Goal: Task Accomplishment & Management: Use online tool/utility

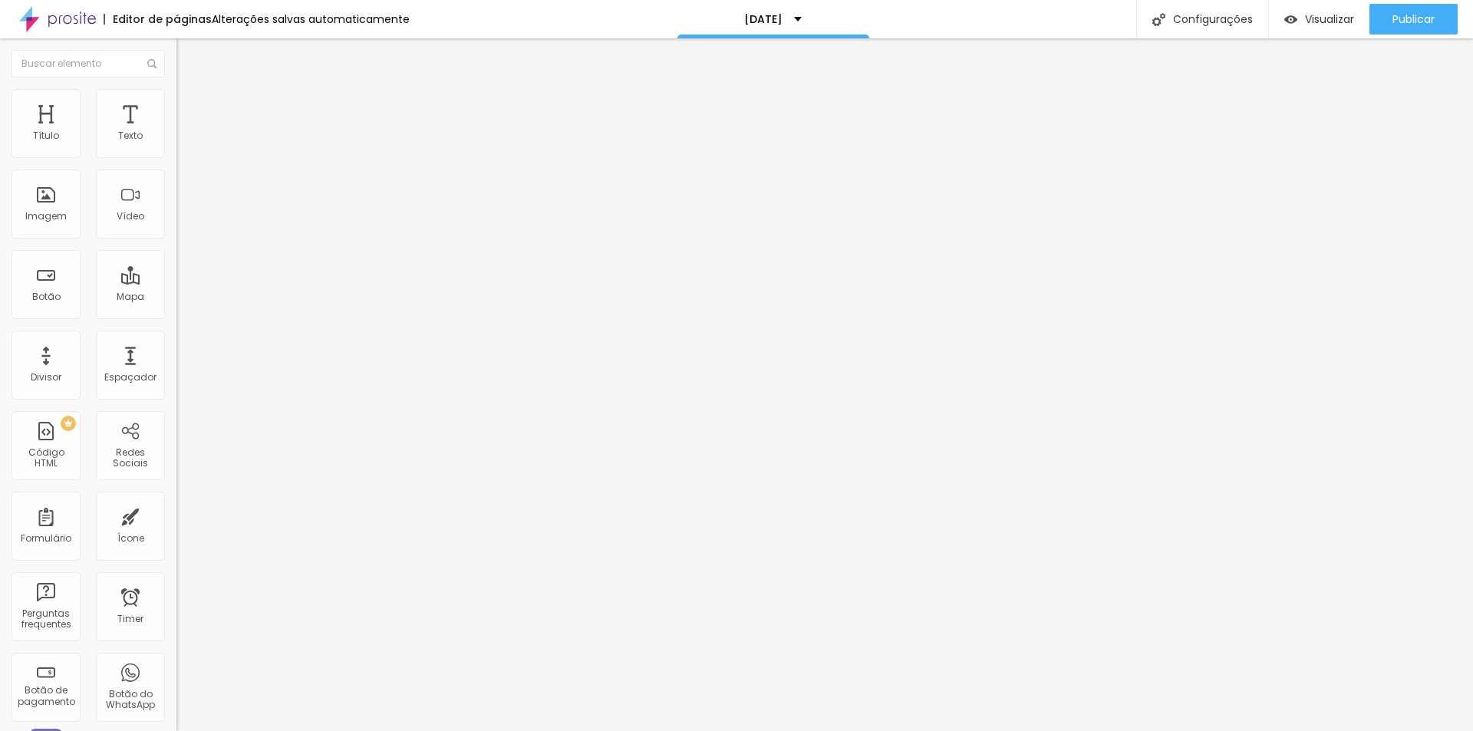
type input "500"
type input "461"
type input "136"
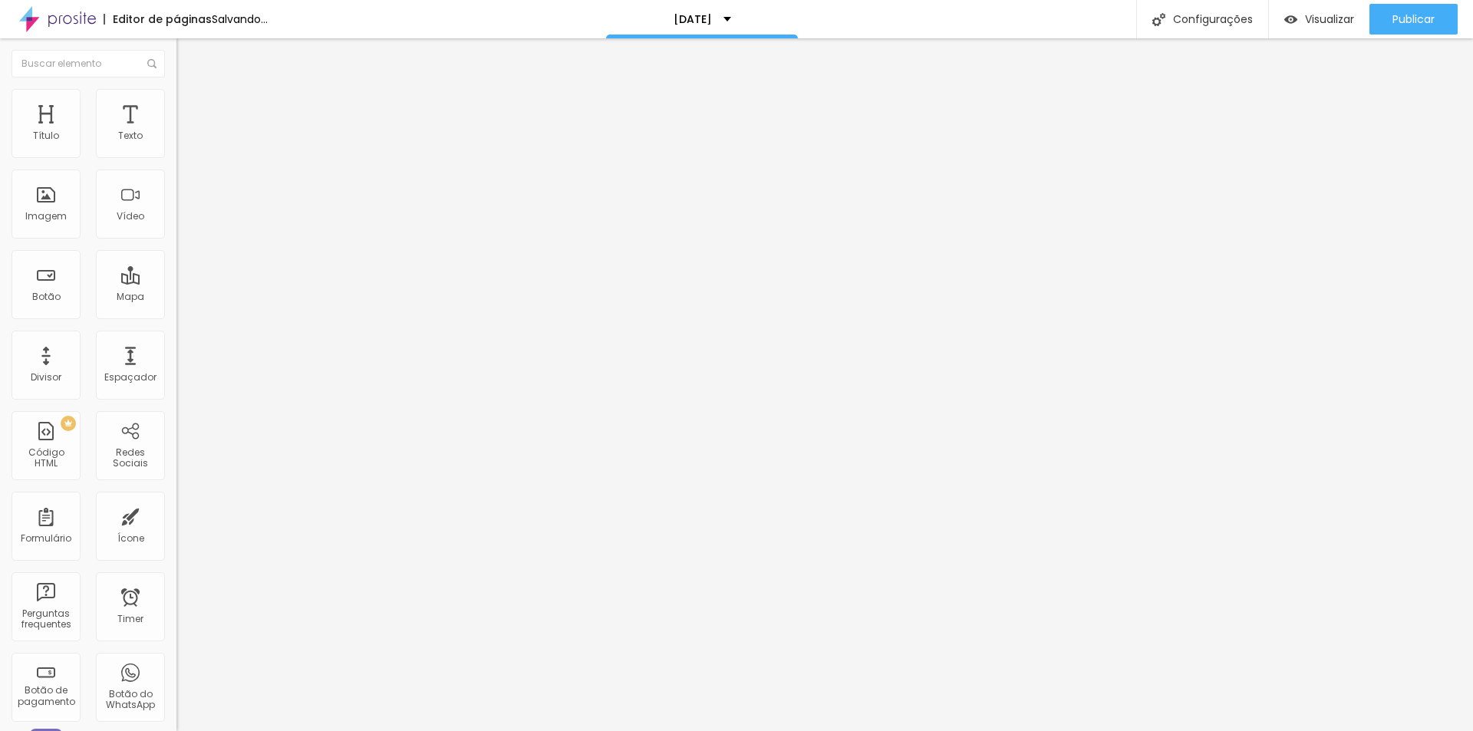
type input "136"
type input "10"
type input "229"
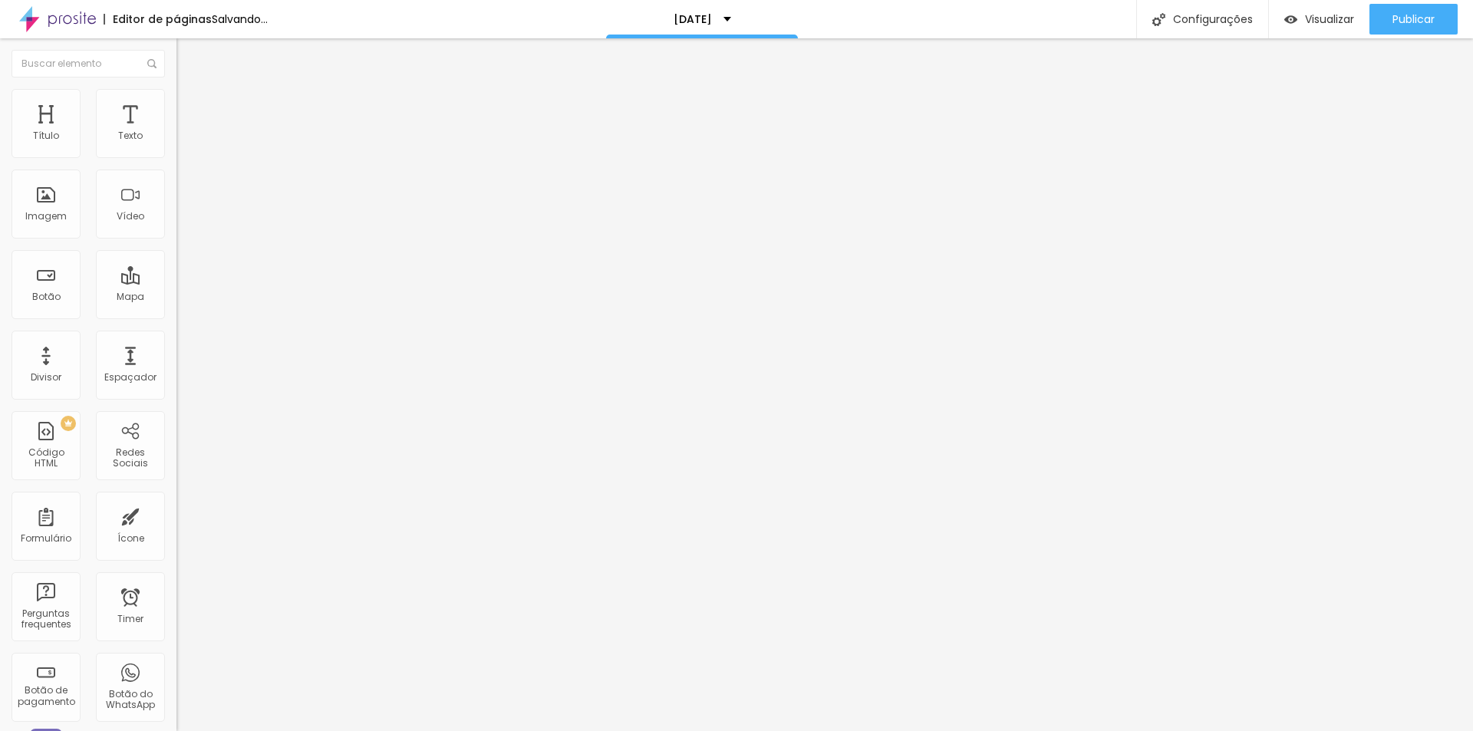
type input "500"
drag, startPoint x: 101, startPoint y: 149, endPoint x: 289, endPoint y: 174, distance: 190.5
type input "500"
click at [275, 282] on input "range" at bounding box center [226, 288] width 99 height 12
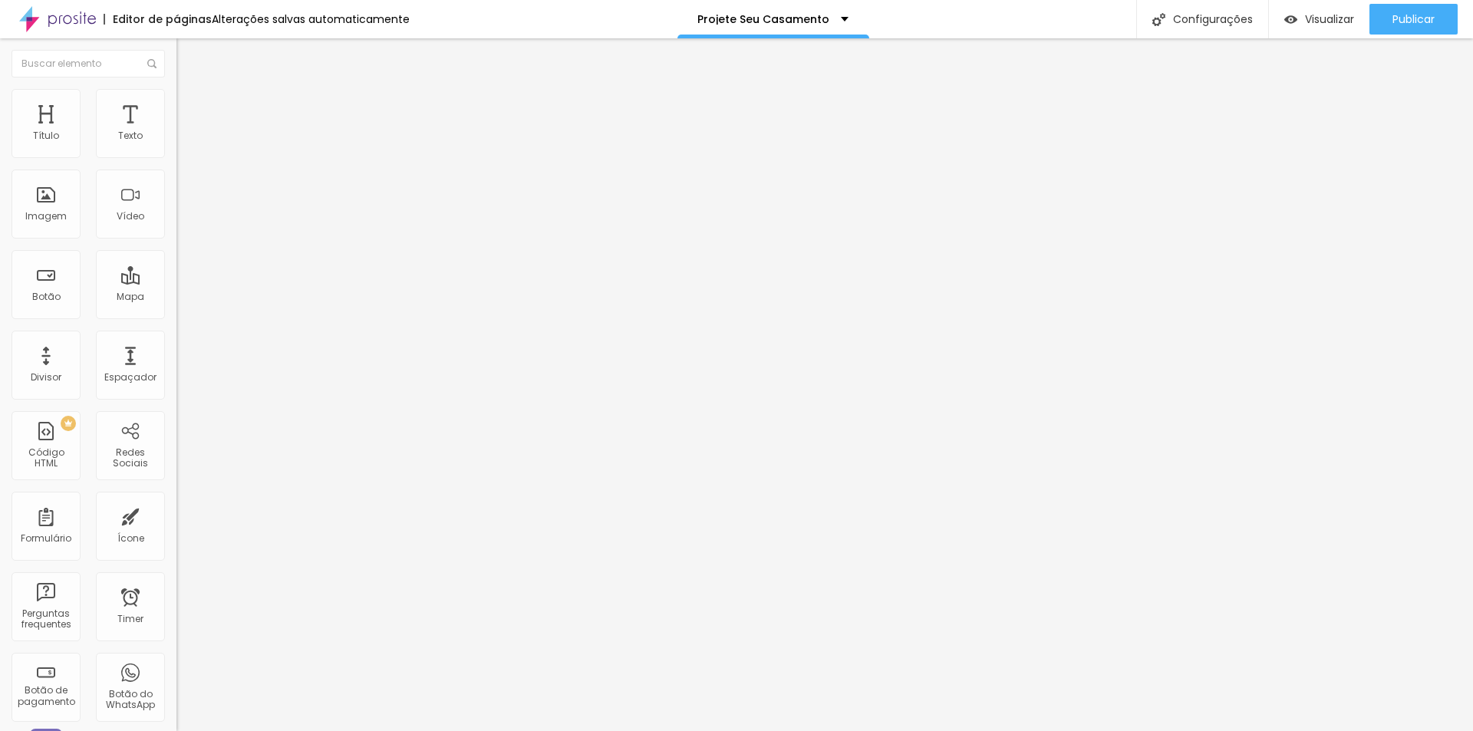
click at [177, 94] on img at bounding box center [184, 96] width 14 height 14
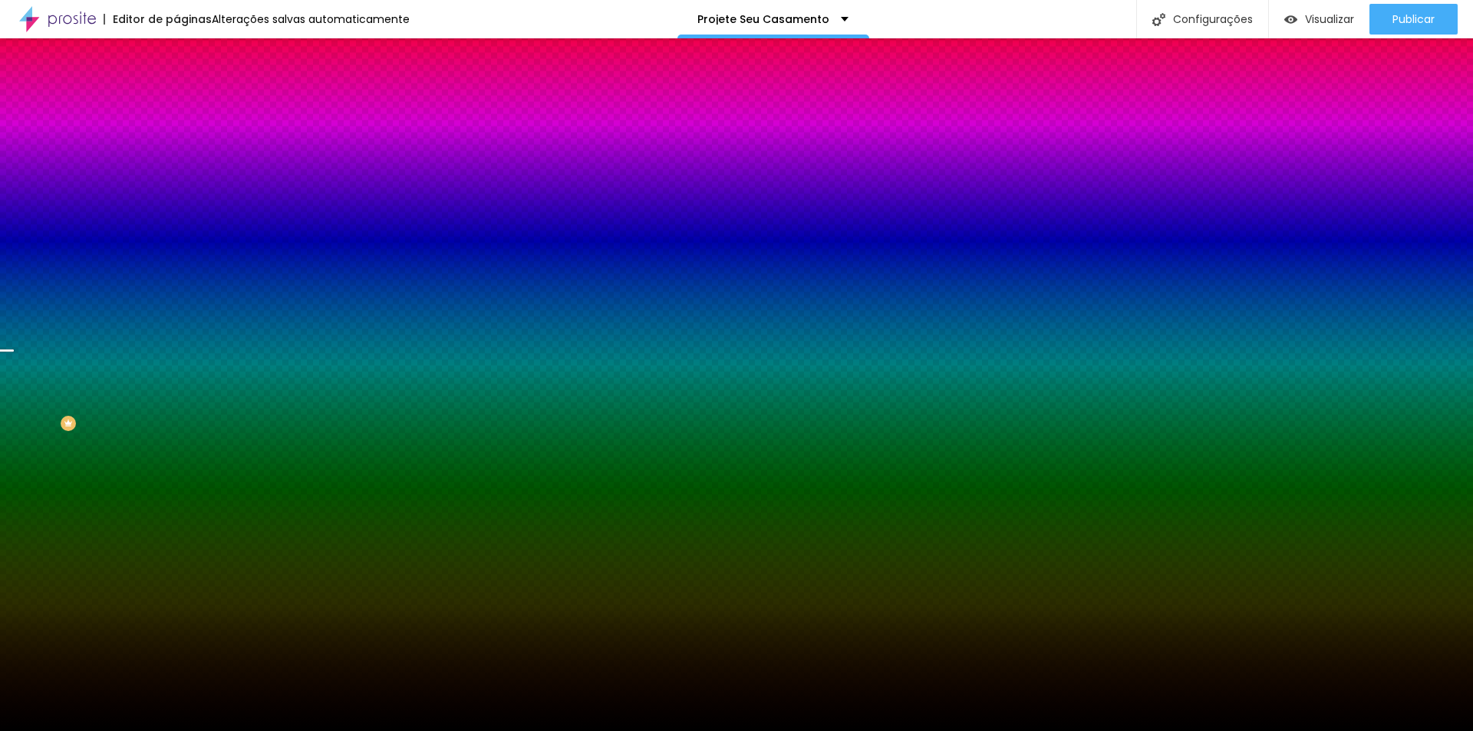
click at [260, 138] on img at bounding box center [264, 133] width 9 height 9
click at [177, 141] on span "Adicionar imagem" at bounding box center [226, 134] width 99 height 13
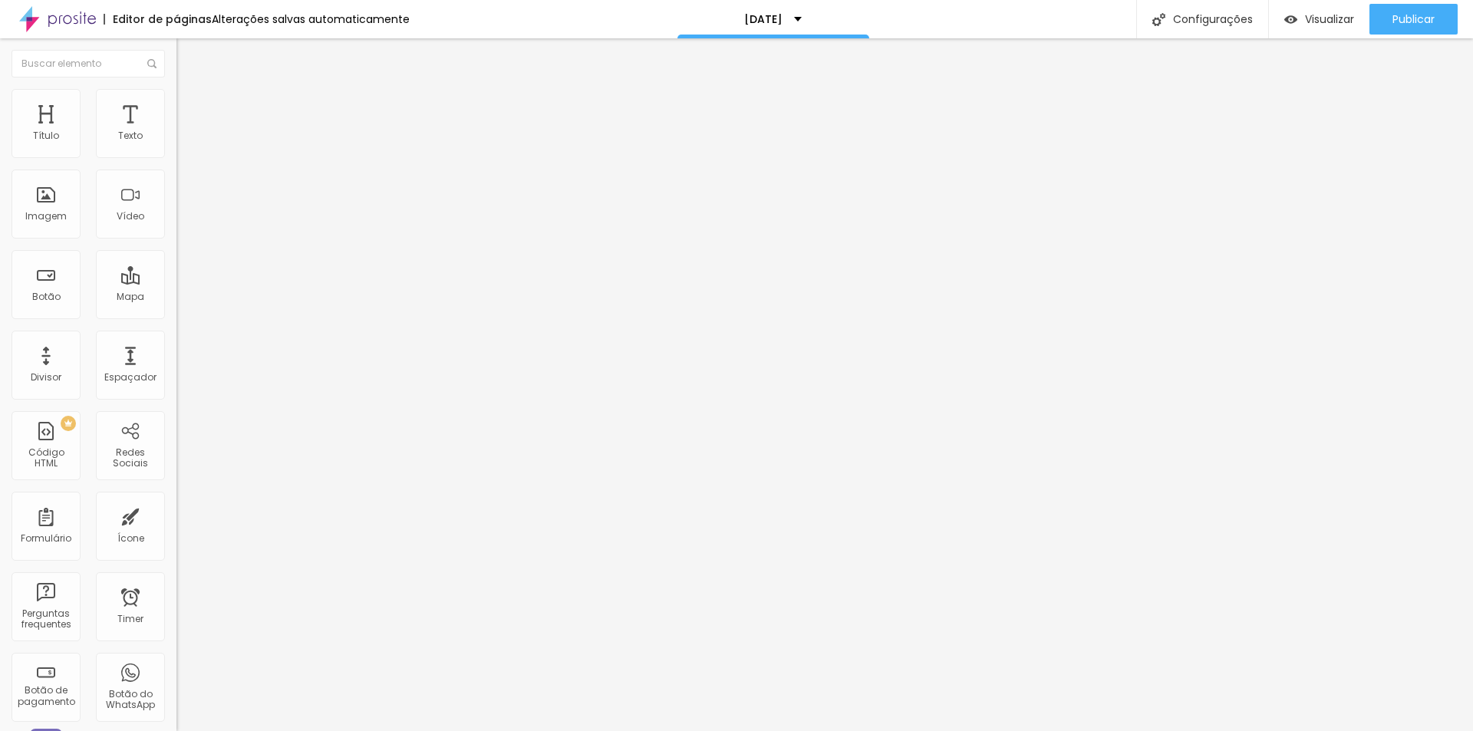
click at [188, 58] on img "button" at bounding box center [194, 56] width 12 height 12
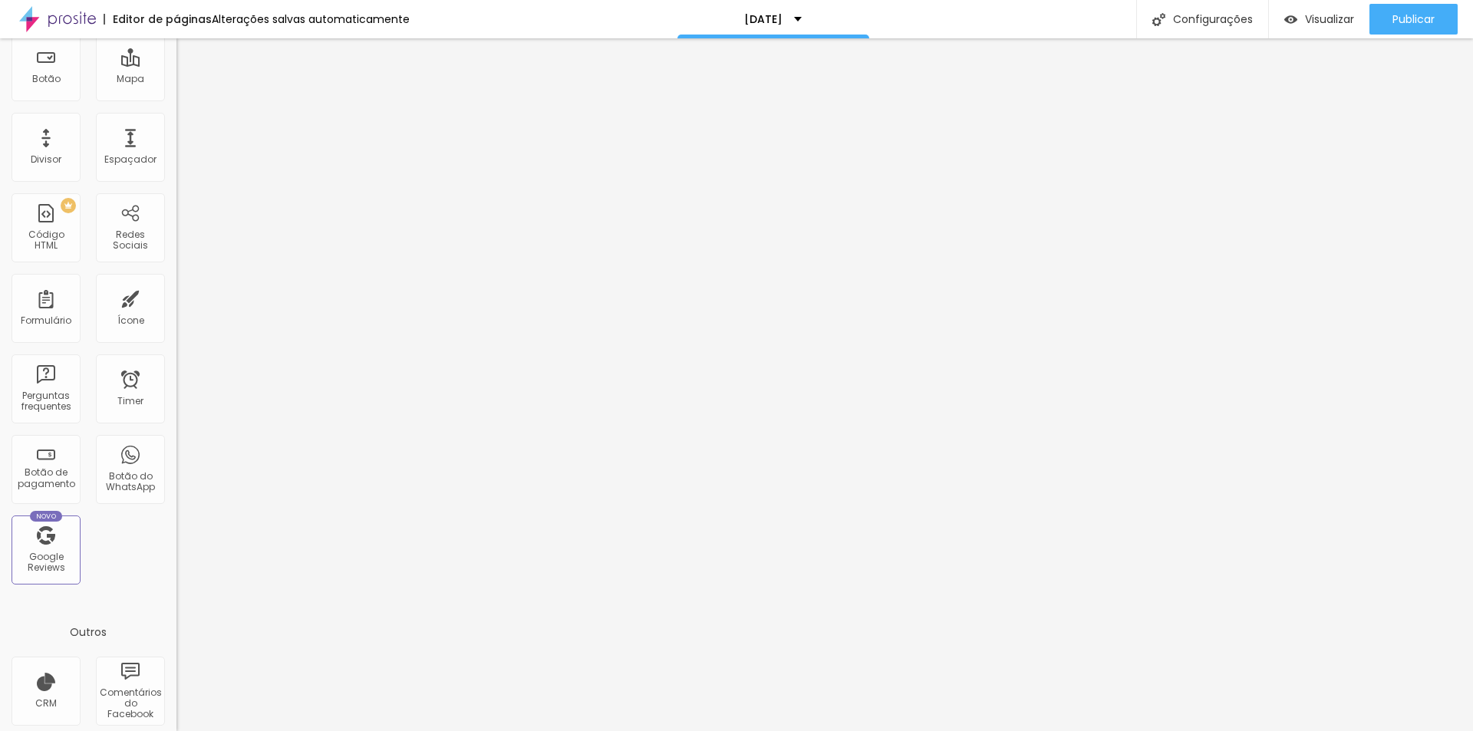
scroll to position [305, 0]
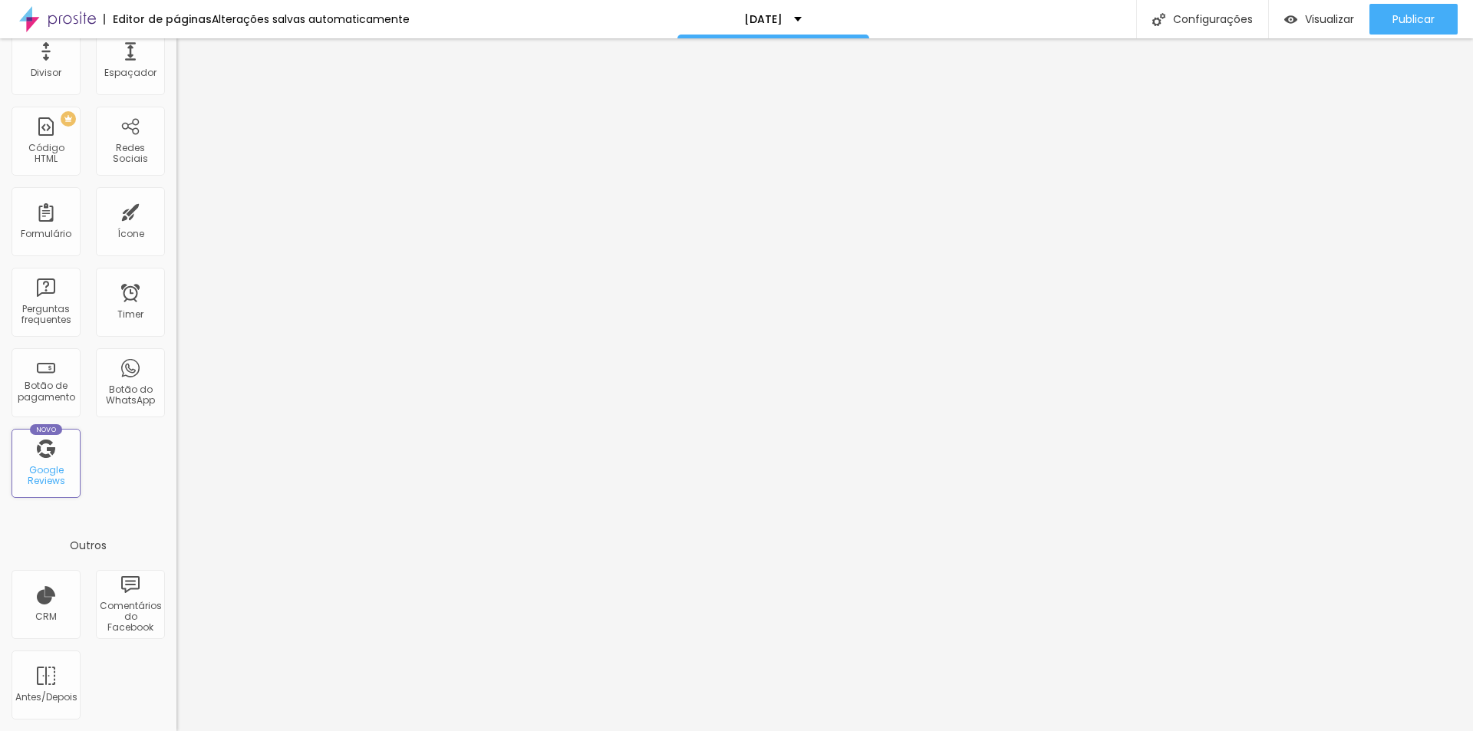
click at [45, 470] on div "Google Reviews" at bounding box center [45, 476] width 61 height 22
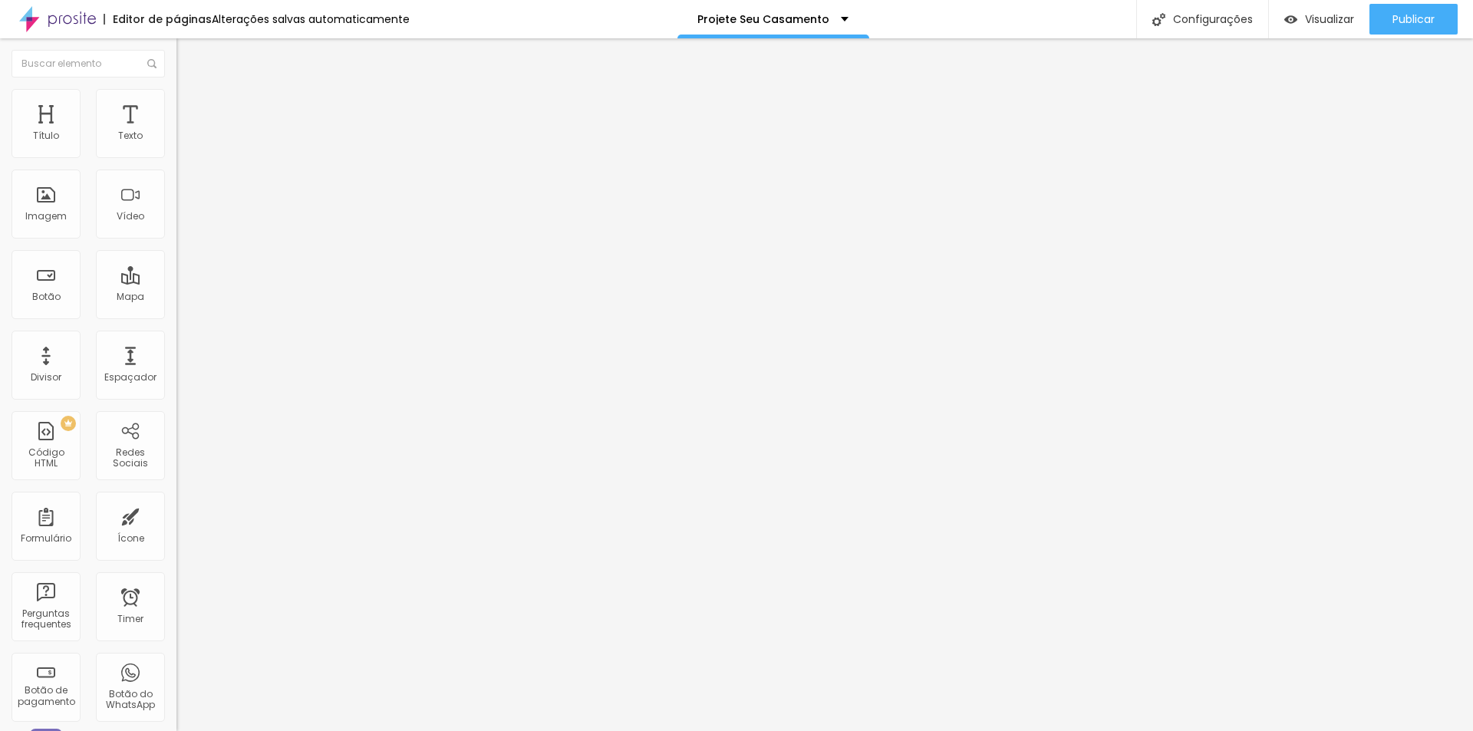
click at [177, 140] on span "Encaixotado" at bounding box center [207, 133] width 60 height 13
click at [177, 163] on span "Completo" at bounding box center [200, 156] width 47 height 13
click at [177, 149] on span "Encaixotado" at bounding box center [207, 142] width 60 height 13
click at [177, 101] on li "Estilo" at bounding box center [265, 96] width 177 height 15
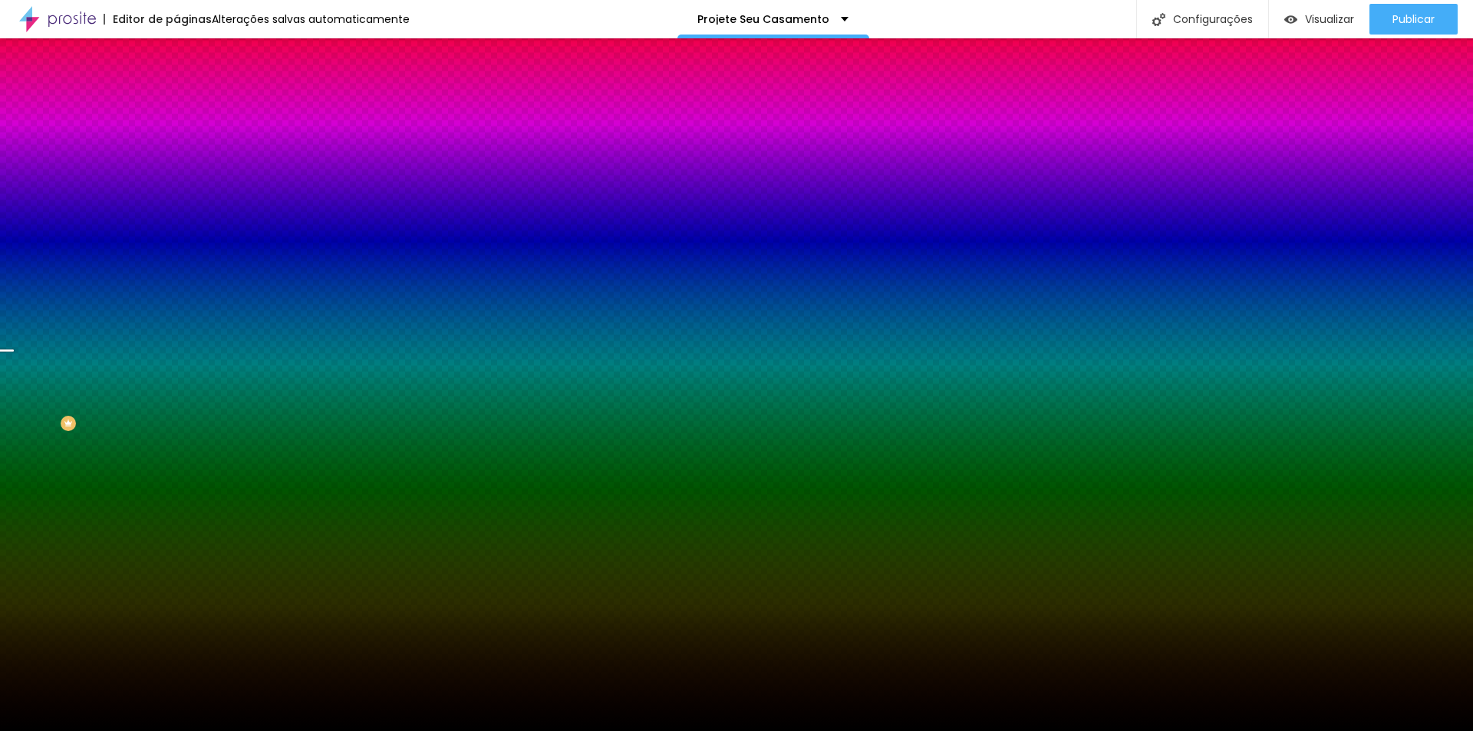
click at [190, 108] on span "Avançado" at bounding box center [215, 114] width 51 height 13
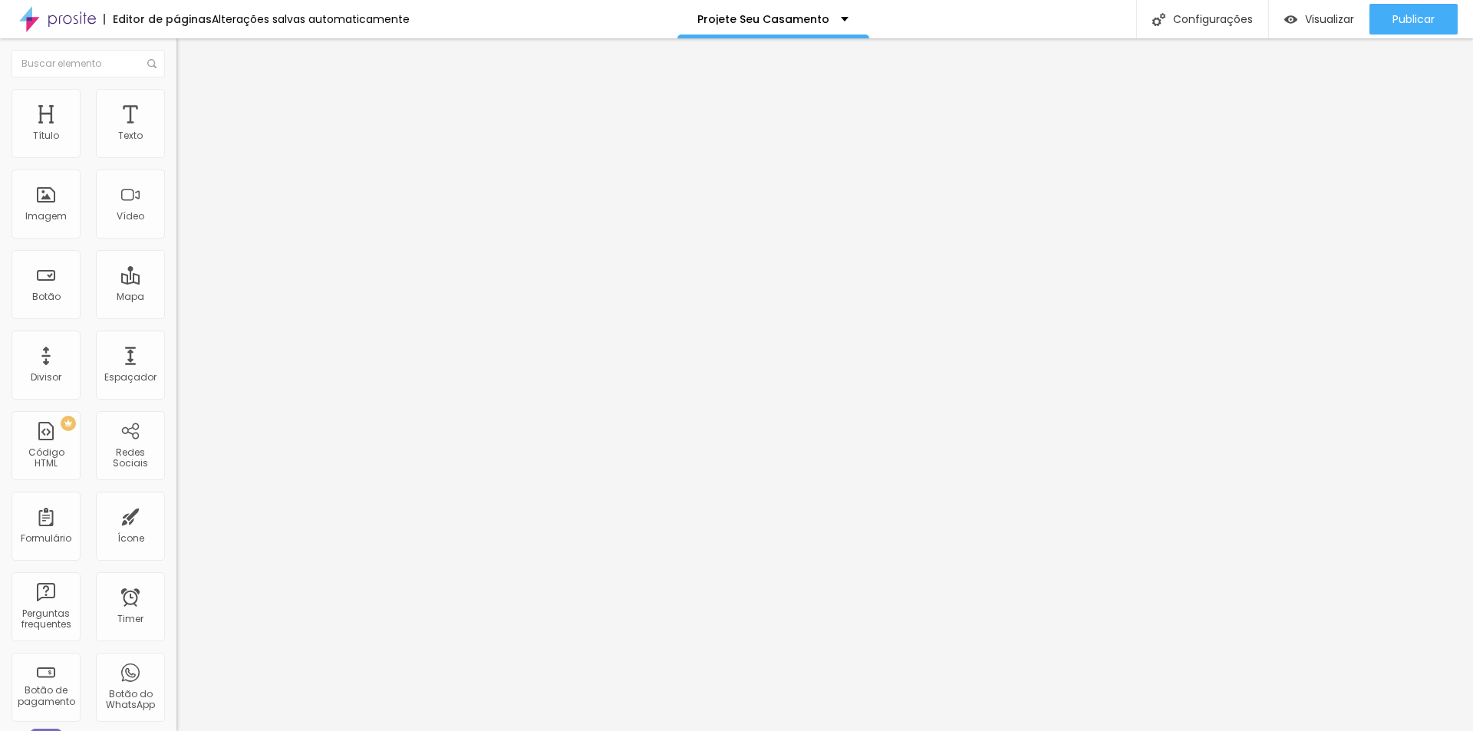
type input "13"
type input "297"
type input "302"
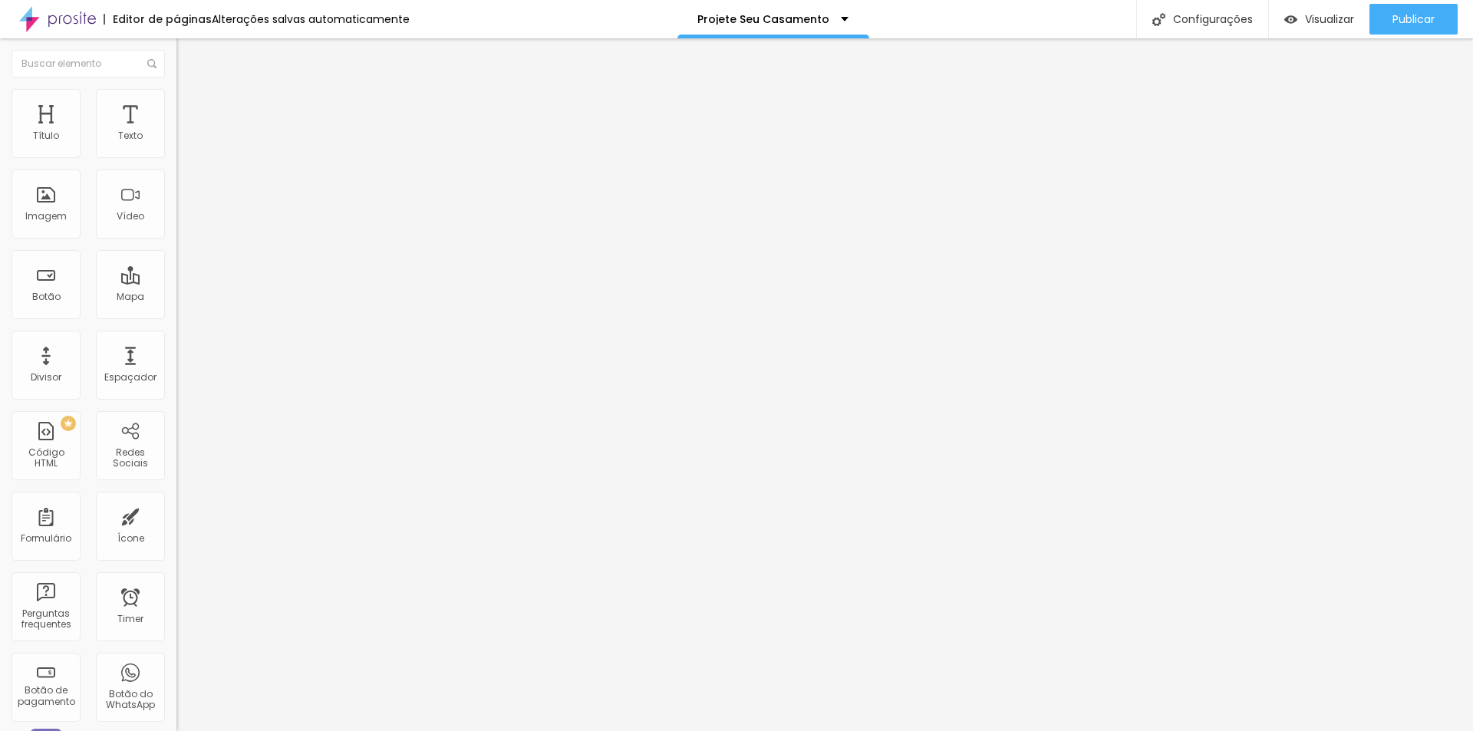
type input "302"
type input "313"
type input "318"
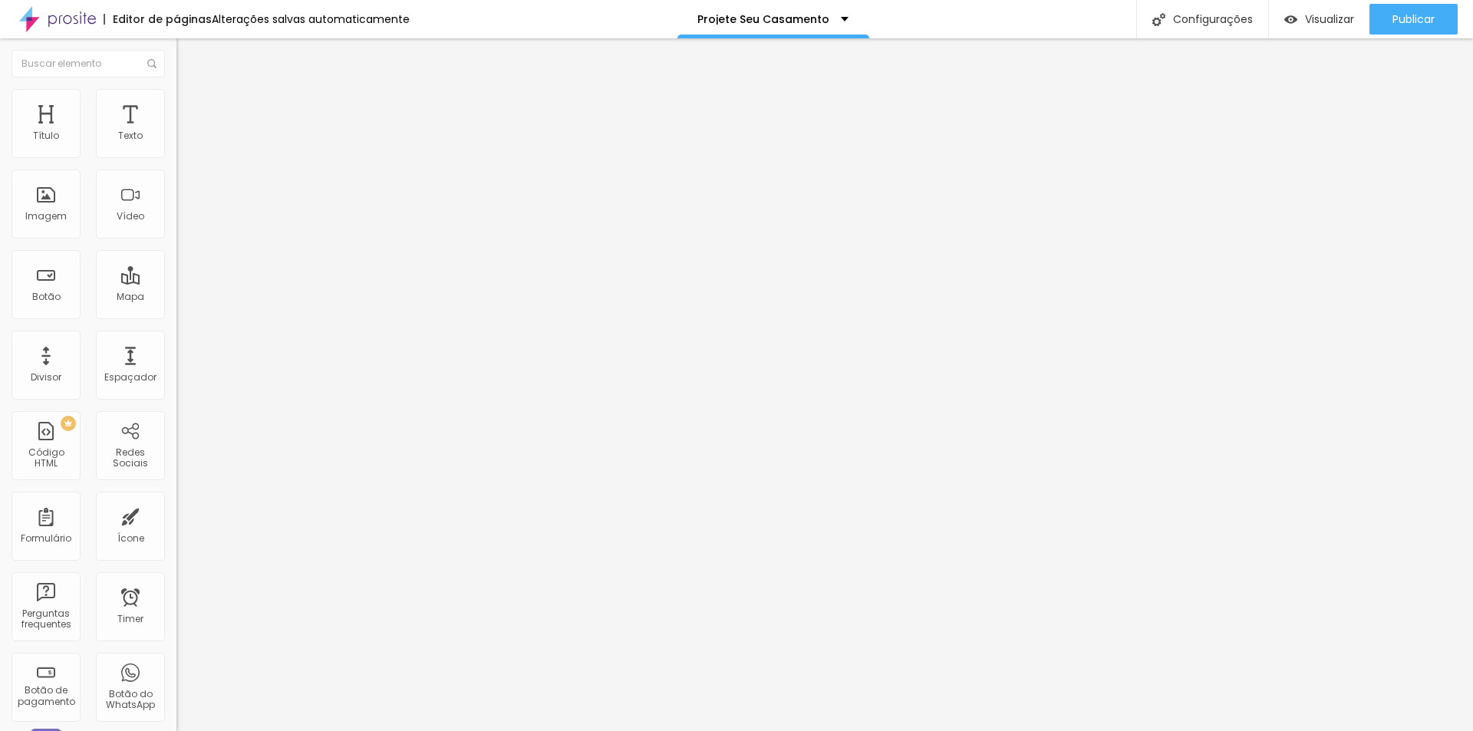
type input "324"
type input "329"
type input "324"
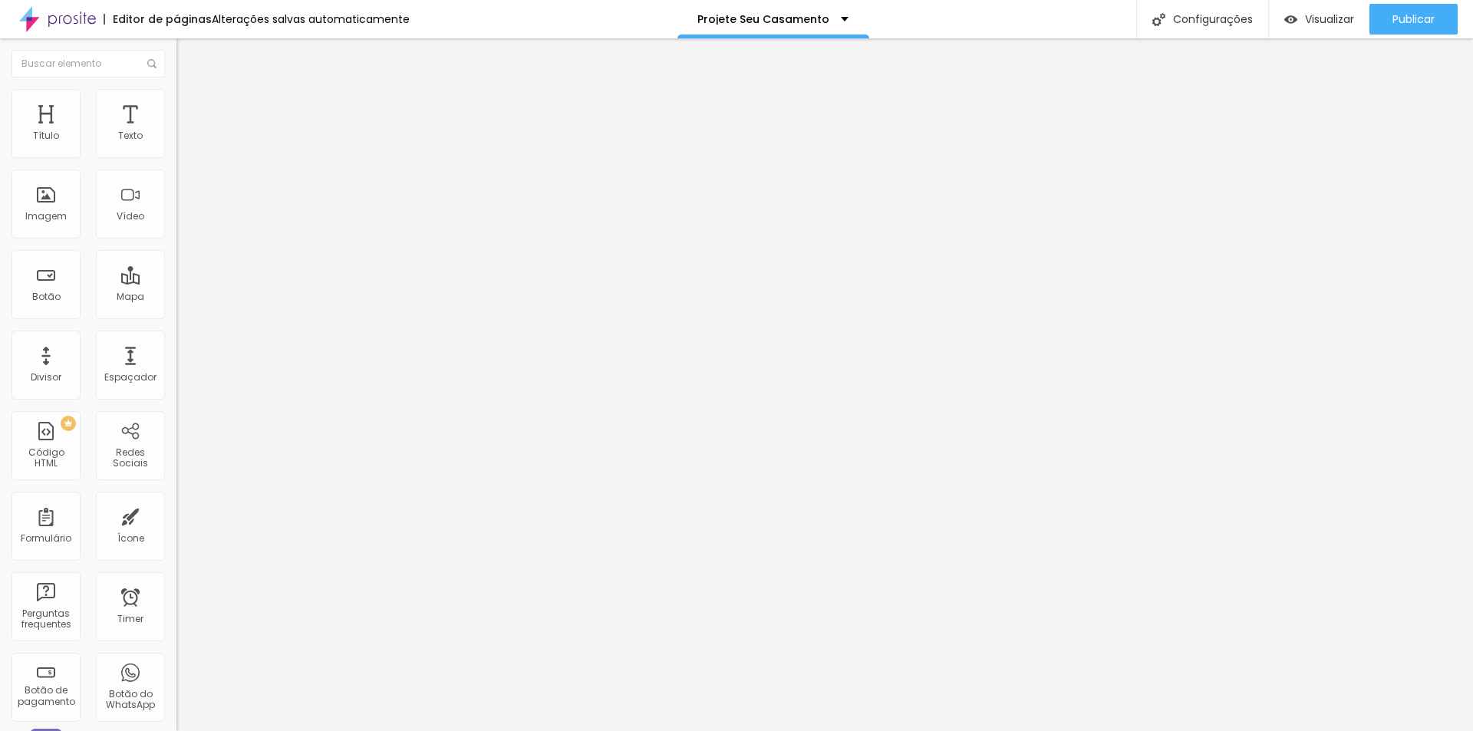
type input "324"
type input "260"
type input "223"
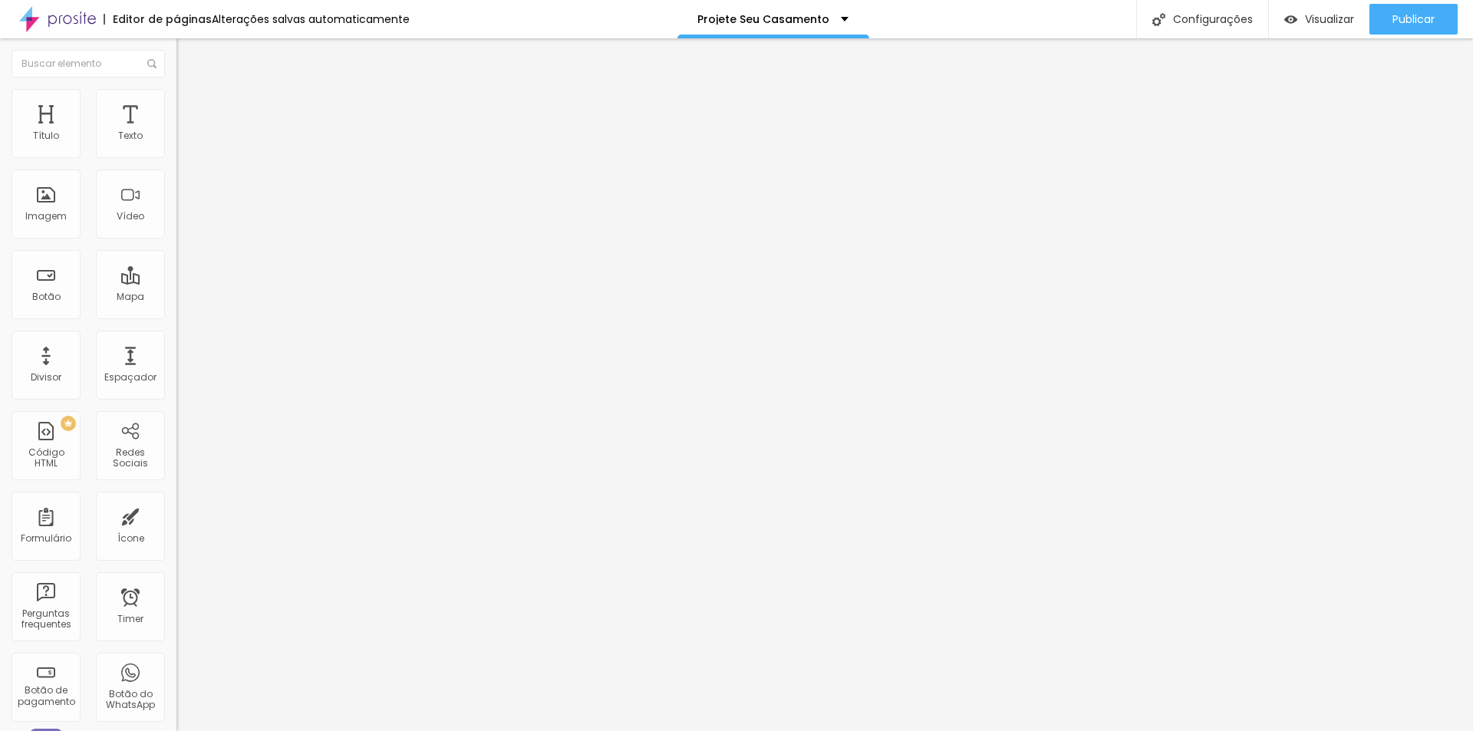
type input "192"
type input "171"
type input "139"
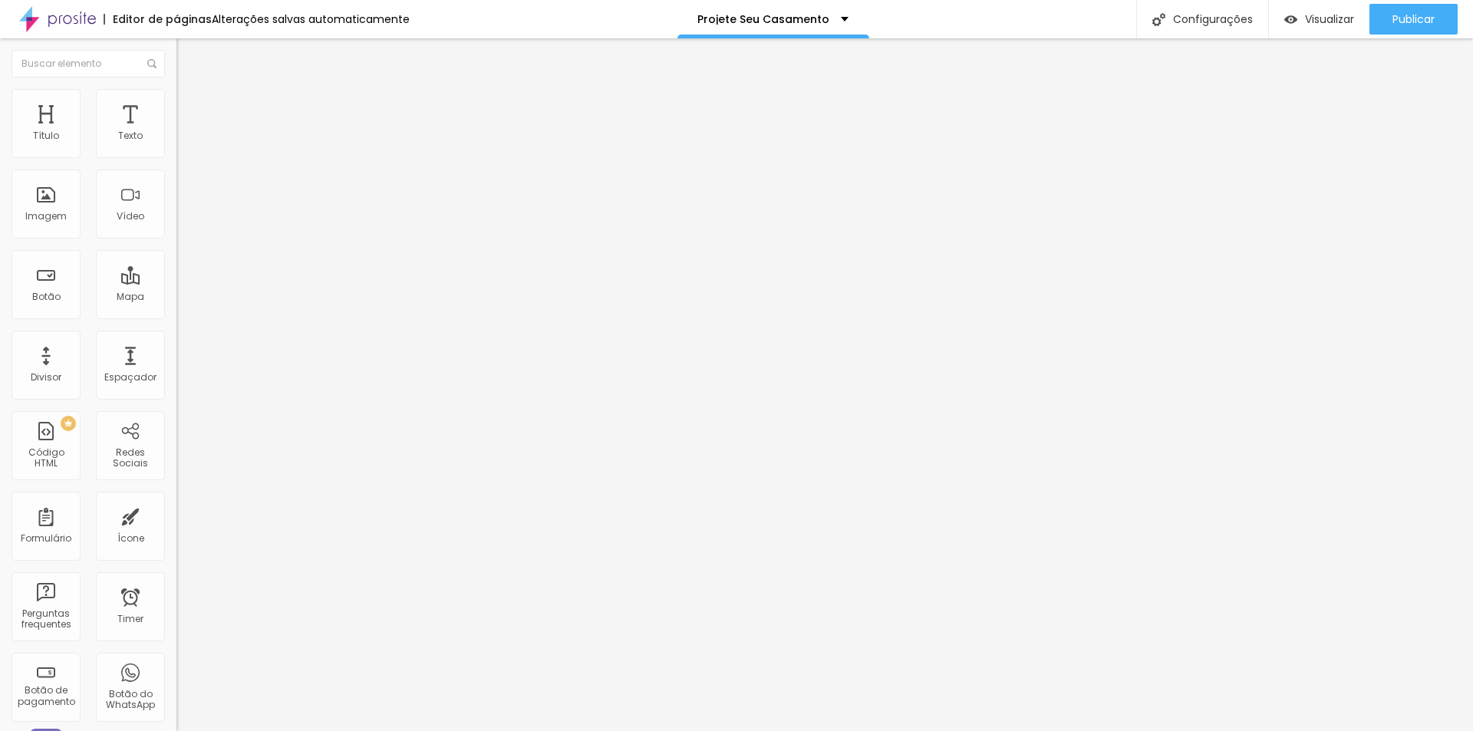
type input "139"
type input "97"
type input "39"
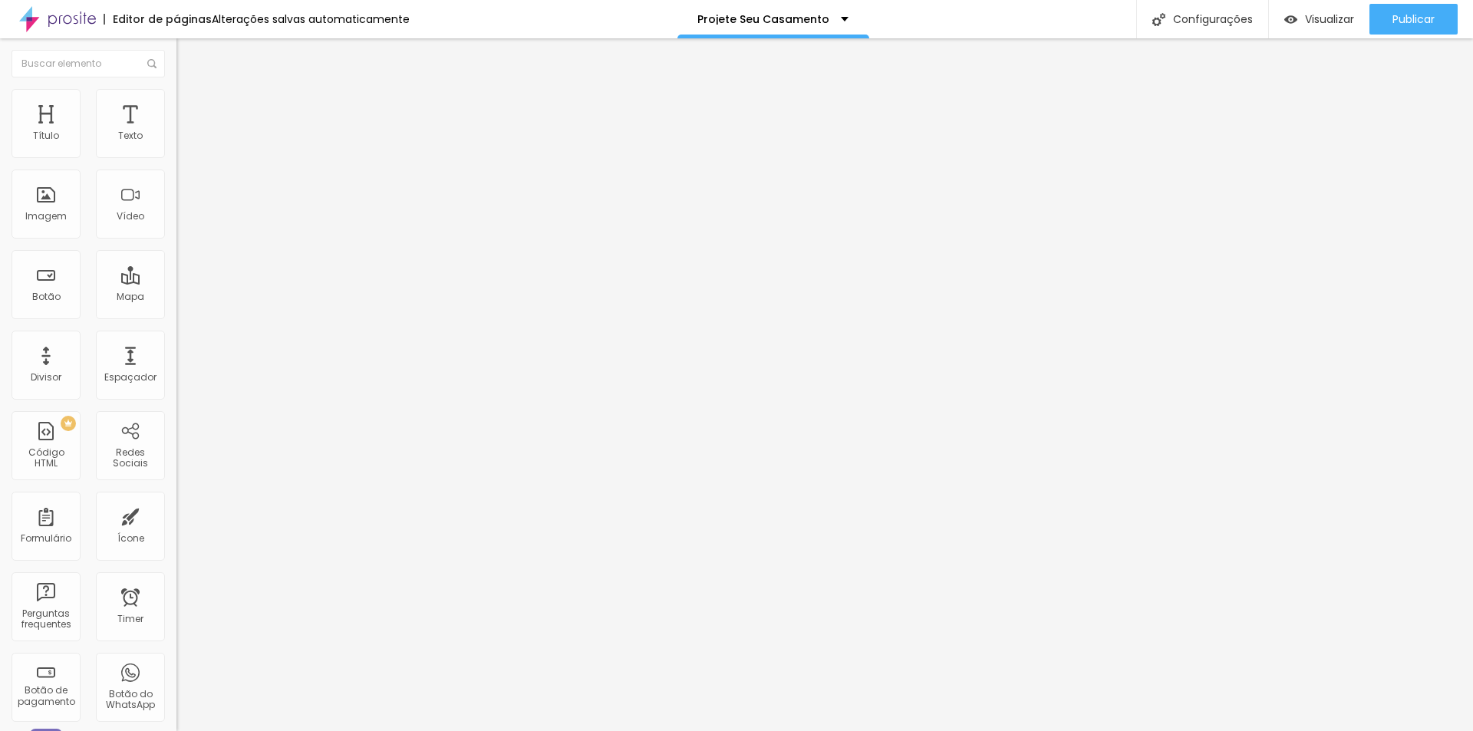
type input "0"
drag, startPoint x: 28, startPoint y: 181, endPoint x: -35, endPoint y: 183, distance: 63.7
click at [177, 515] on input "range" at bounding box center [226, 521] width 99 height 12
type input "5"
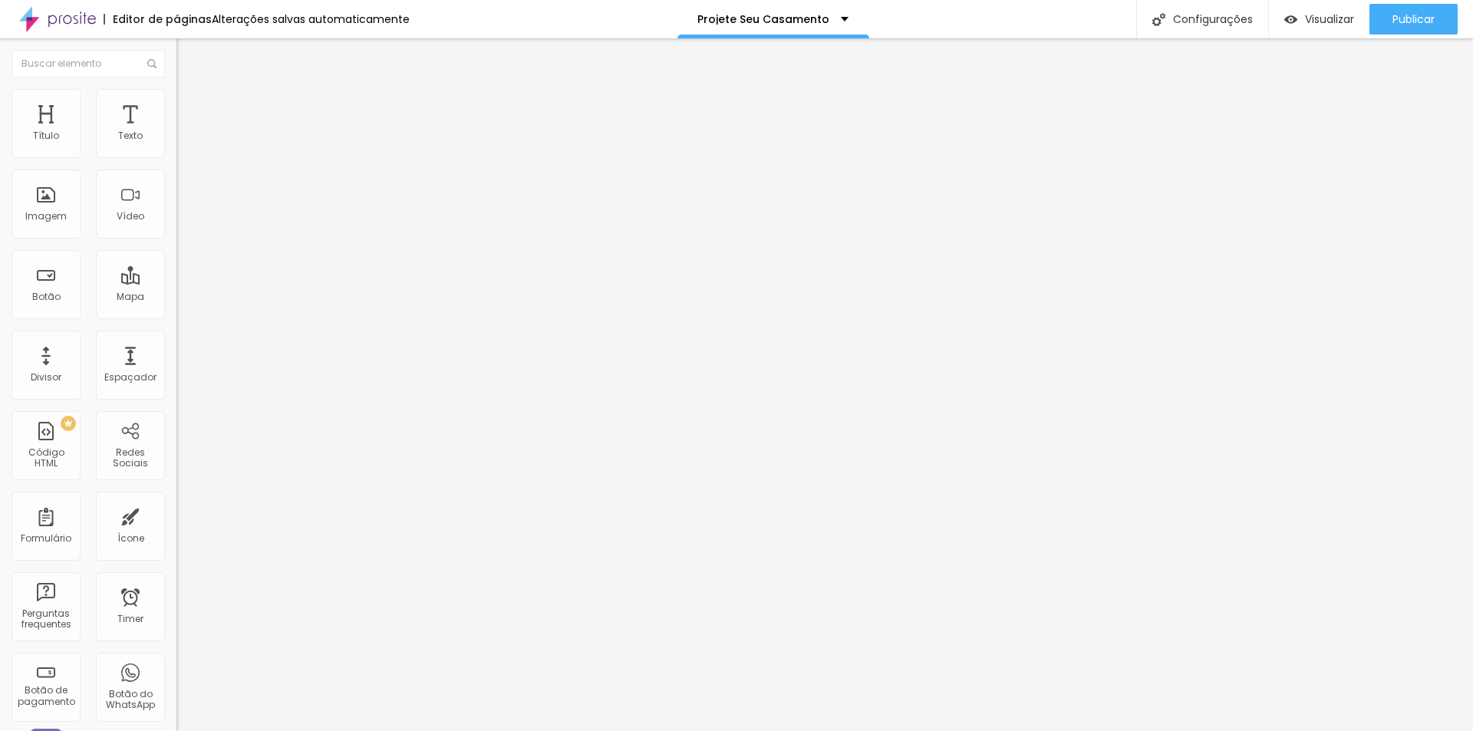
type input "5"
type input "10"
type input "15"
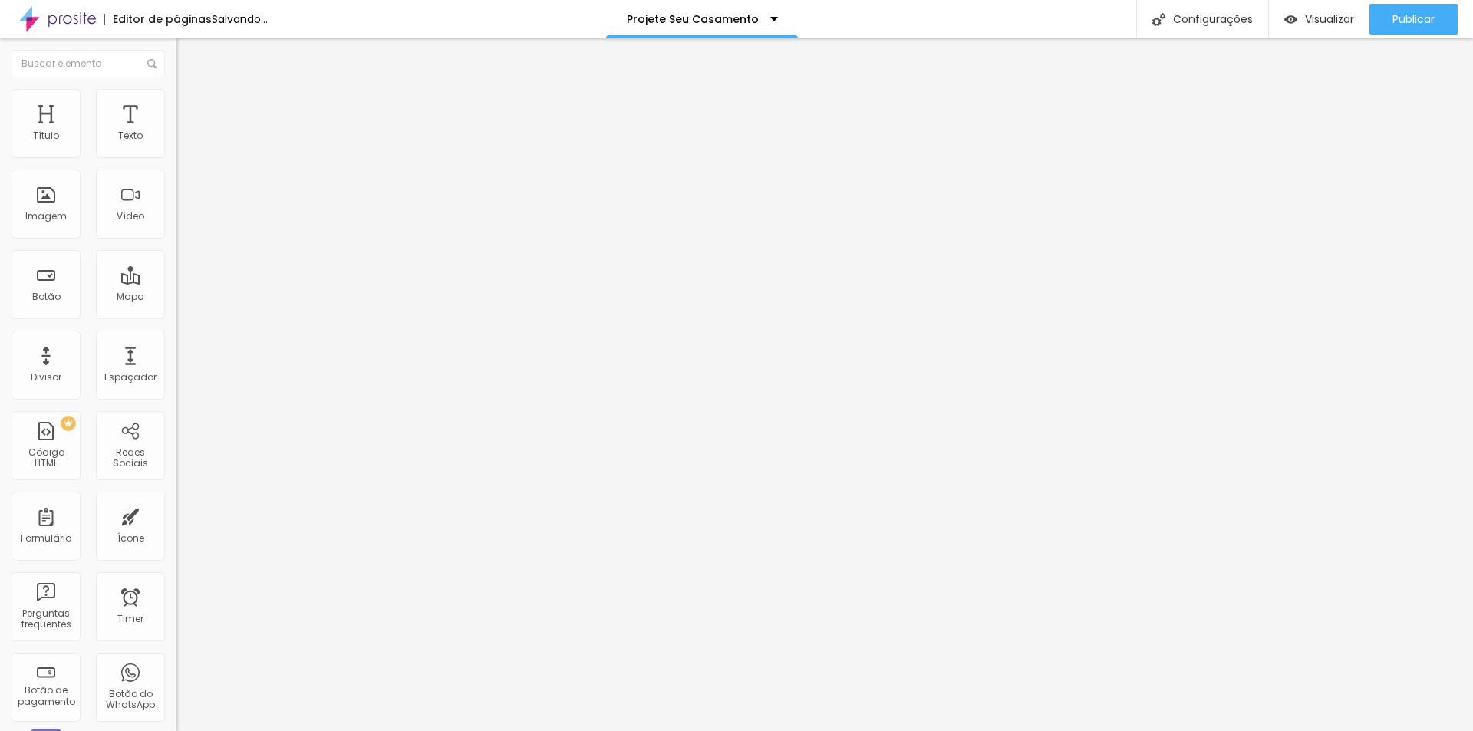
type input "20"
type input "30"
type input "15"
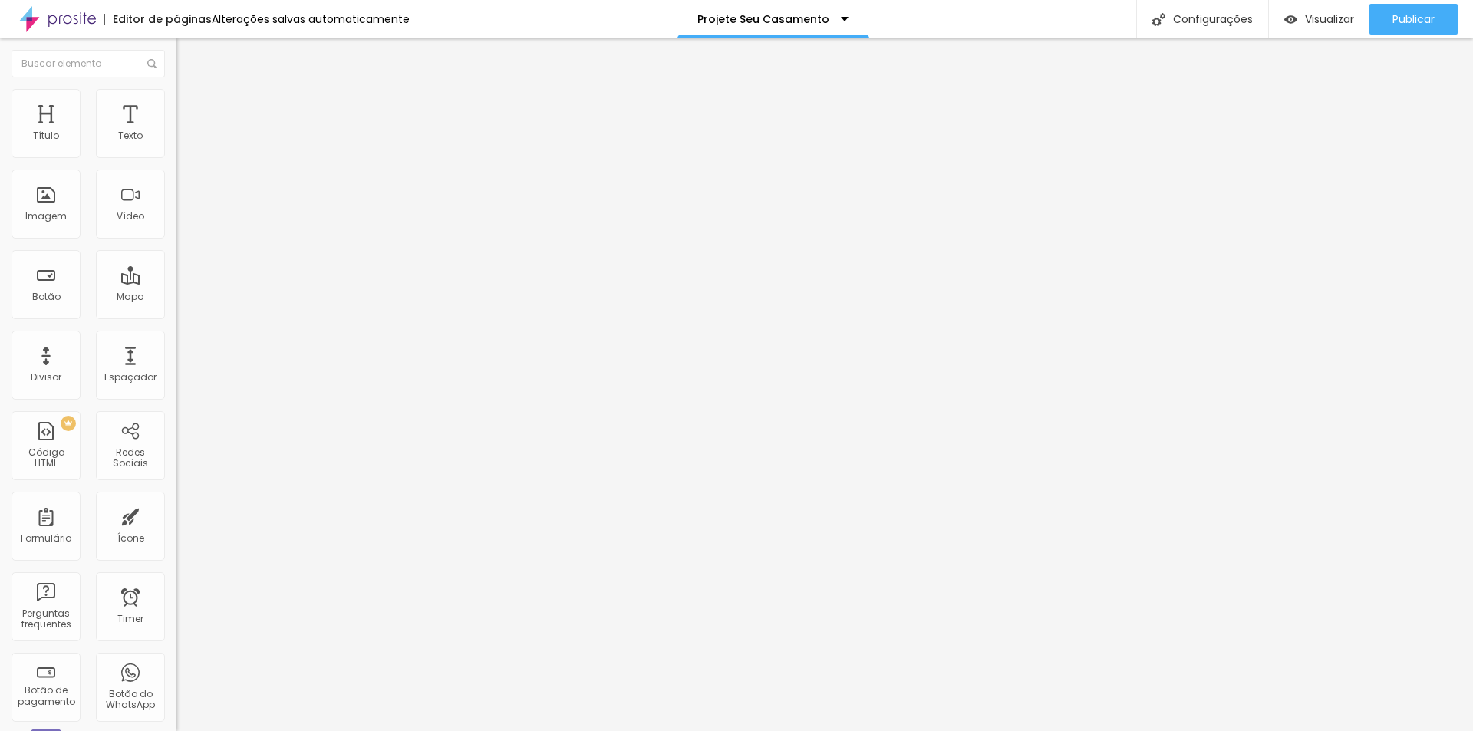
type input "15"
type input "10"
type input "5"
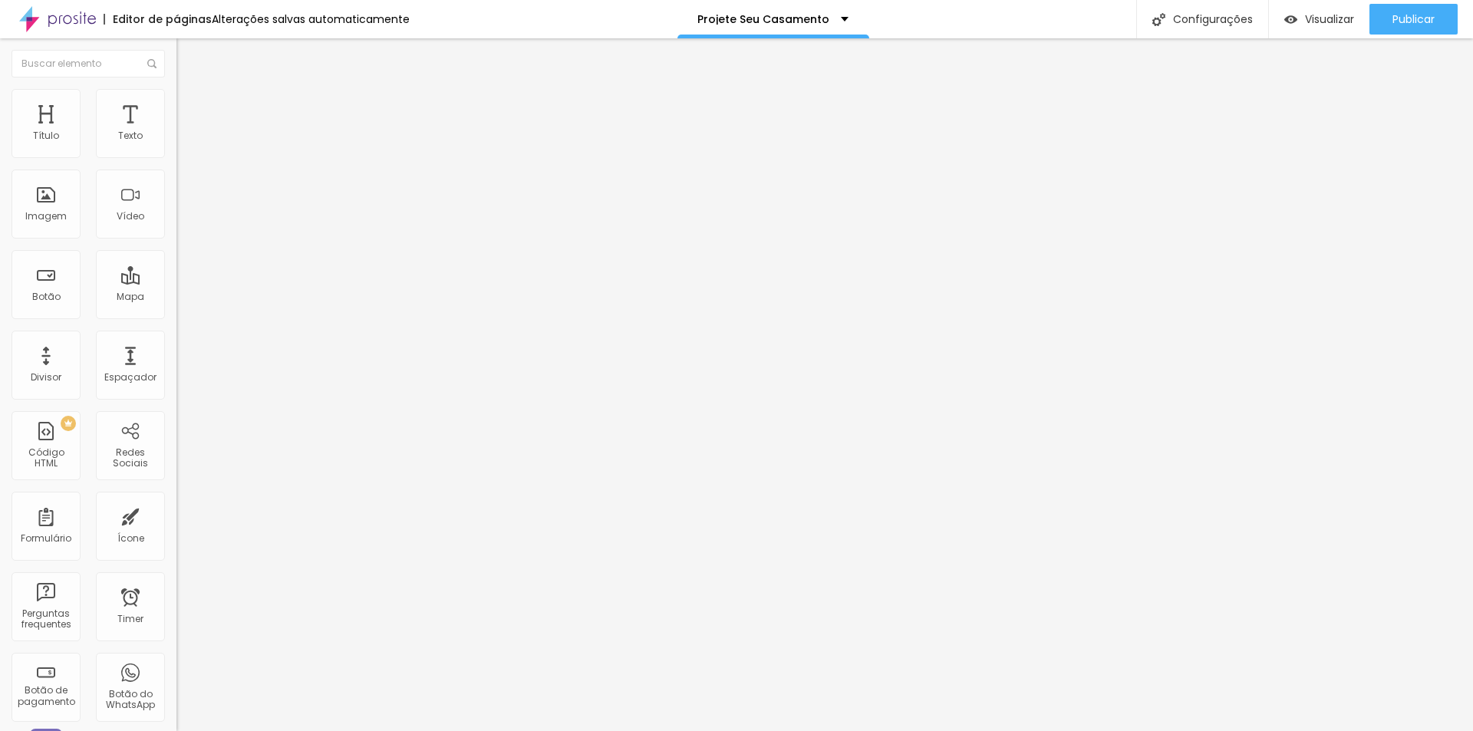
type input "0"
type input "30"
type input "0"
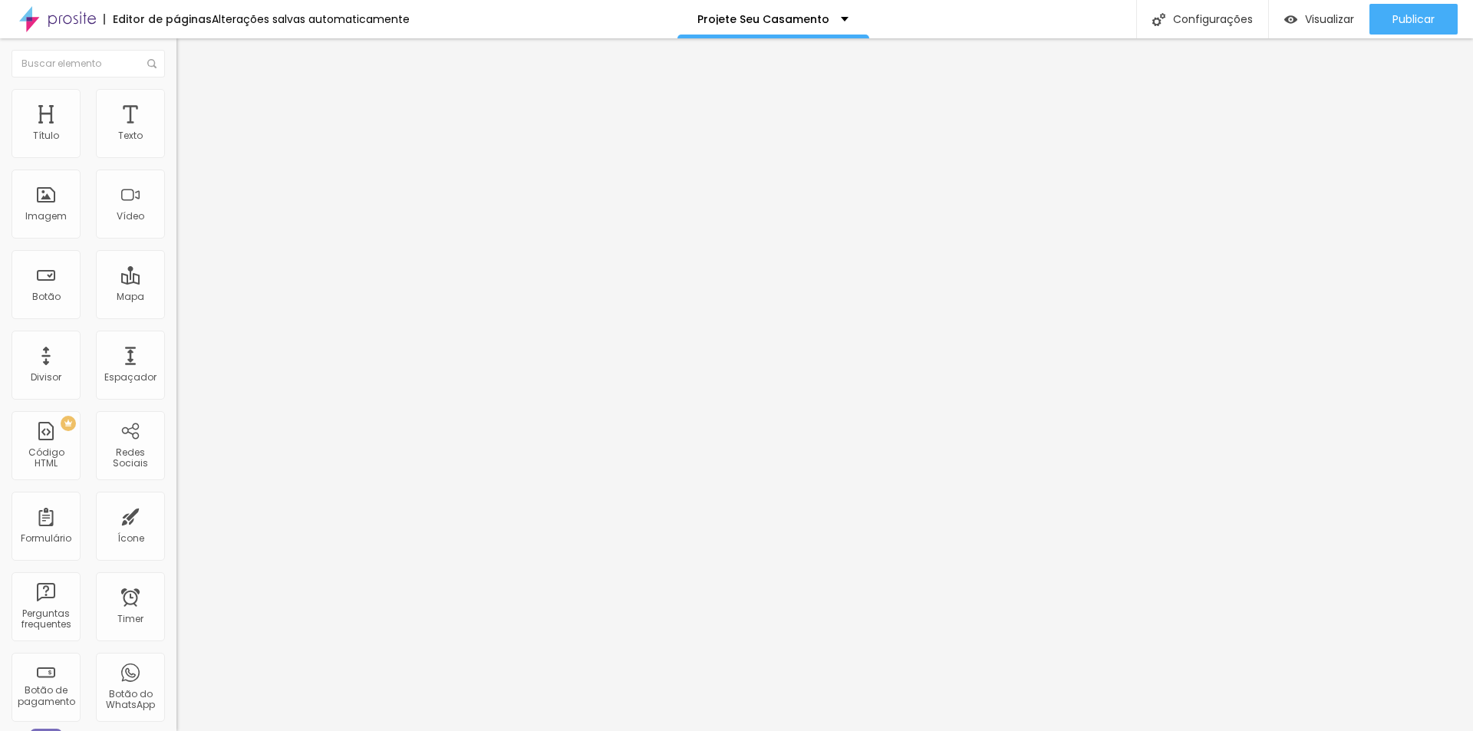
type input "0"
type input "25"
type input "30"
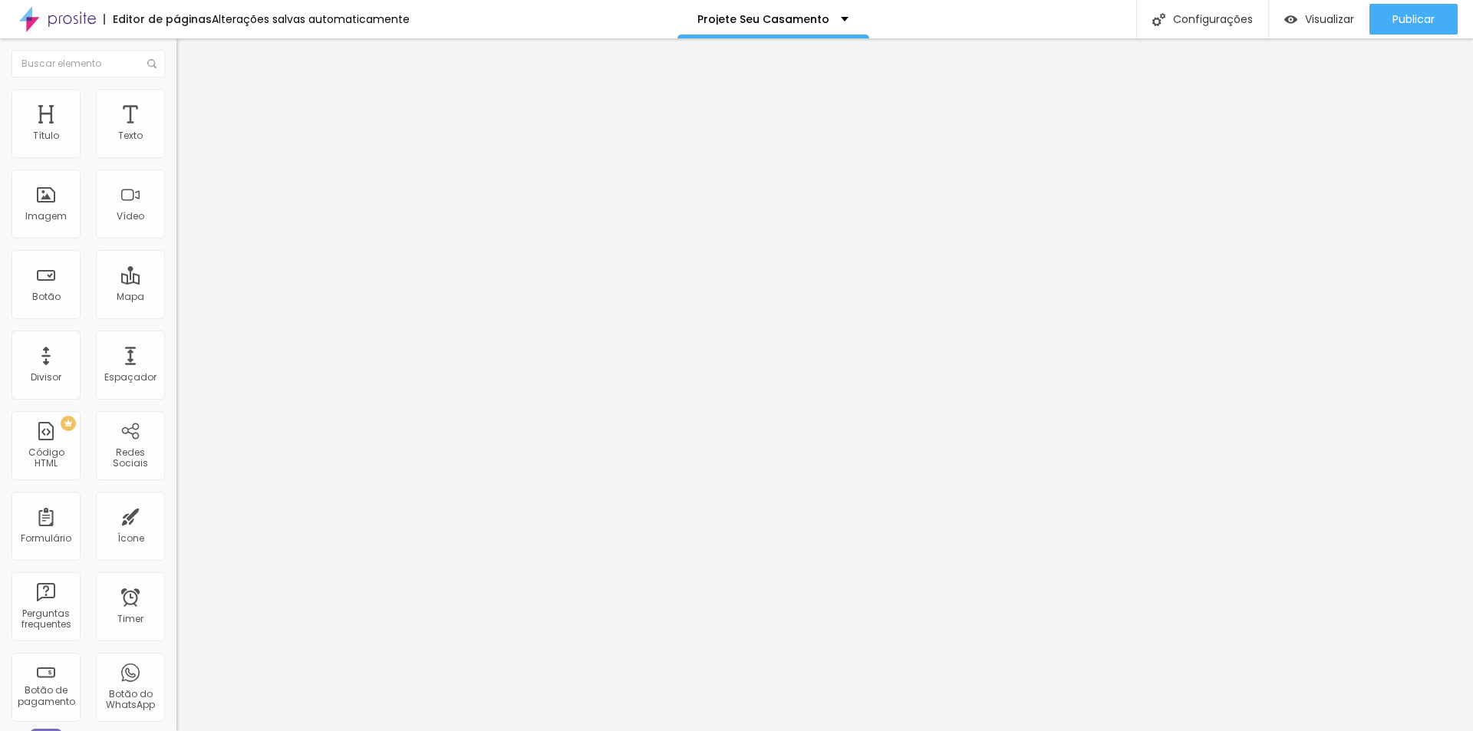
type input "10"
type input "0"
drag, startPoint x: 40, startPoint y: 151, endPoint x: 13, endPoint y: 172, distance: 33.9
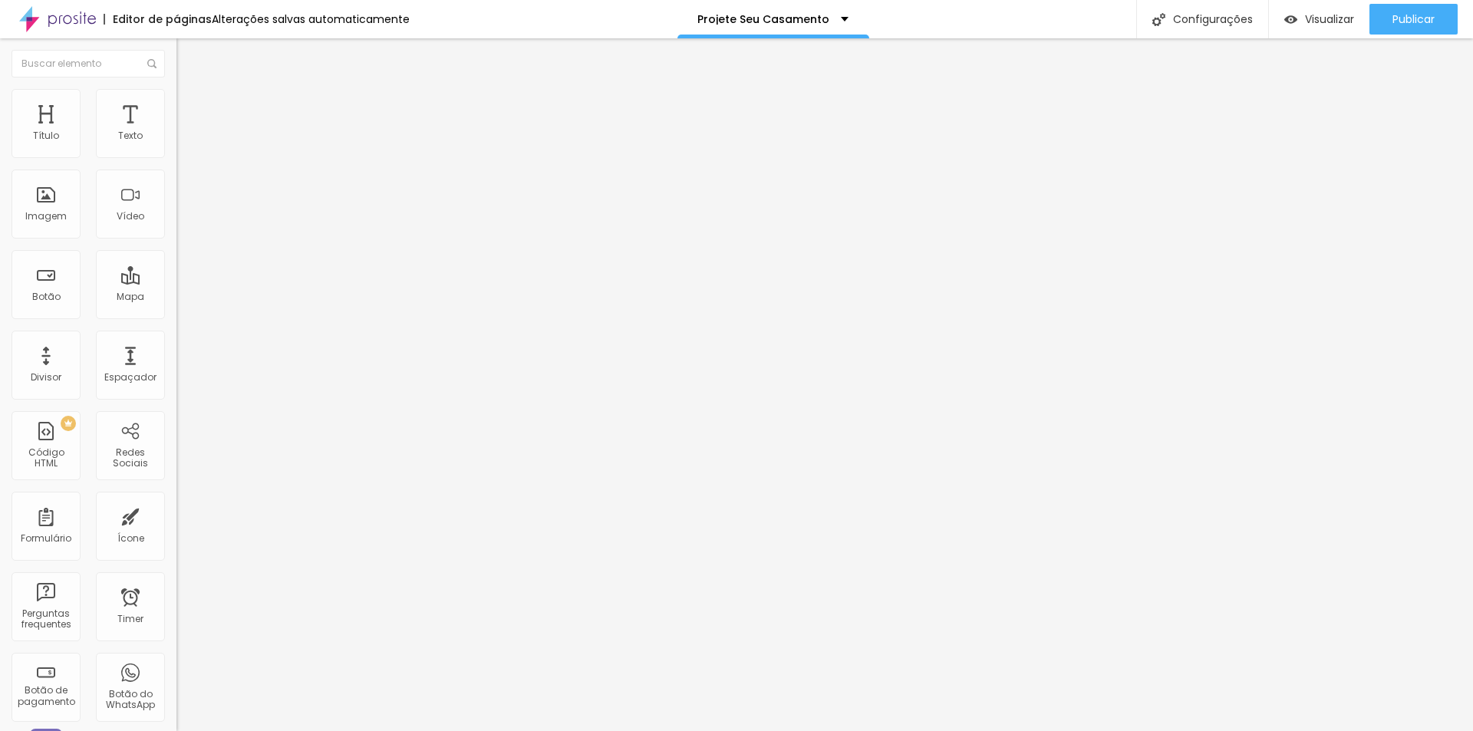
click at [177, 298] on input "range" at bounding box center [226, 304] width 99 height 12
click at [190, 104] on span "Estilo" at bounding box center [202, 99] width 24 height 13
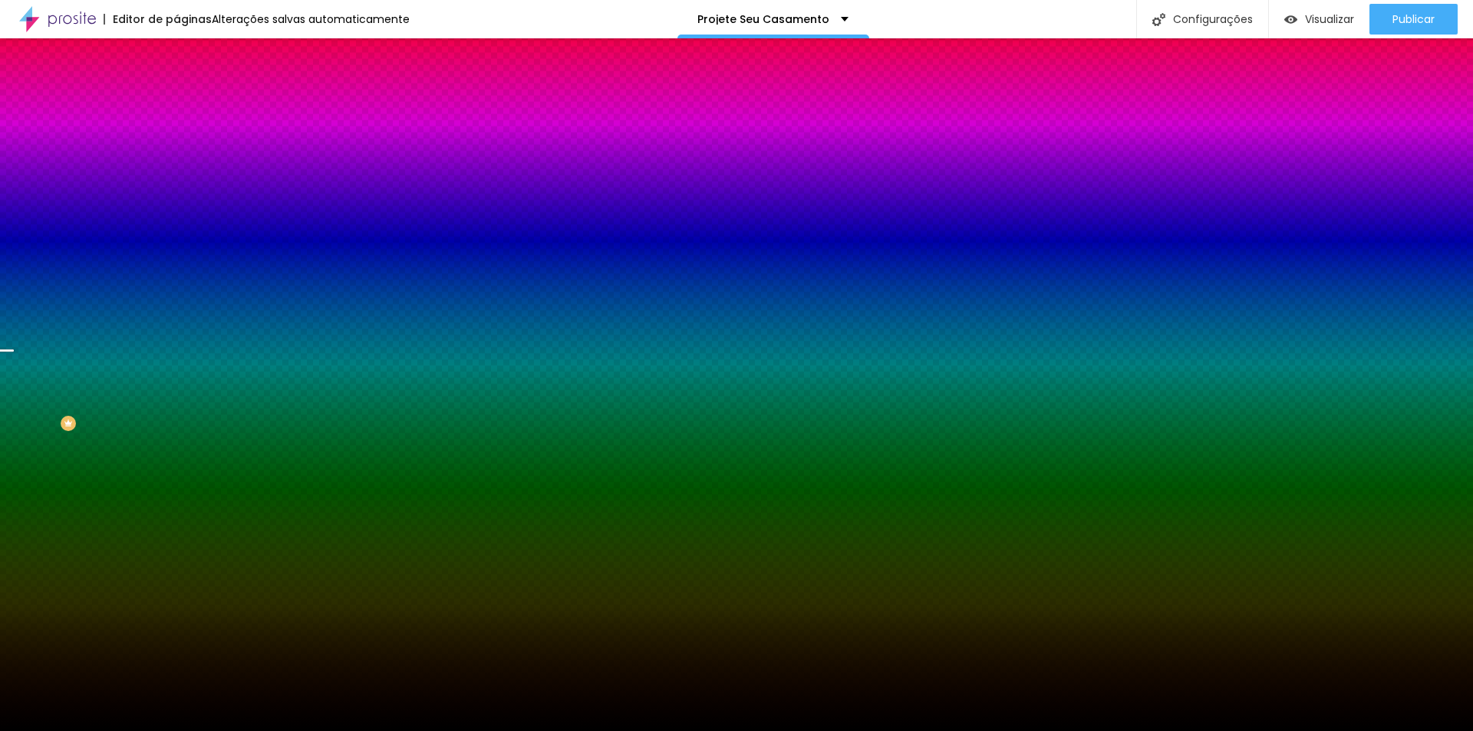
click at [177, 140] on div "Trocar imagem" at bounding box center [265, 134] width 177 height 11
click at [177, 89] on li "Conteúdo" at bounding box center [265, 81] width 177 height 15
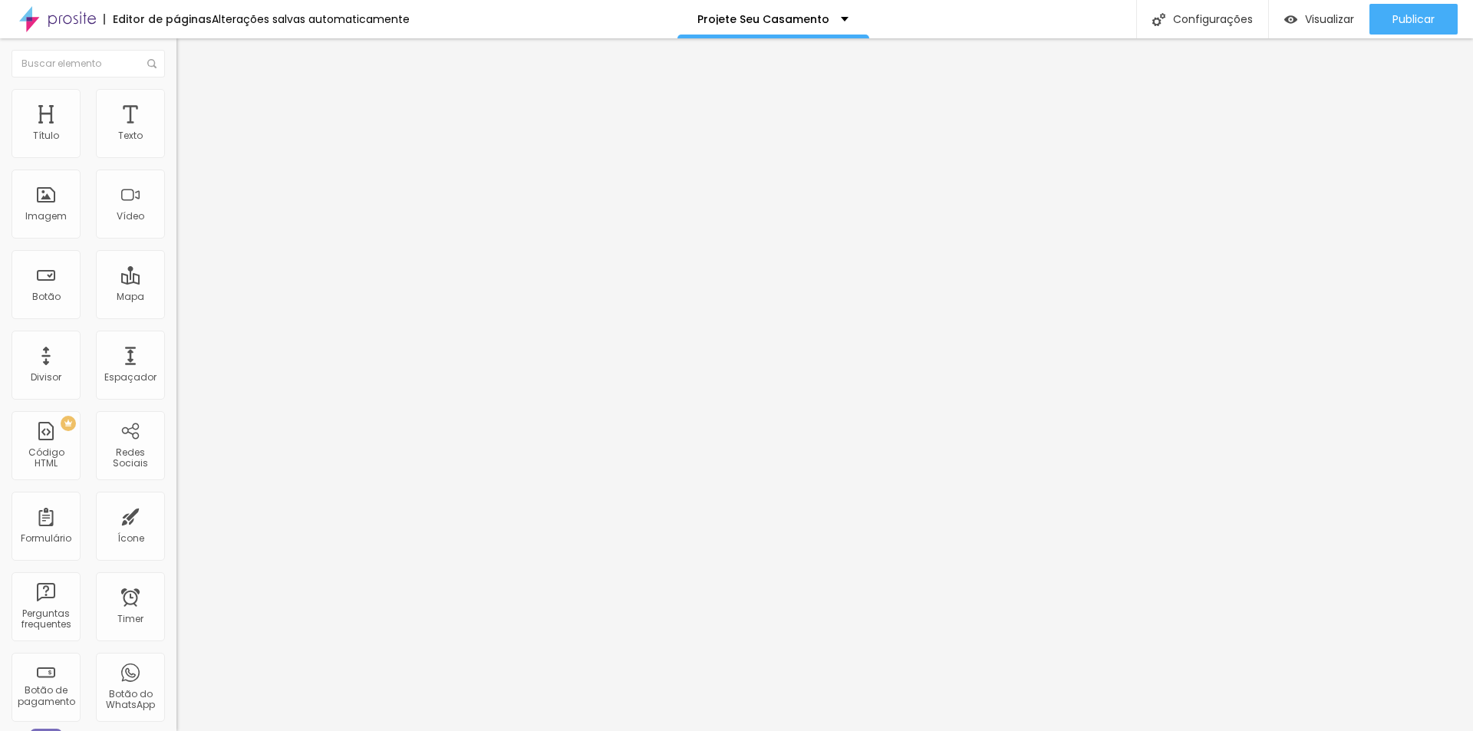
click at [177, 102] on li "Estilo" at bounding box center [265, 96] width 177 height 15
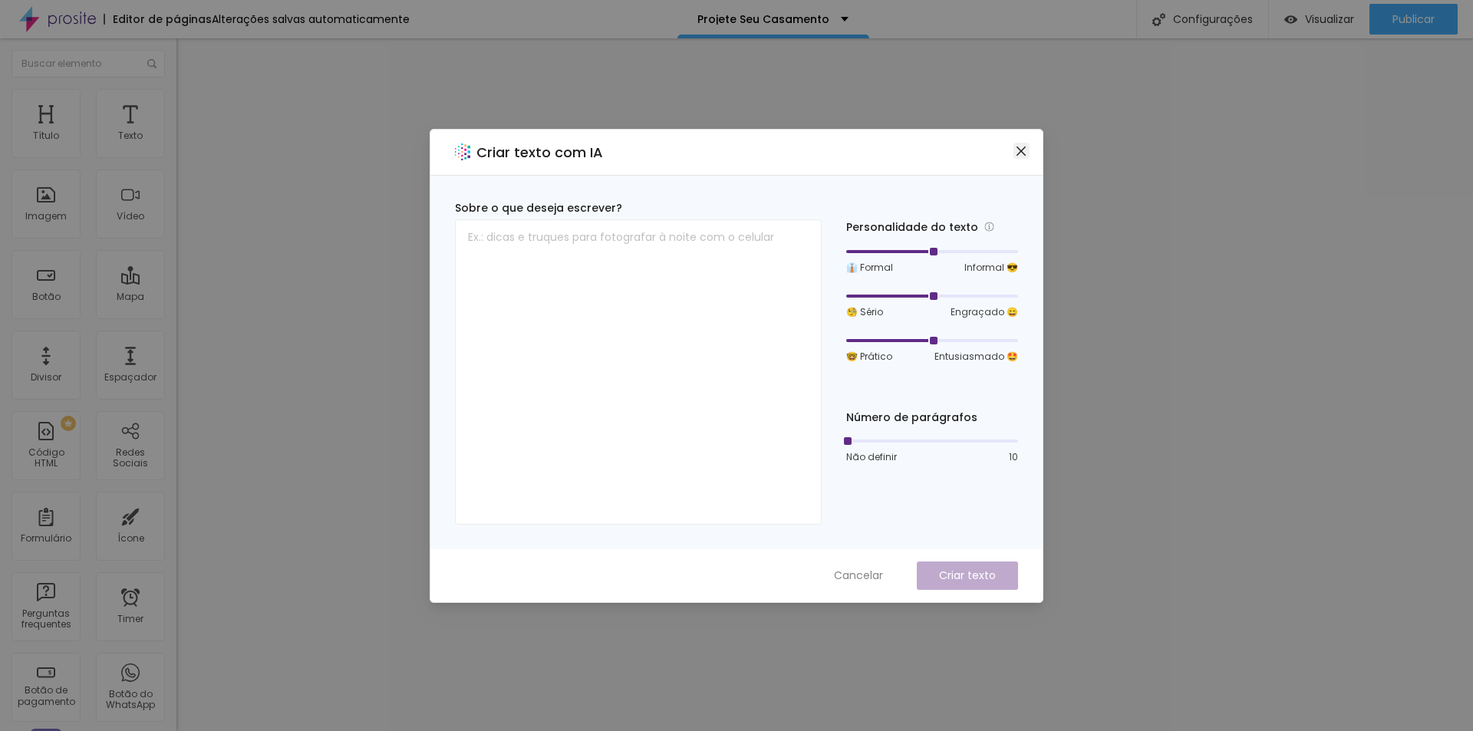
click at [1029, 150] on span "Close" at bounding box center [1022, 151] width 16 height 12
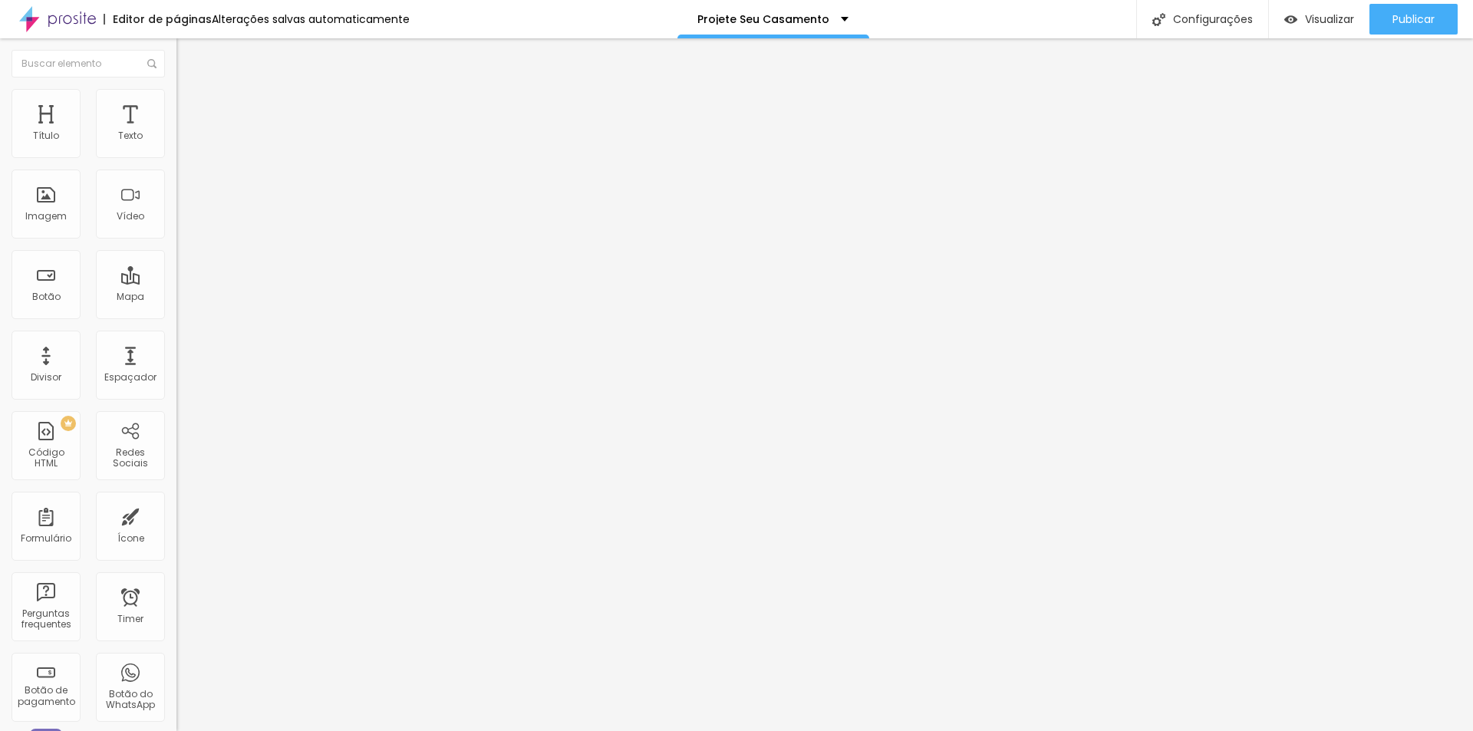
click at [177, 89] on img at bounding box center [184, 96] width 14 height 14
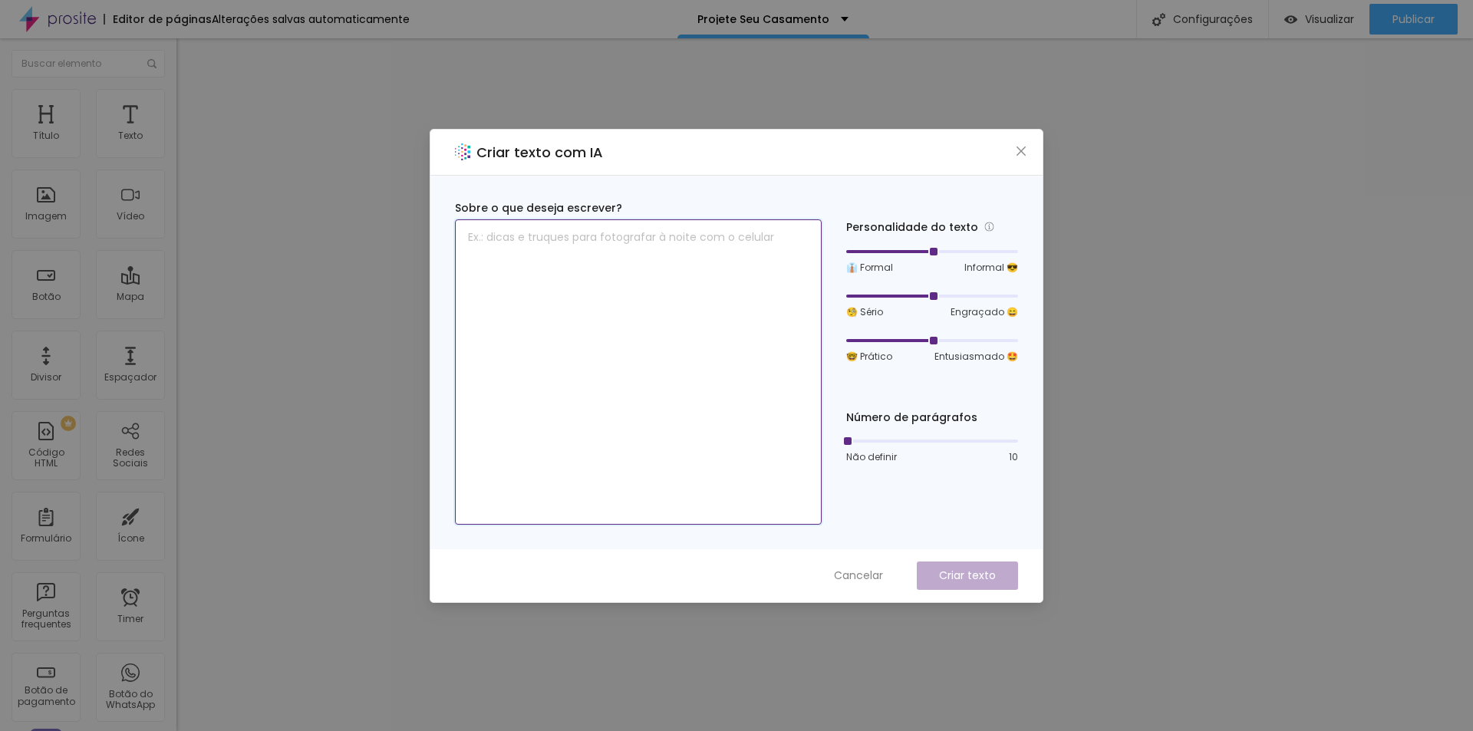
click at [671, 242] on textarea at bounding box center [638, 371] width 367 height 305
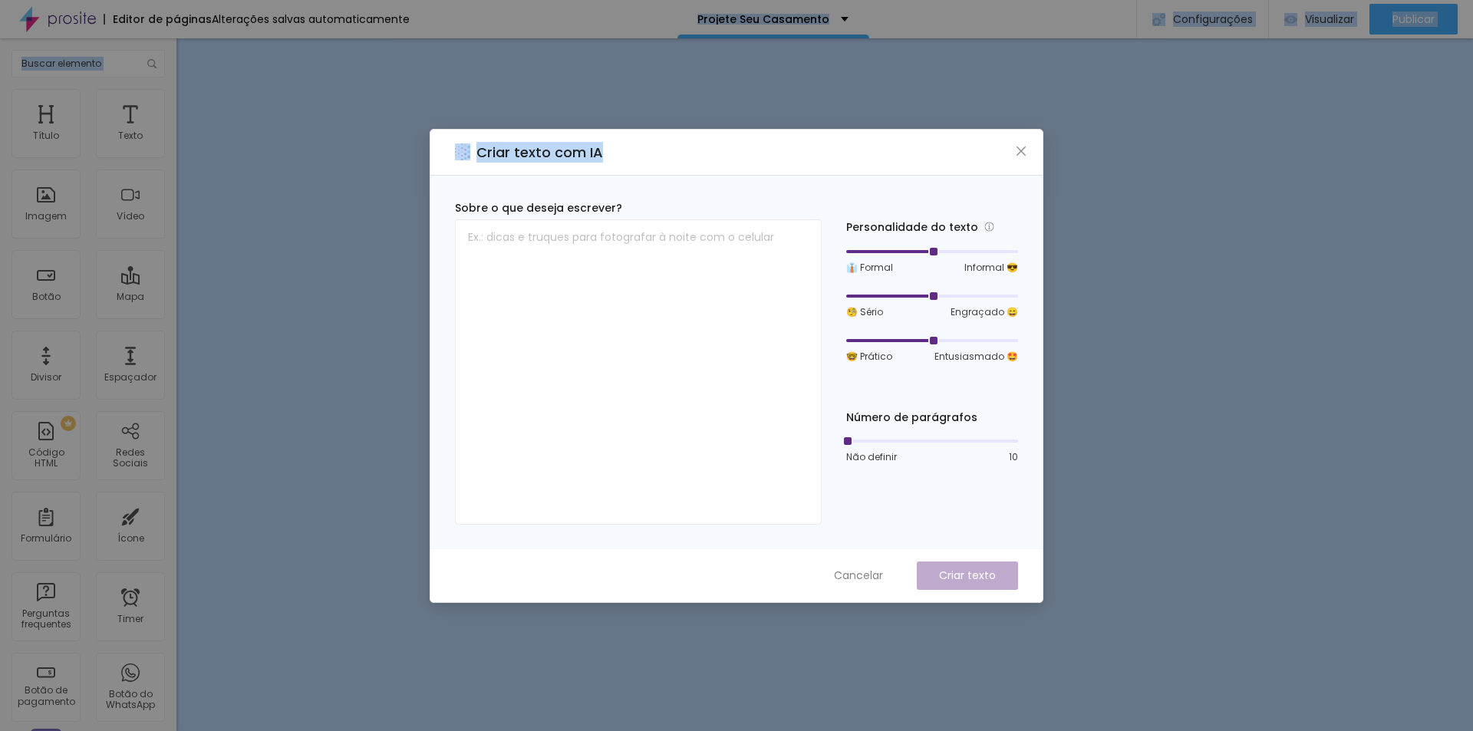
drag, startPoint x: 639, startPoint y: 145, endPoint x: 569, endPoint y: 27, distance: 137.3
click at [569, 0] on html "Editor de páginas Alterações salvas automaticamente Projete Seu Casamento Confi…" at bounding box center [736, 365] width 1473 height 731
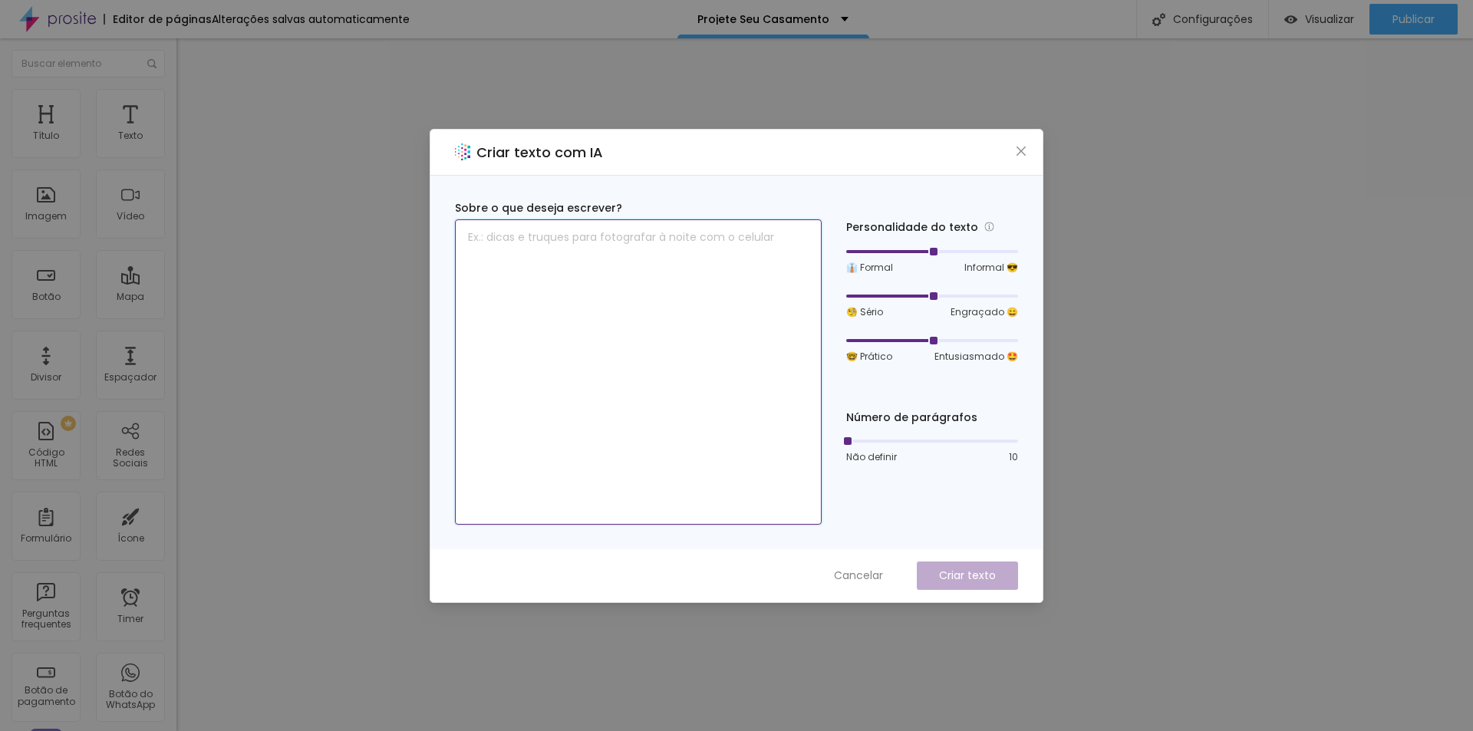
drag, startPoint x: 676, startPoint y: 299, endPoint x: 687, endPoint y: 290, distance: 13.7
click at [675, 299] on textarea at bounding box center [638, 371] width 367 height 305
drag, startPoint x: 939, startPoint y: 149, endPoint x: 837, endPoint y: 146, distance: 101.3
click at [837, 146] on div "Criar texto com IA" at bounding box center [737, 153] width 612 height 46
click at [682, 250] on textarea at bounding box center [638, 371] width 367 height 305
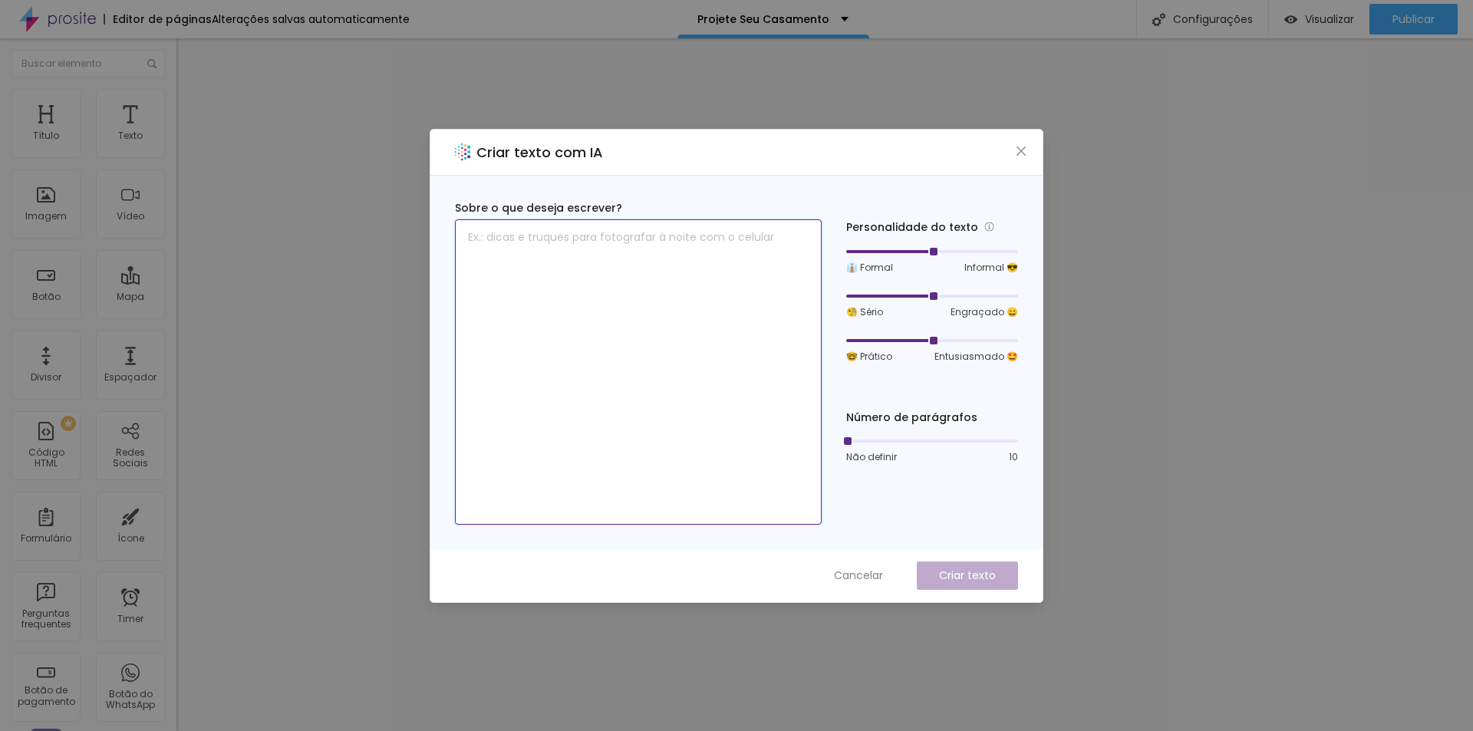
click at [681, 242] on textarea at bounding box center [638, 371] width 367 height 305
drag, startPoint x: 701, startPoint y: 237, endPoint x: 402, endPoint y: 261, distance: 300.2
click at [399, 256] on div "Criar texto com IA Sobre o que deseja escrever? Agende seu evento Personalidade…" at bounding box center [736, 365] width 1473 height 731
type textarea "P"
type textarea "seu sonho de casamento tem que ser lembrando."
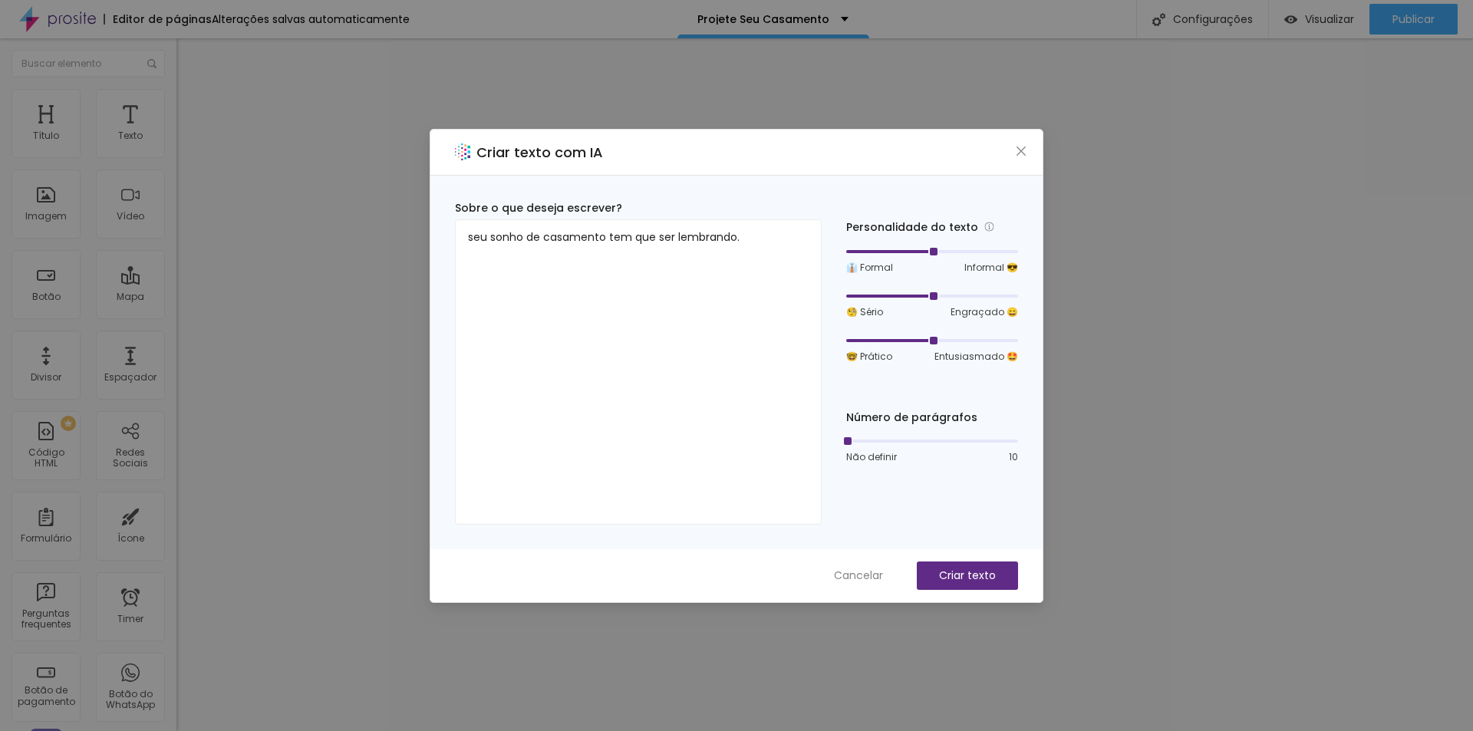
drag, startPoint x: 932, startPoint y: 338, endPoint x: 917, endPoint y: 339, distance: 15.4
click at [917, 339] on div at bounding box center [932, 340] width 172 height 9
click at [983, 579] on p "Criar texto" at bounding box center [967, 576] width 57 height 16
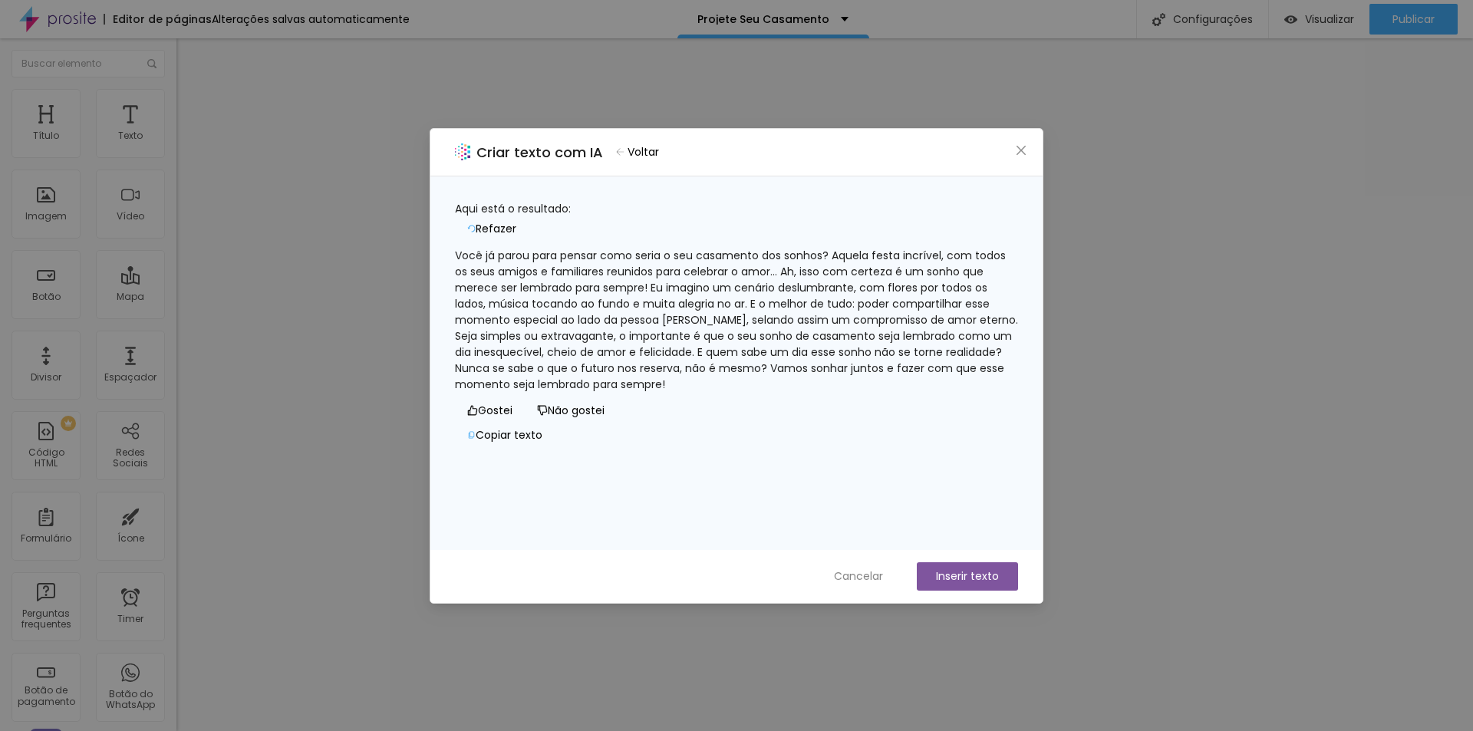
click at [516, 221] on span "Refazer" at bounding box center [496, 229] width 41 height 16
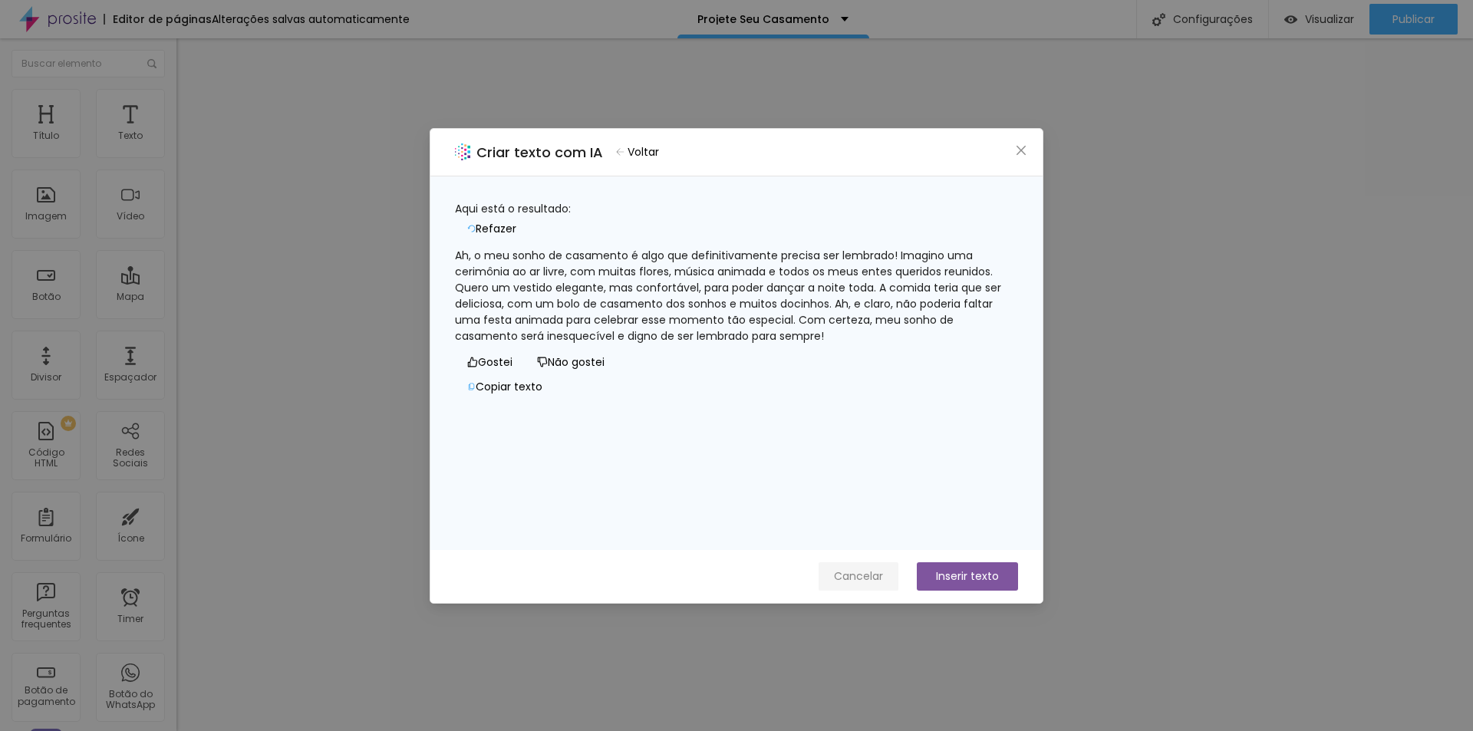
click at [866, 576] on span "Cancelar" at bounding box center [858, 577] width 49 height 16
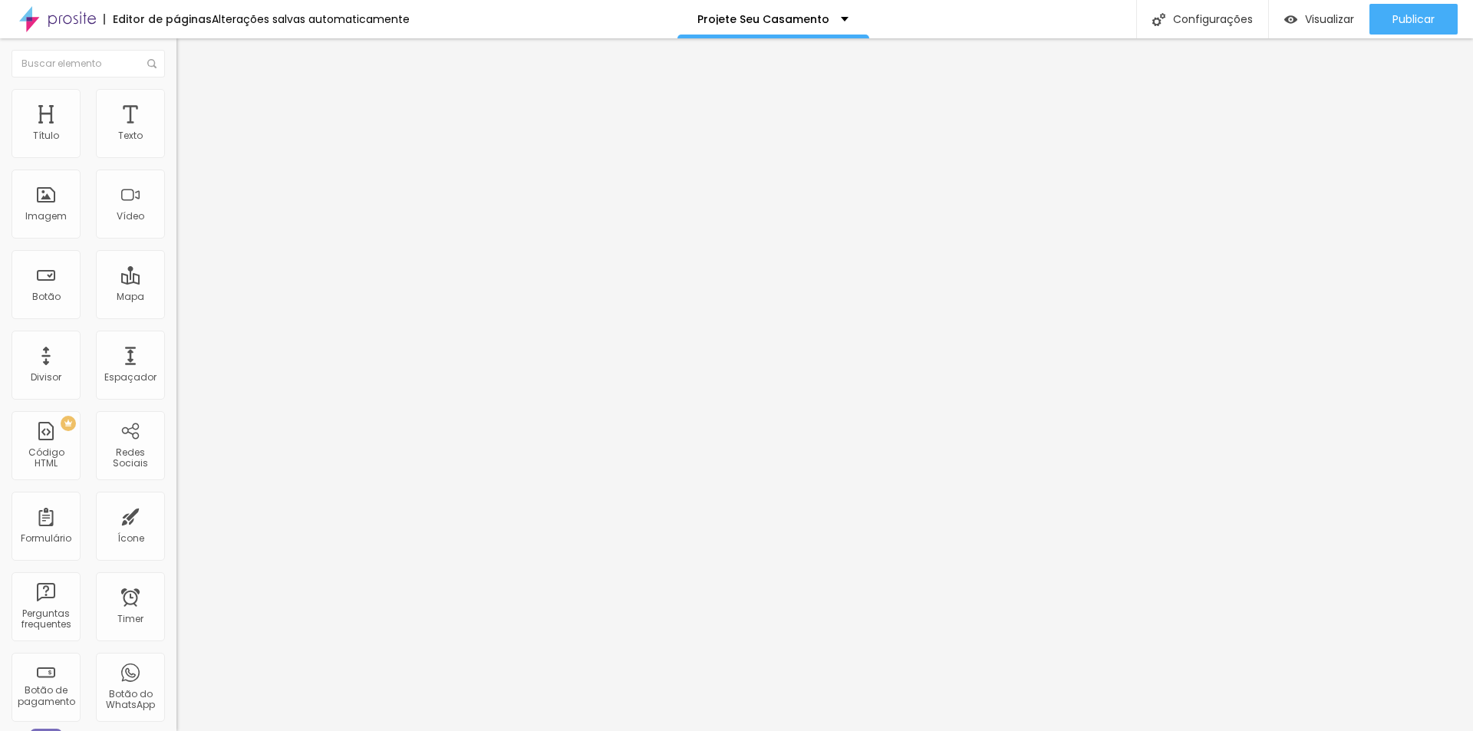
click at [177, 97] on li "Estilo" at bounding box center [265, 96] width 177 height 15
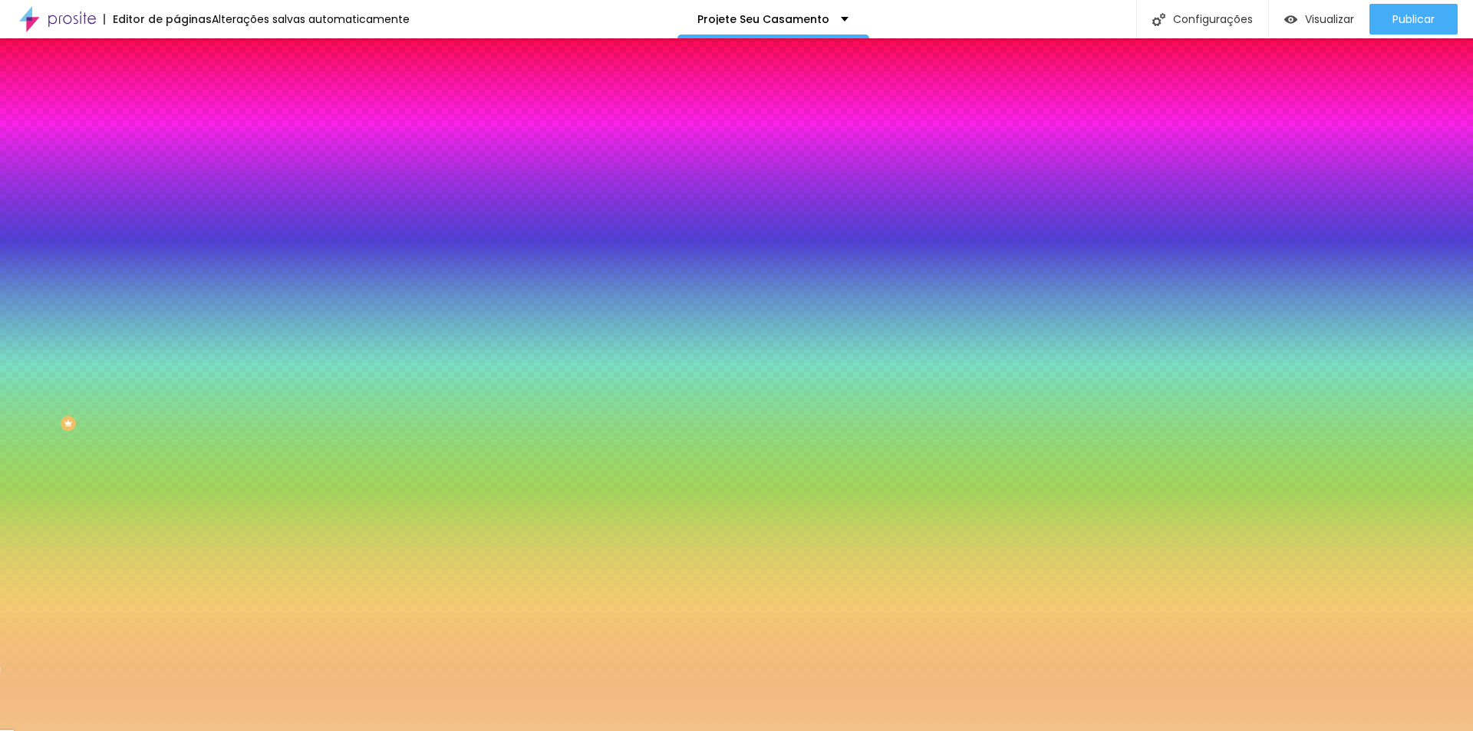
click at [177, 209] on div at bounding box center [265, 209] width 177 height 0
click at [177, 500] on div "Editar Seção Conteúdo Estilo Avançado Imagem de fundo Adicionar imagem Efeito d…" at bounding box center [265, 384] width 177 height 693
click at [177, 209] on div at bounding box center [265, 209] width 177 height 0
drag, startPoint x: 83, startPoint y: 509, endPoint x: 111, endPoint y: 437, distance: 76.5
click at [177, 505] on div "Editar Seção Conteúdo Estilo Avançado Imagem de fundo Adicionar imagem Efeito d…" at bounding box center [265, 384] width 177 height 693
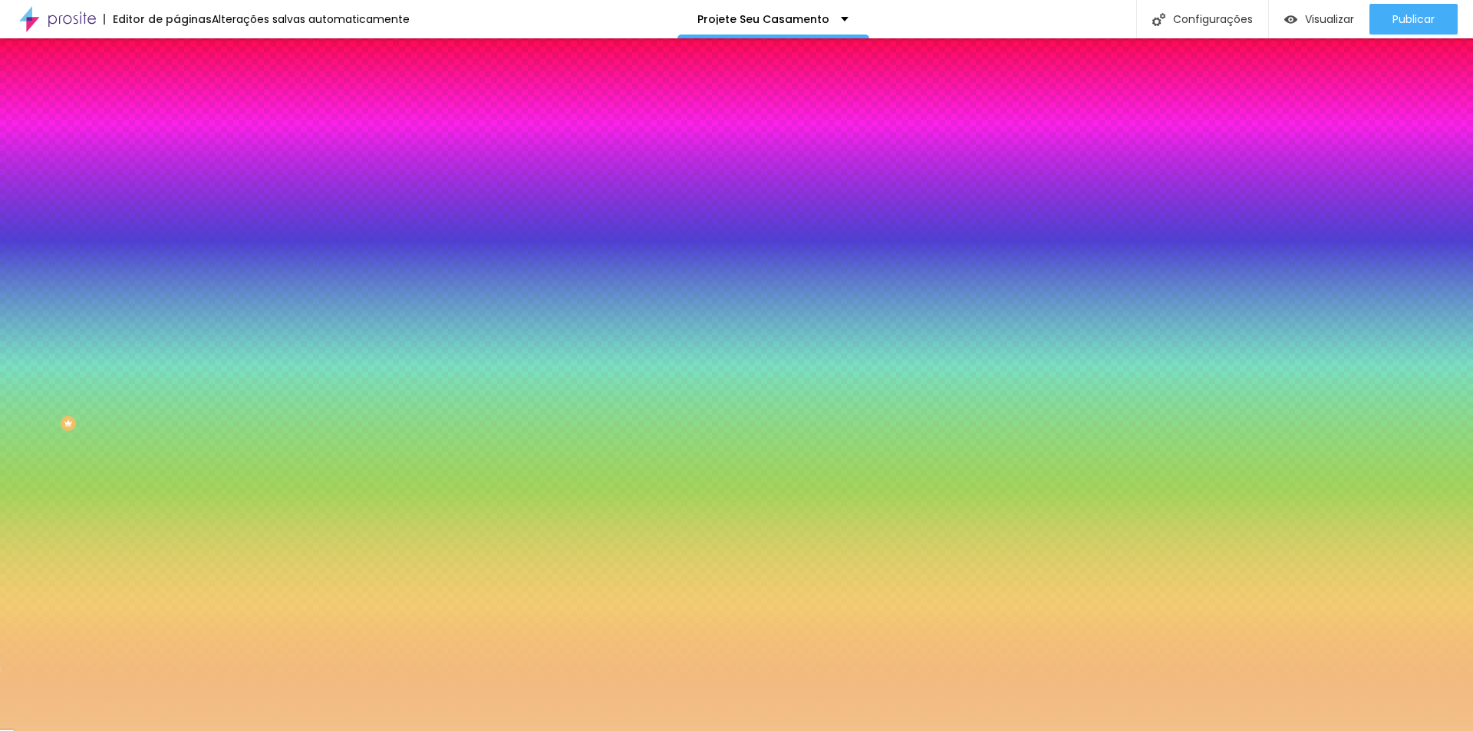
click at [177, 209] on div at bounding box center [265, 209] width 177 height 0
click at [177, 224] on input "#F2C189" at bounding box center [269, 216] width 184 height 15
click at [177, 209] on div at bounding box center [265, 209] width 177 height 0
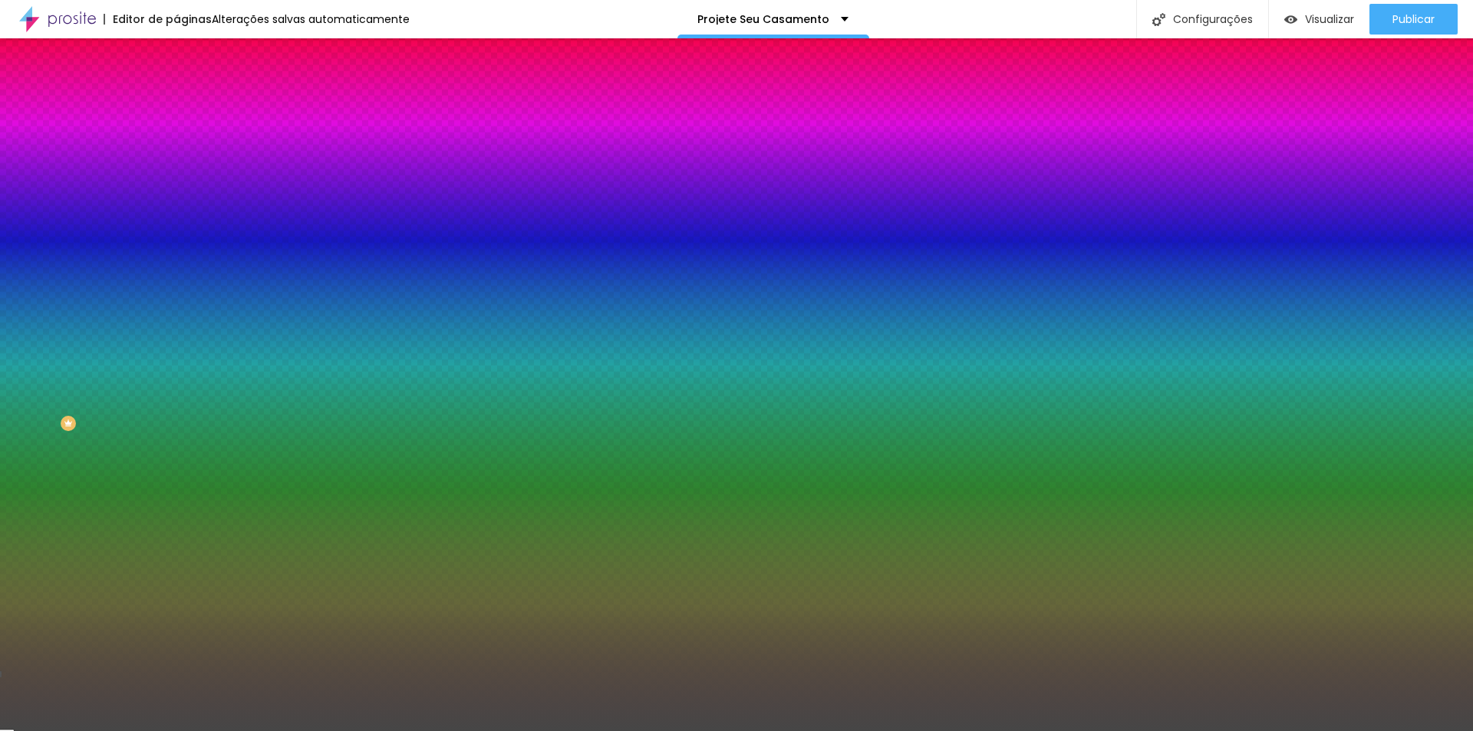
drag, startPoint x: 89, startPoint y: 330, endPoint x: 22, endPoint y: 380, distance: 83.3
click at [177, 224] on div at bounding box center [265, 224] width 177 height 0
type input "#484848"
click at [177, 511] on div "Editar Seção Conteúdo Estilo Avançado Imagem de fundo Adicionar imagem Efeito d…" at bounding box center [265, 384] width 177 height 693
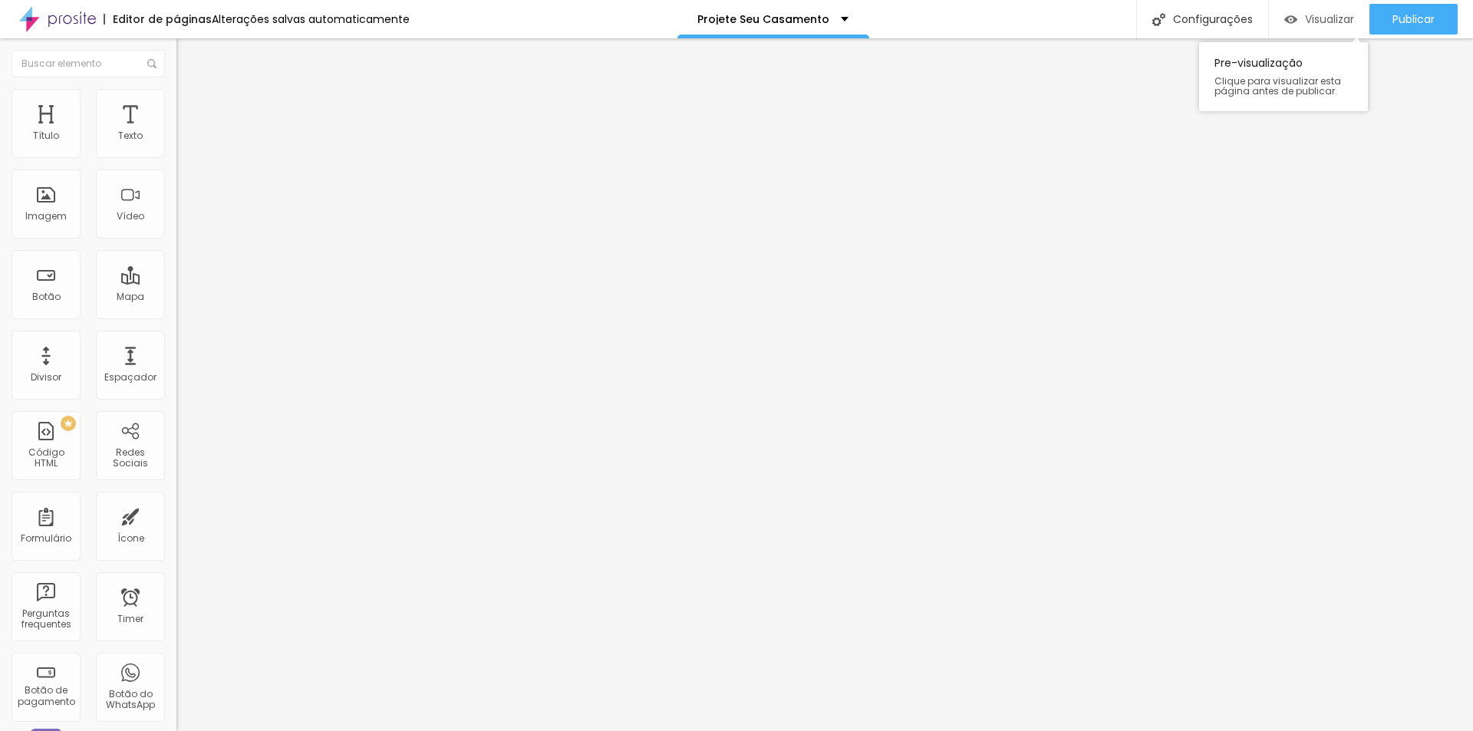
click at [1338, 19] on span "Visualizar" at bounding box center [1329, 19] width 49 height 12
click at [188, 53] on img "button" at bounding box center [194, 56] width 12 height 12
click at [42, 201] on div "Imagem" at bounding box center [46, 204] width 69 height 69
click at [64, 442] on div "PREMIUM Código HTML" at bounding box center [46, 445] width 69 height 69
click at [45, 202] on div "Imagem" at bounding box center [46, 204] width 69 height 69
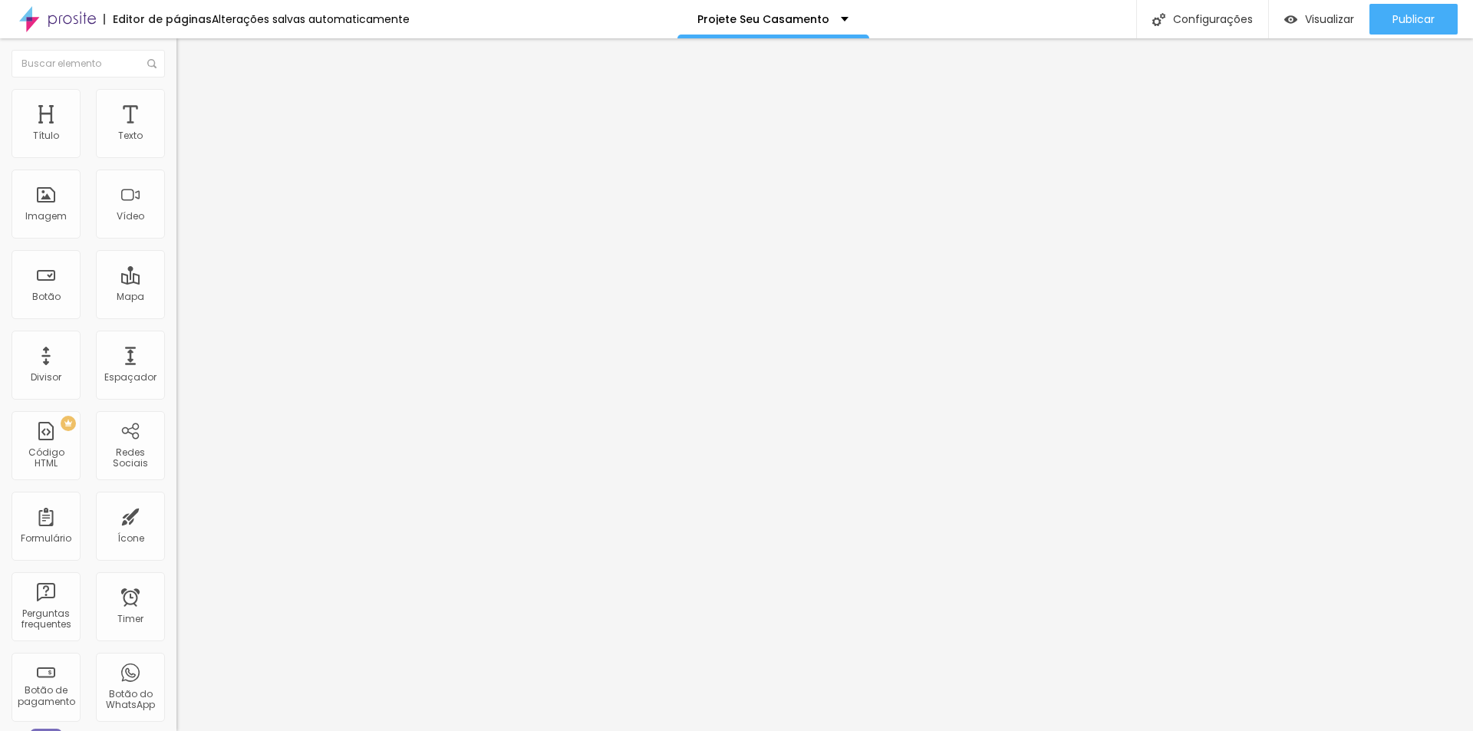
click at [188, 55] on img "button" at bounding box center [194, 56] width 12 height 12
click at [190, 106] on span "Estilo" at bounding box center [202, 99] width 24 height 13
type input "95"
type input "90"
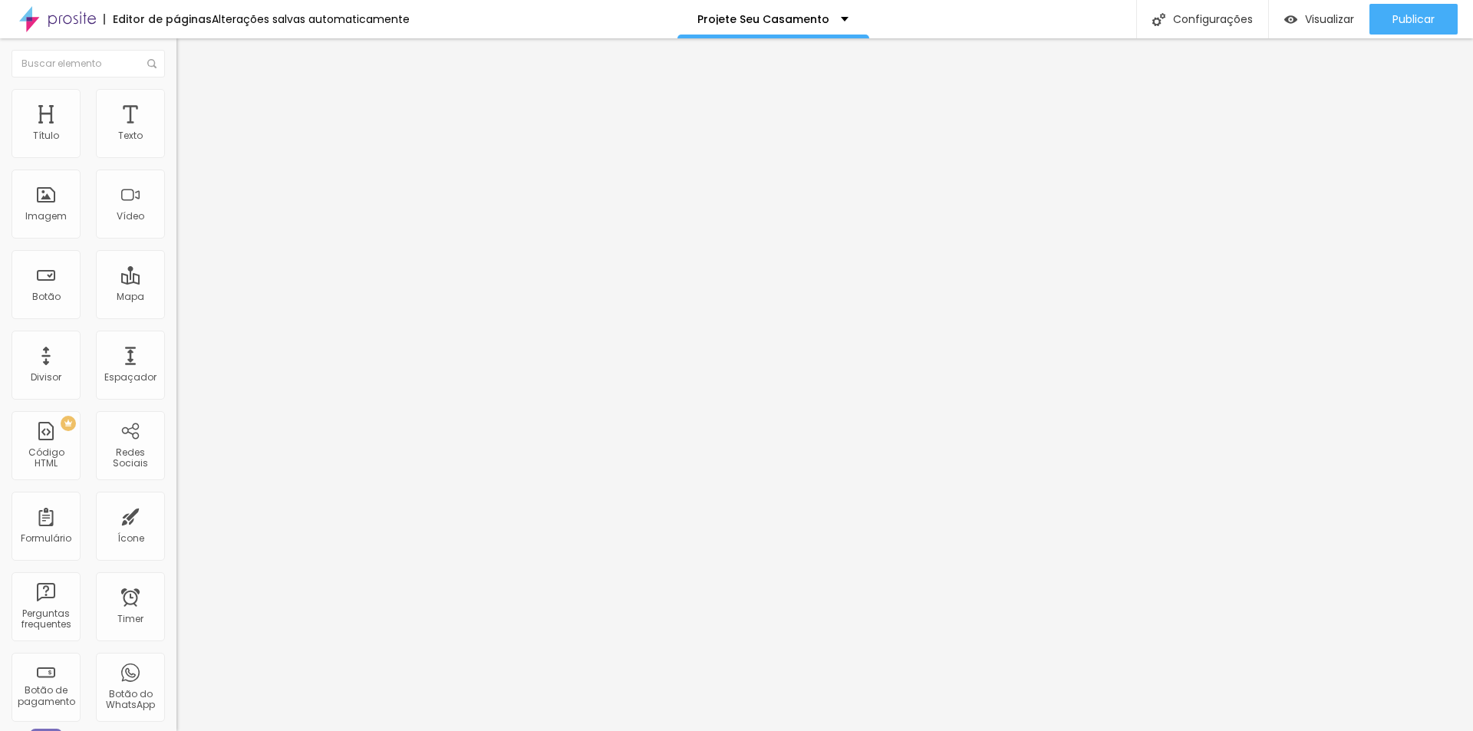
type input "90"
type input "85"
type input "75"
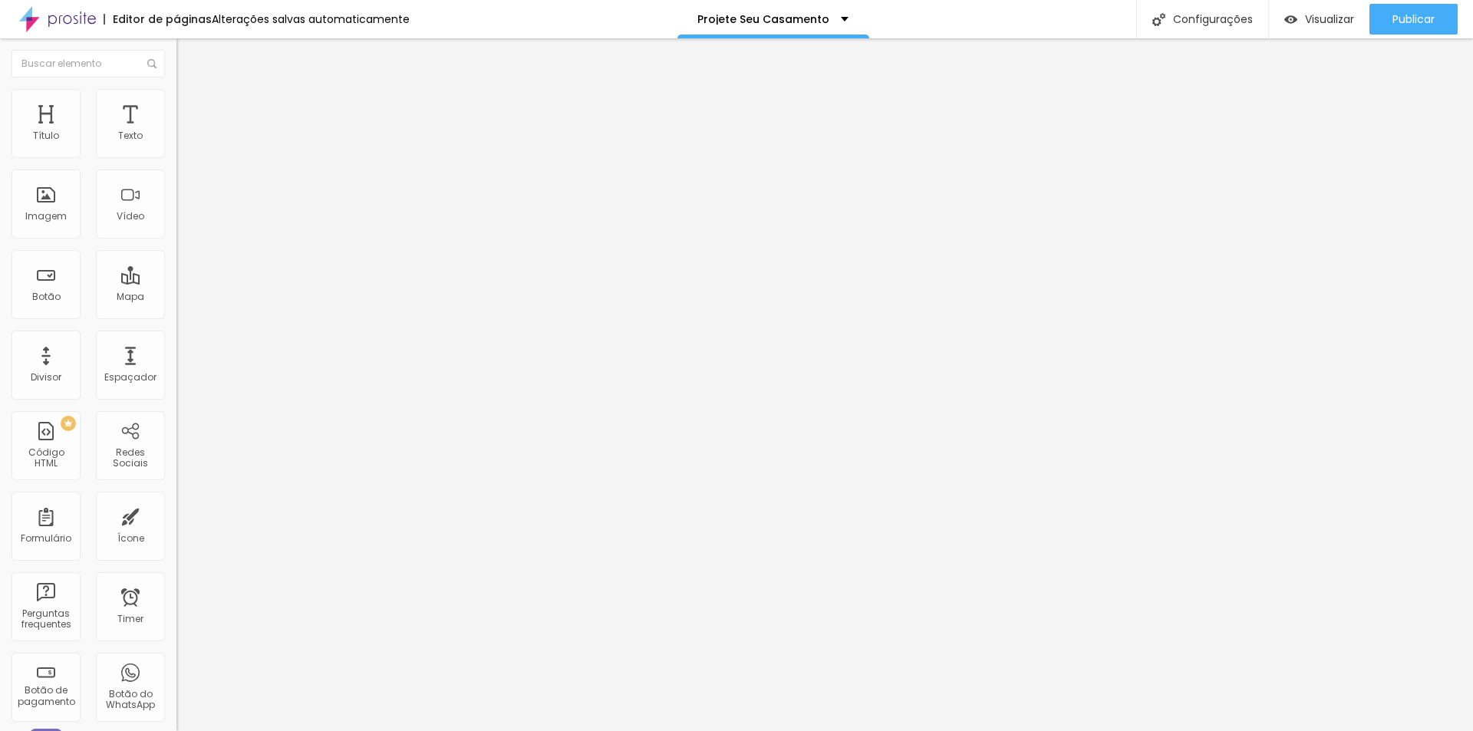
type input "70"
type input "60"
type input "55"
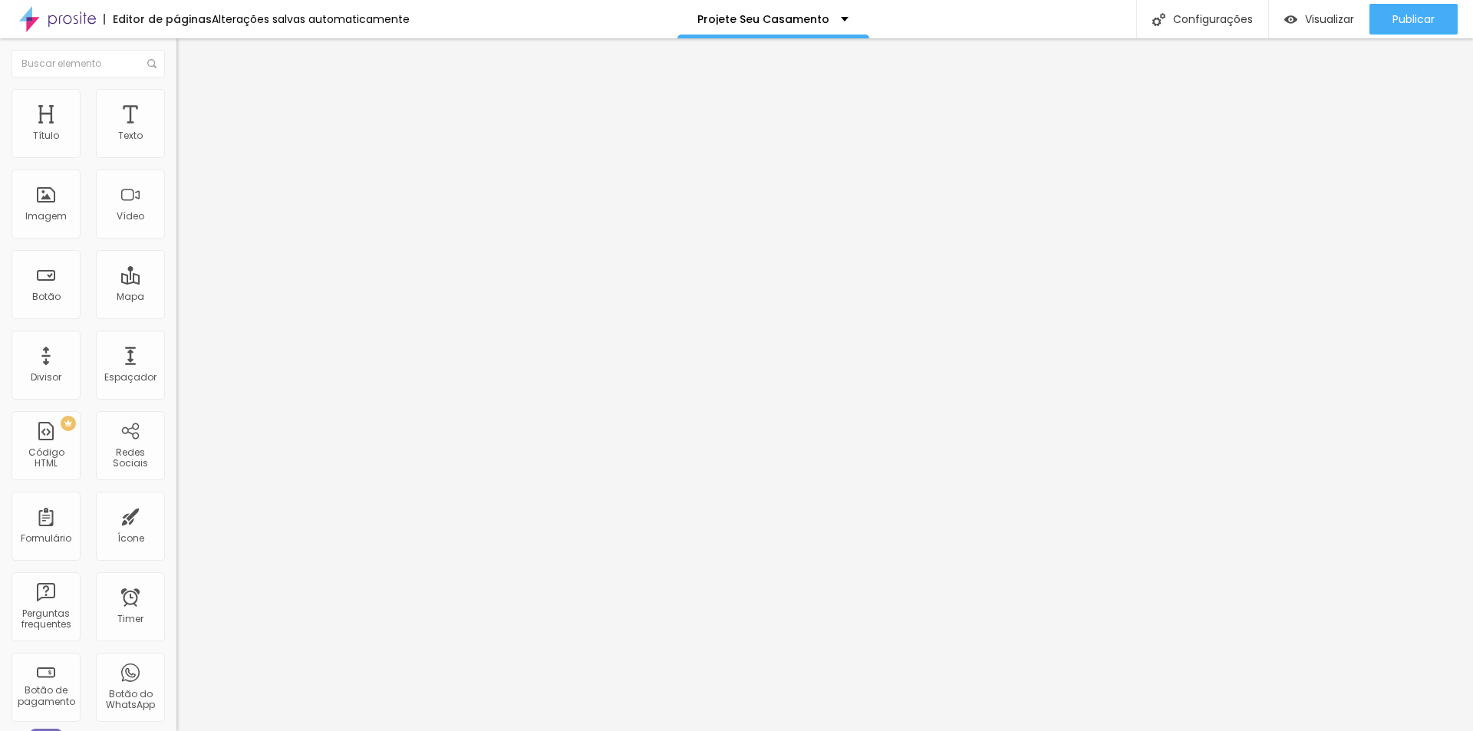
type input "55"
type input "45"
type input "40"
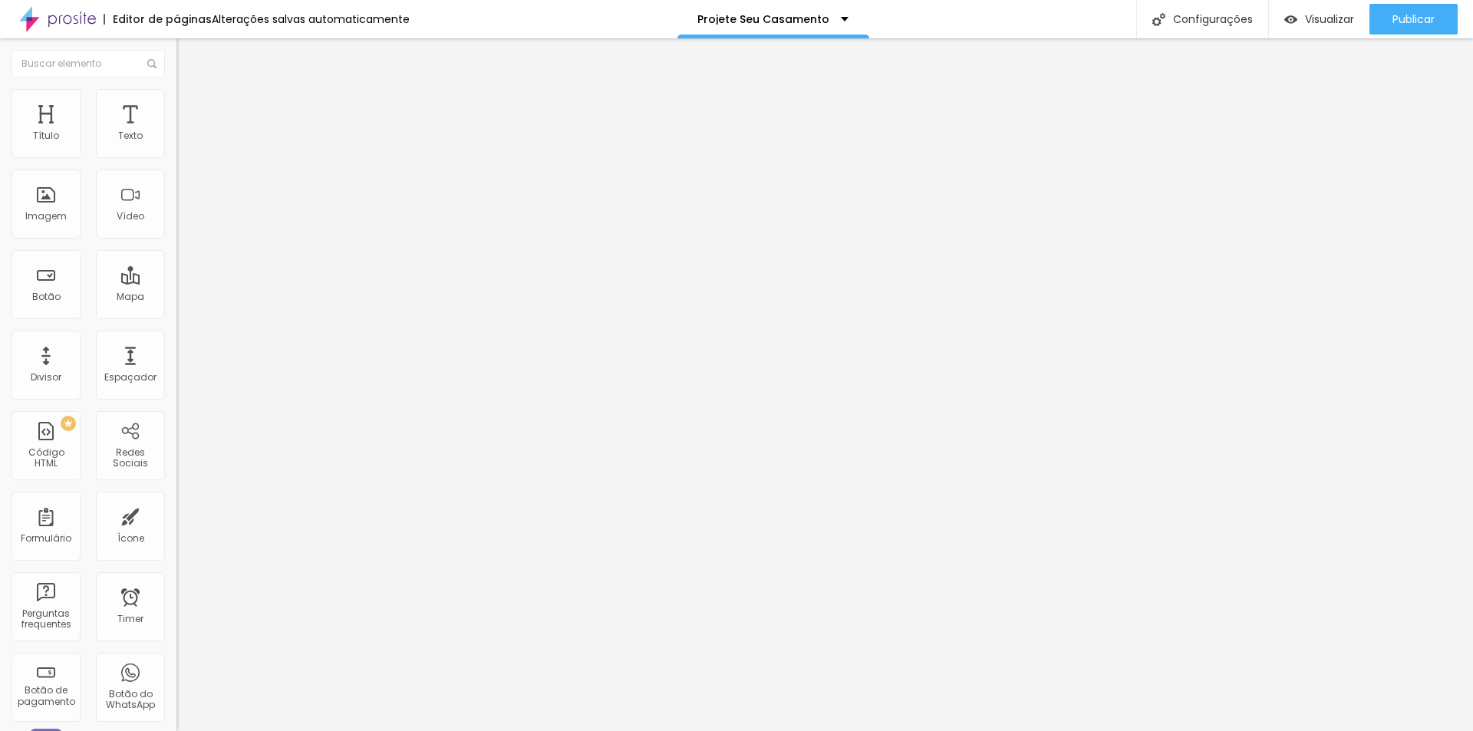
type input "35"
type input "30"
type input "25"
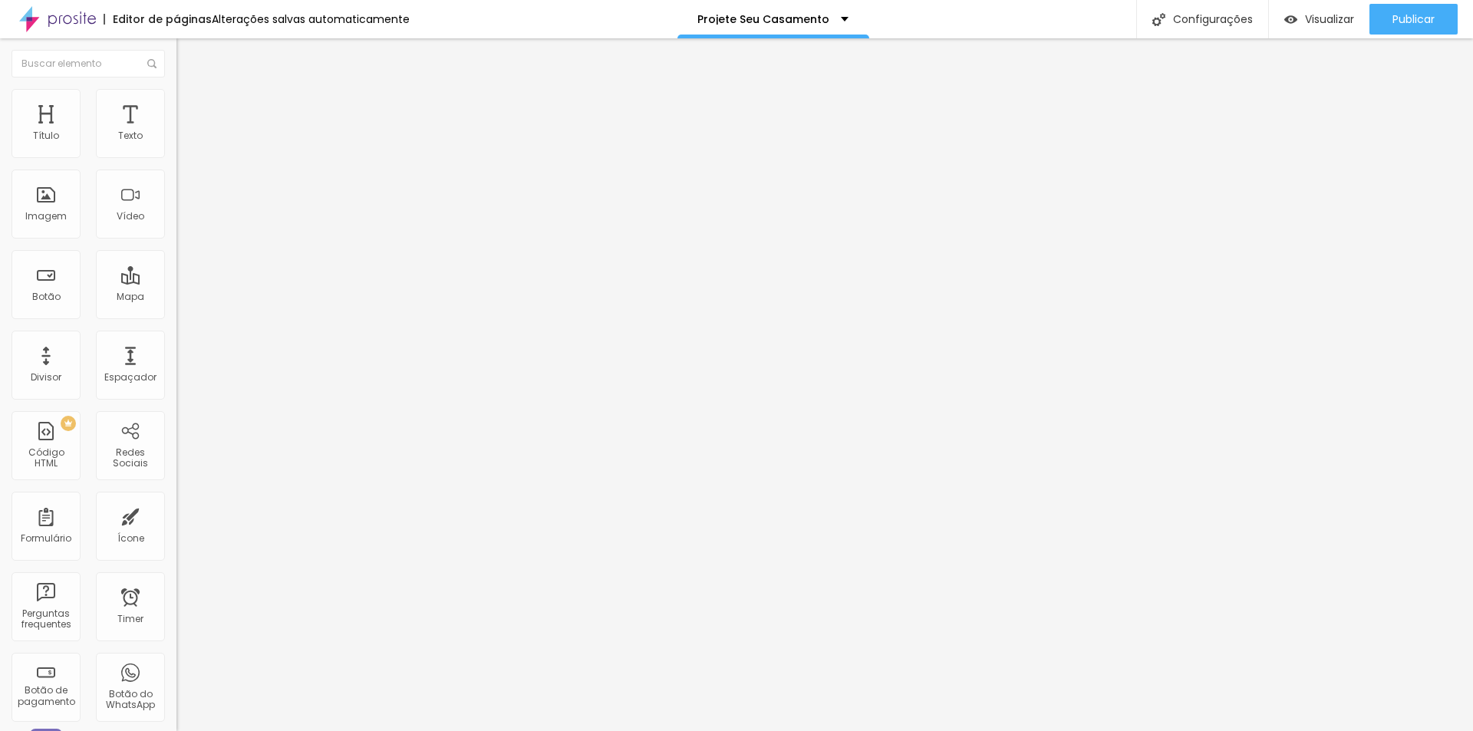
type input "25"
type input "20"
type input "15"
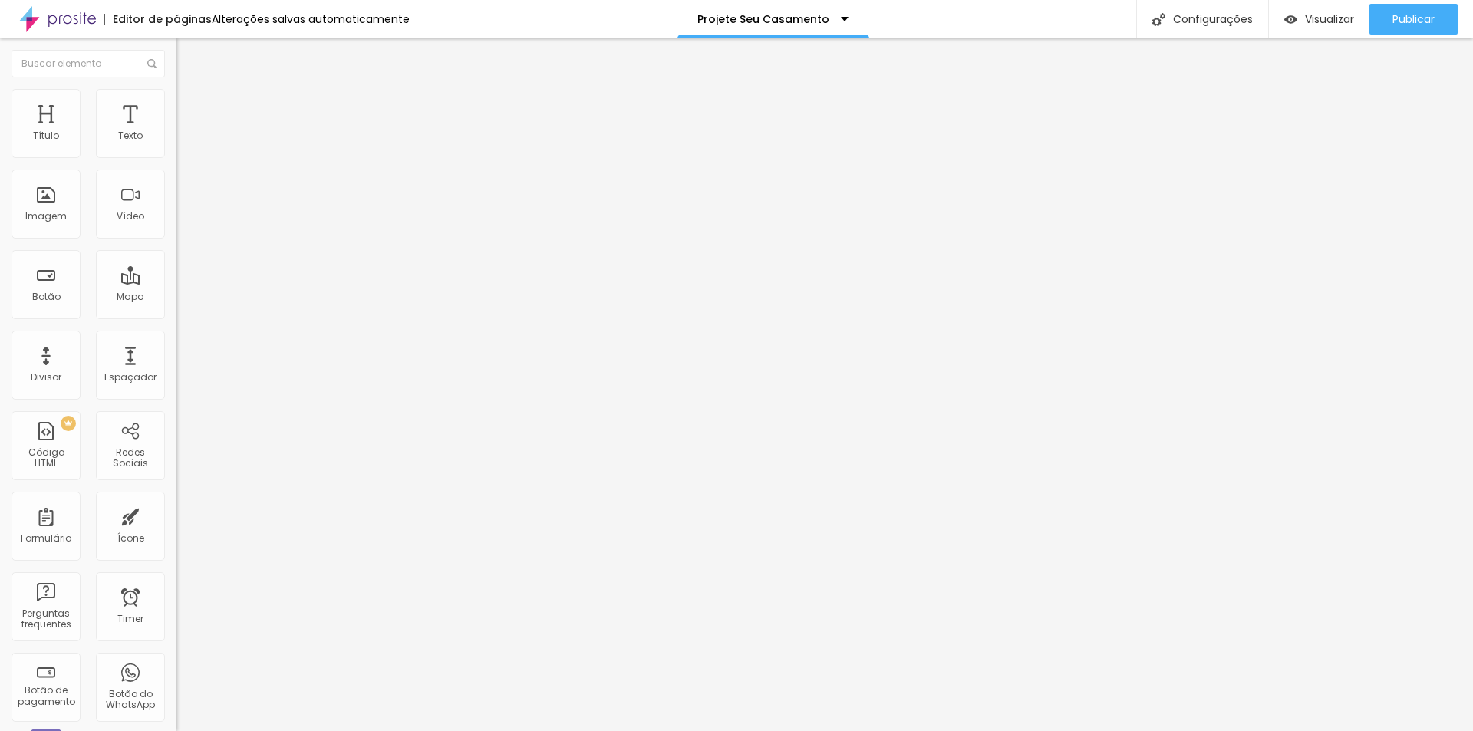
type input "10"
drag, startPoint x: 148, startPoint y: 170, endPoint x: -51, endPoint y: 177, distance: 199.6
type input "10"
click at [177, 157] on input "range" at bounding box center [226, 151] width 99 height 12
type input "15"
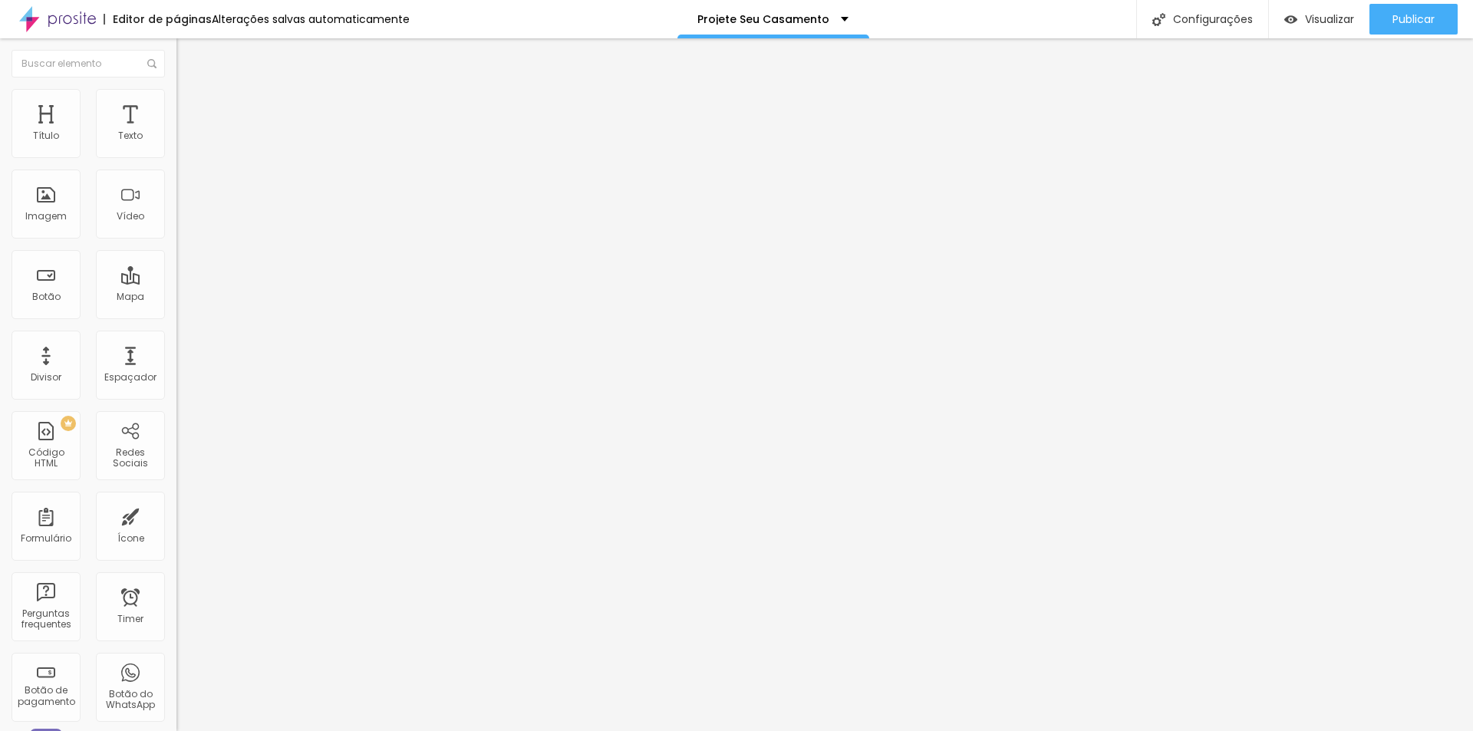
type input "15"
type input "25"
type input "35"
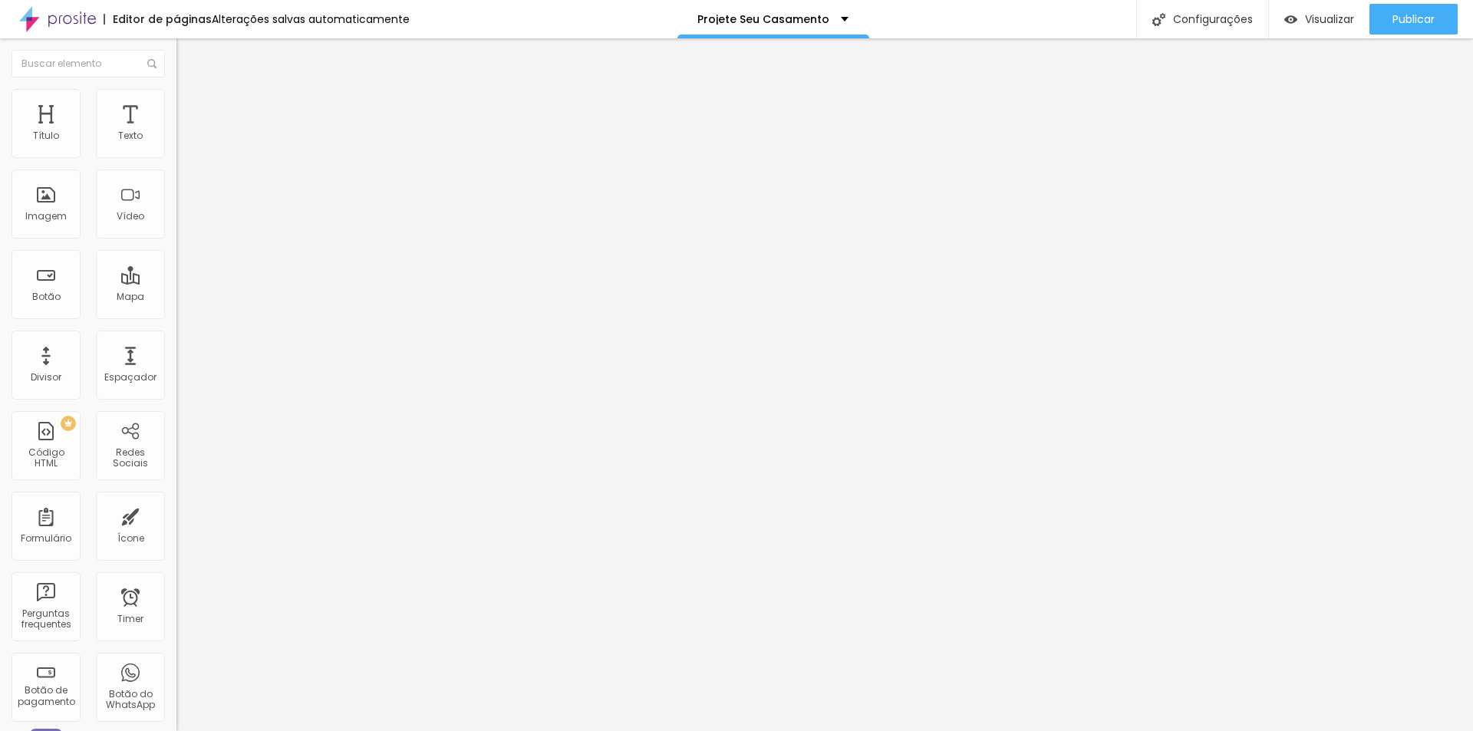
type input "50"
type input "60"
type input "65"
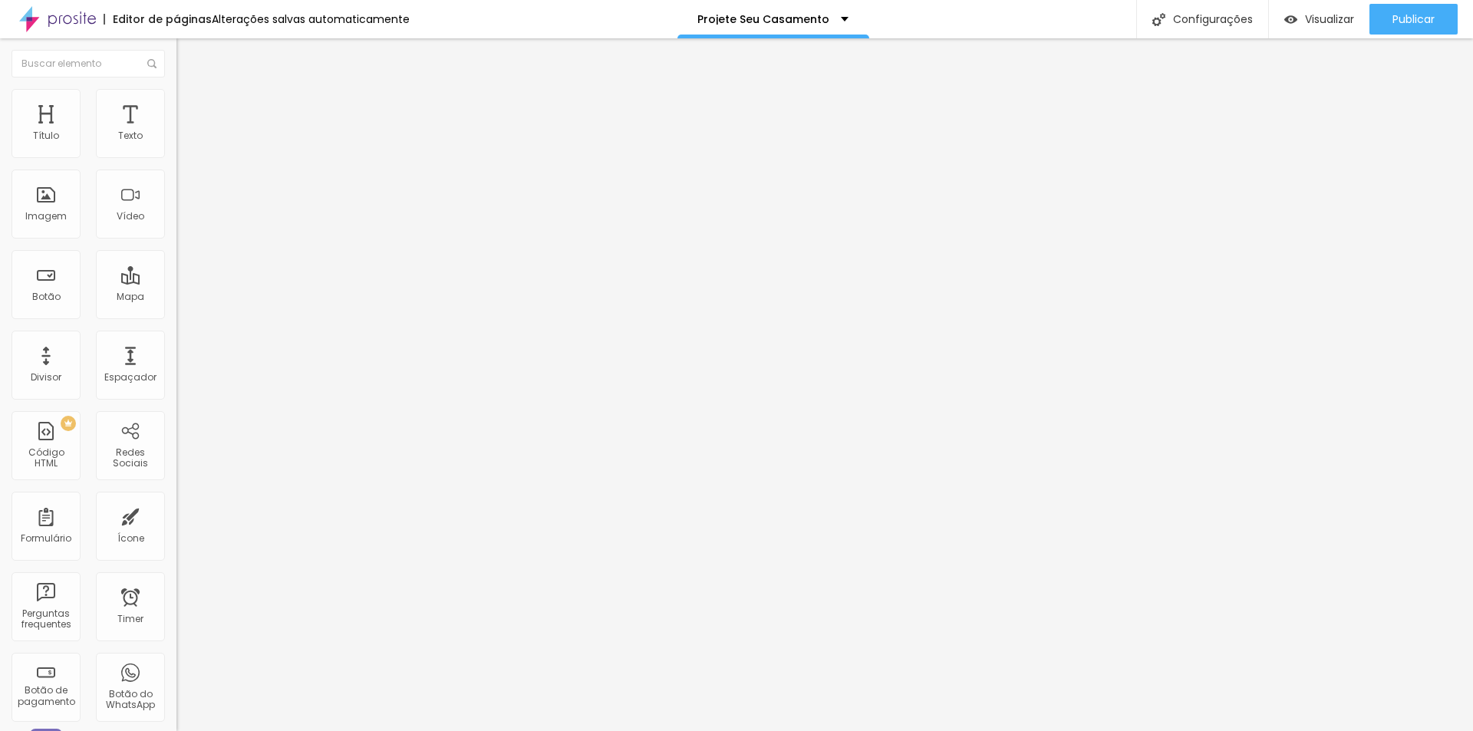
type input "65"
type input "70"
type input "75"
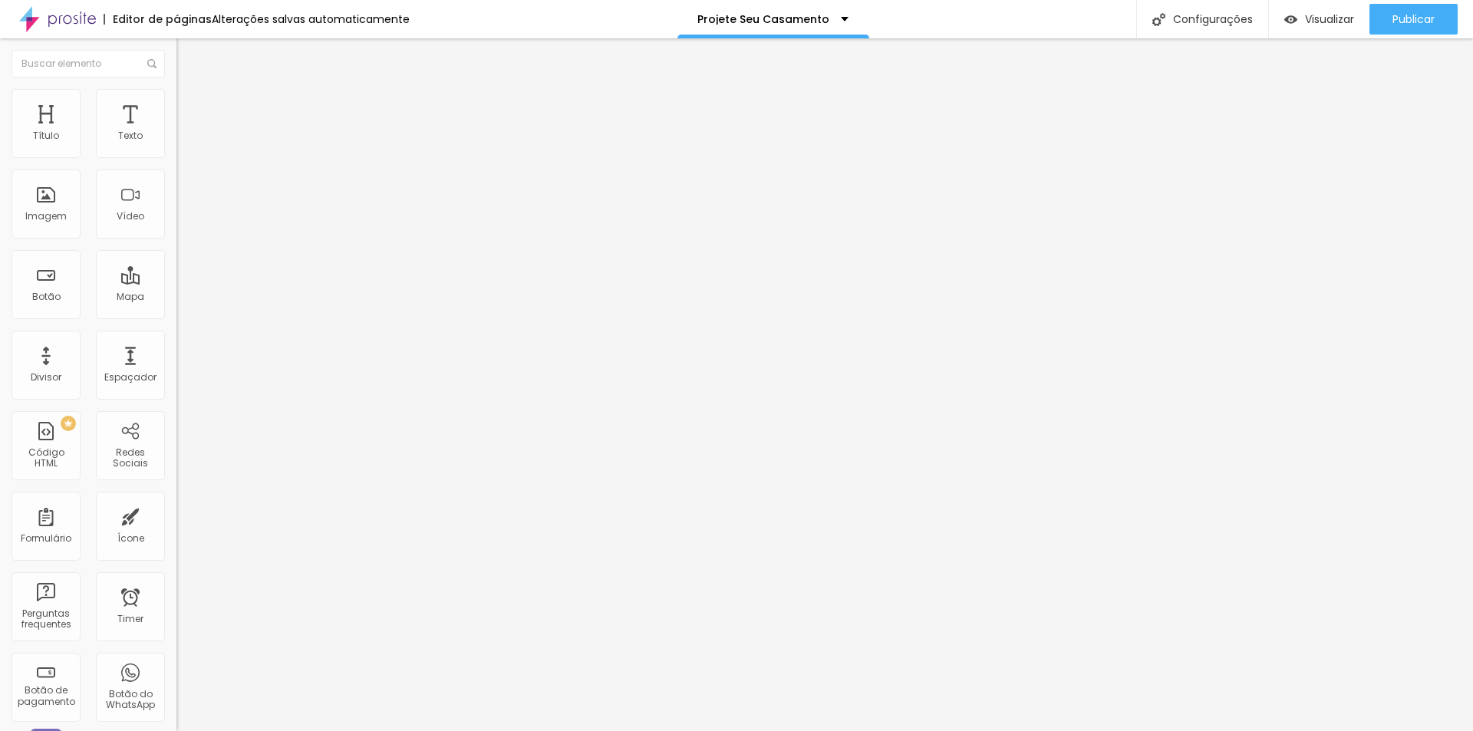
type input "80"
type input "85"
type input "90"
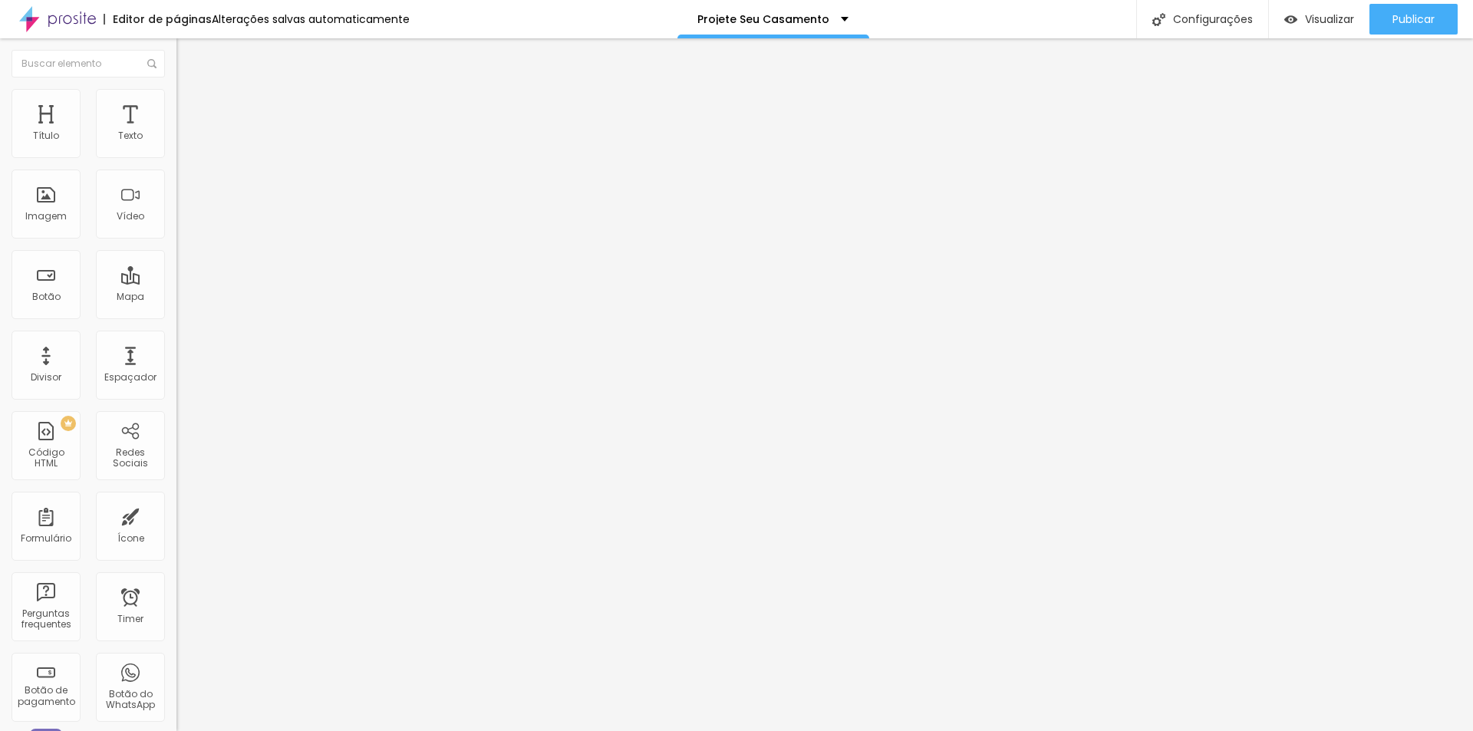
type input "90"
type input "95"
type input "100"
drag, startPoint x: 17, startPoint y: 167, endPoint x: 160, endPoint y: 170, distance: 143.5
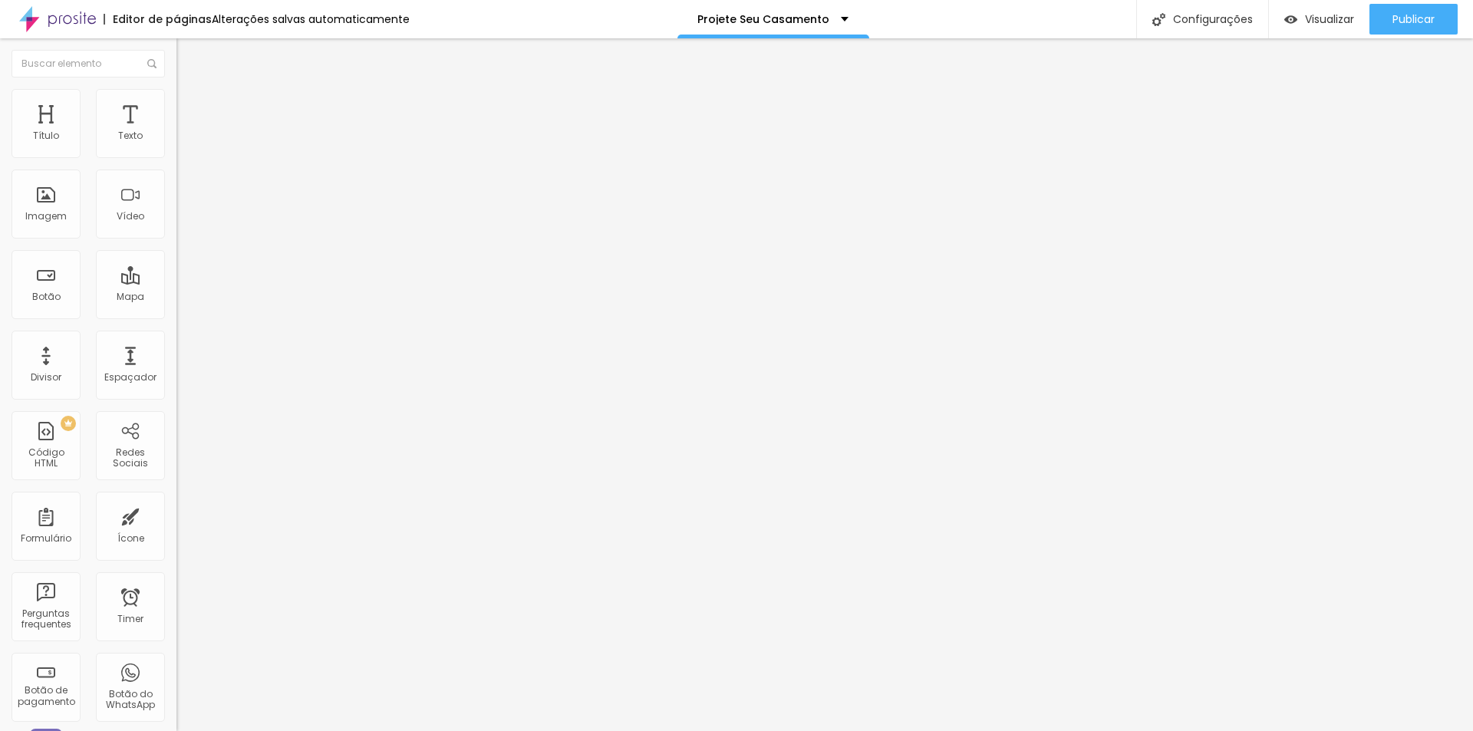
type input "100"
click at [183, 157] on input "range" at bounding box center [226, 151] width 99 height 12
type input "5"
type input "18"
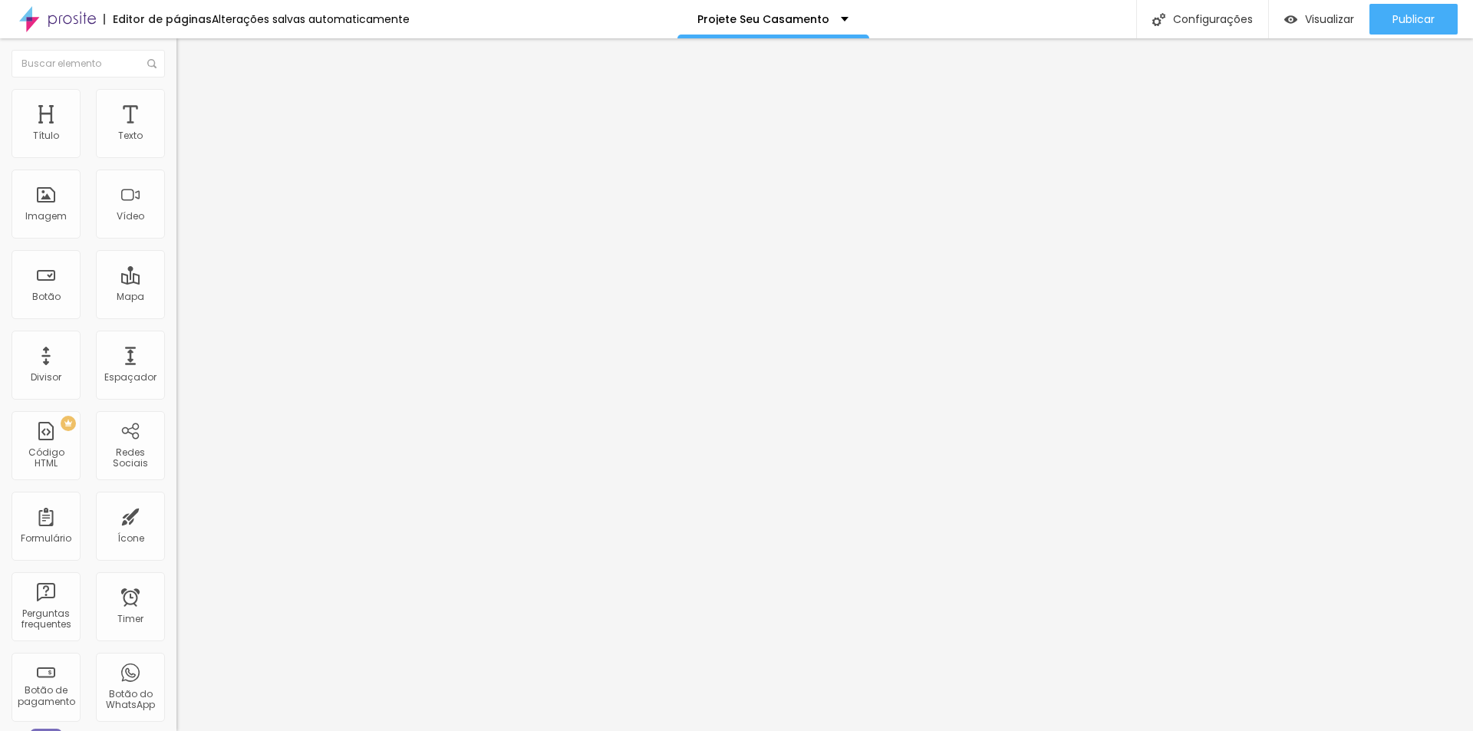
type input "18"
type input "36"
type input "92"
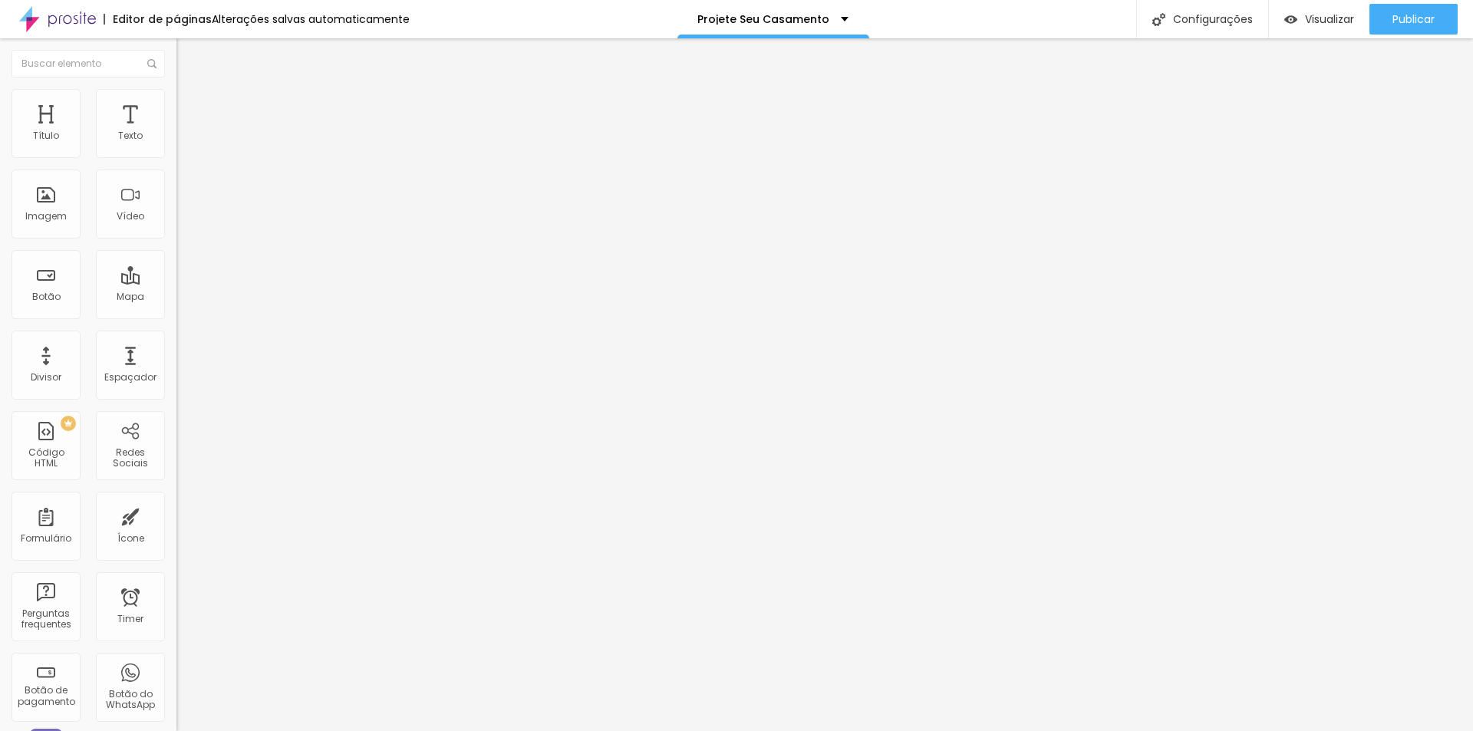
type input "112"
type input "138"
type input "151"
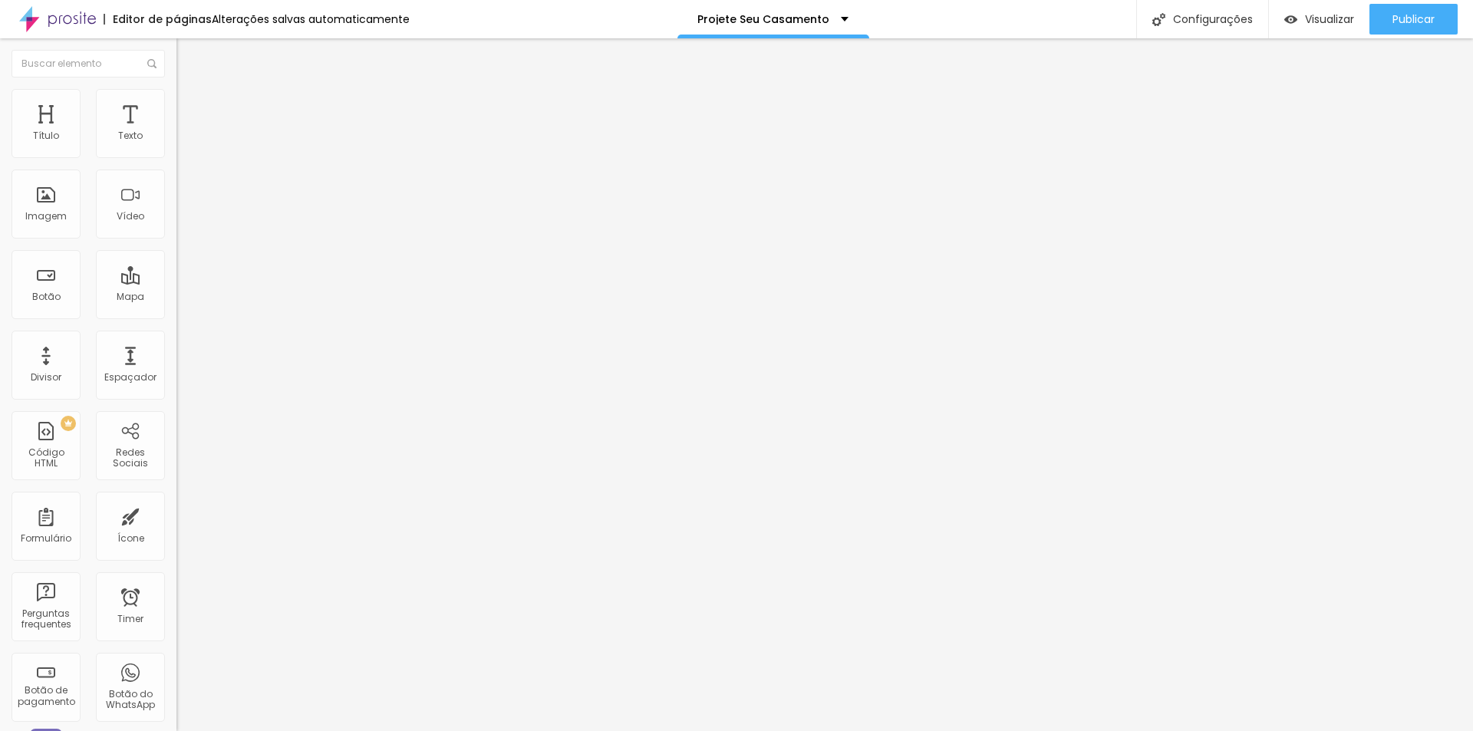
type input "151"
type input "171"
type input "188"
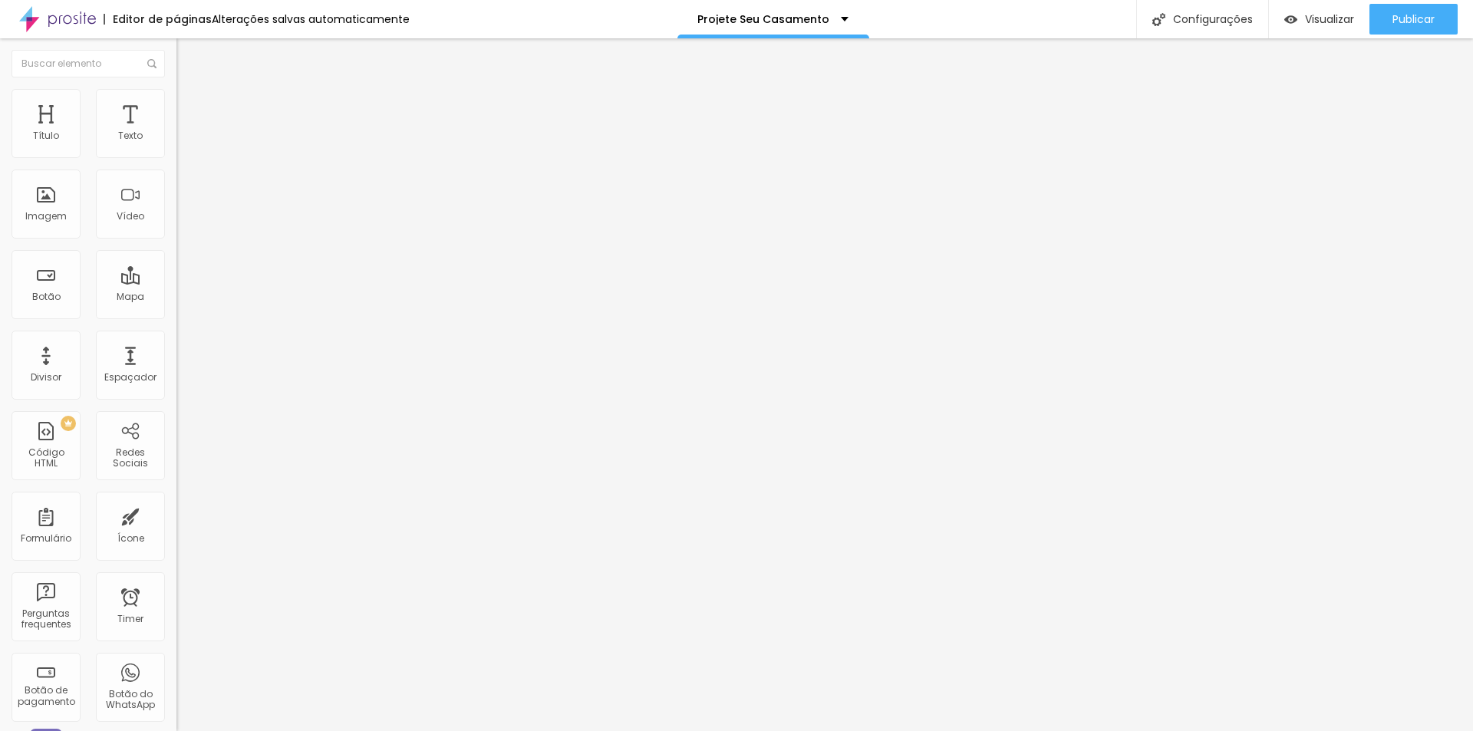
type input "200"
type input "166"
type input "128"
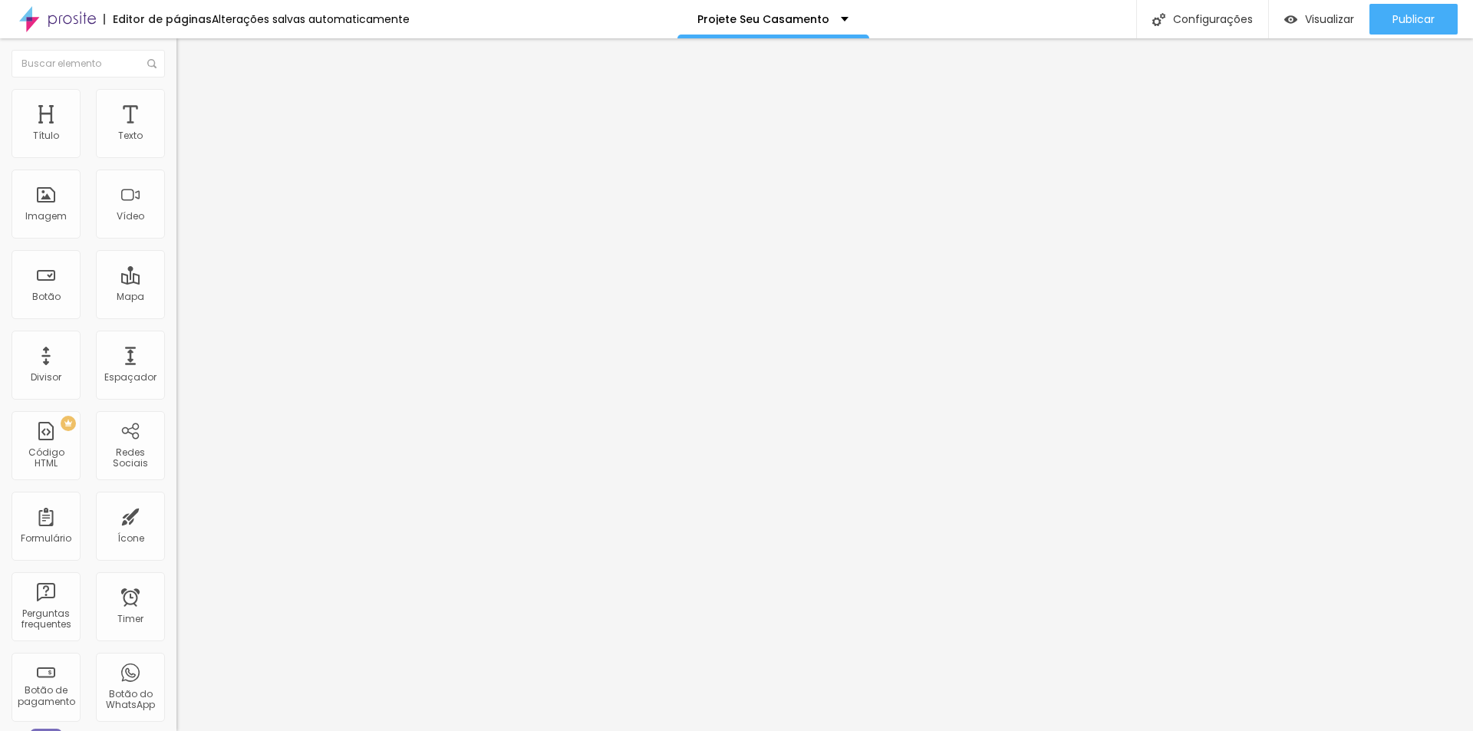
type input "128"
type input "81"
type input "41"
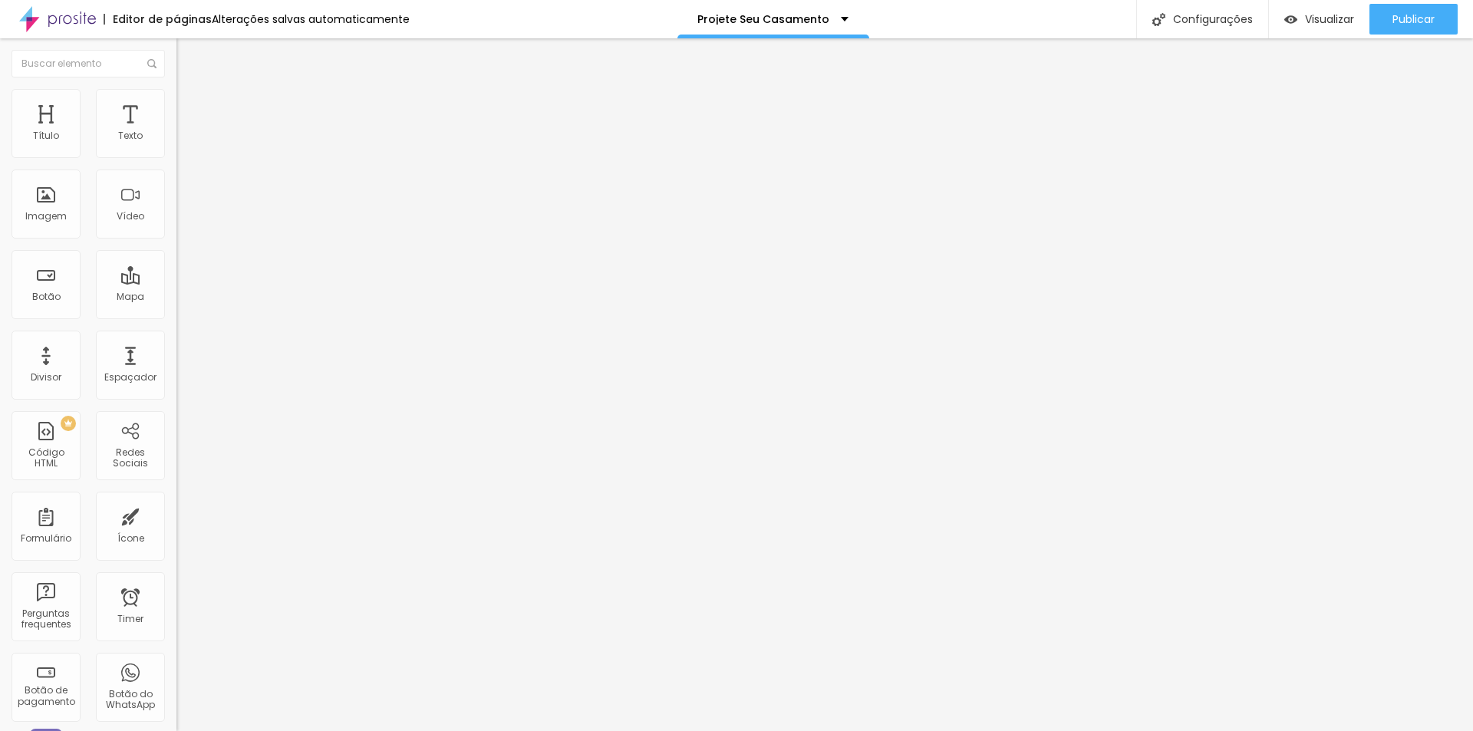
type input "5"
type input "0"
drag, startPoint x: 37, startPoint y: 195, endPoint x: -75, endPoint y: 203, distance: 112.4
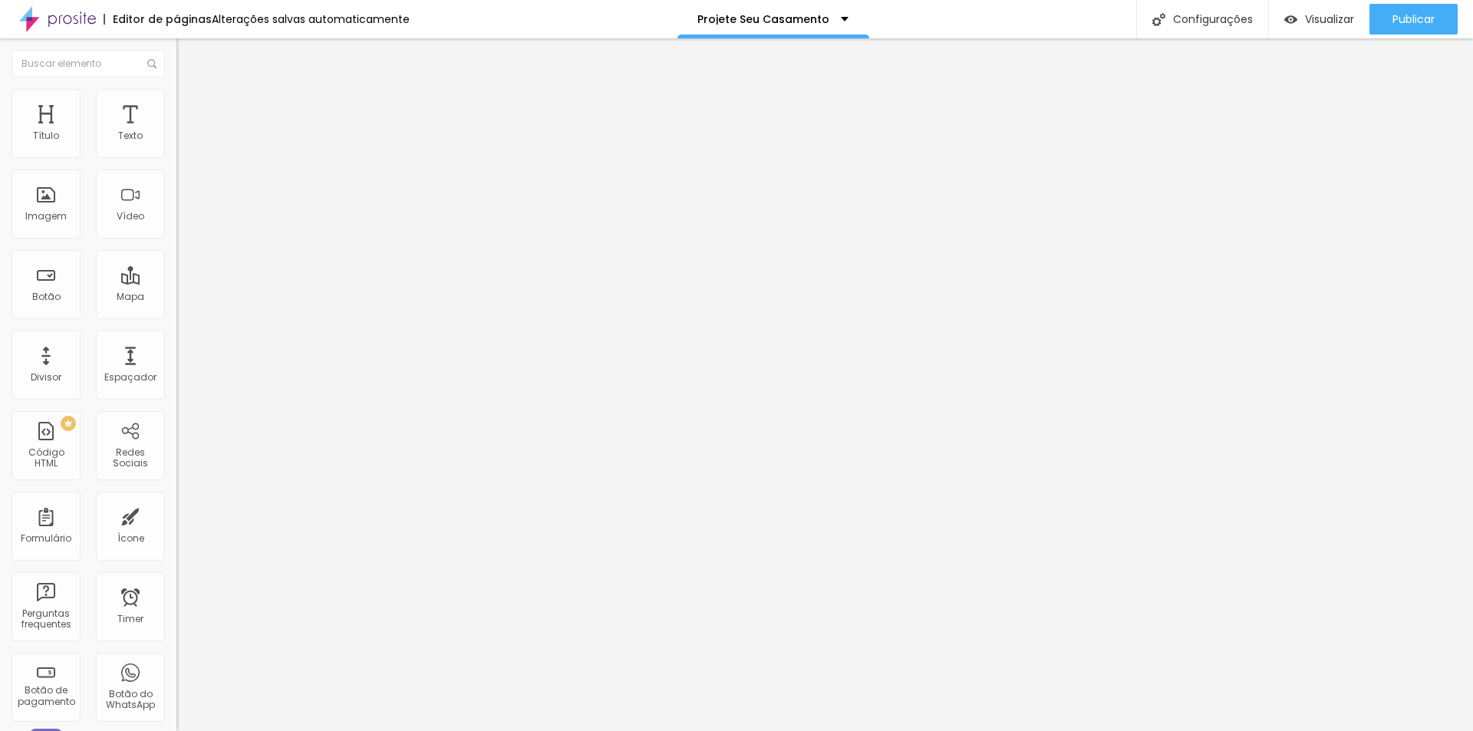
click at [177, 337] on input "range" at bounding box center [226, 343] width 99 height 12
type input "95"
type input "90"
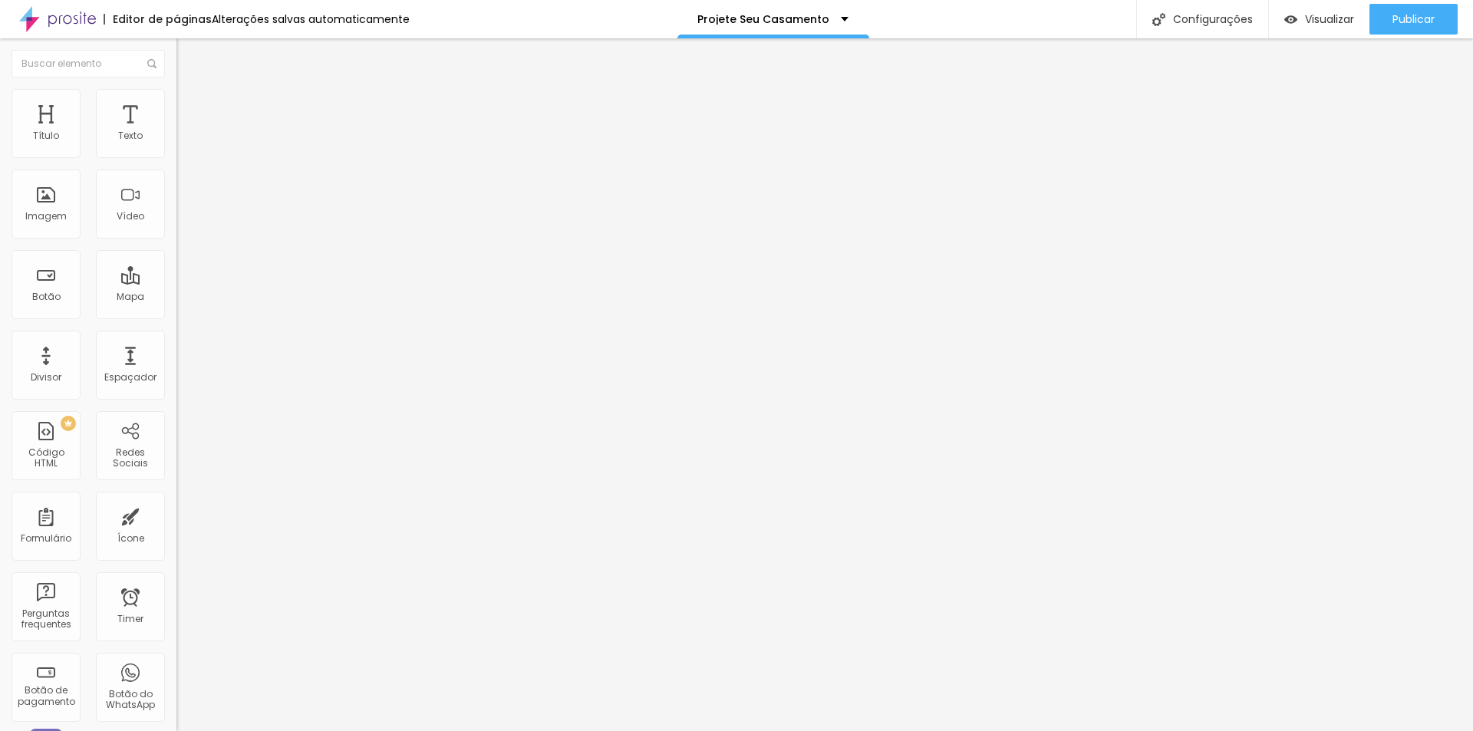
type input "80"
type input "70"
type input "50"
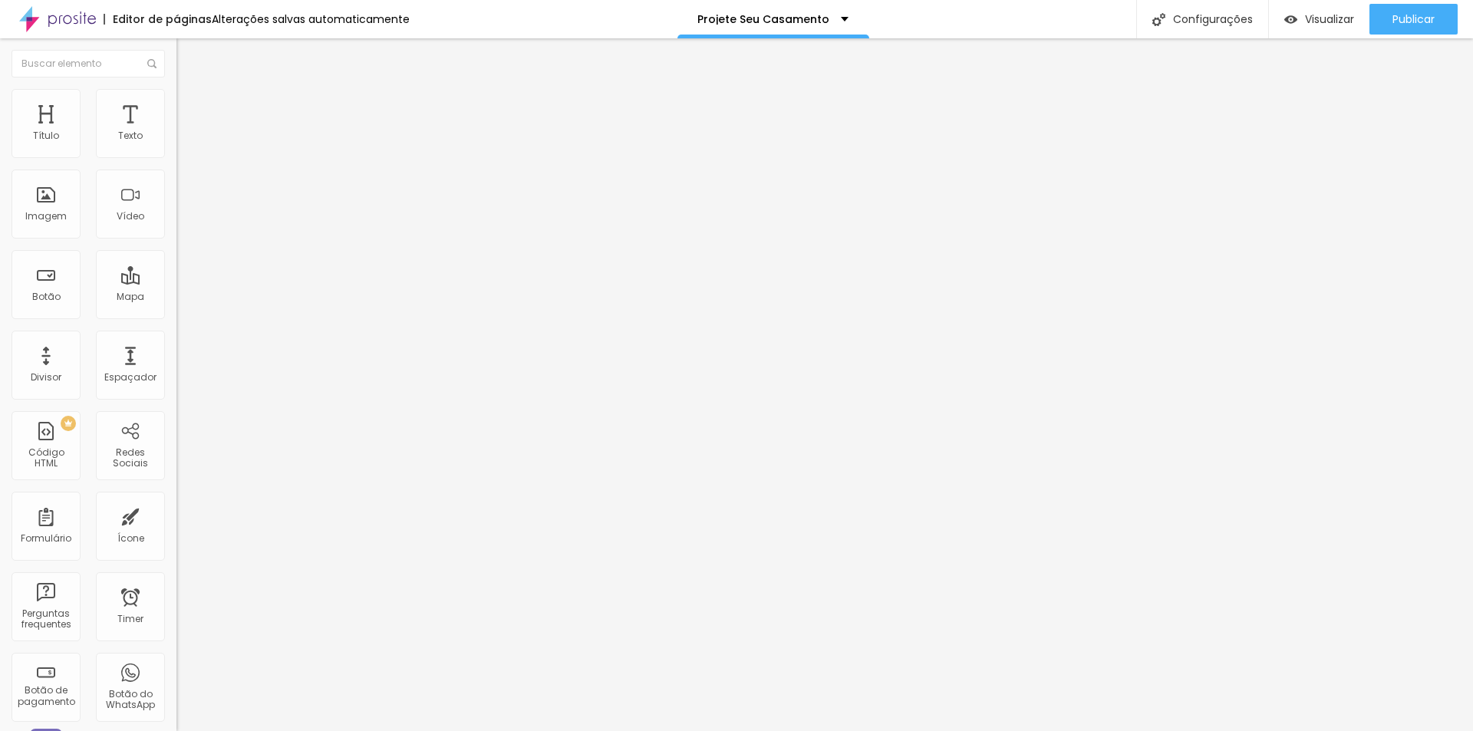
type input "50"
type input "40"
type input "30"
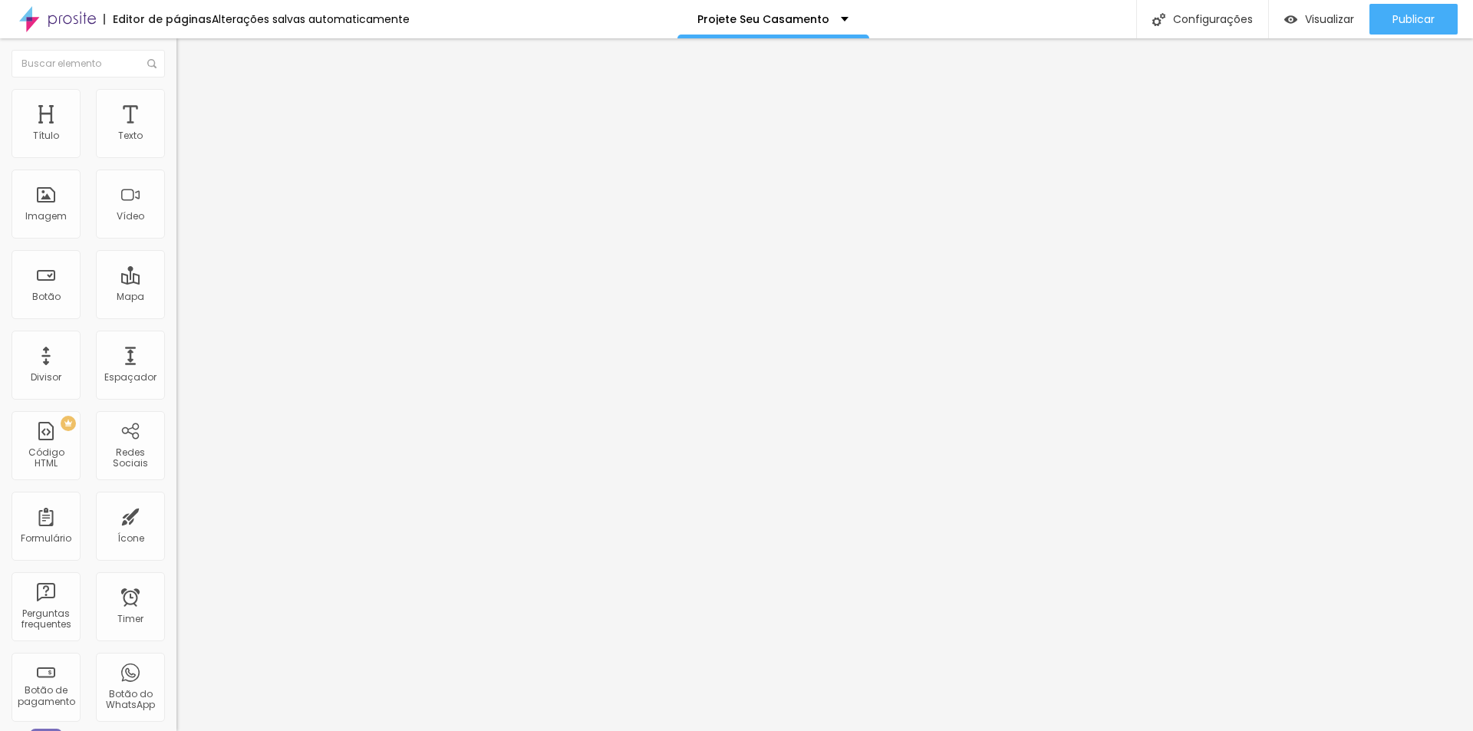
type input "20"
type input "15"
type input "10"
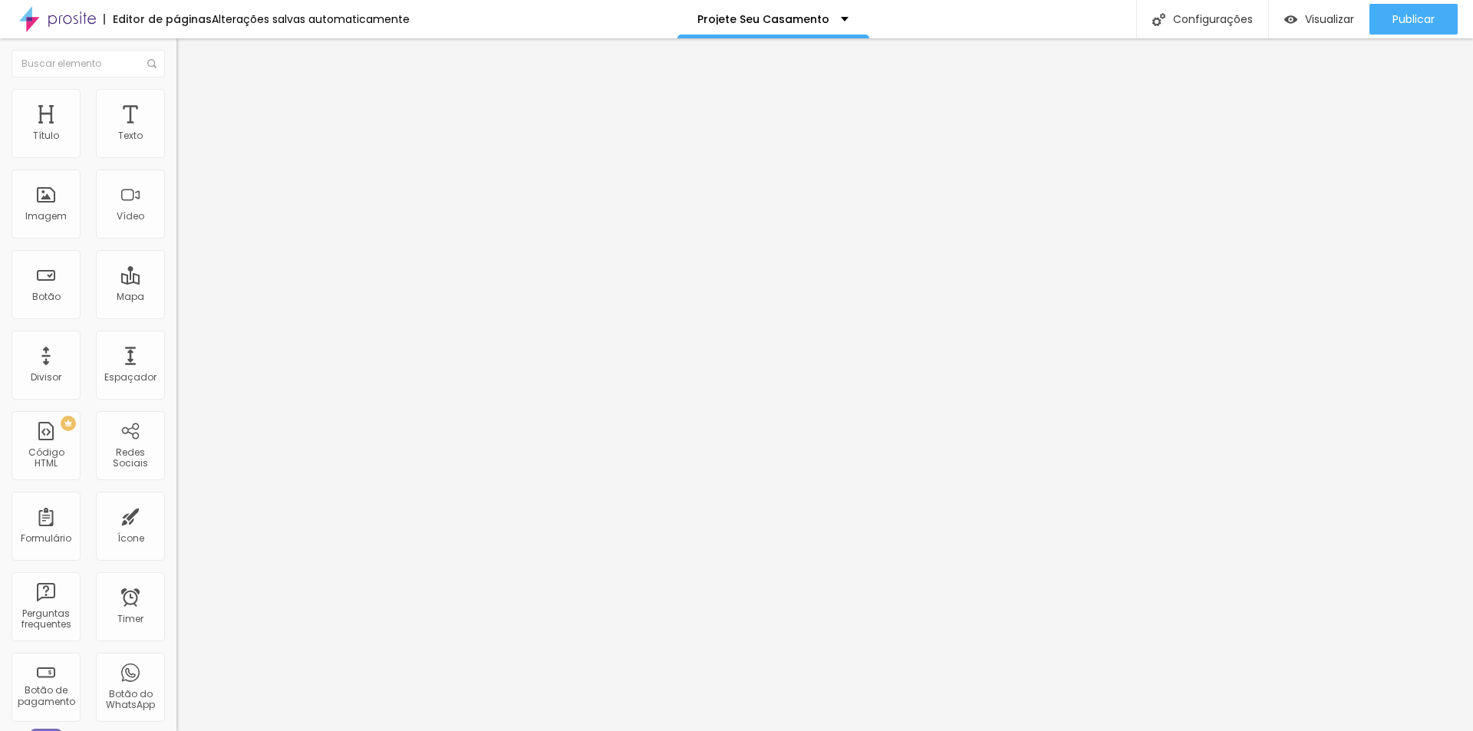
drag, startPoint x: 145, startPoint y: 172, endPoint x: -18, endPoint y: 176, distance: 162.7
type input "10"
click at [177, 157] on input "range" at bounding box center [226, 151] width 99 height 12
click at [190, 108] on span "Avançado" at bounding box center [215, 114] width 51 height 13
type input "17"
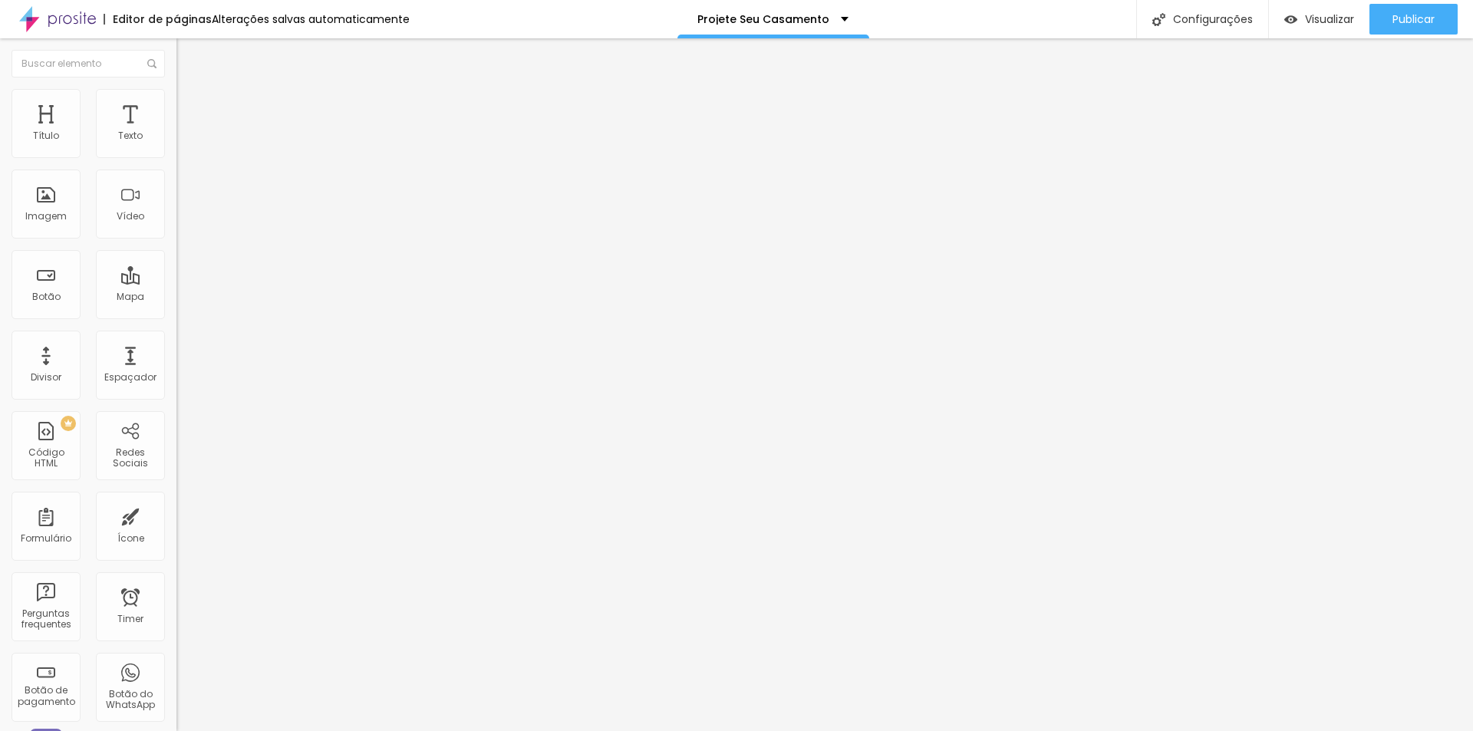
type input "17"
type input "28"
type input "52"
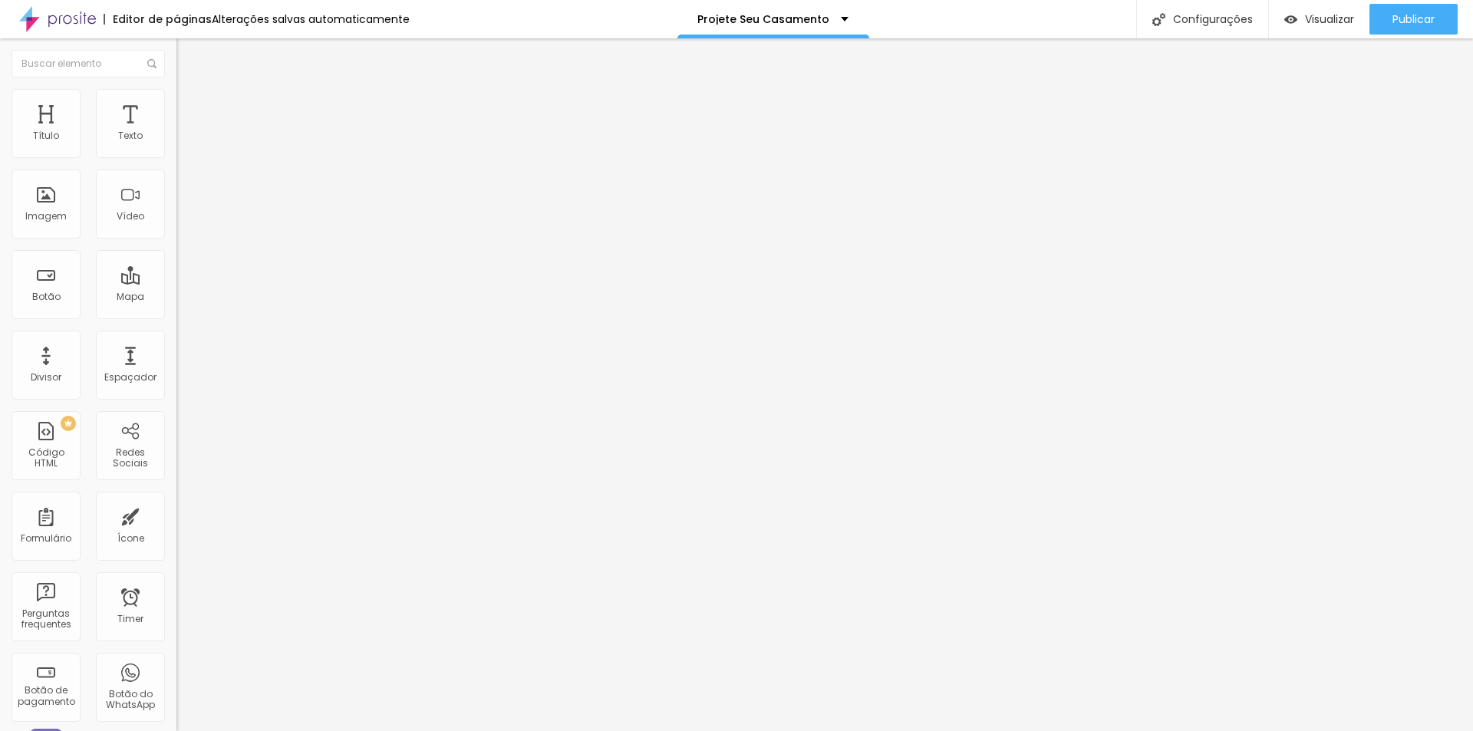
type input "57"
type input "63"
type input "67"
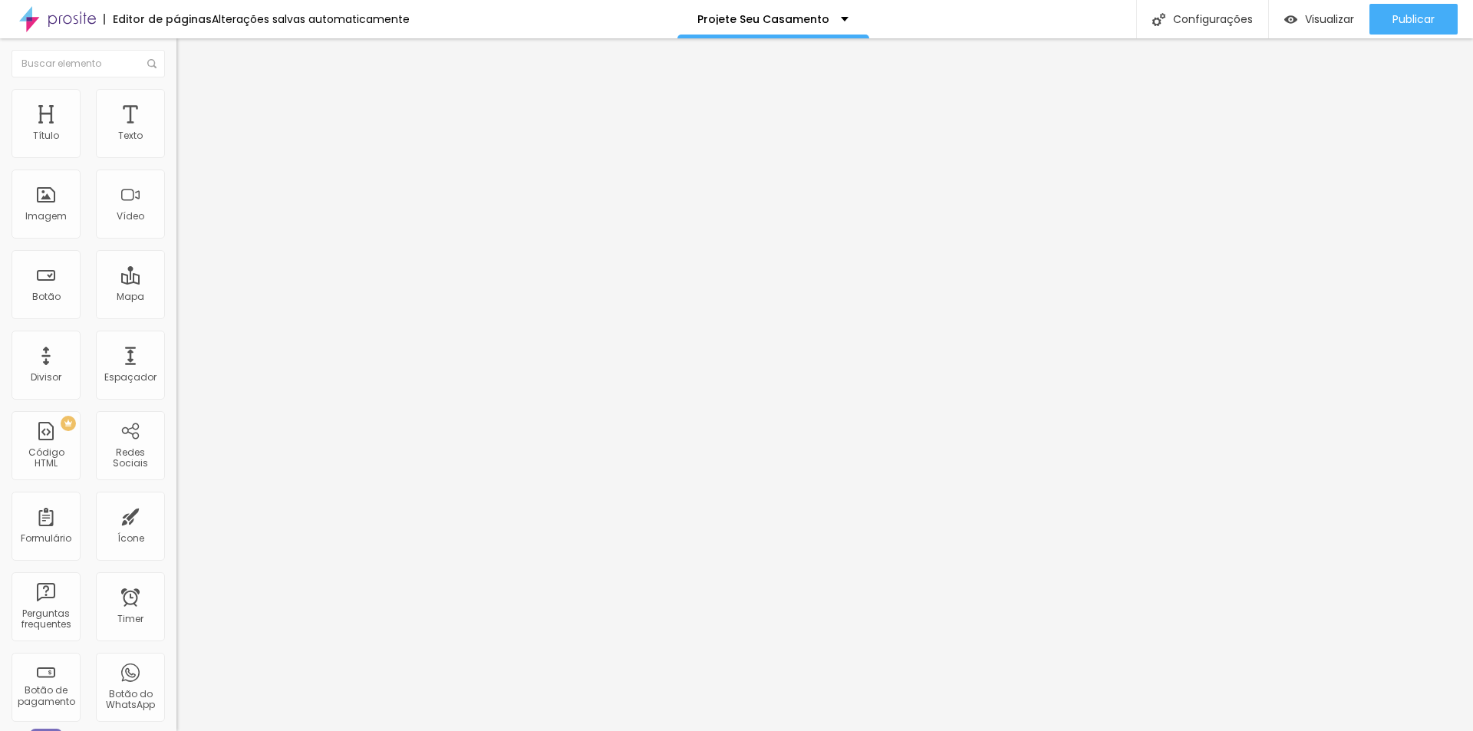
type input "67"
type input "71"
type input "76"
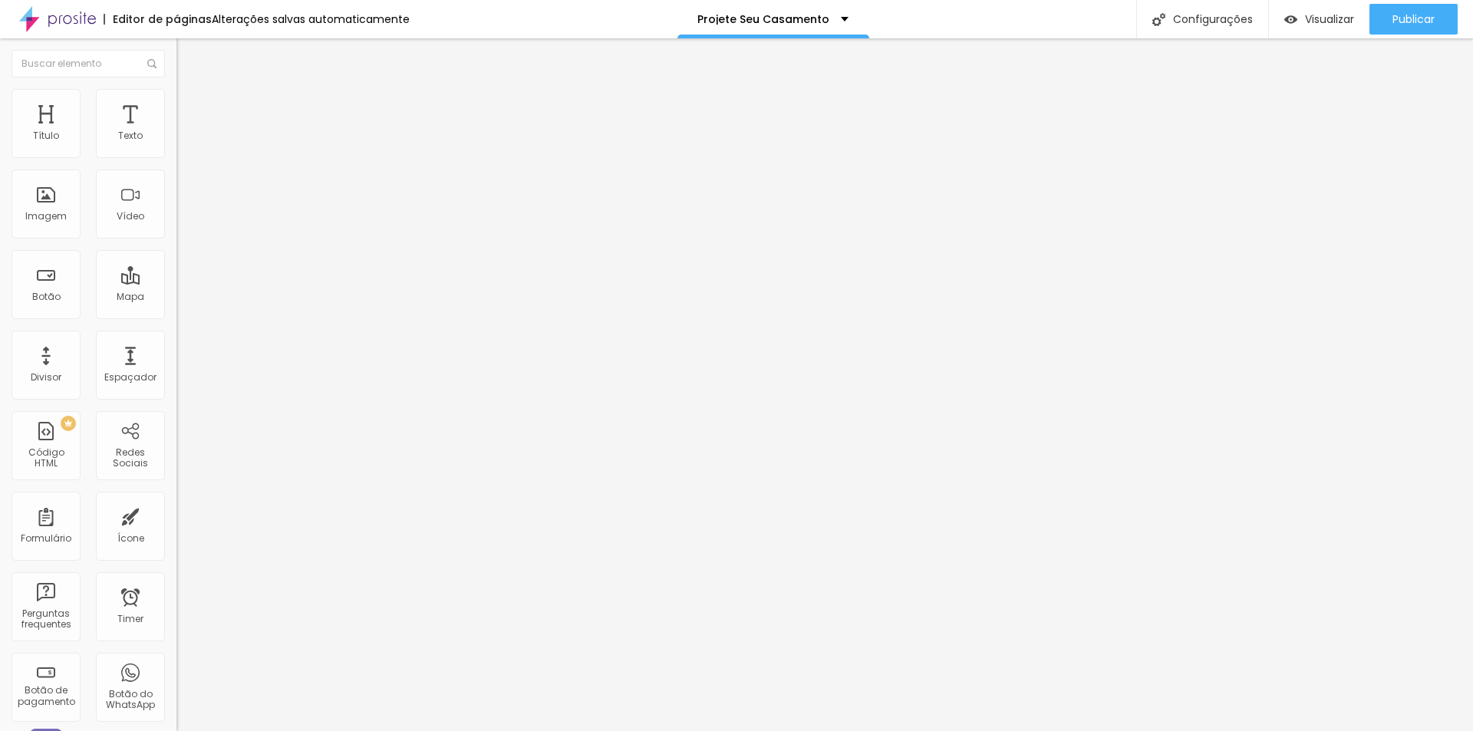
type input "82"
type input "90"
type input "95"
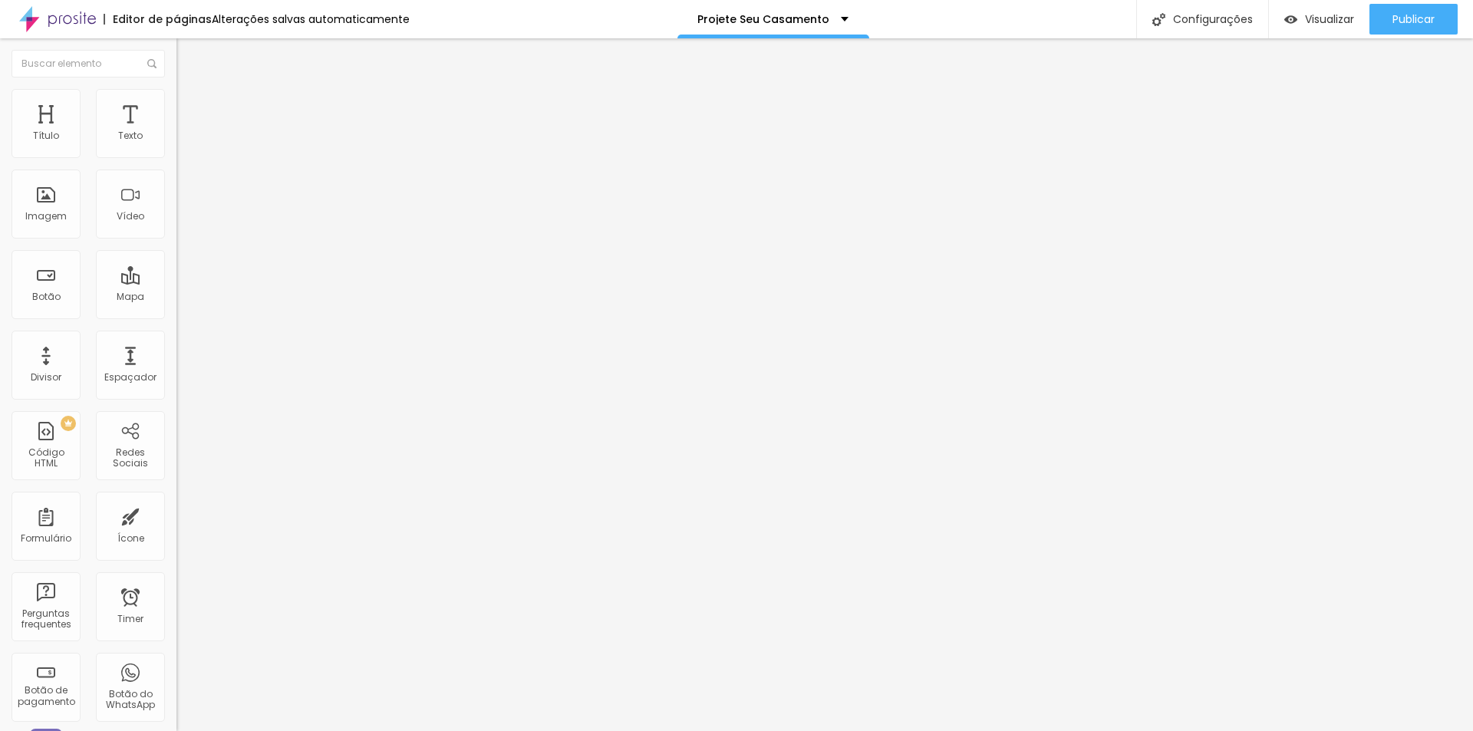
type input "95"
type input "100"
drag, startPoint x: 47, startPoint y: 149, endPoint x: 167, endPoint y: 153, distance: 119.8
type input "100"
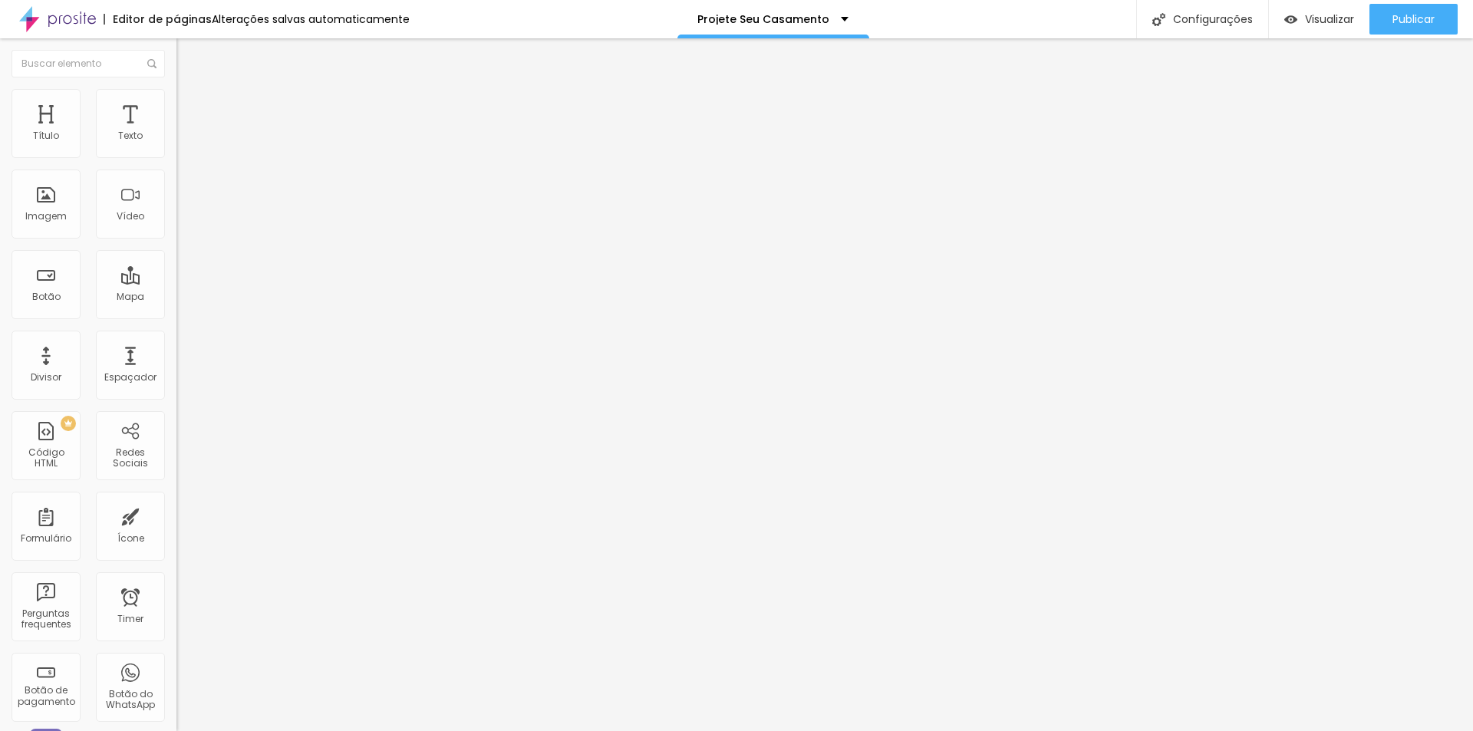
click at [177, 298] on input "range" at bounding box center [226, 304] width 99 height 12
type input "9"
type input "14"
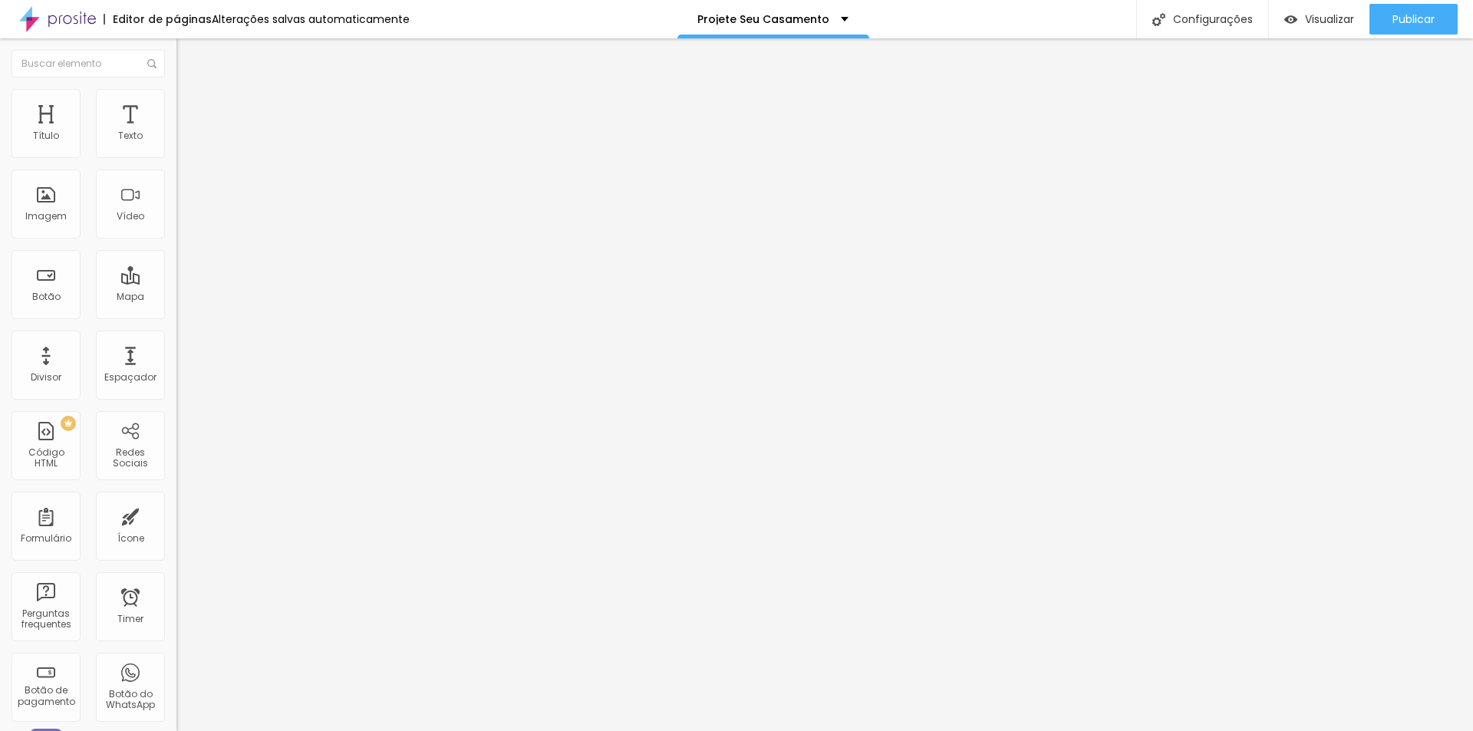
type input "25"
type input "32"
type input "41"
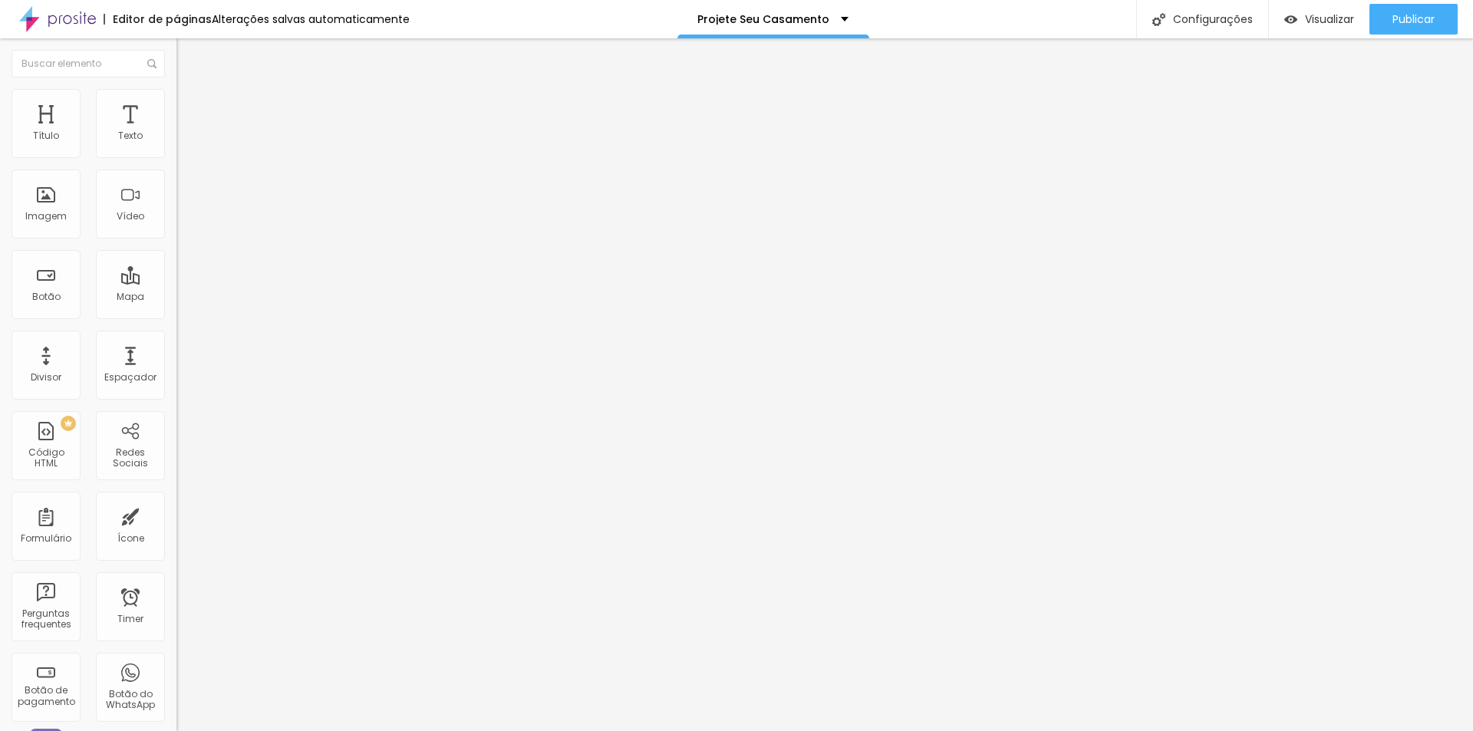
type input "41"
type input "49"
type input "56"
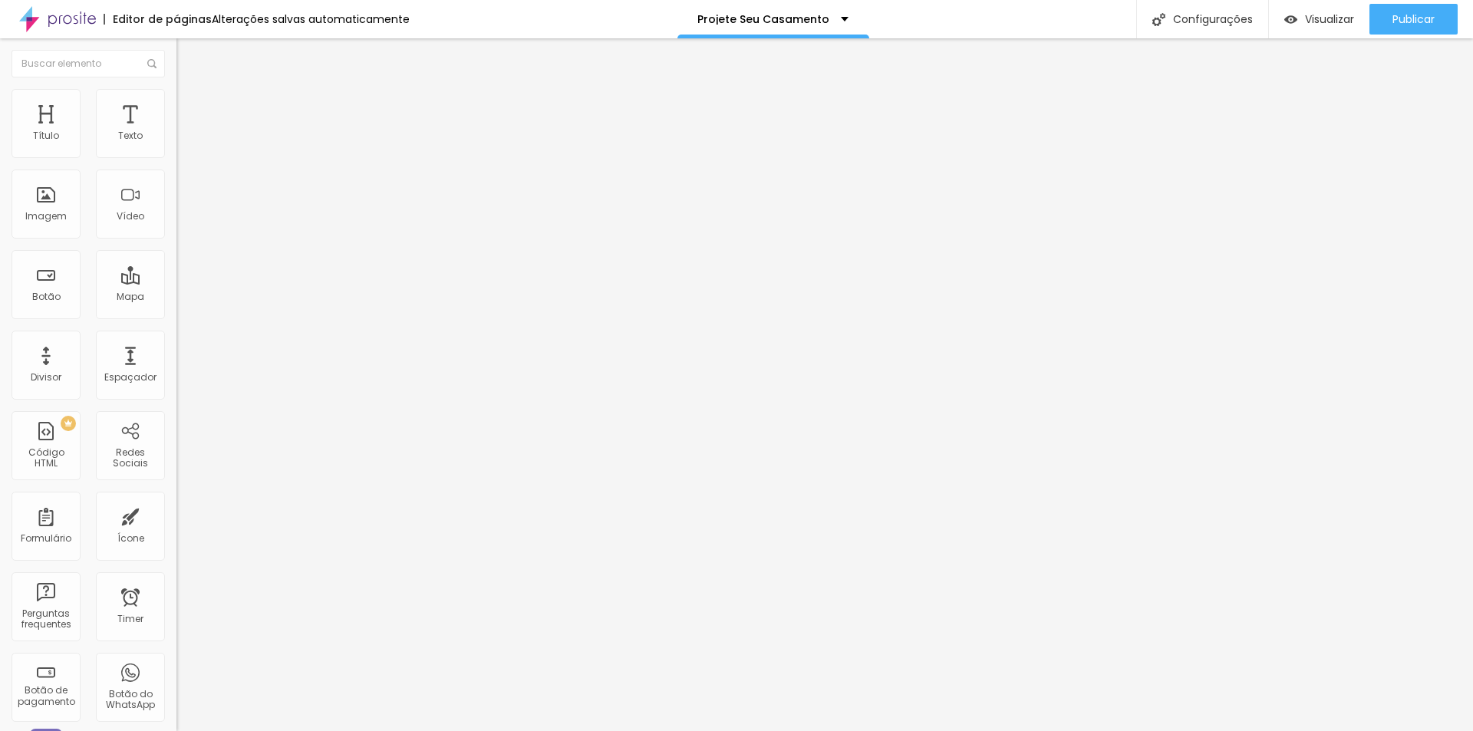
type input "63"
type input "70"
type input "77"
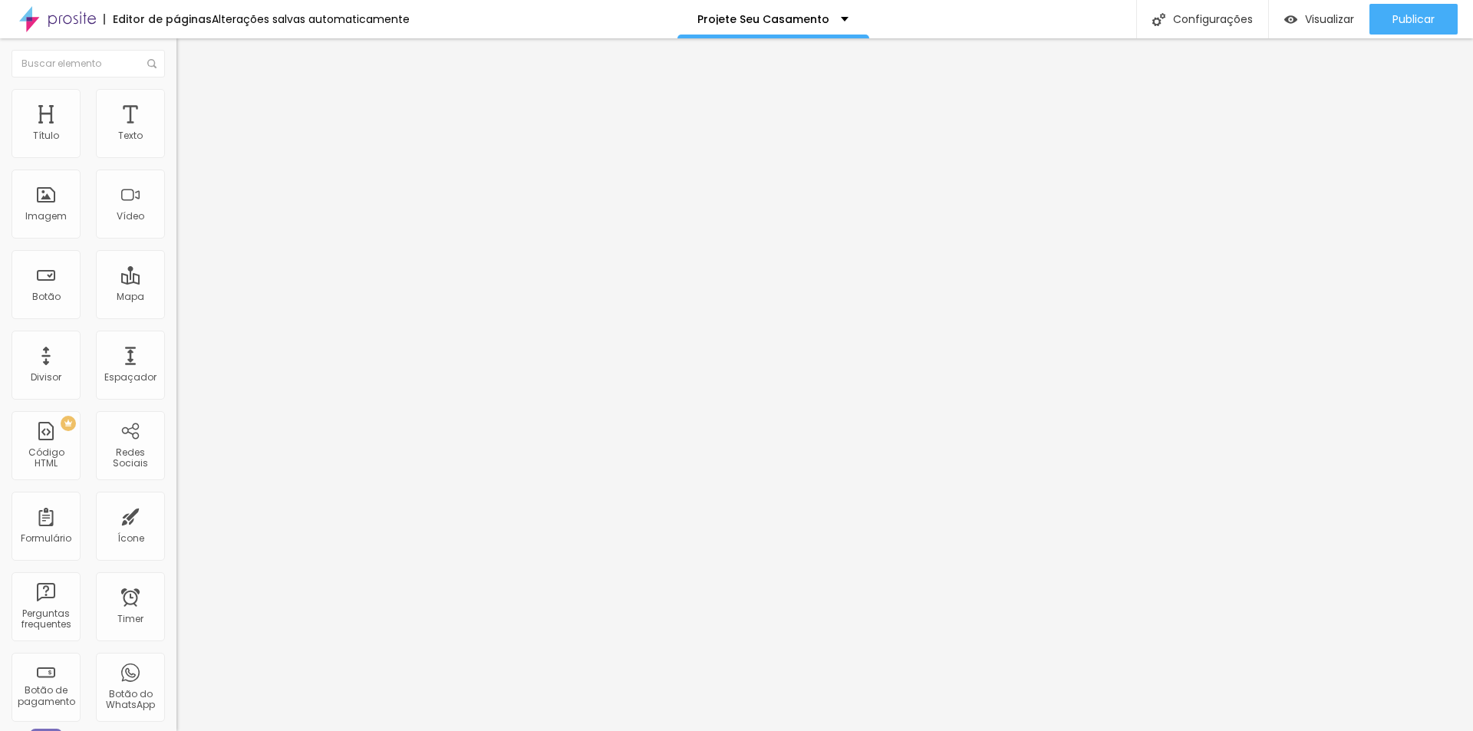
type input "77"
type input "81"
type input "86"
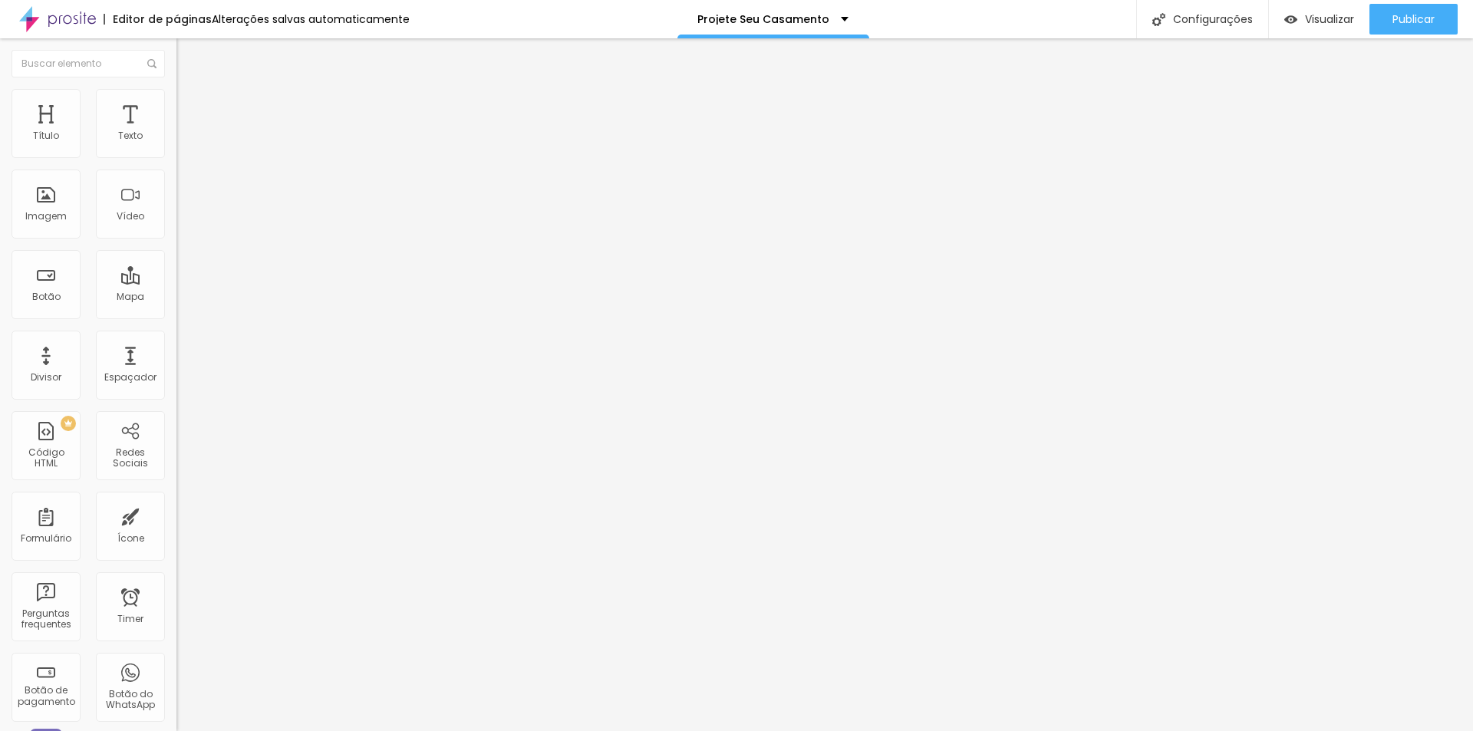
type input "90"
type input "92"
type input "95"
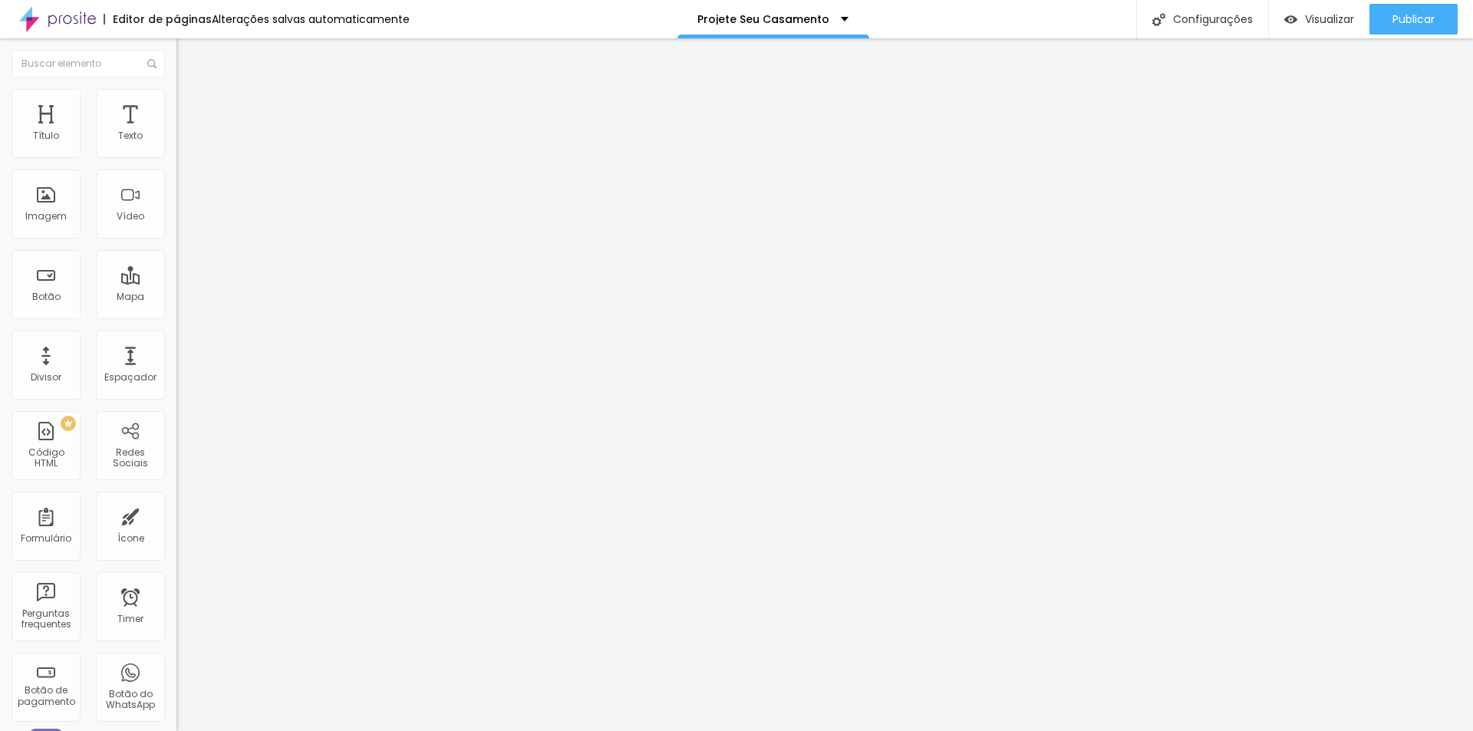
type input "95"
type input "96"
type input "98"
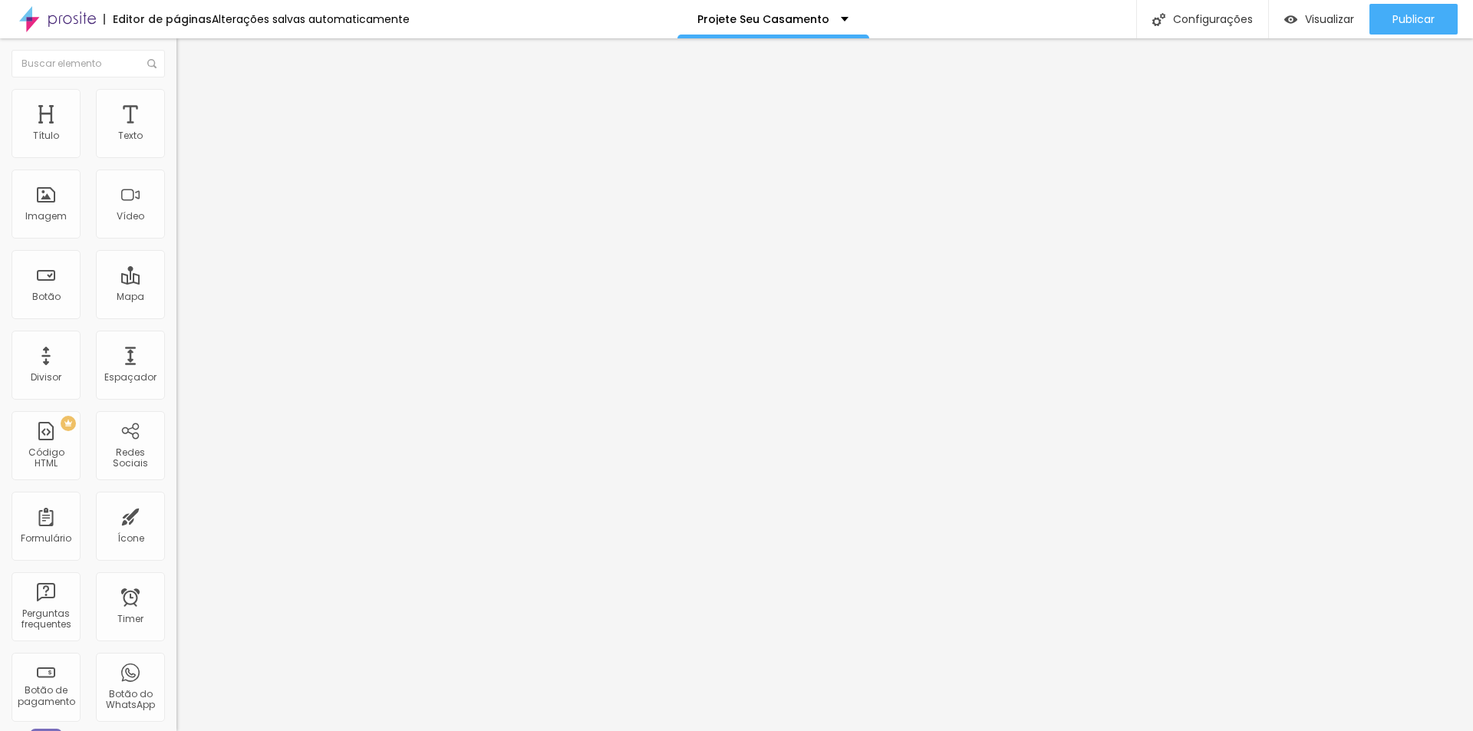
type input "99"
type input "100"
type input "91"
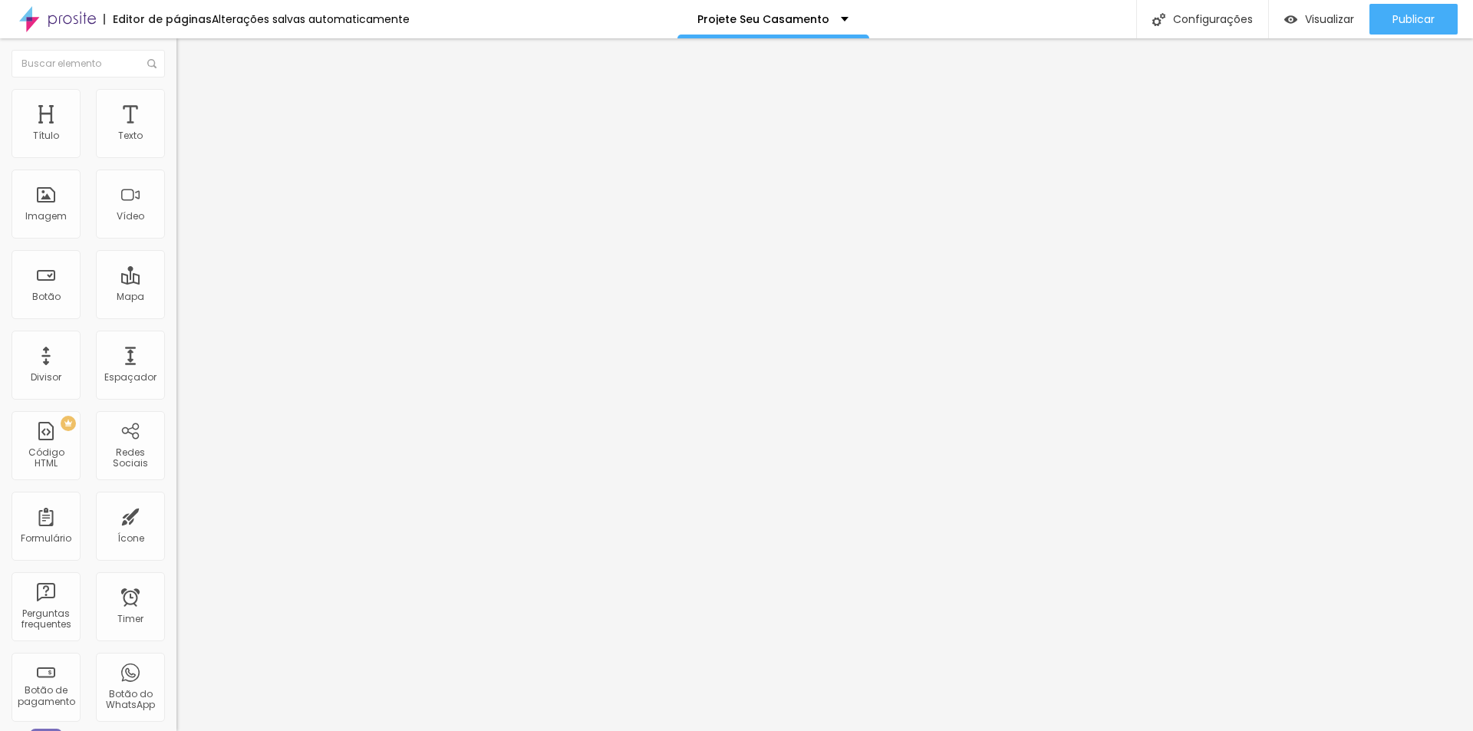
type input "91"
type input "80"
type input "66"
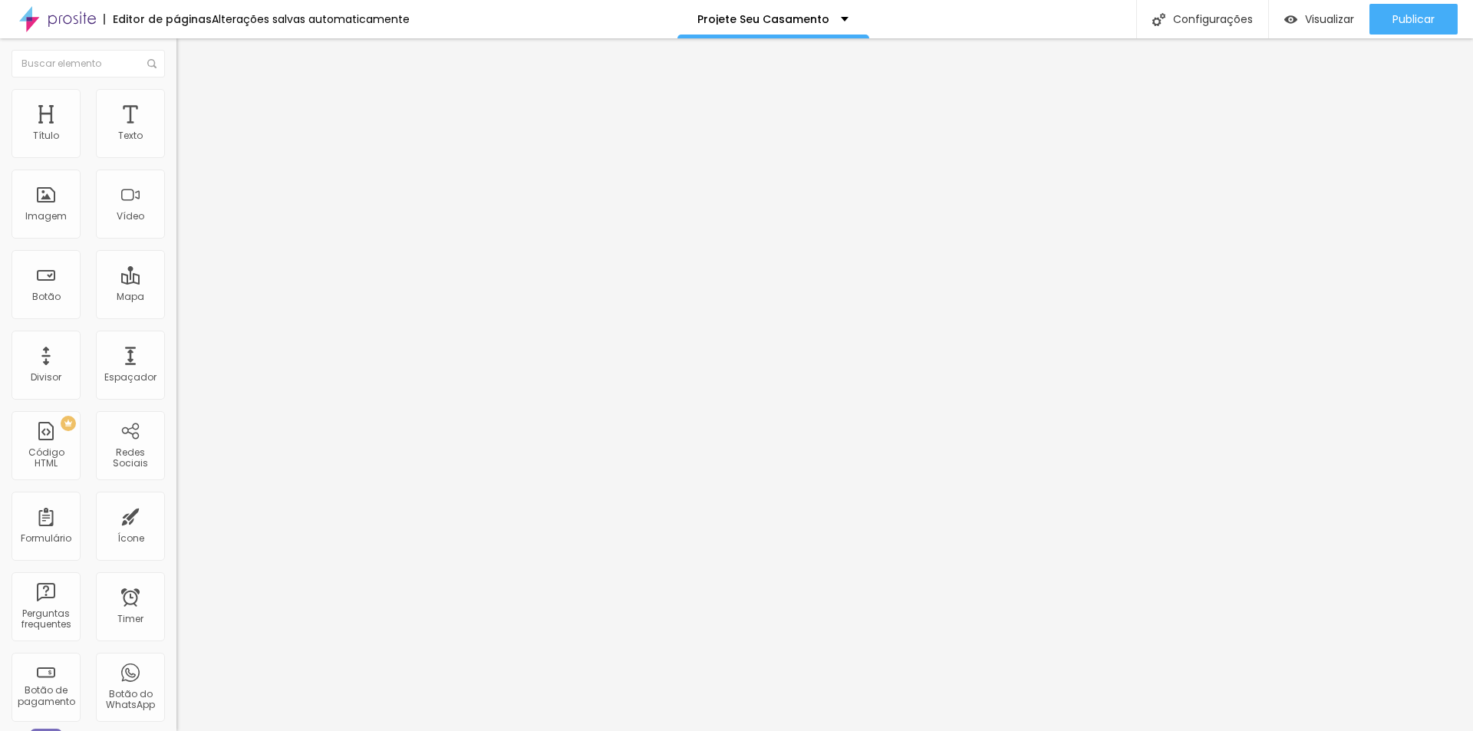
type input "53"
type input "39"
type input "26"
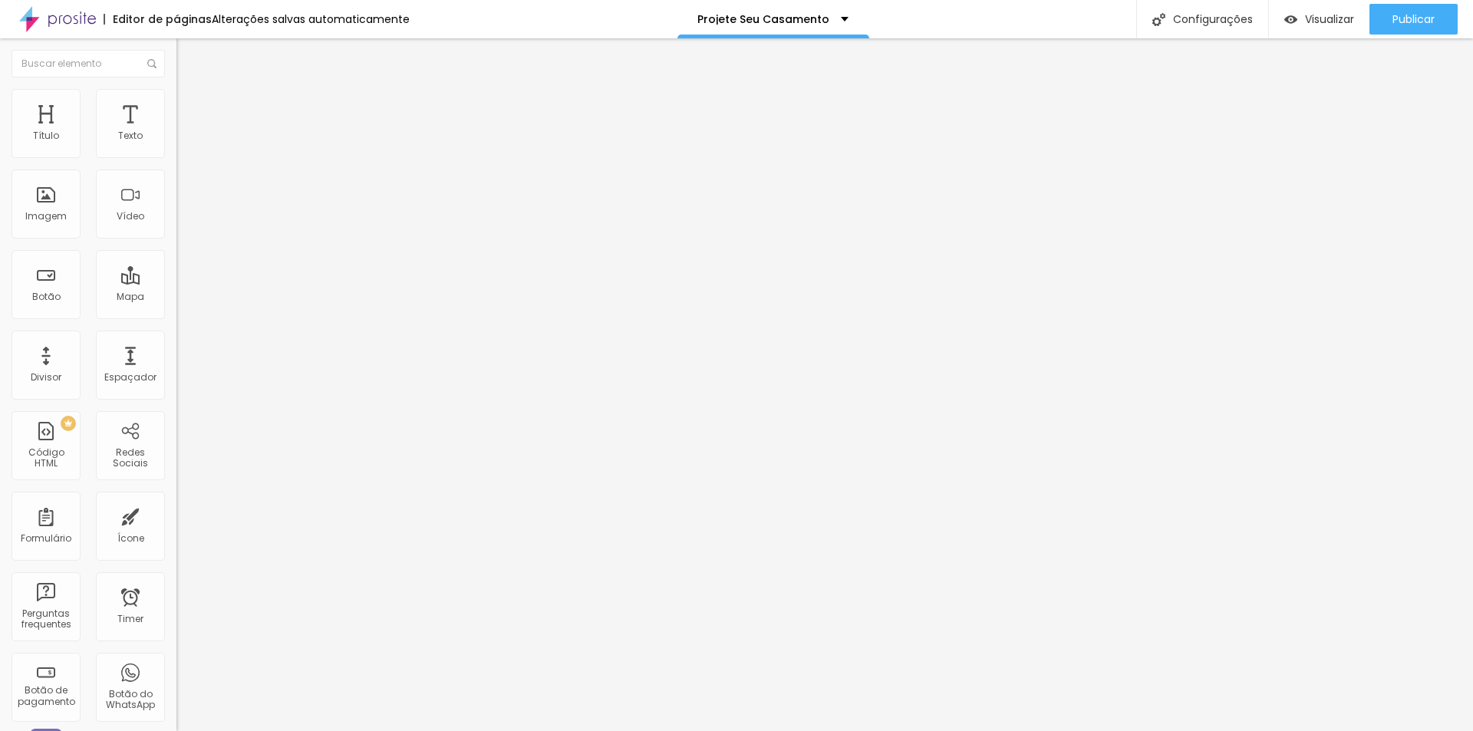
type input "26"
type input "16"
type input "7"
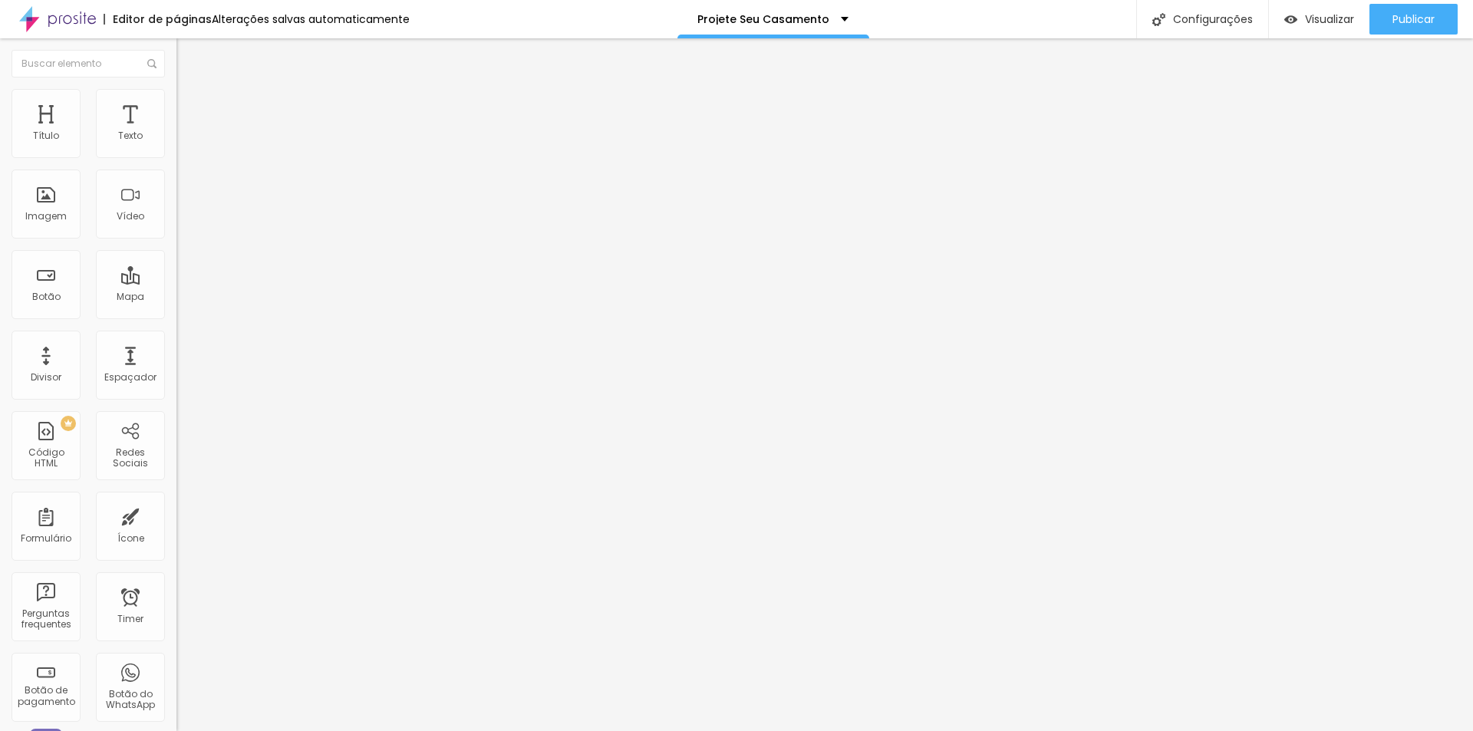
type input "0"
drag, startPoint x: 42, startPoint y: 182, endPoint x: 61, endPoint y: 178, distance: 19.6
type input "0"
click at [177, 515] on input "range" at bounding box center [226, 521] width 99 height 12
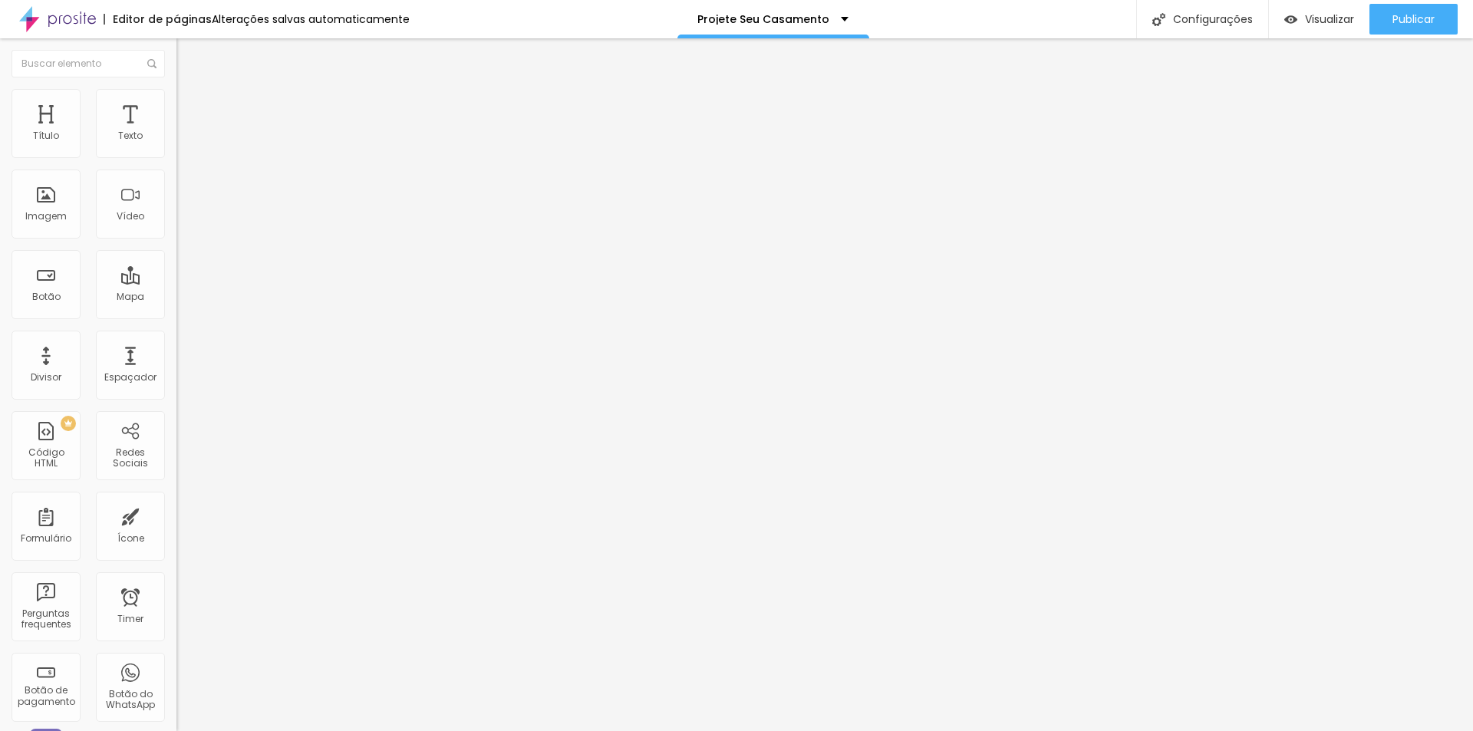
type input "95"
type input "89"
type input "80"
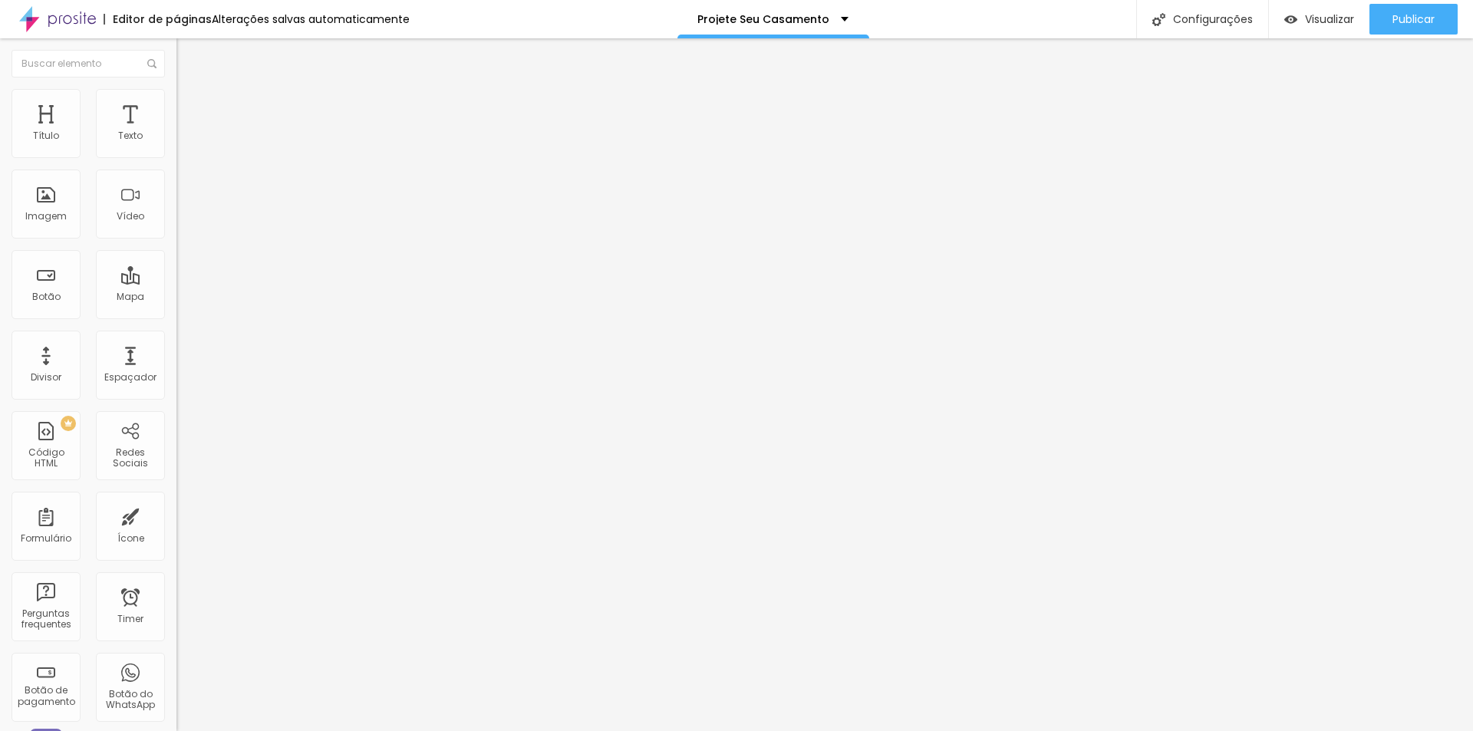
type input "80"
type input "72"
type input "63"
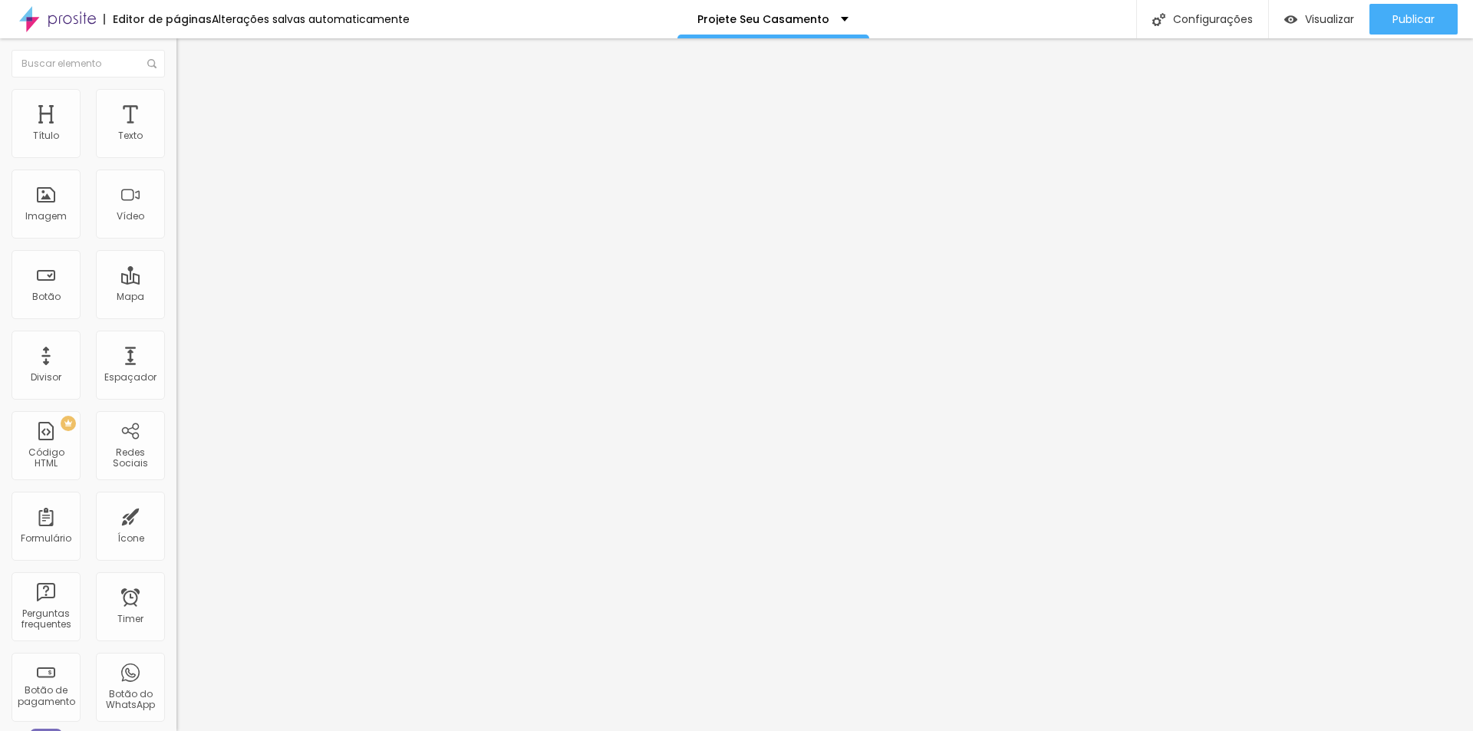
drag, startPoint x: 128, startPoint y: 152, endPoint x: 107, endPoint y: 151, distance: 20.7
click at [177, 298] on input "range" at bounding box center [226, 304] width 99 height 12
click at [177, 112] on ul "Conteúdo Estilo Avançado" at bounding box center [265, 97] width 177 height 46
click at [177, 102] on li "Estilo" at bounding box center [265, 96] width 177 height 15
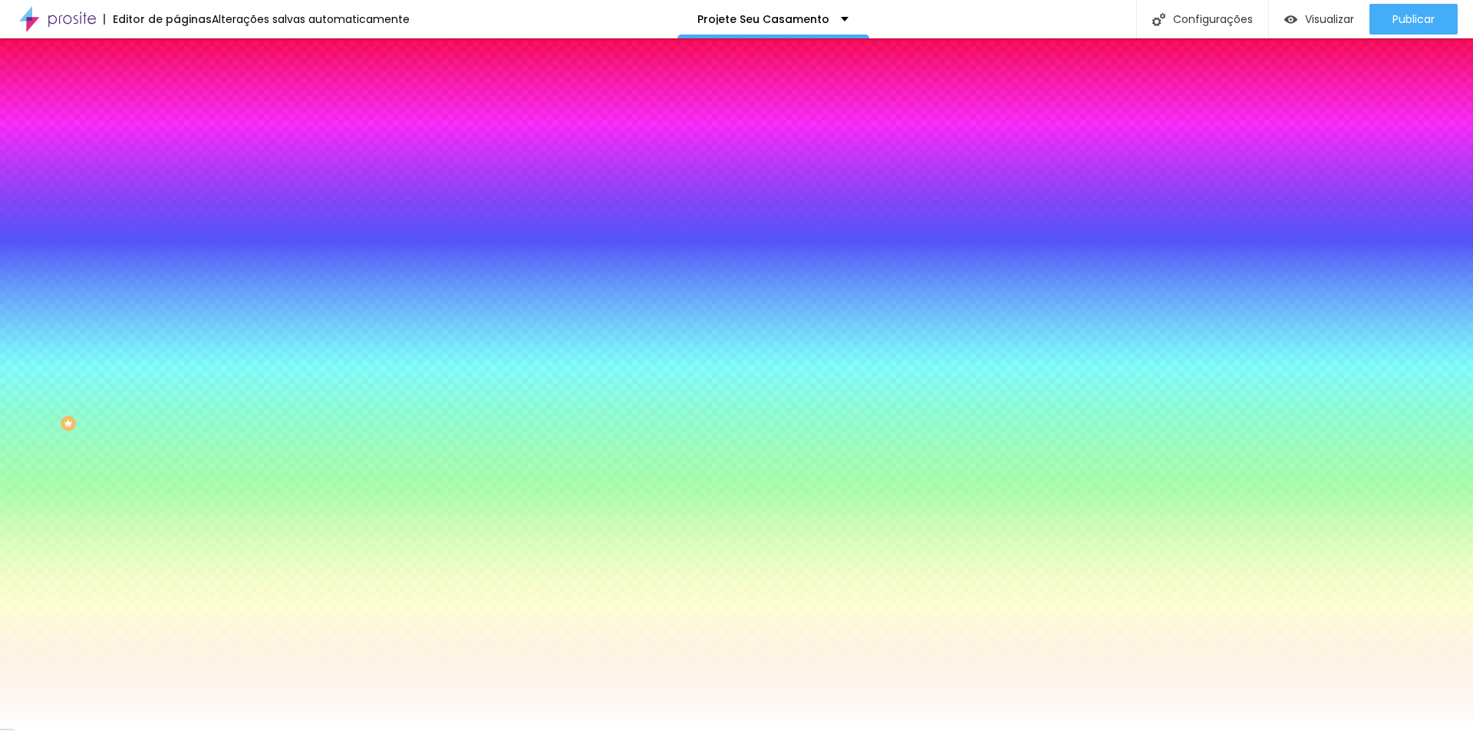
drag, startPoint x: 42, startPoint y: 186, endPoint x: 17, endPoint y: 201, distance: 29.2
click at [177, 340] on input "range" at bounding box center [226, 346] width 99 height 12
click at [177, 104] on li "Avançado" at bounding box center [265, 111] width 177 height 15
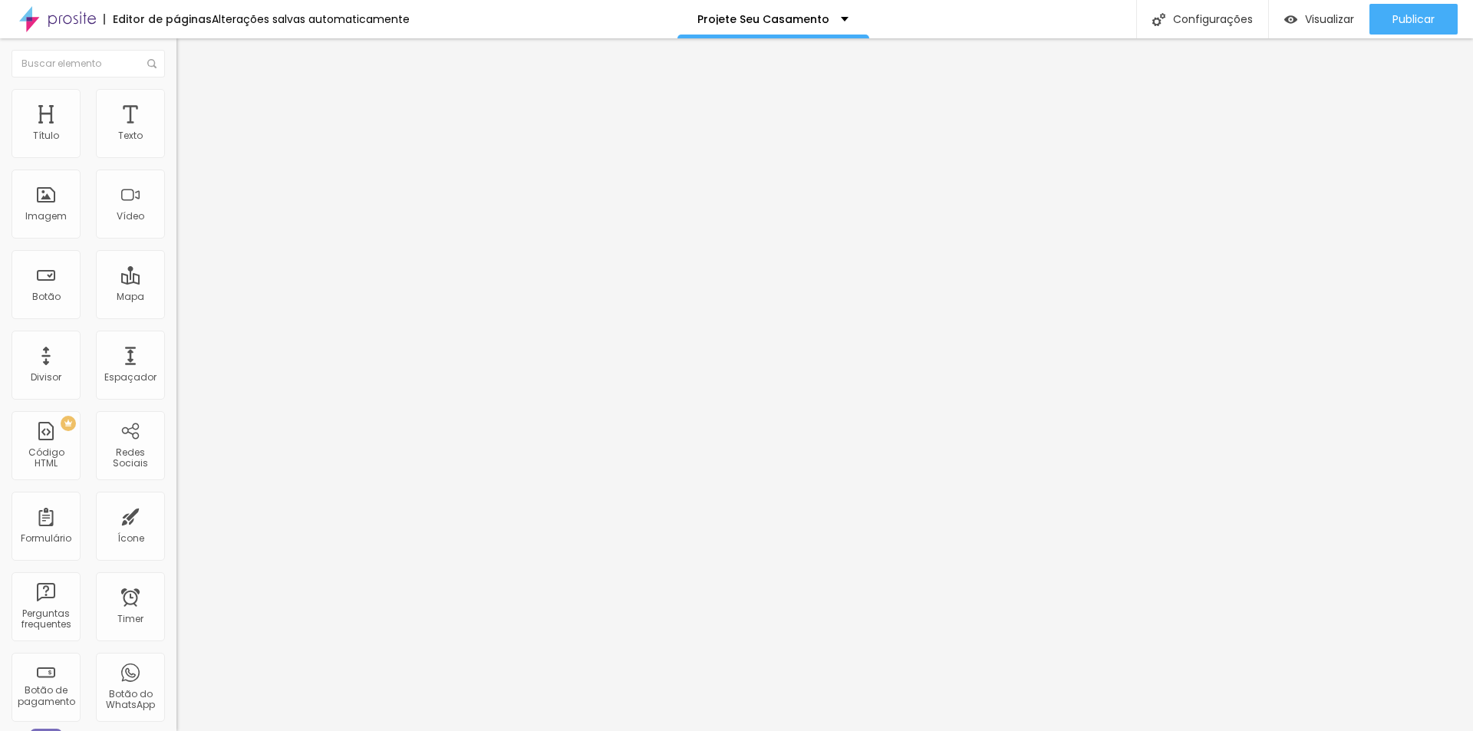
drag, startPoint x: 38, startPoint y: 154, endPoint x: -54, endPoint y: 165, distance: 92.7
click at [177, 298] on input "range" at bounding box center [226, 304] width 99 height 12
click at [190, 106] on span "Estilo" at bounding box center [202, 99] width 24 height 13
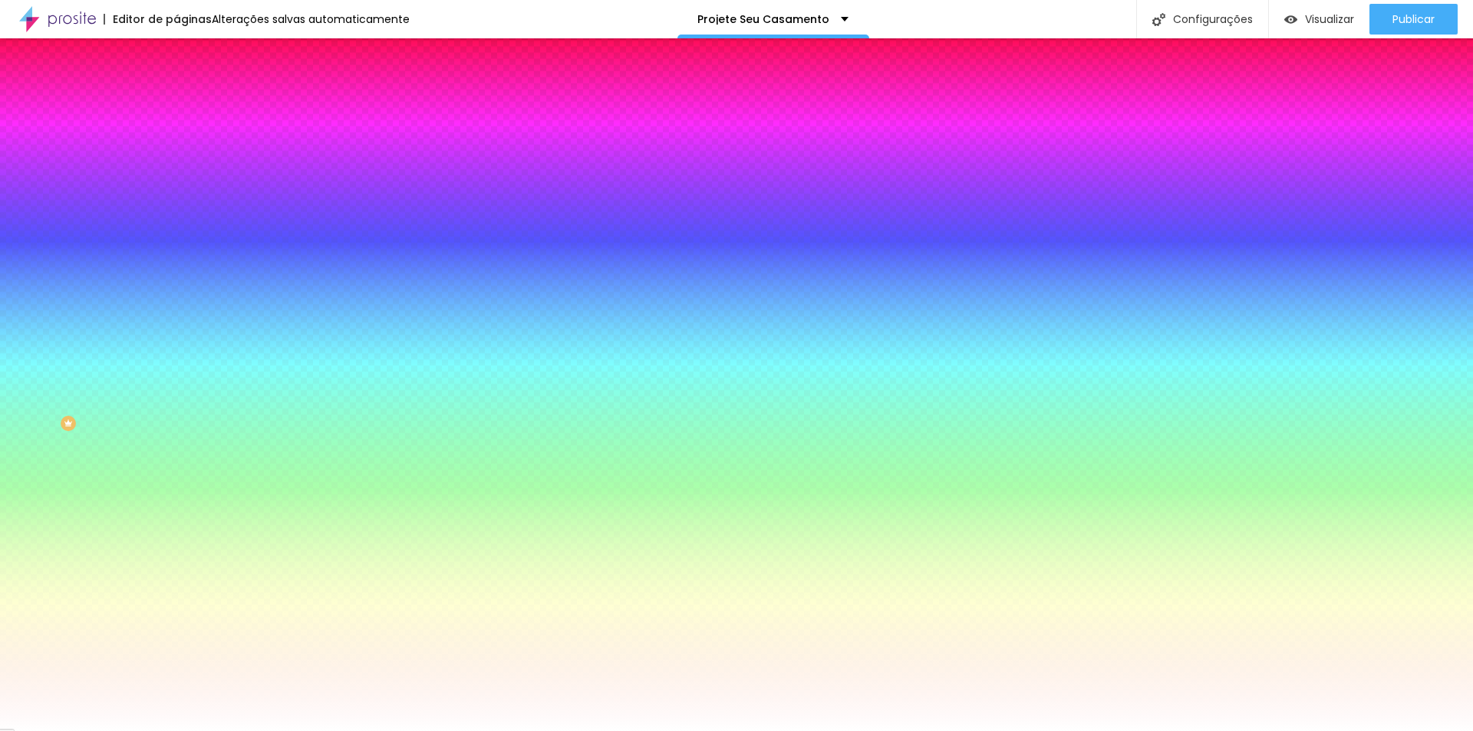
click at [190, 108] on span "Avançado" at bounding box center [215, 114] width 51 height 13
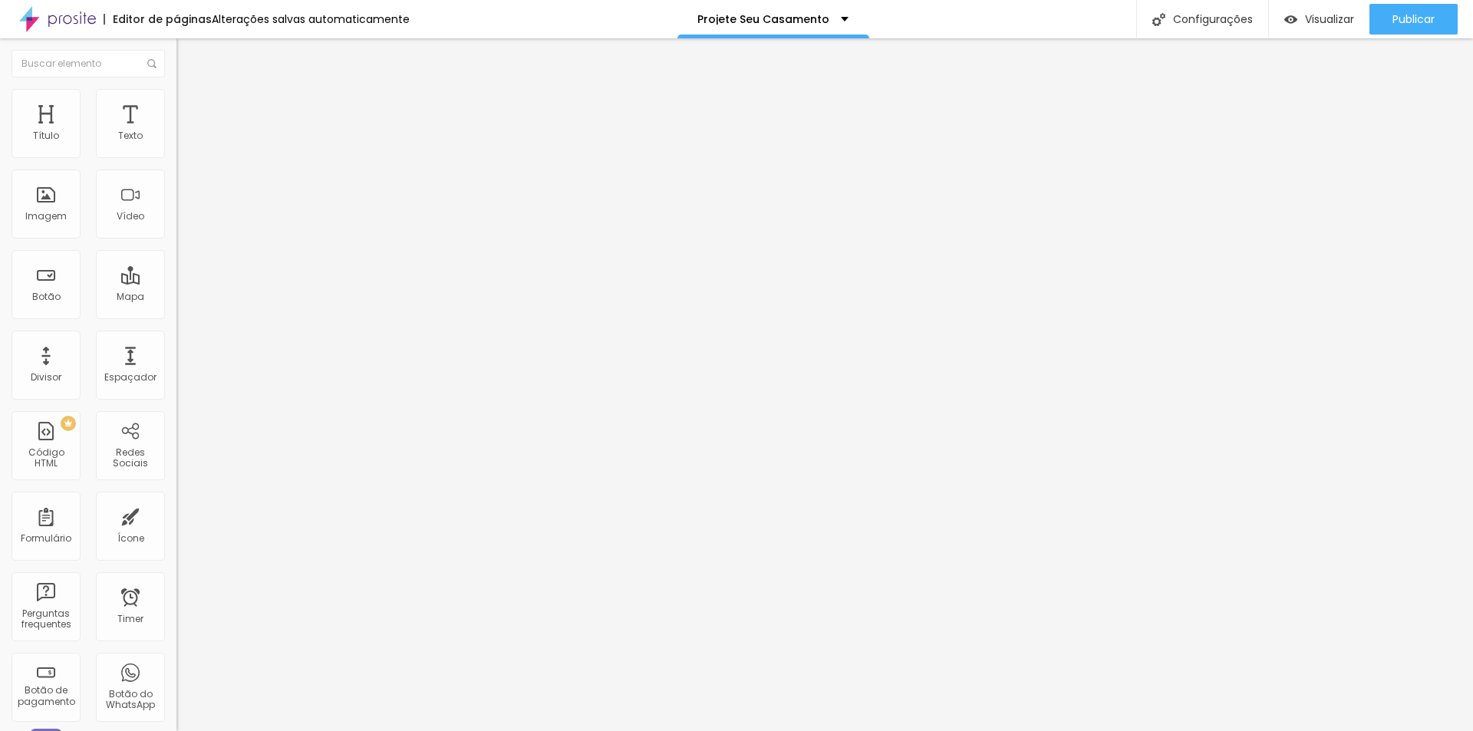
drag, startPoint x: 34, startPoint y: 150, endPoint x: 297, endPoint y: 174, distance: 264.4
click at [275, 298] on input "range" at bounding box center [226, 304] width 99 height 12
drag, startPoint x: 35, startPoint y: 179, endPoint x: -79, endPoint y: 223, distance: 121.7
click at [177, 515] on input "range" at bounding box center [226, 521] width 99 height 12
drag, startPoint x: 40, startPoint y: 181, endPoint x: 121, endPoint y: 196, distance: 82.8
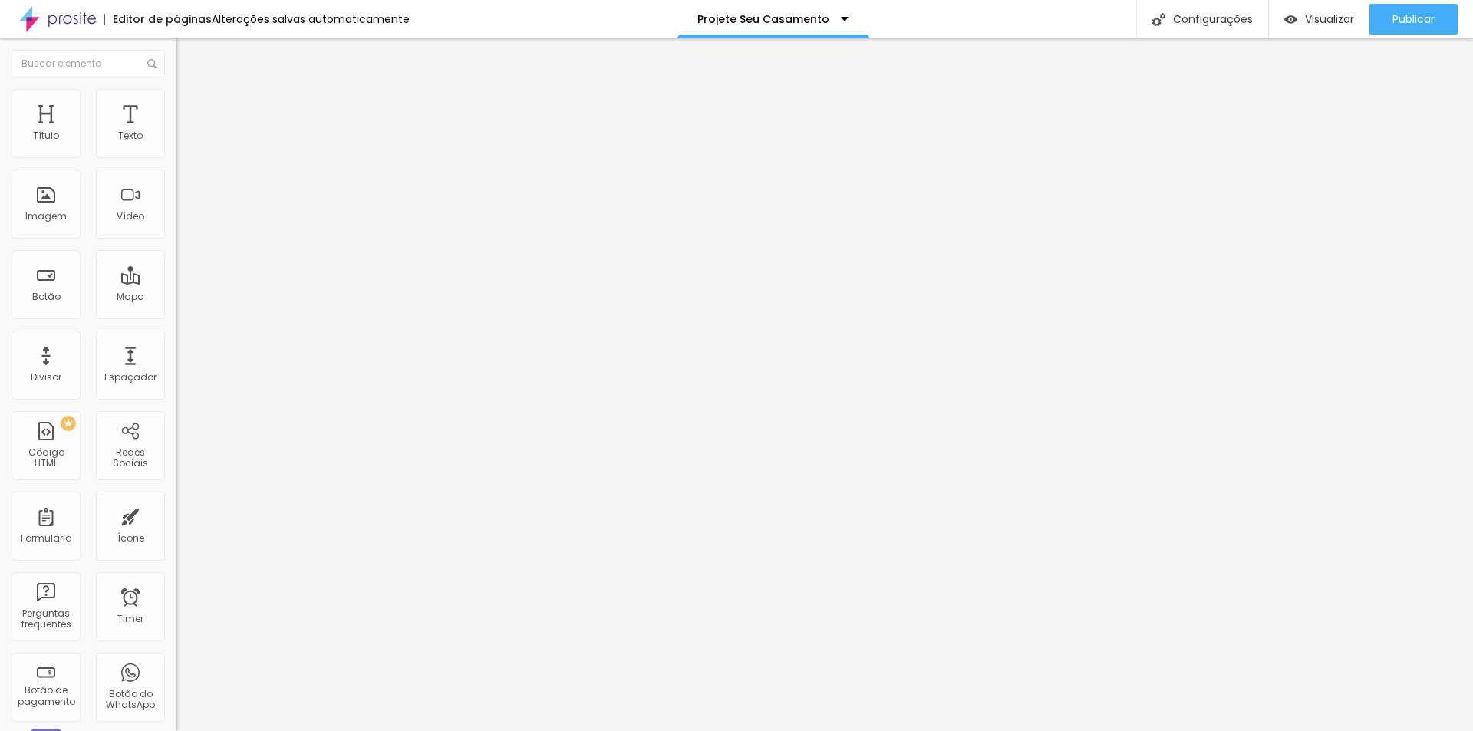
click at [177, 515] on input "range" at bounding box center [226, 521] width 99 height 12
drag, startPoint x: 78, startPoint y: 90, endPoint x: 63, endPoint y: 103, distance: 19.6
click at [177, 89] on li "Estilo" at bounding box center [265, 96] width 177 height 15
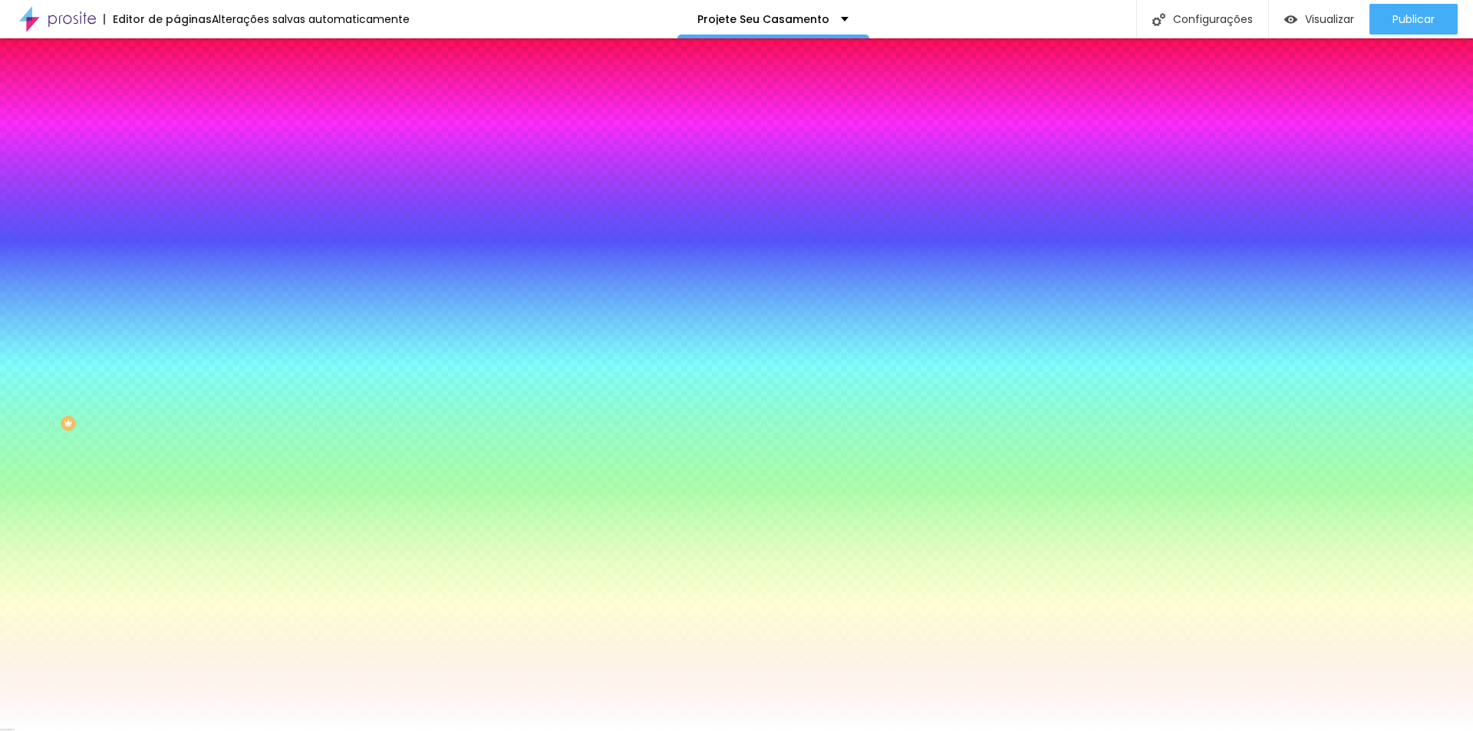
click at [177, 140] on div "Adicionar imagem" at bounding box center [265, 134] width 177 height 11
click at [188, 54] on img "button" at bounding box center [194, 56] width 12 height 12
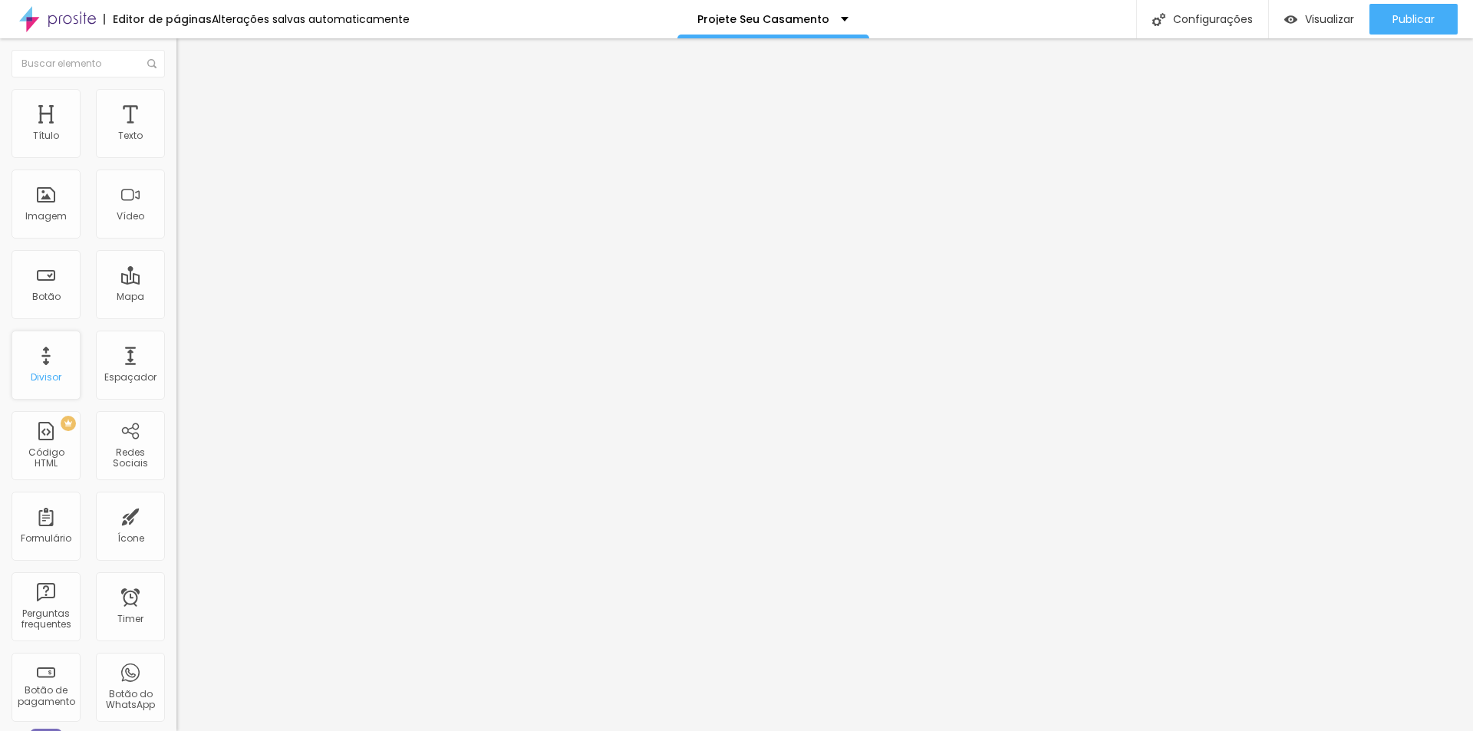
click at [43, 368] on div "Divisor" at bounding box center [46, 365] width 69 height 69
click at [177, 89] on li "Conteúdo" at bounding box center [265, 81] width 177 height 15
click at [177, 63] on button "Editar Seção" at bounding box center [265, 55] width 177 height 35
click at [1319, 16] on span "Visualizar" at bounding box center [1329, 19] width 49 height 12
click at [89, 68] on input "text" at bounding box center [88, 64] width 153 height 28
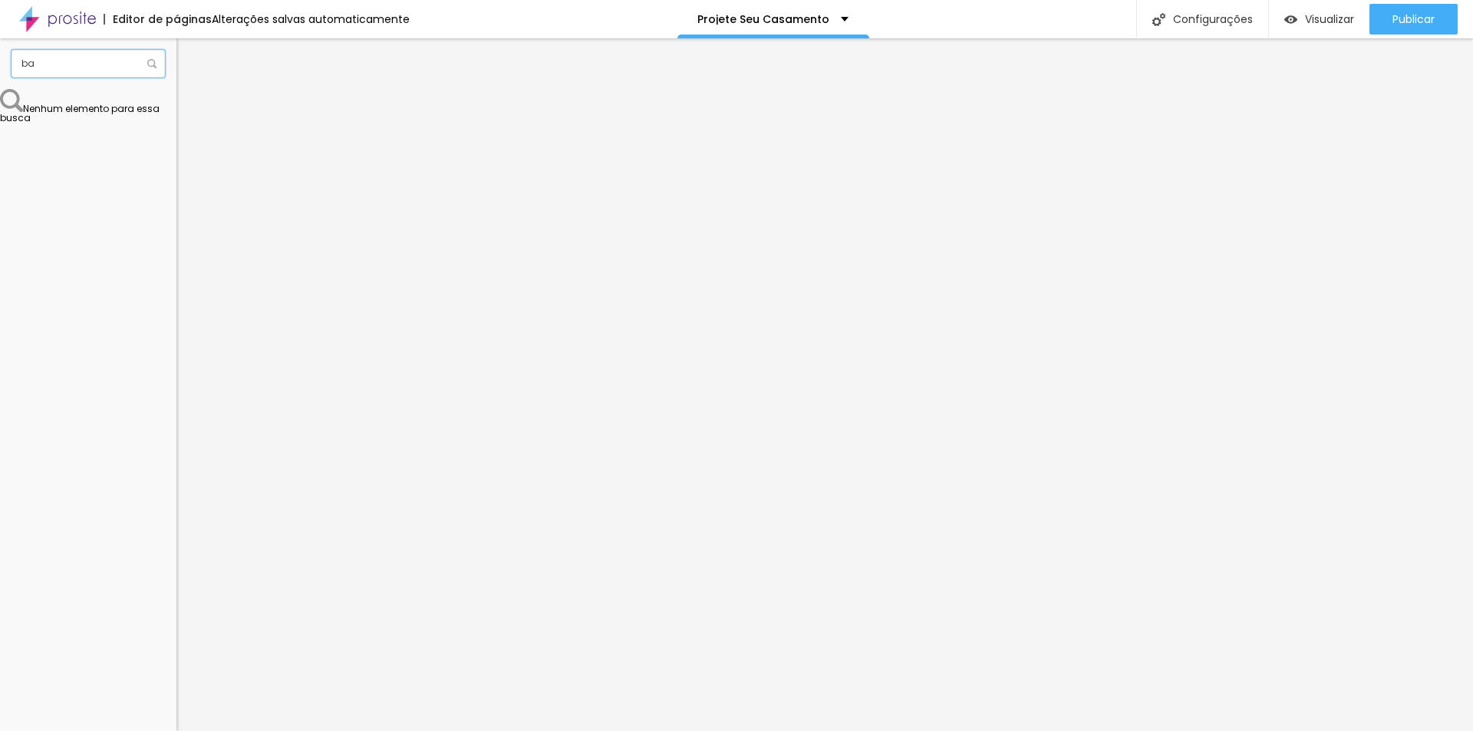
type input "b"
click at [121, 64] on input "rotativo" at bounding box center [88, 64] width 153 height 28
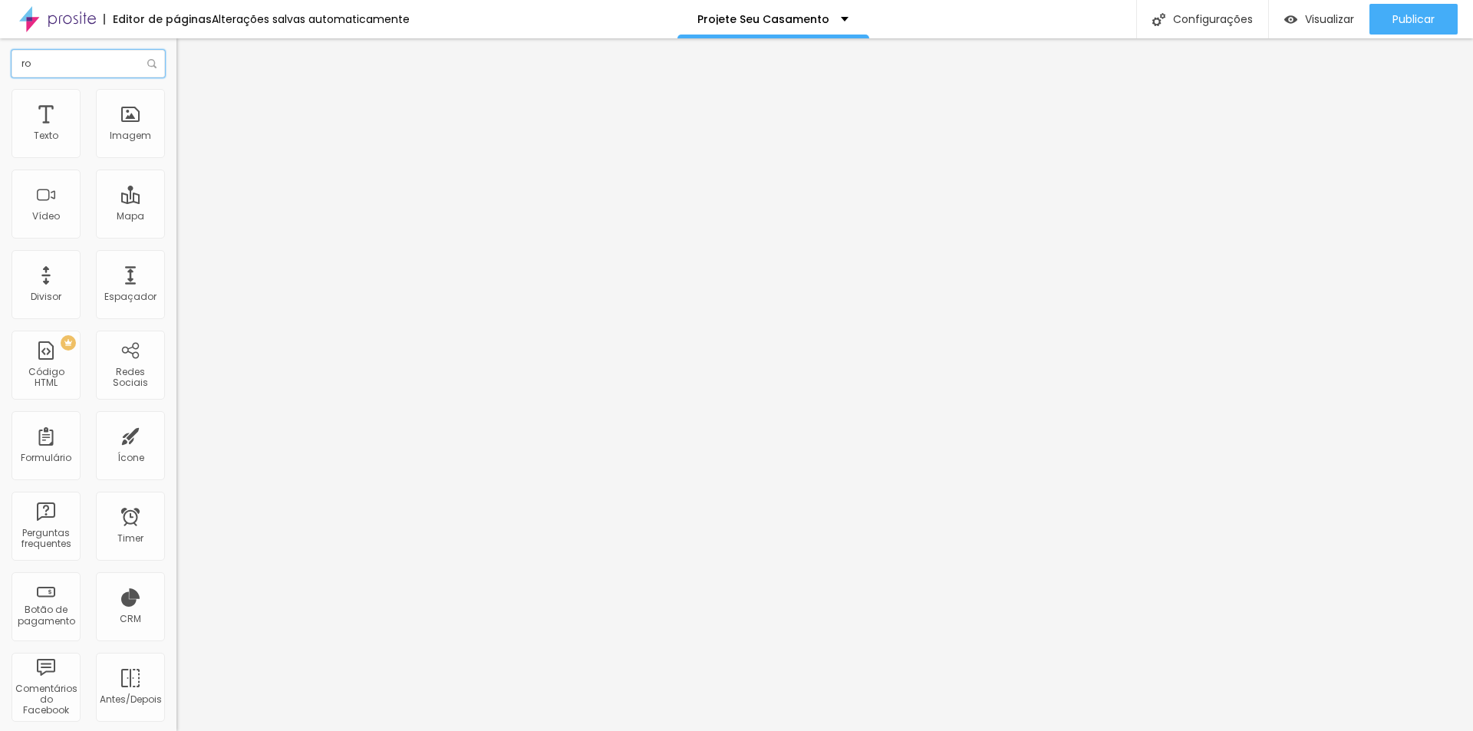
type input "r"
click at [177, 94] on img at bounding box center [184, 96] width 14 height 14
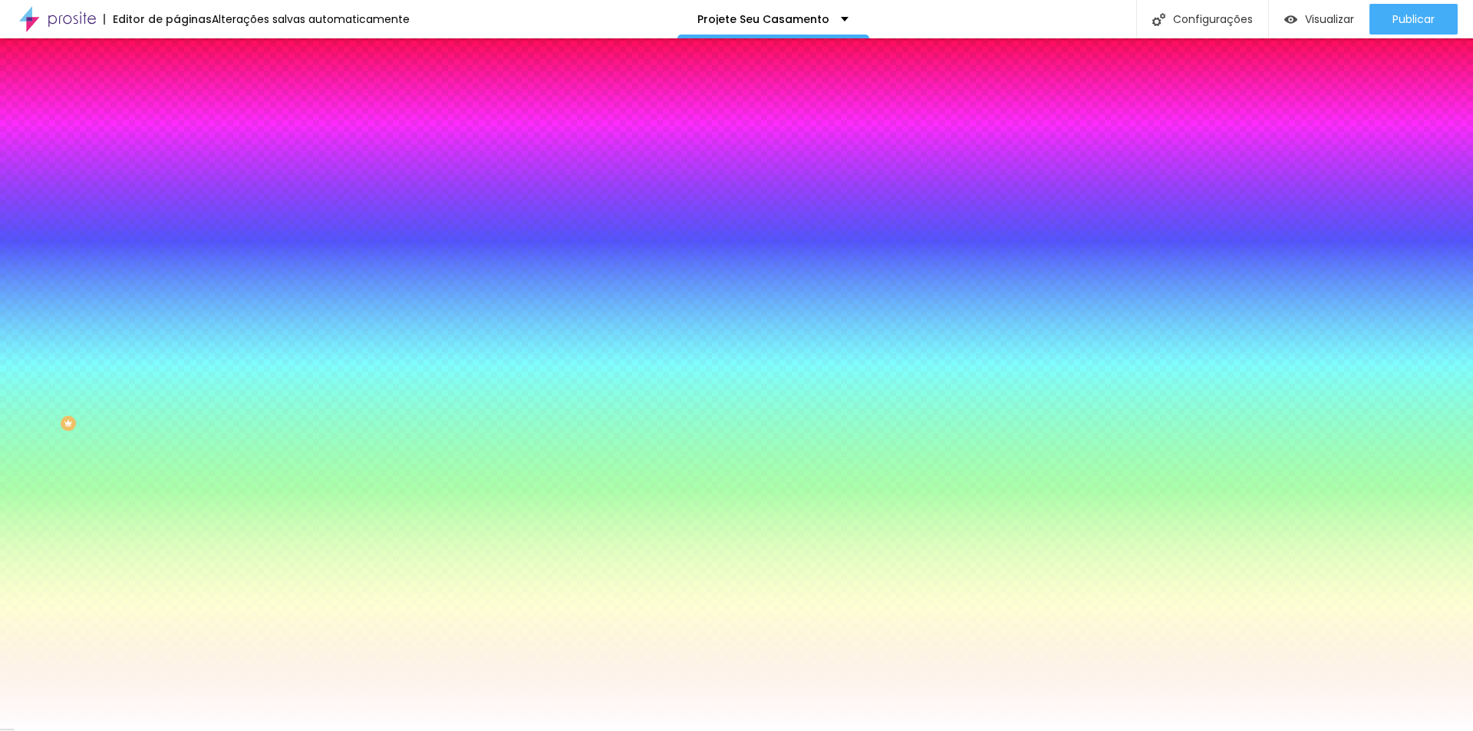
click at [190, 108] on span "Avançado" at bounding box center [215, 114] width 51 height 13
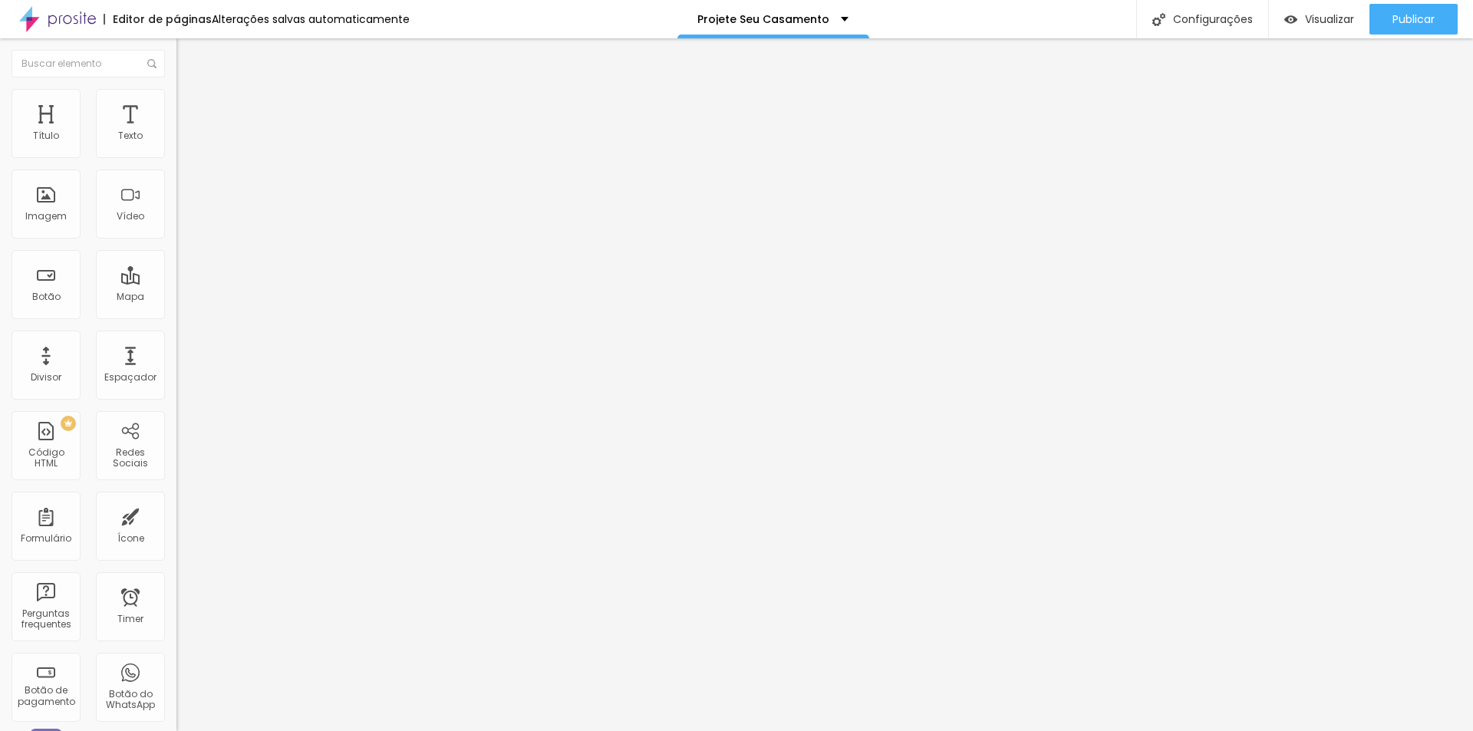
type input "15"
type input "10"
type input "5"
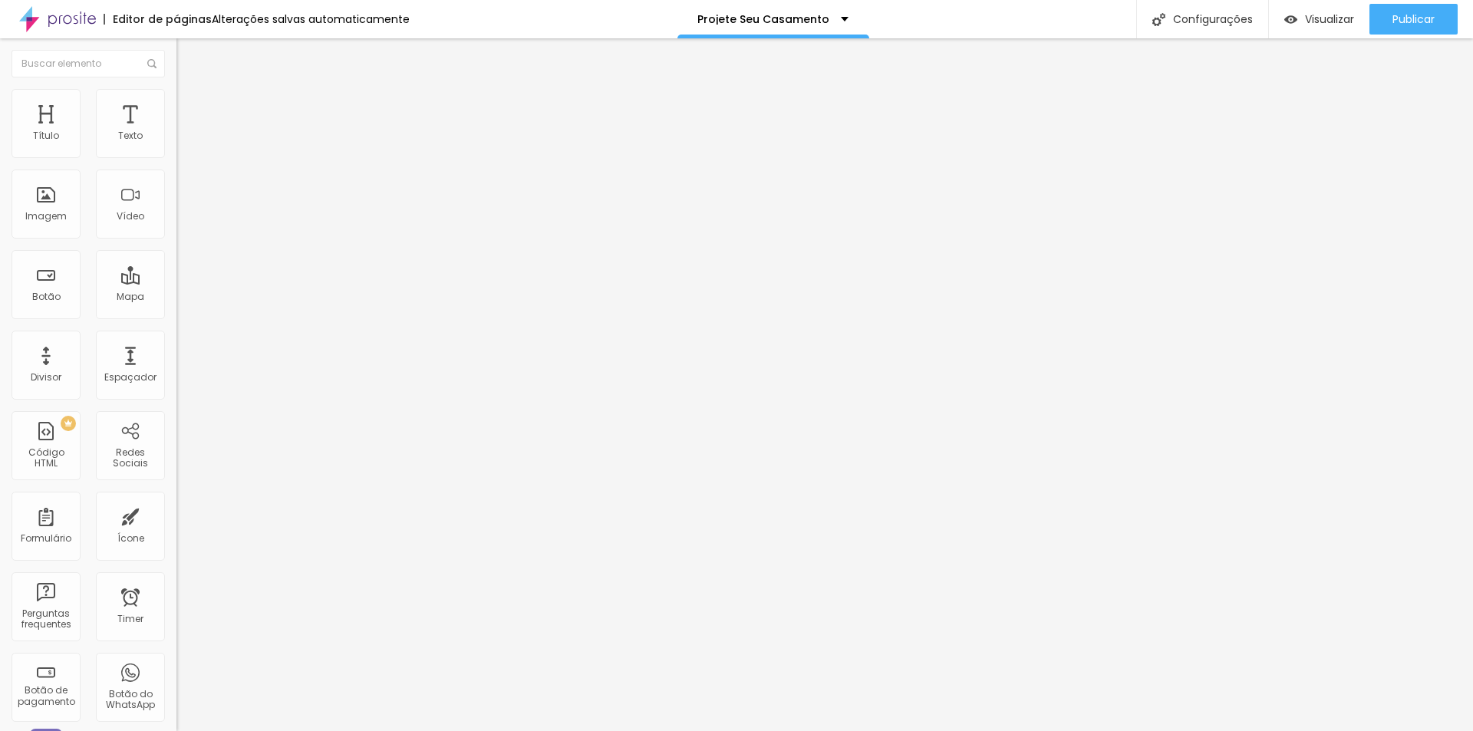
type input "5"
type input "10"
type input "15"
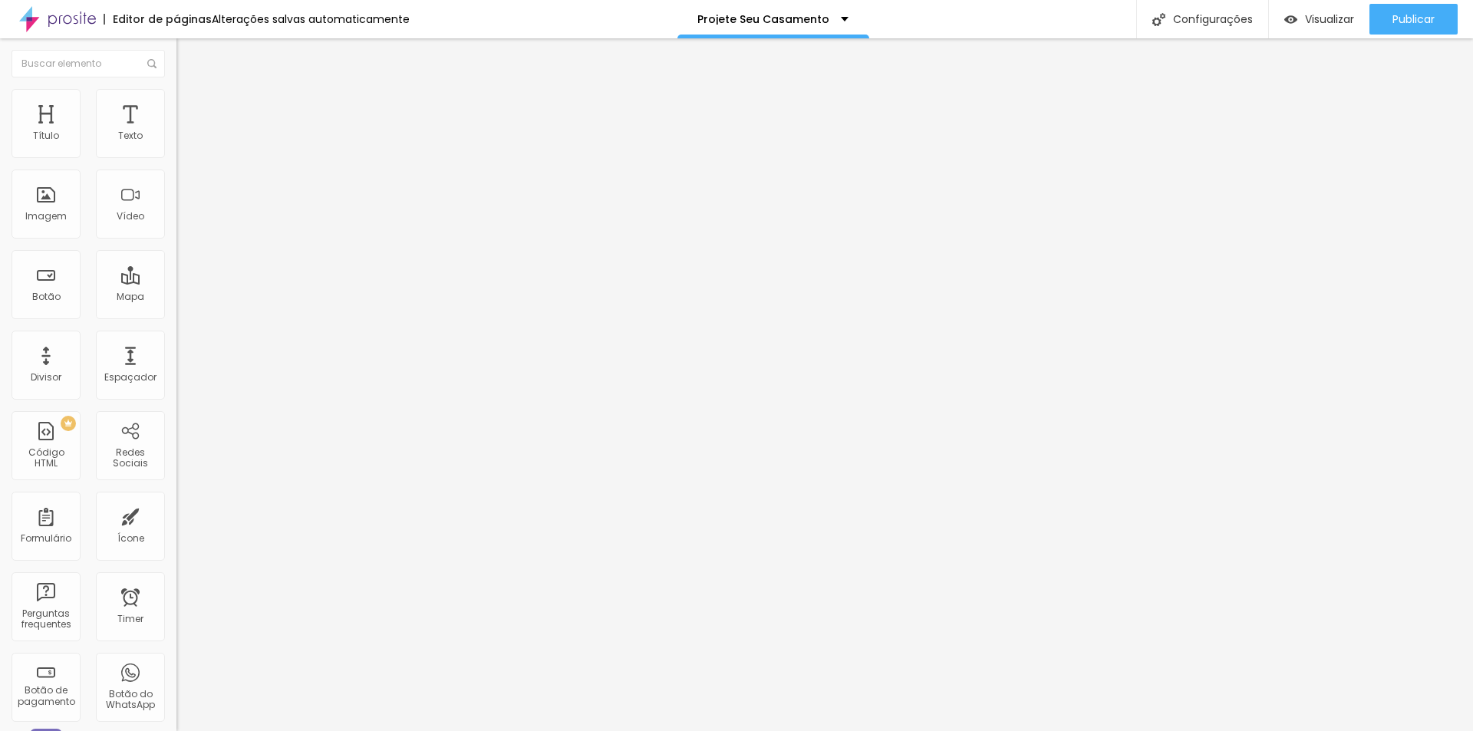
type input "20"
type input "25"
type input "30"
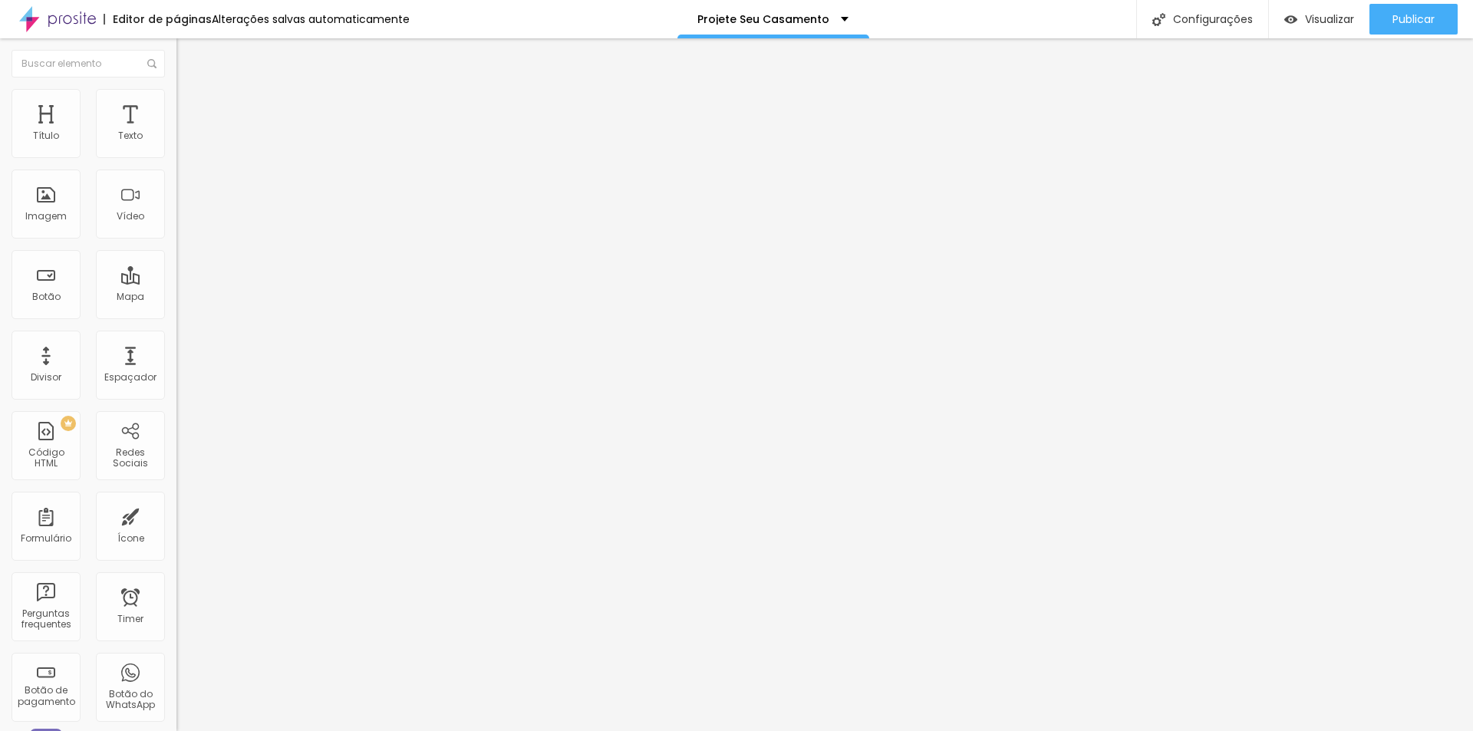
type input "30"
drag, startPoint x: 92, startPoint y: 148, endPoint x: 147, endPoint y: 152, distance: 55.4
click at [177, 298] on input "range" at bounding box center [226, 304] width 99 height 12
type input "25"
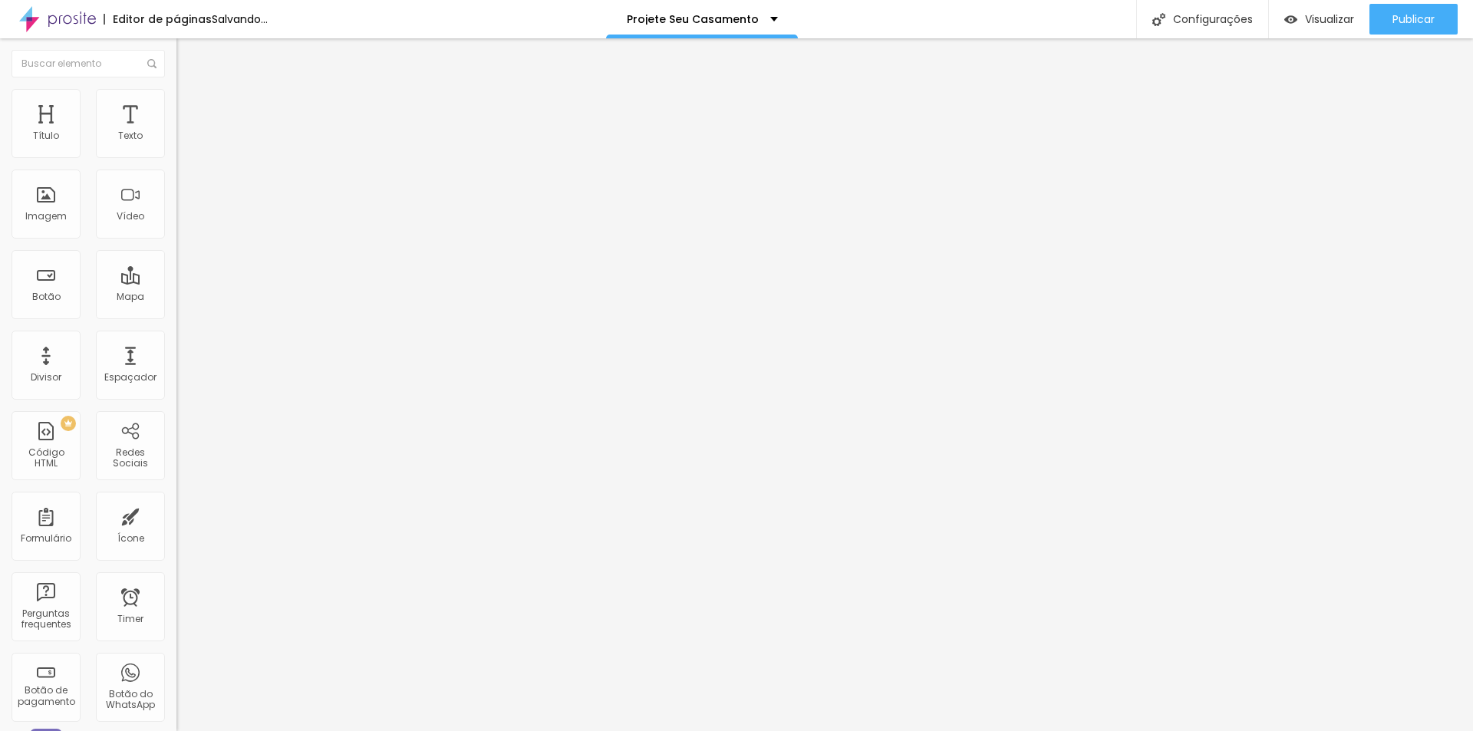
type input "20"
type input "15"
type input "10"
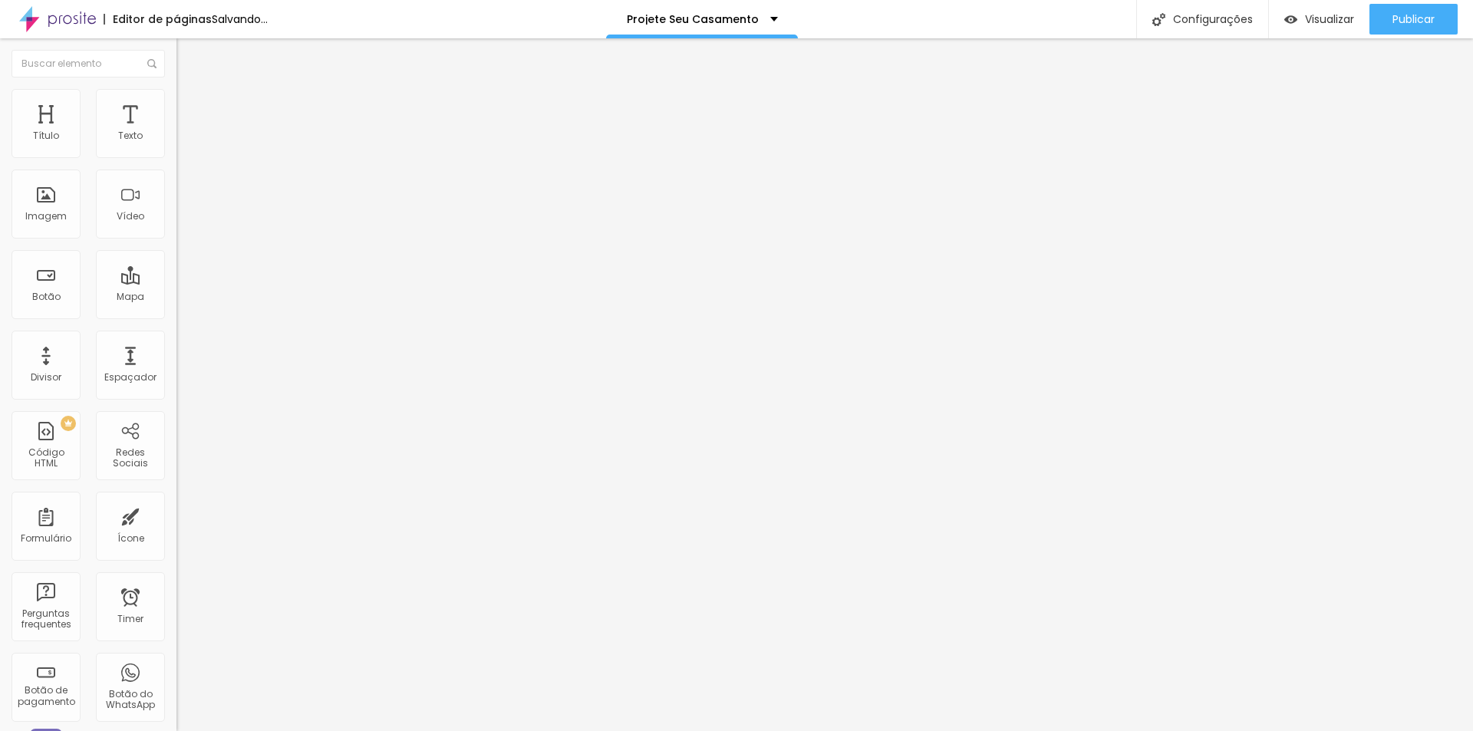
type input "10"
type input "15"
type input "20"
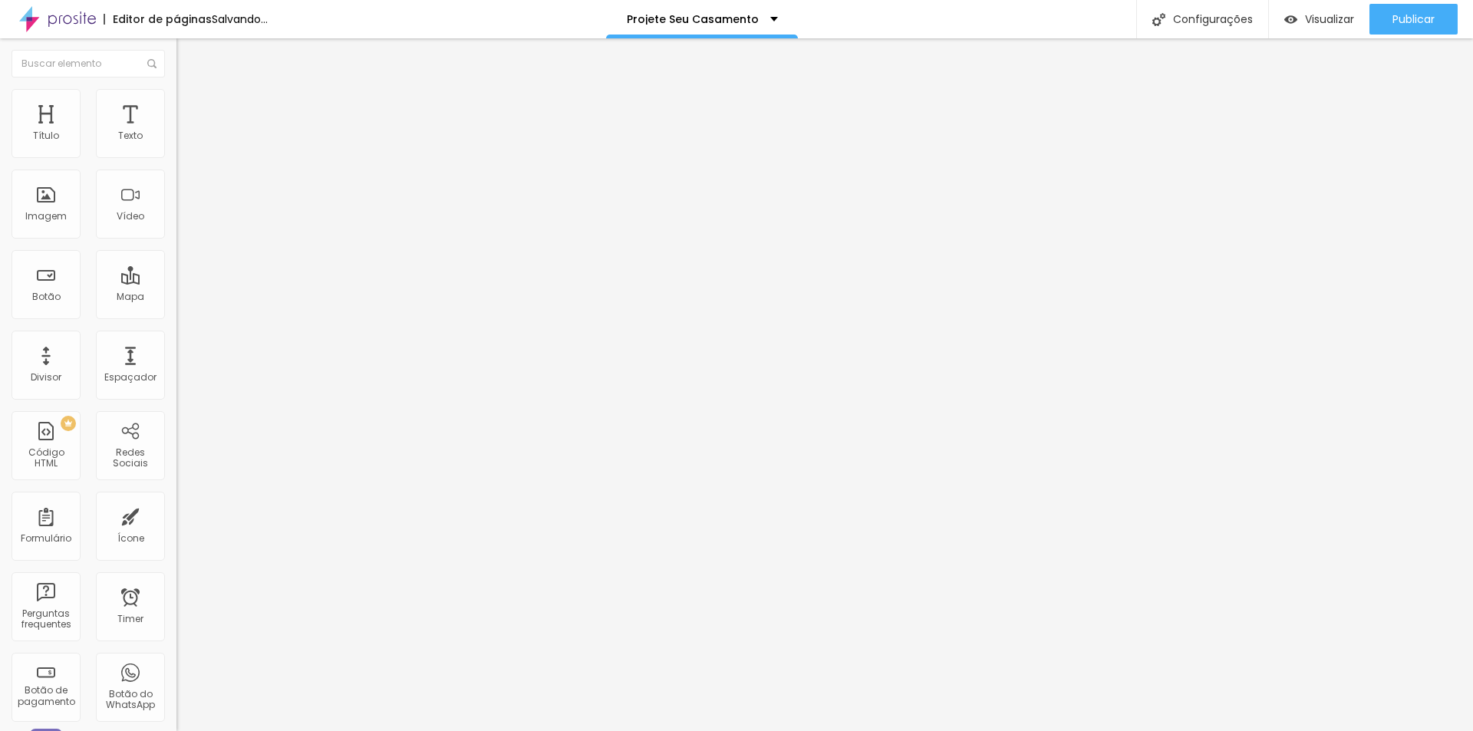
type input "25"
type input "30"
type input "25"
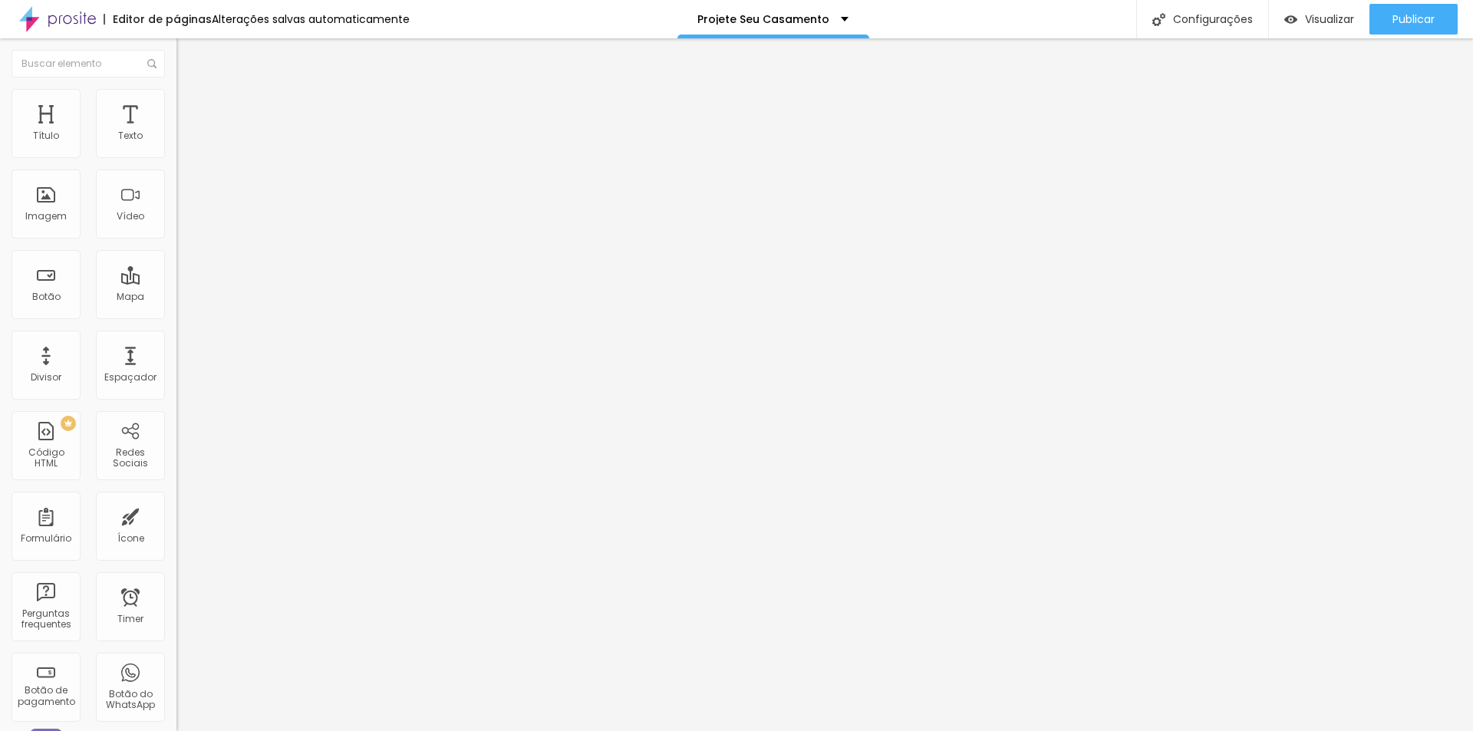
type input "25"
type input "20"
type input "15"
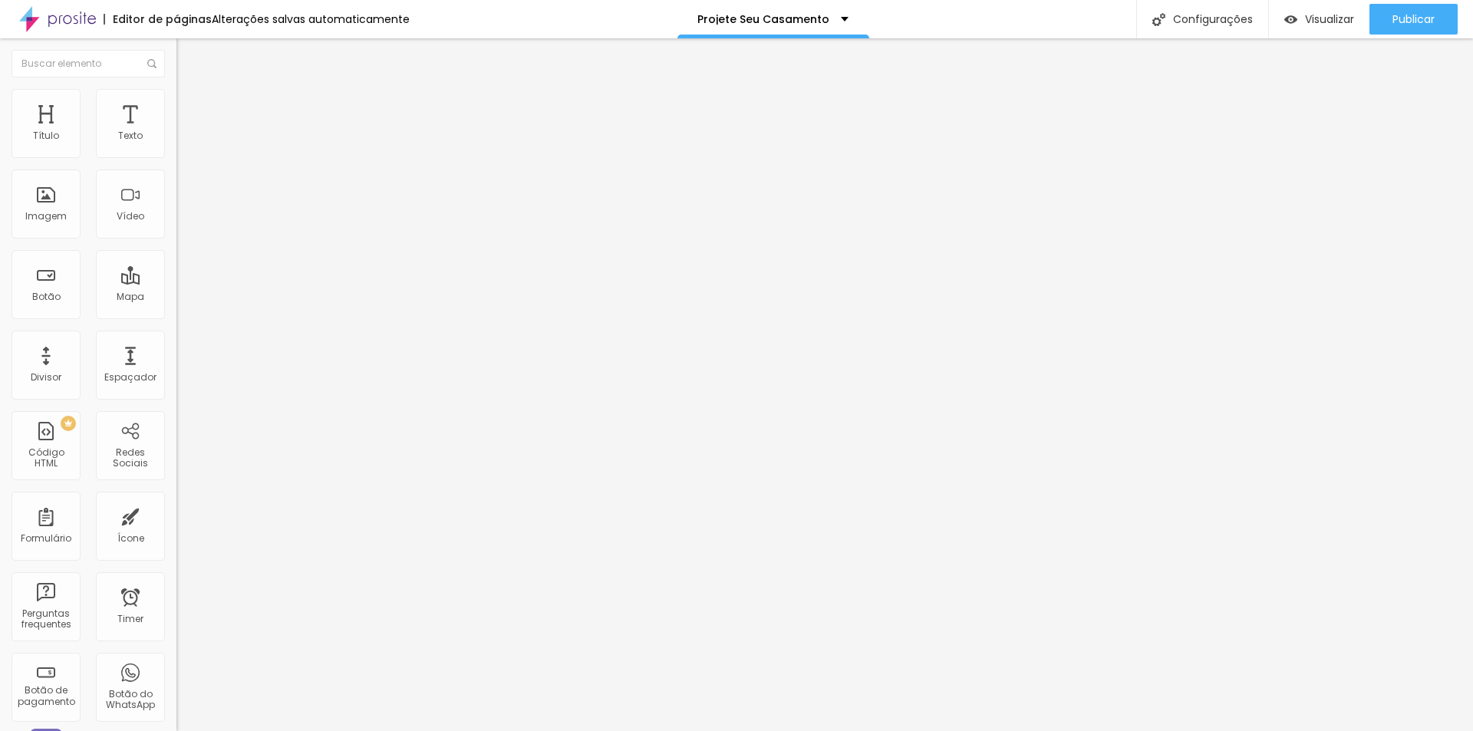
type input "10"
type input "5"
type input "0"
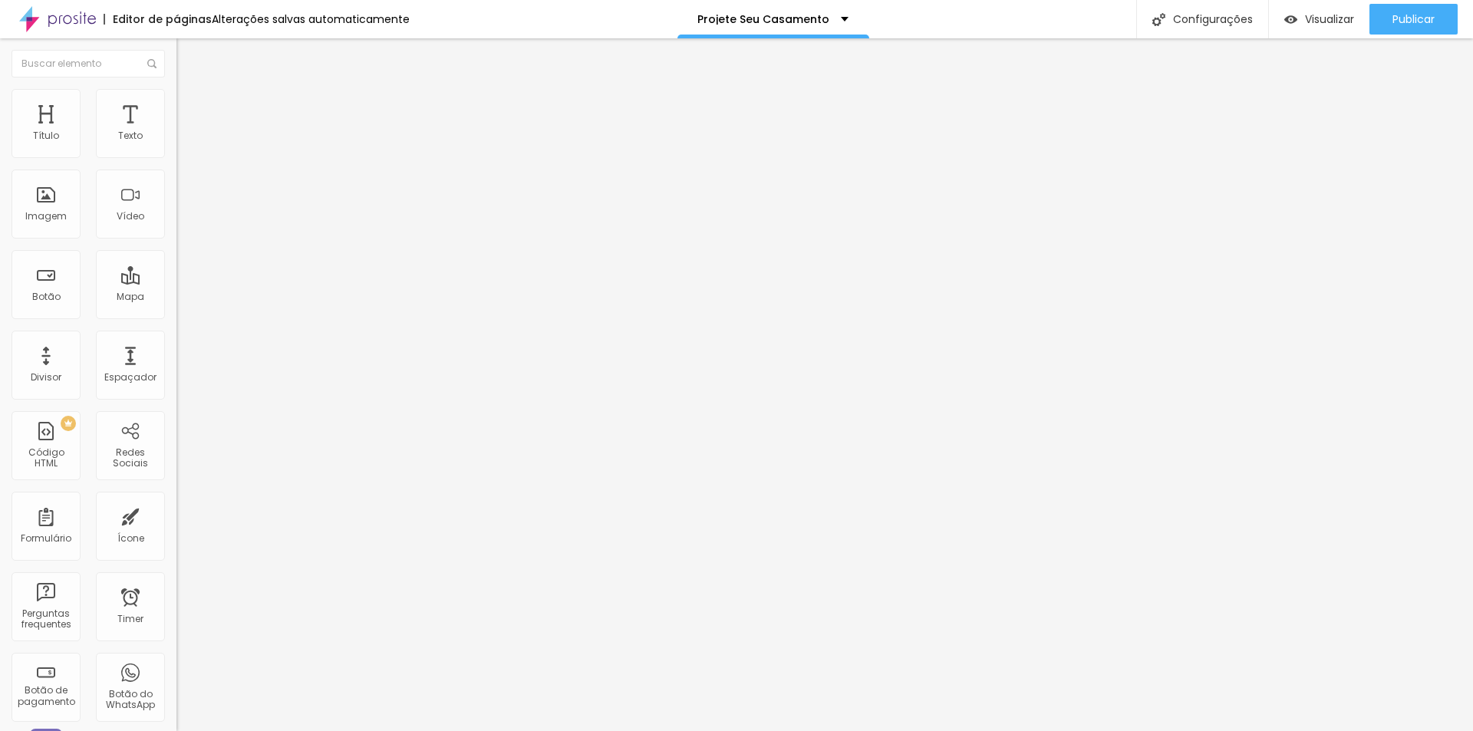
type input "0"
drag, startPoint x: 126, startPoint y: 149, endPoint x: -103, endPoint y: 162, distance: 229.1
type input "0"
click at [177, 298] on input "range" at bounding box center [226, 304] width 99 height 12
type input "51"
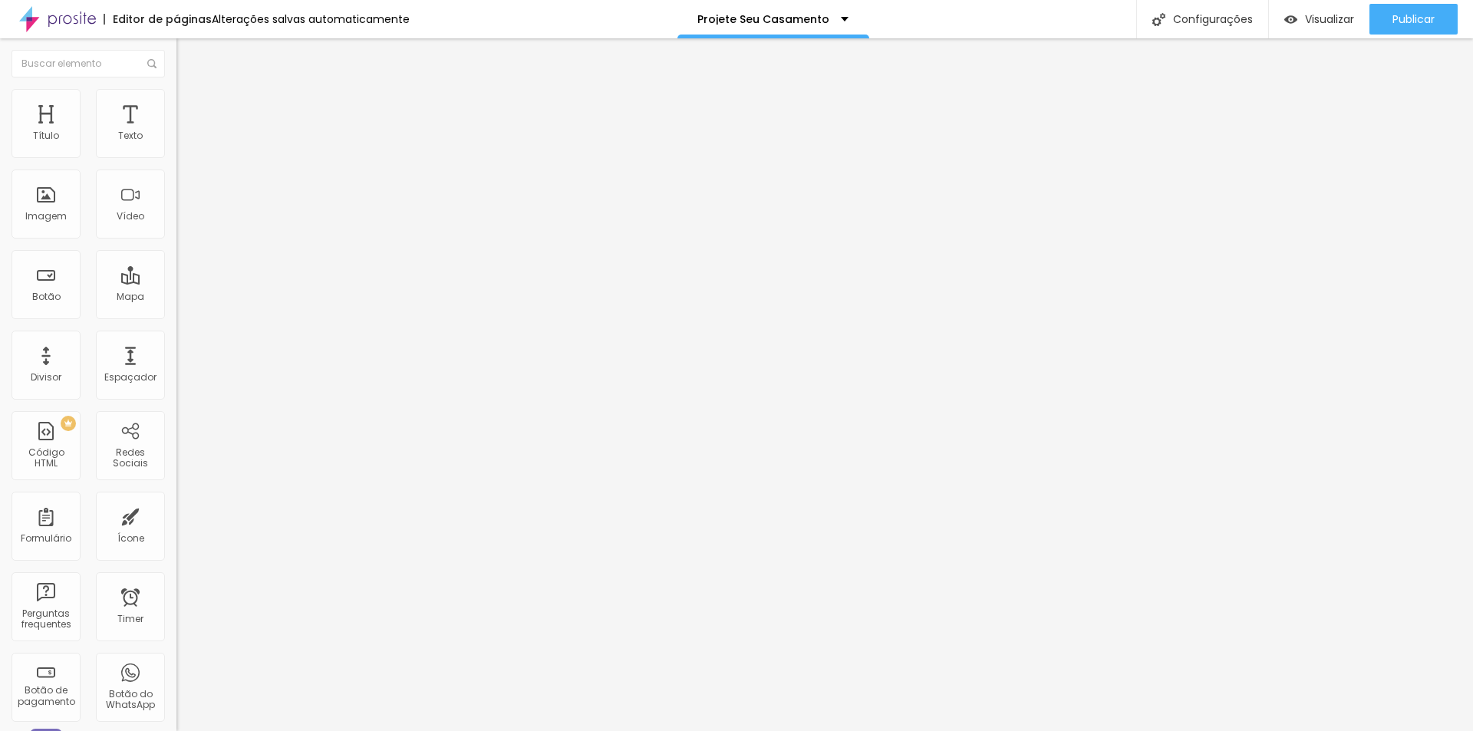
type input "51"
type input "97"
type input "229"
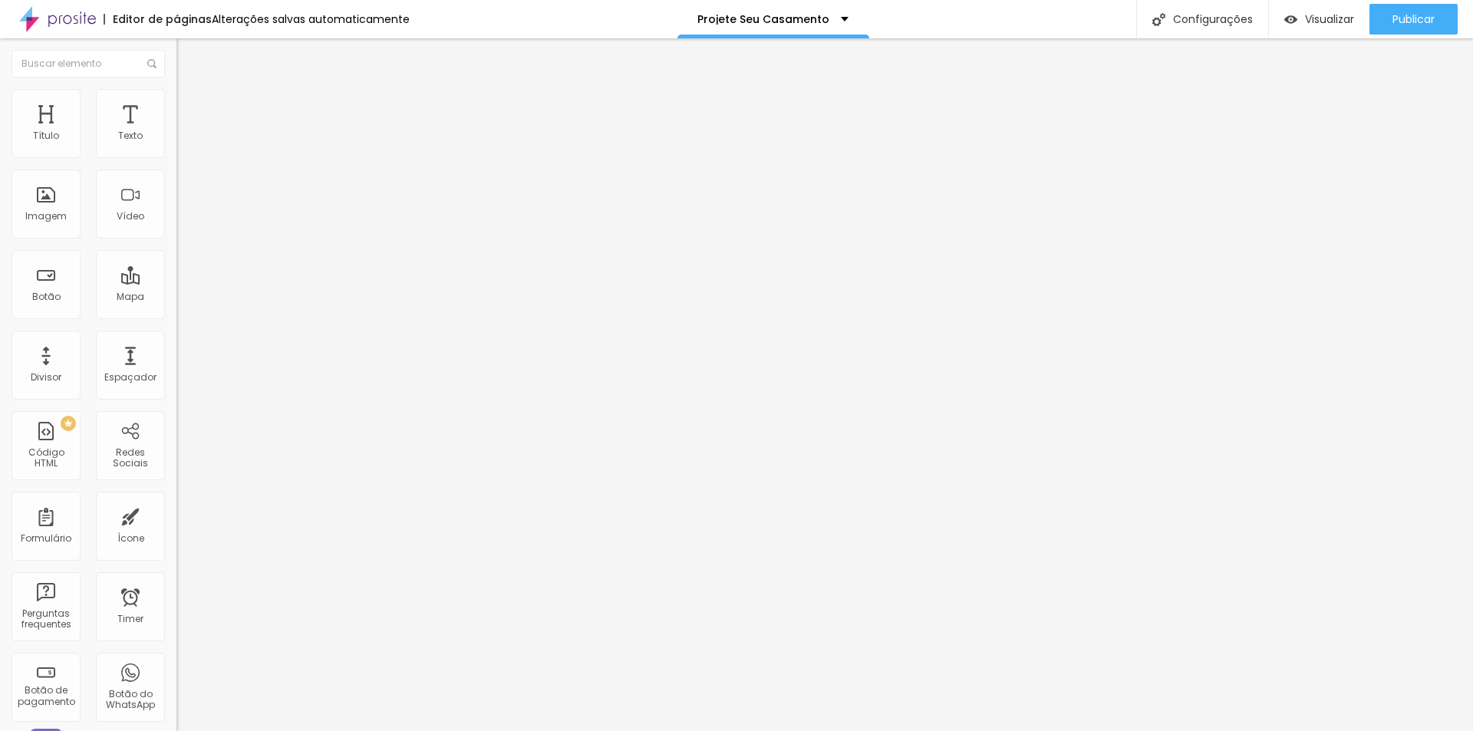
type input "297"
type input "313"
type input "350"
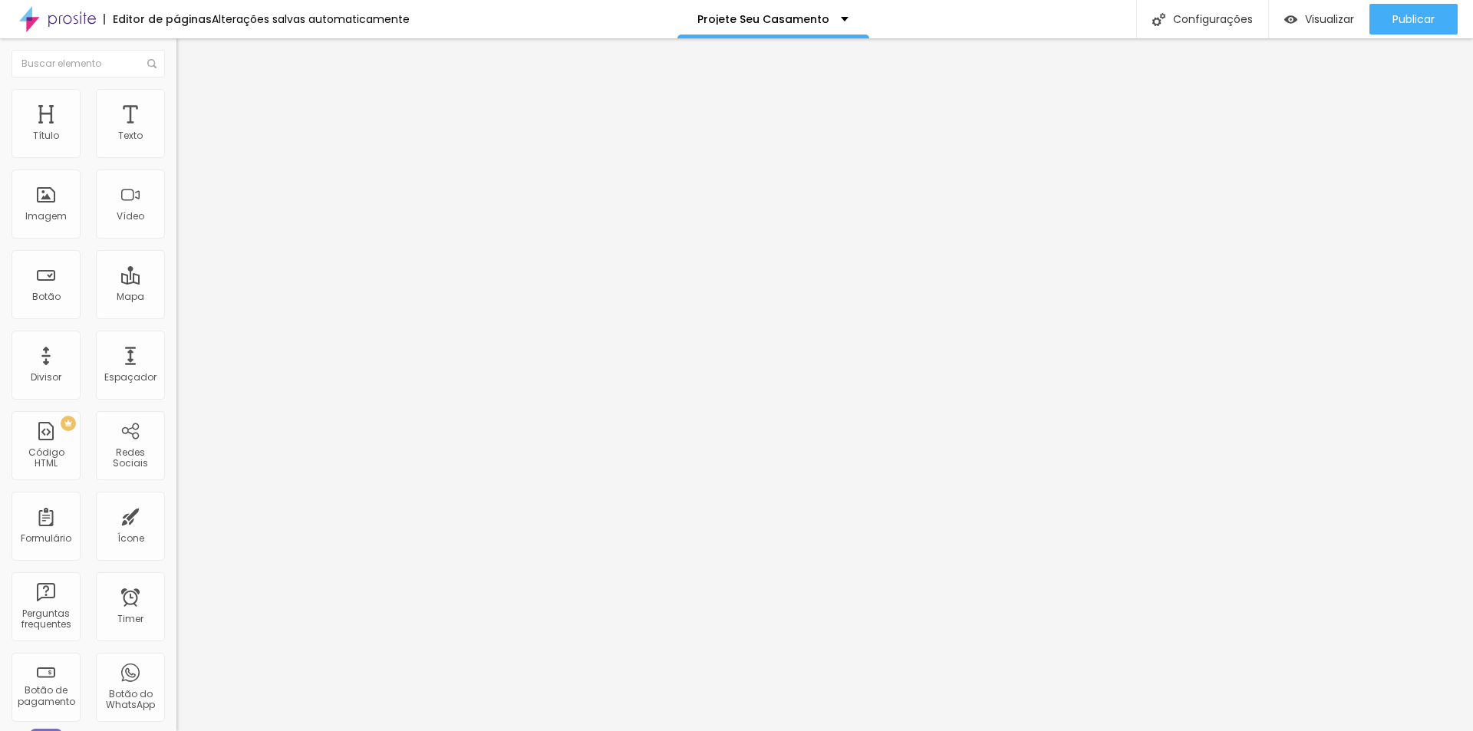
type input "350"
type input "387"
type input "408"
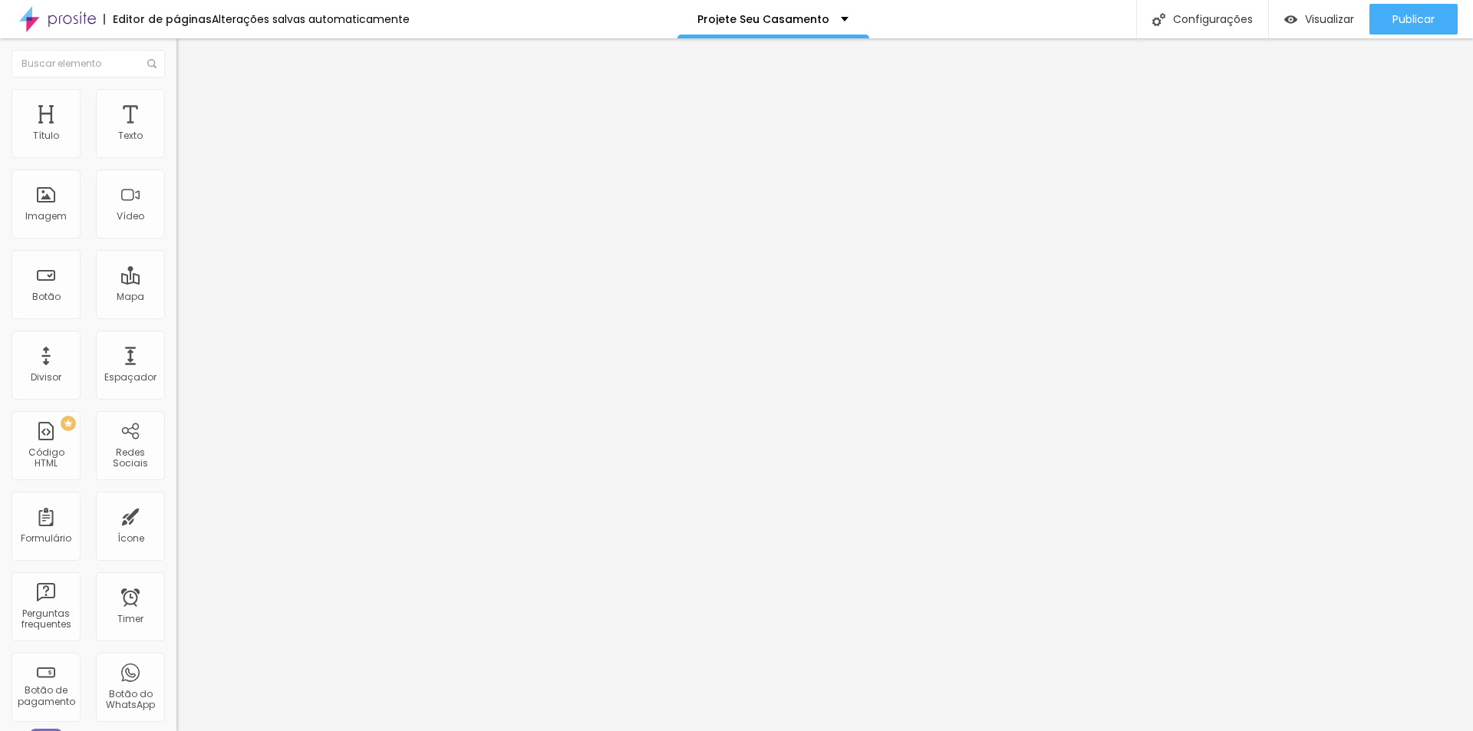
type input "418"
type input "413"
type input "376"
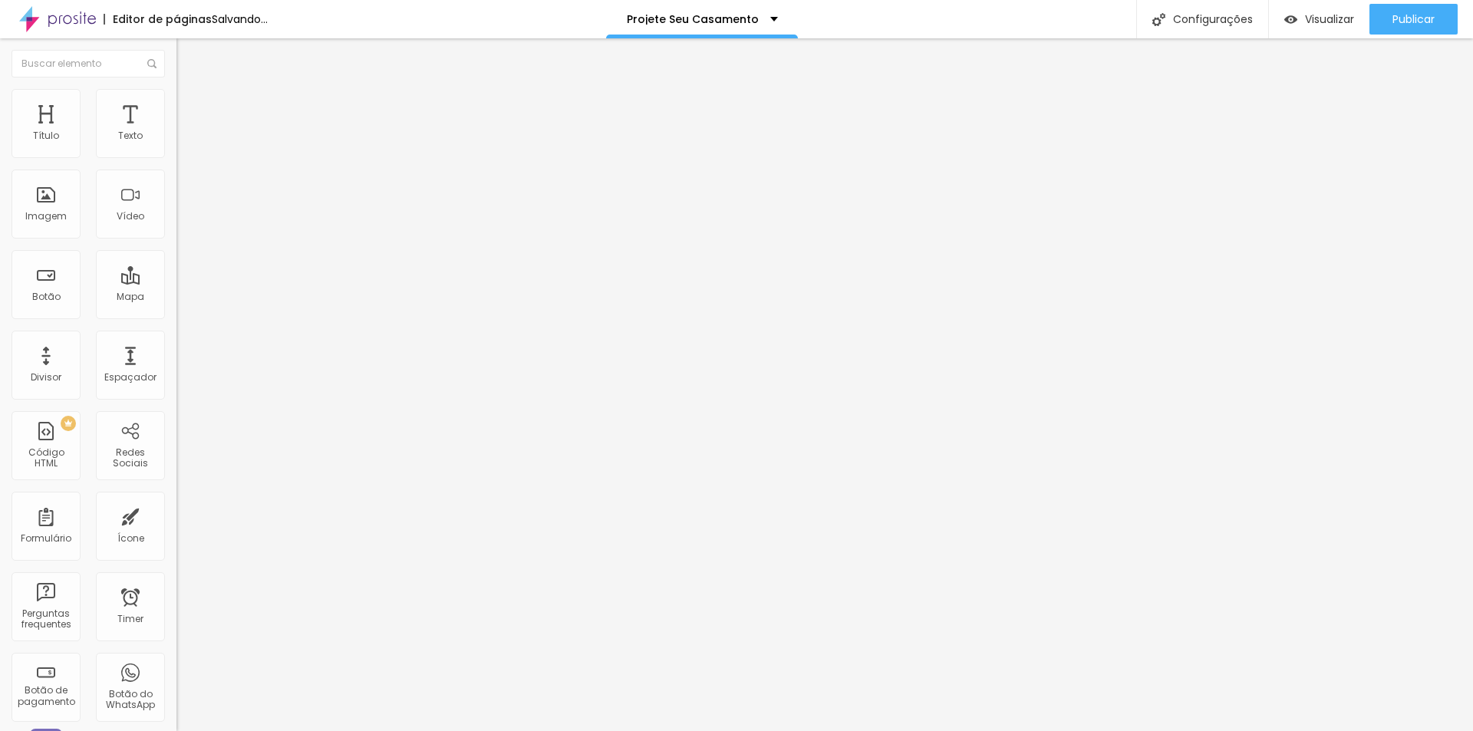
type input "376"
type input "345"
type input "324"
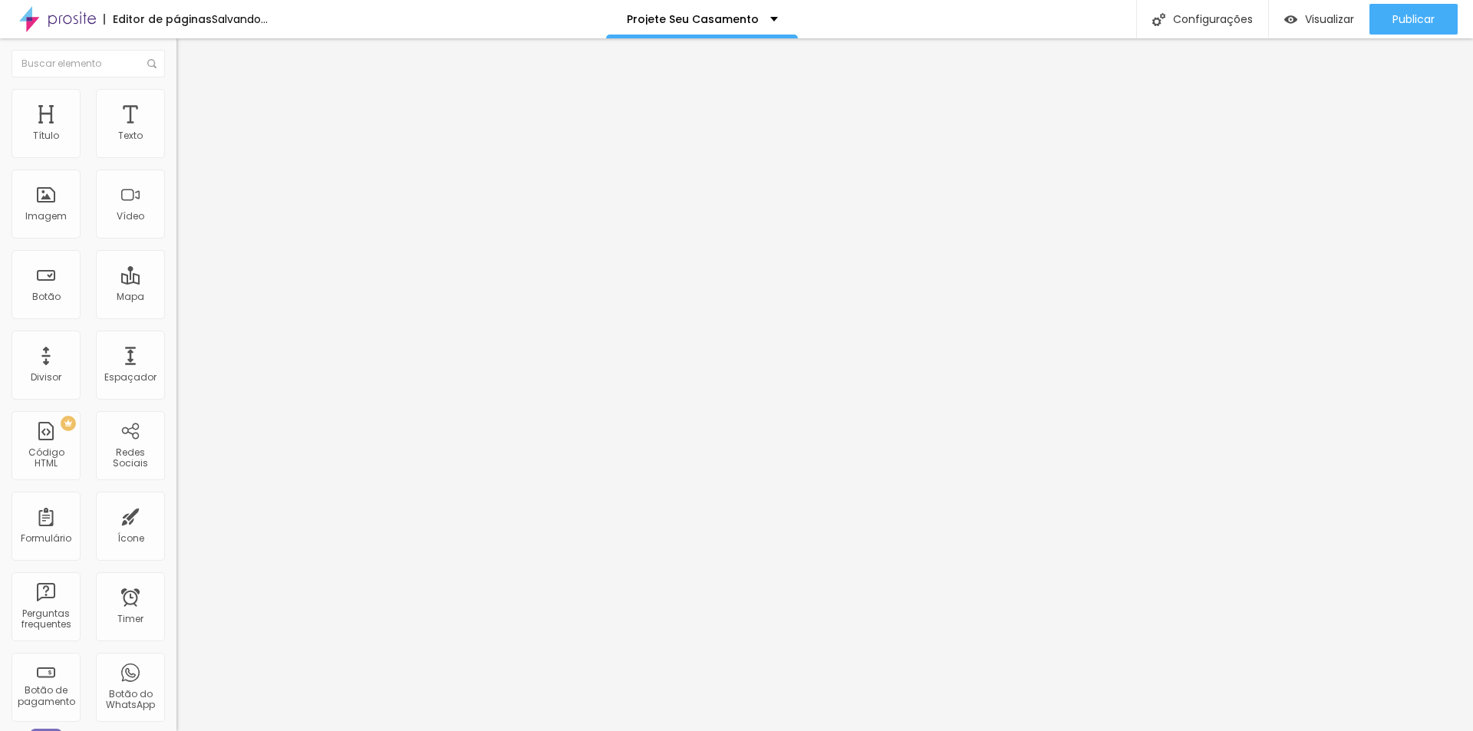
type input "297"
type input "266"
type input "229"
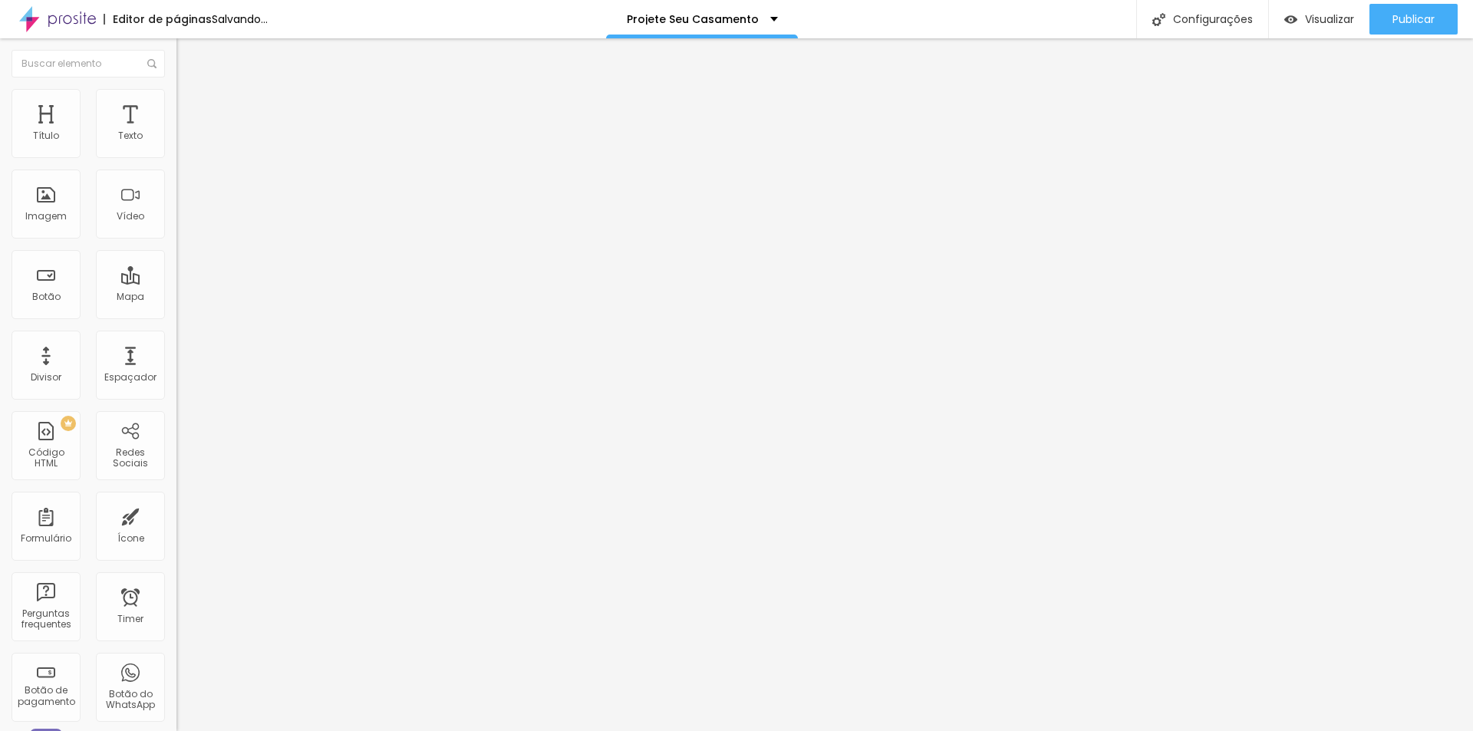
type input "229"
type input "192"
type input "155"
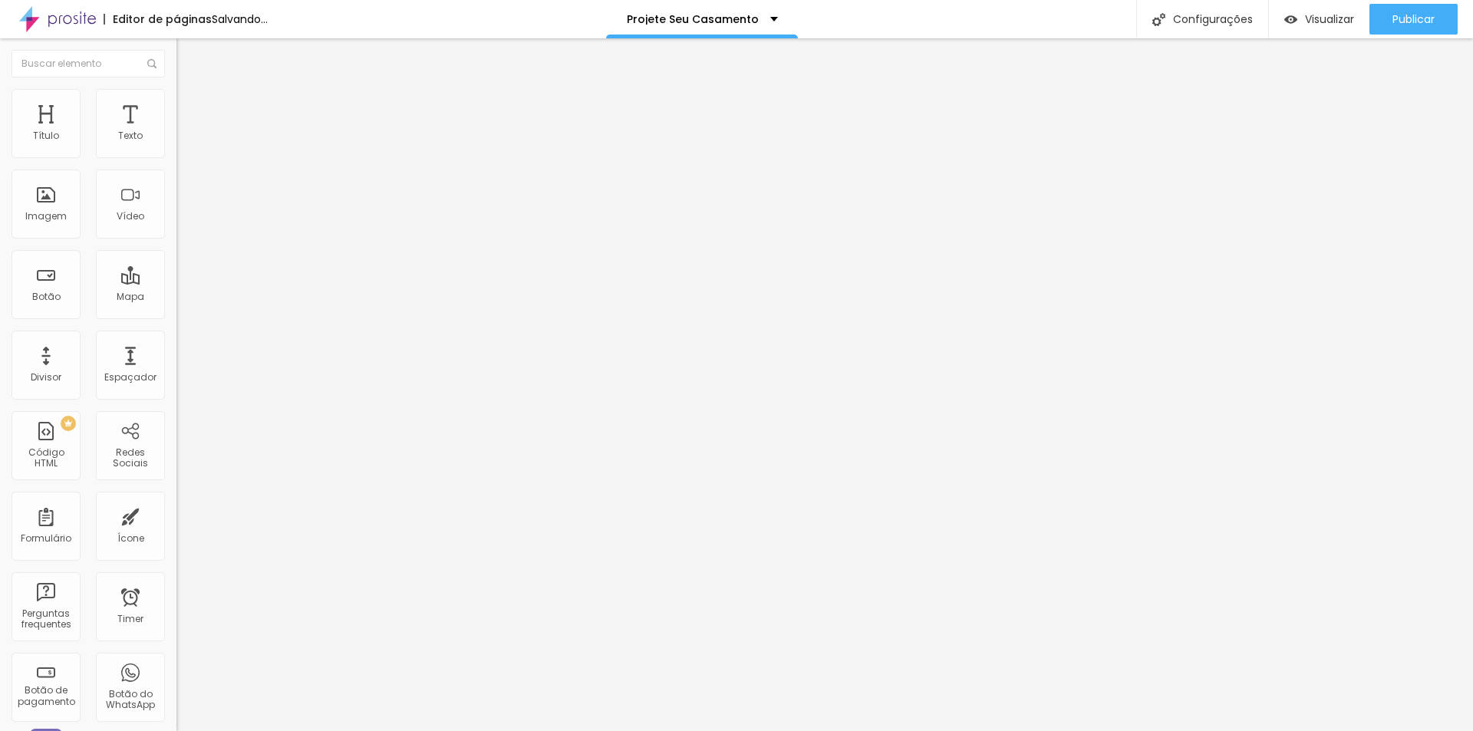
type input "108"
type input "60"
type input "0"
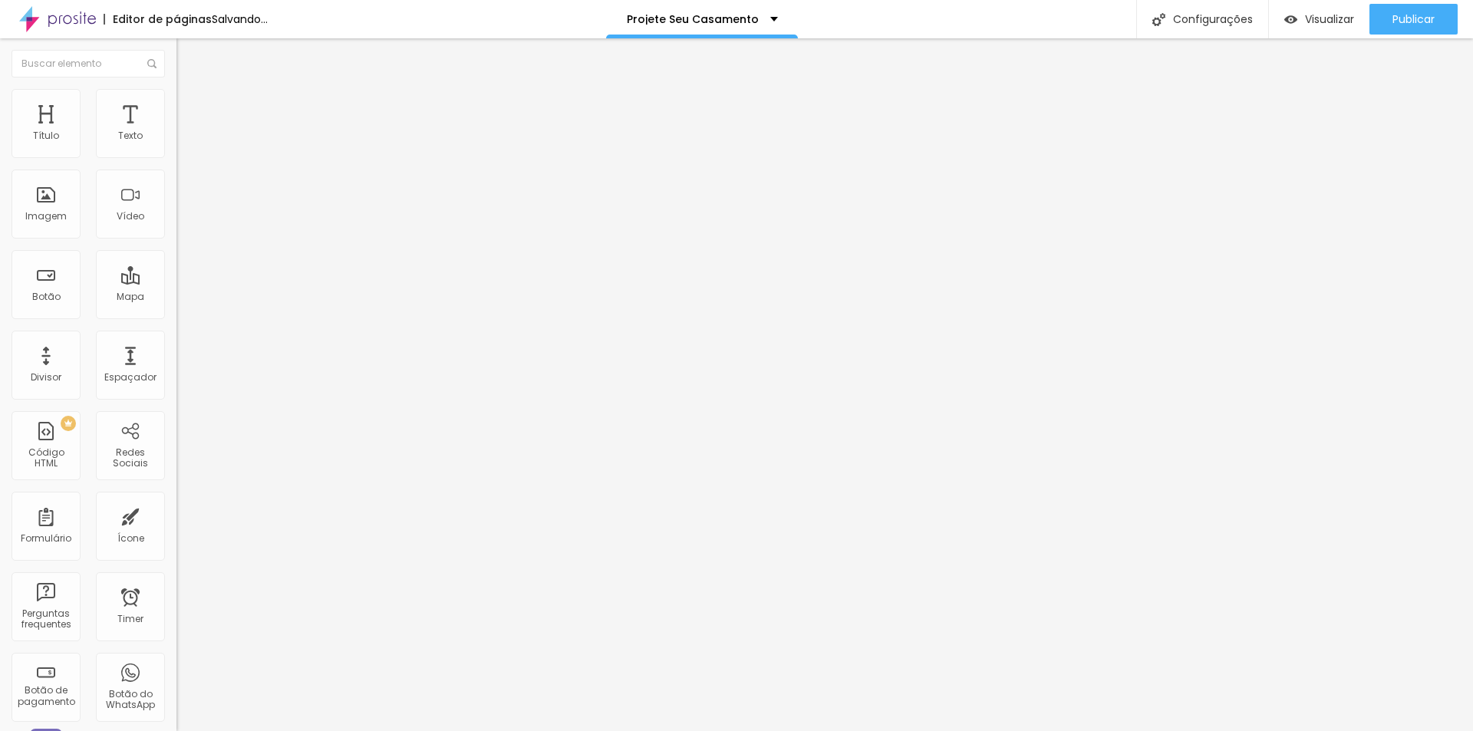
type input "0"
drag, startPoint x: 41, startPoint y: 180, endPoint x: -6, endPoint y: 176, distance: 47.0
type input "0"
click at [177, 515] on input "range" at bounding box center [226, 521] width 99 height 12
drag, startPoint x: 156, startPoint y: 372, endPoint x: 157, endPoint y: 351, distance: 20.8
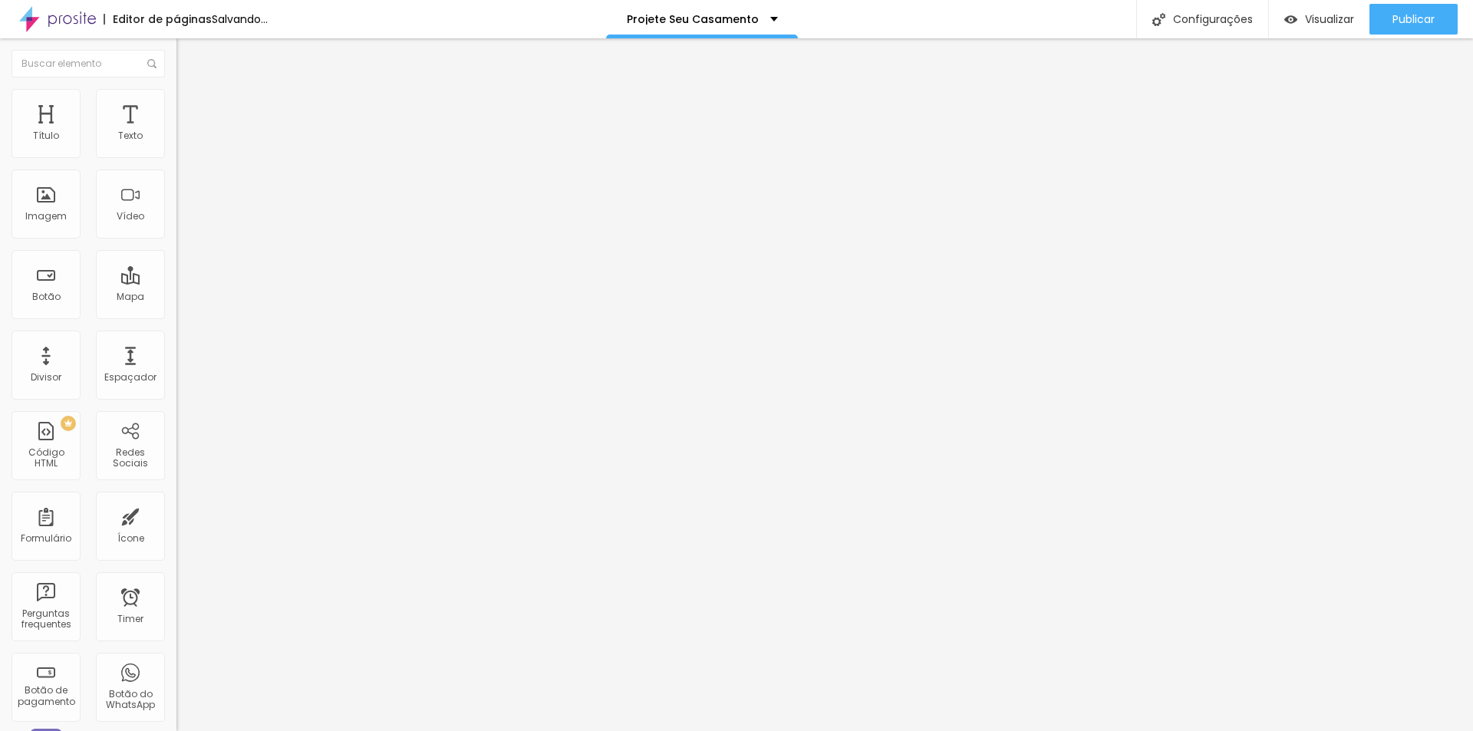
click at [177, 669] on div at bounding box center [265, 669] width 177 height 0
click at [177, 660] on div at bounding box center [265, 660] width 177 height 0
click at [177, 97] on img at bounding box center [184, 96] width 14 height 14
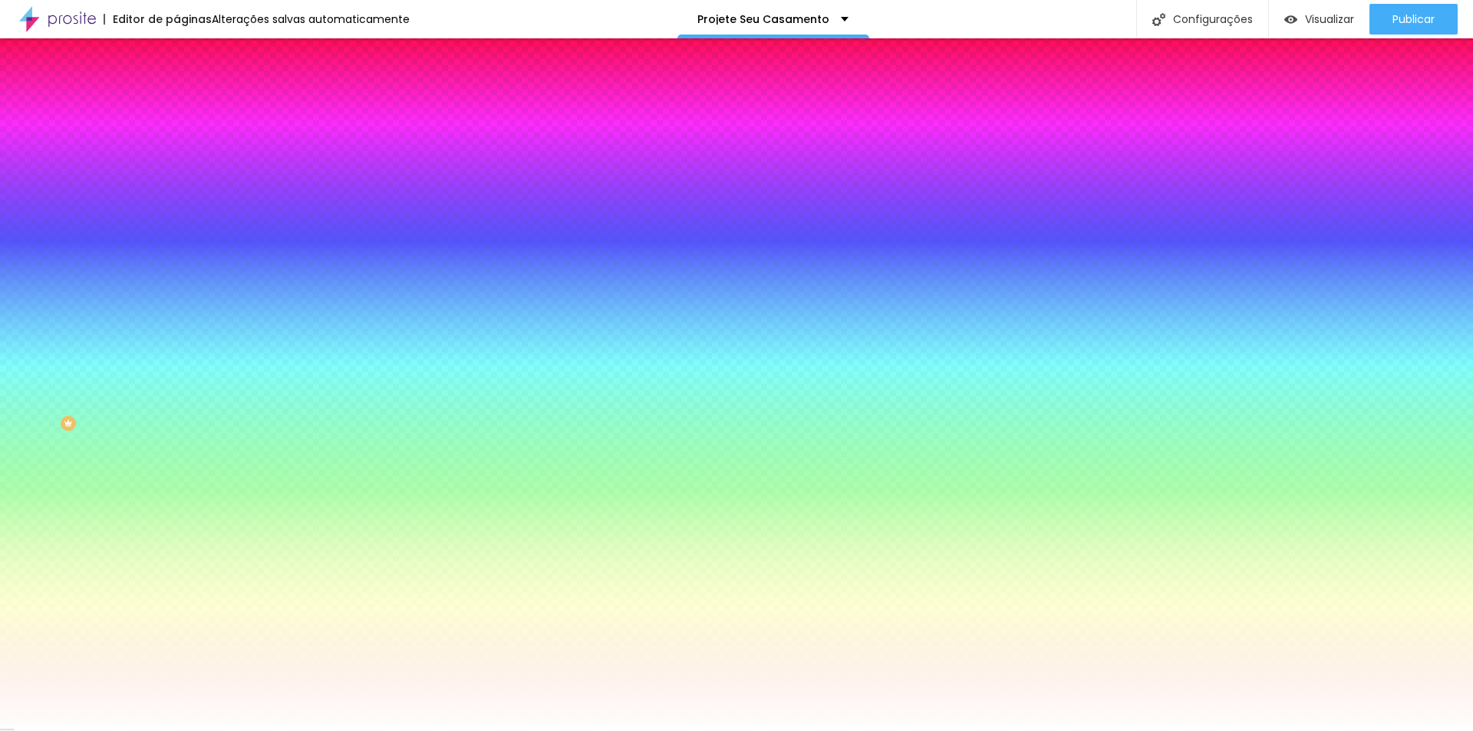
type input "31"
type input "63"
type input "74"
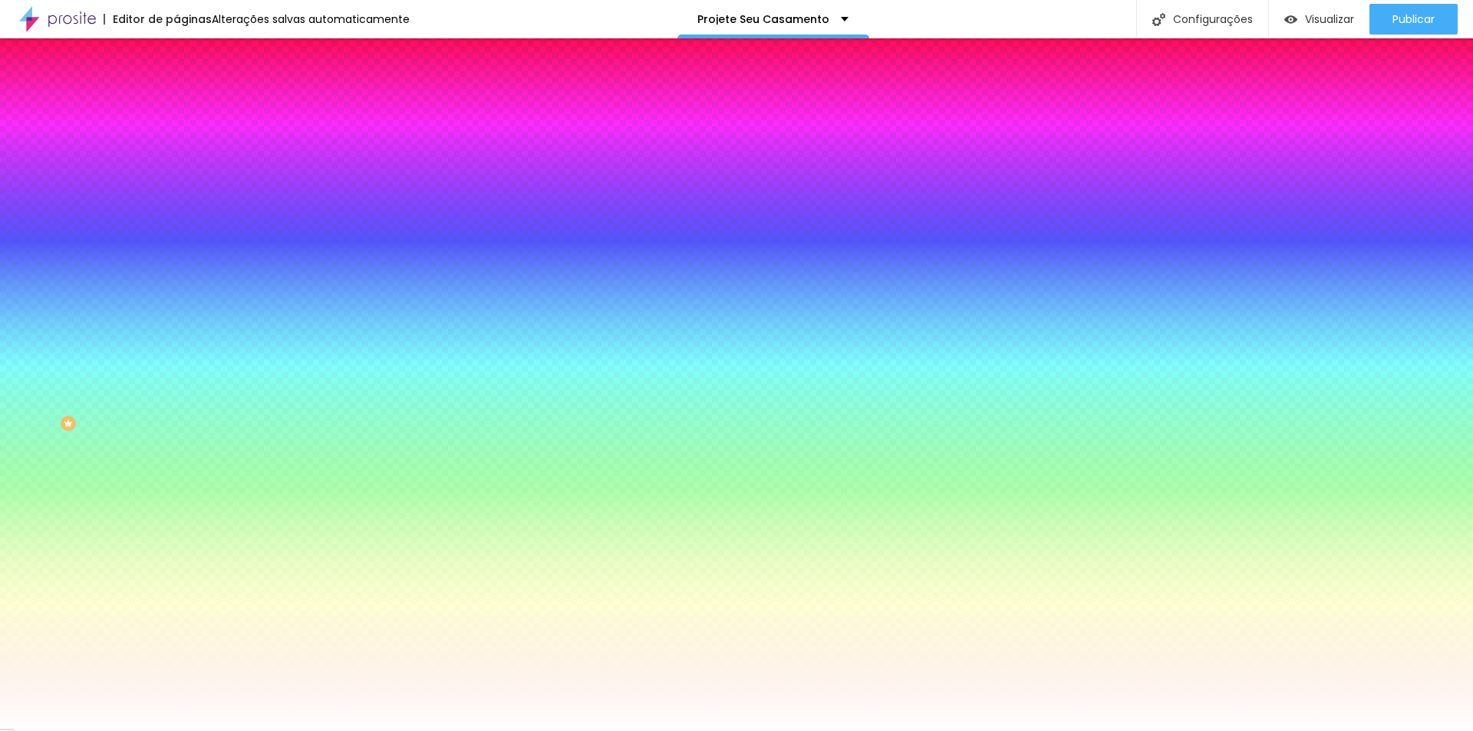
type input "74"
type input "86"
type input "94"
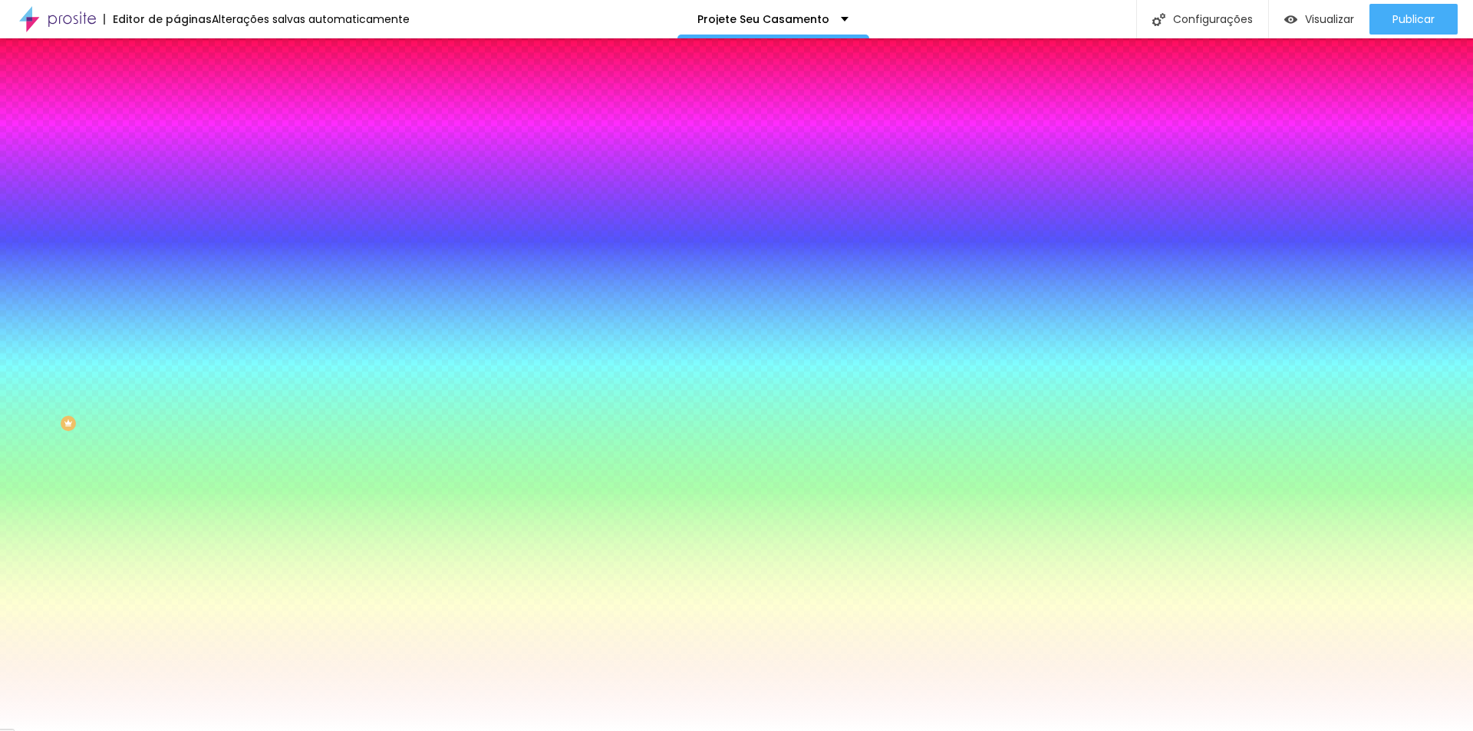
type input "104"
type input "110"
type input "115"
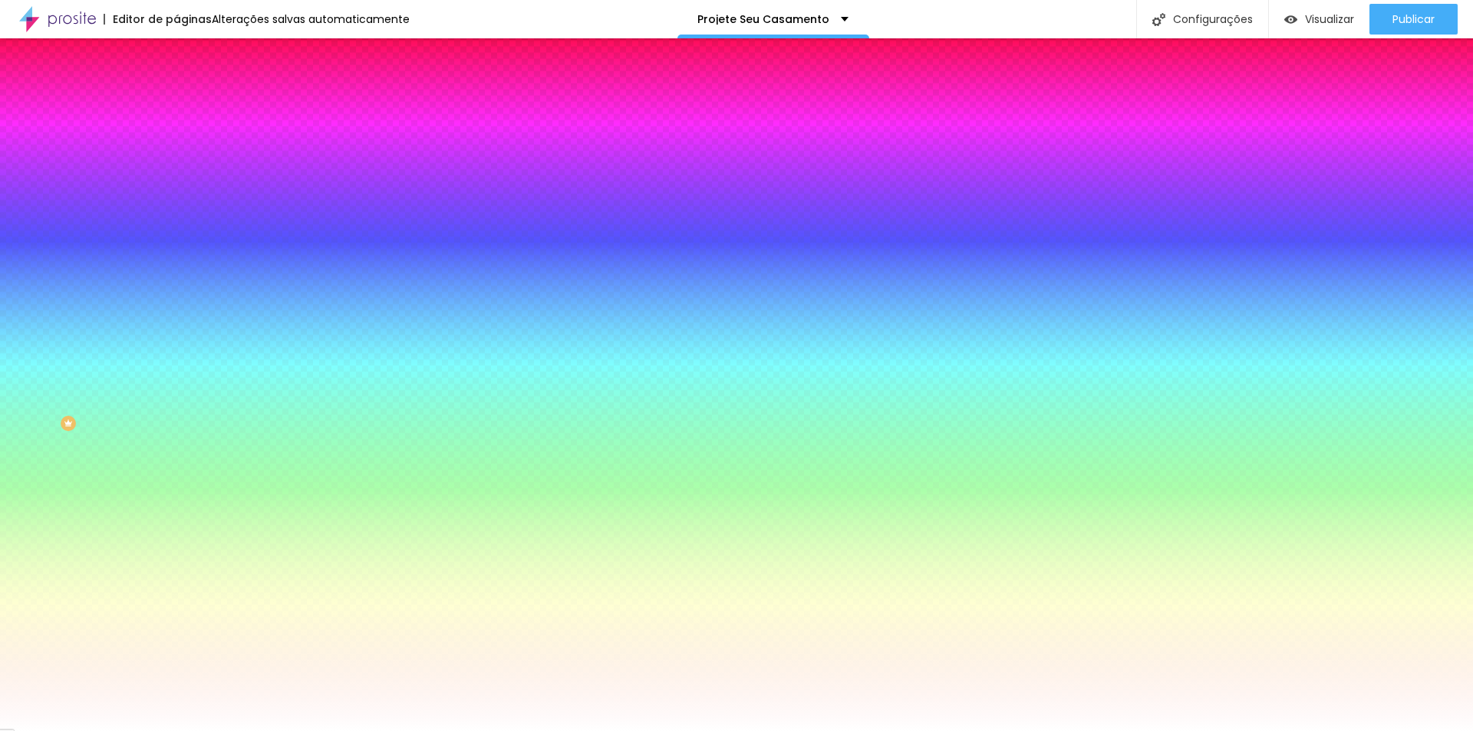
type input "115"
type input "118"
type input "122"
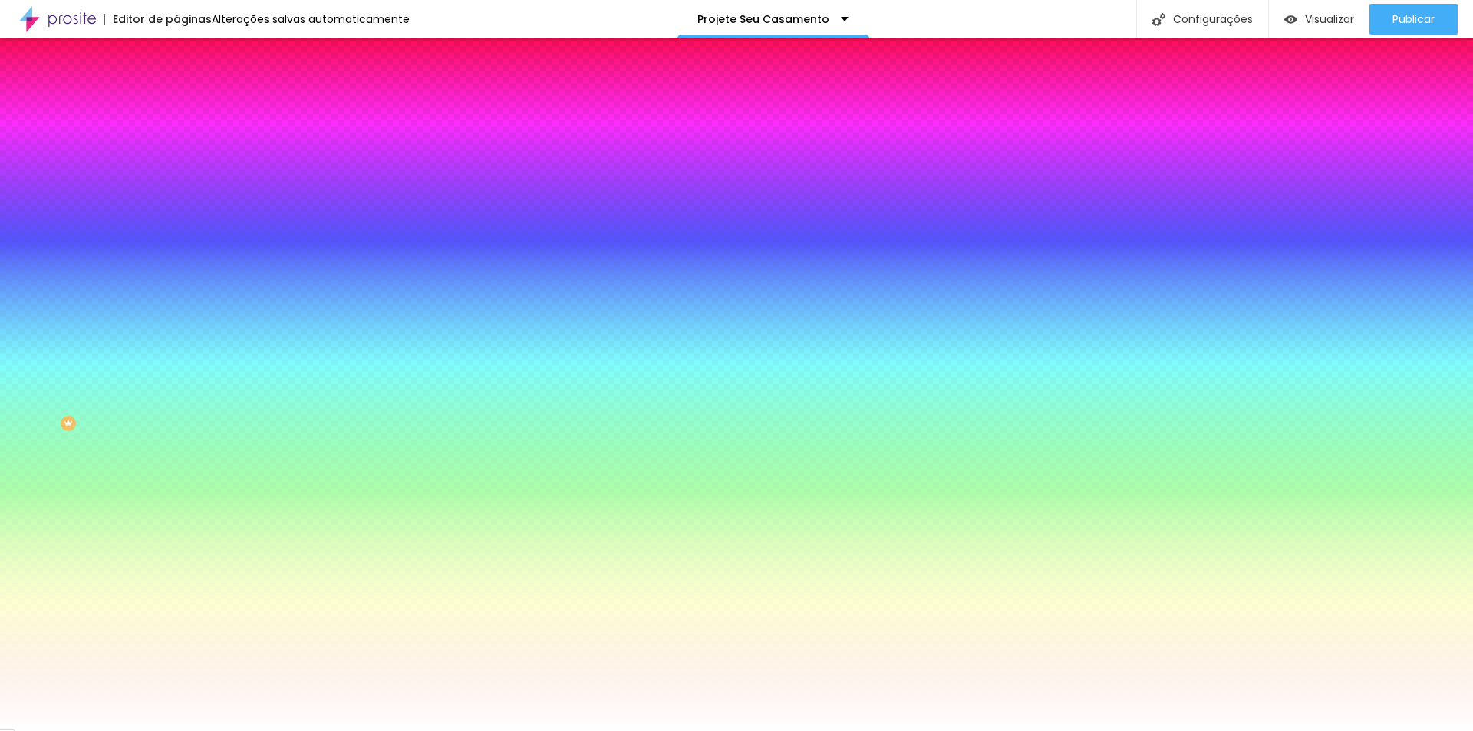
type input "127"
type input "132"
type input "142"
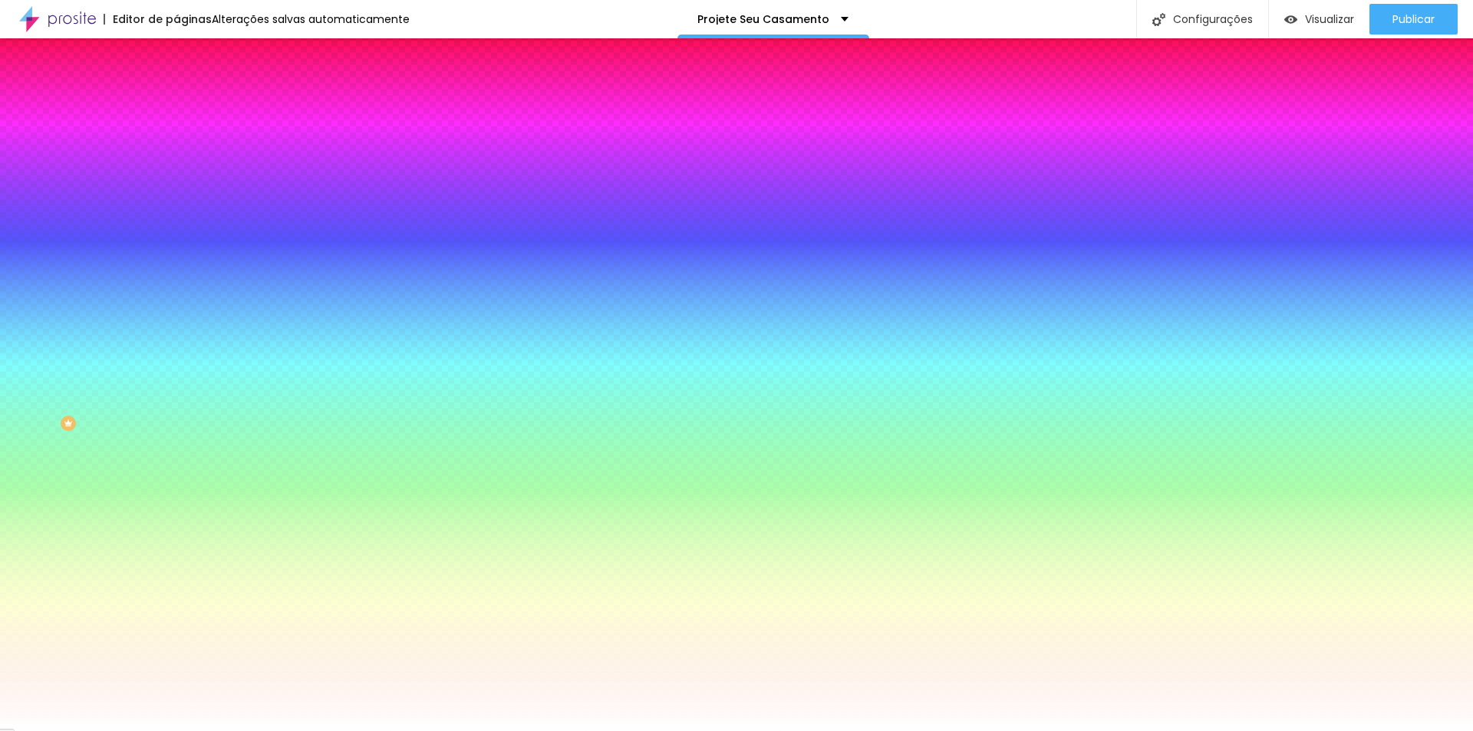
type input "142"
type input "148"
type input "155"
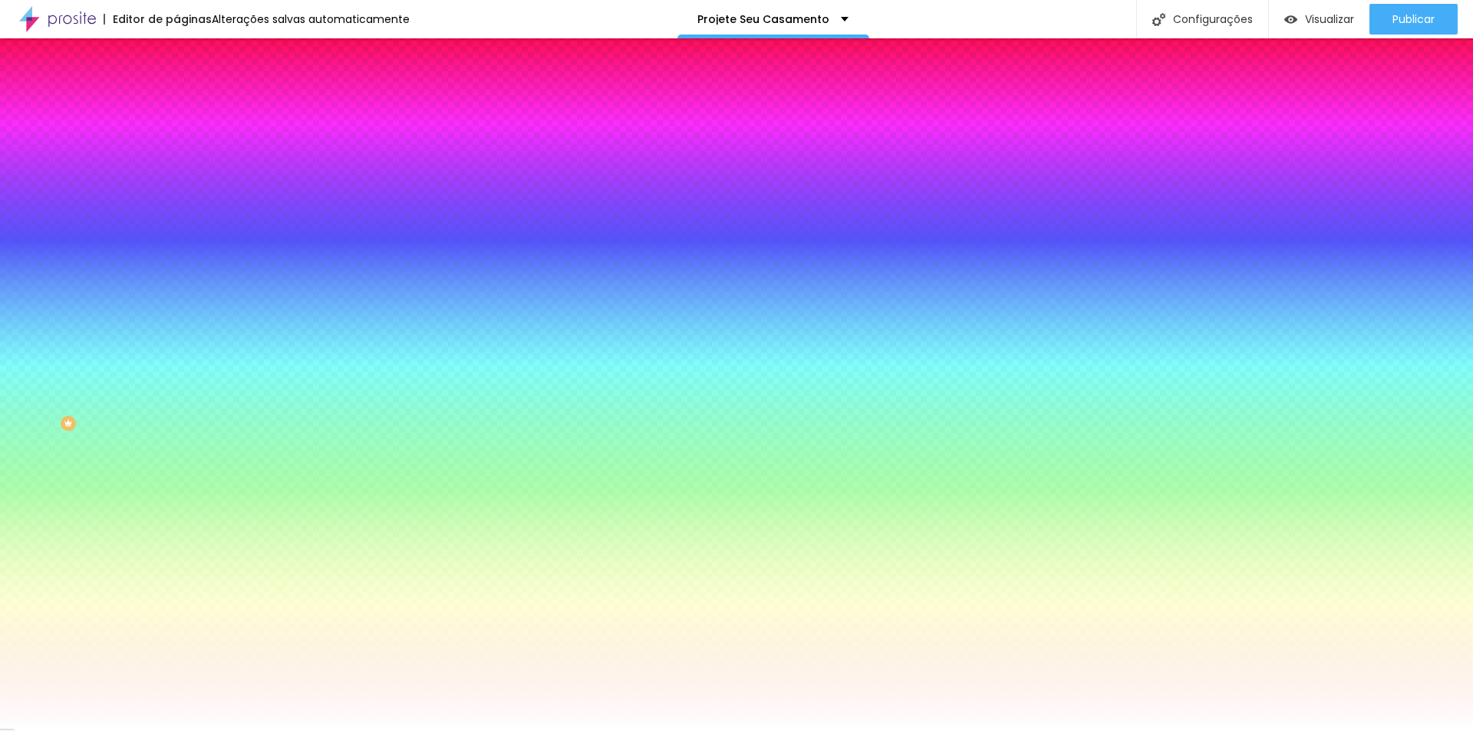
type input "158"
type input "160"
type input "150"
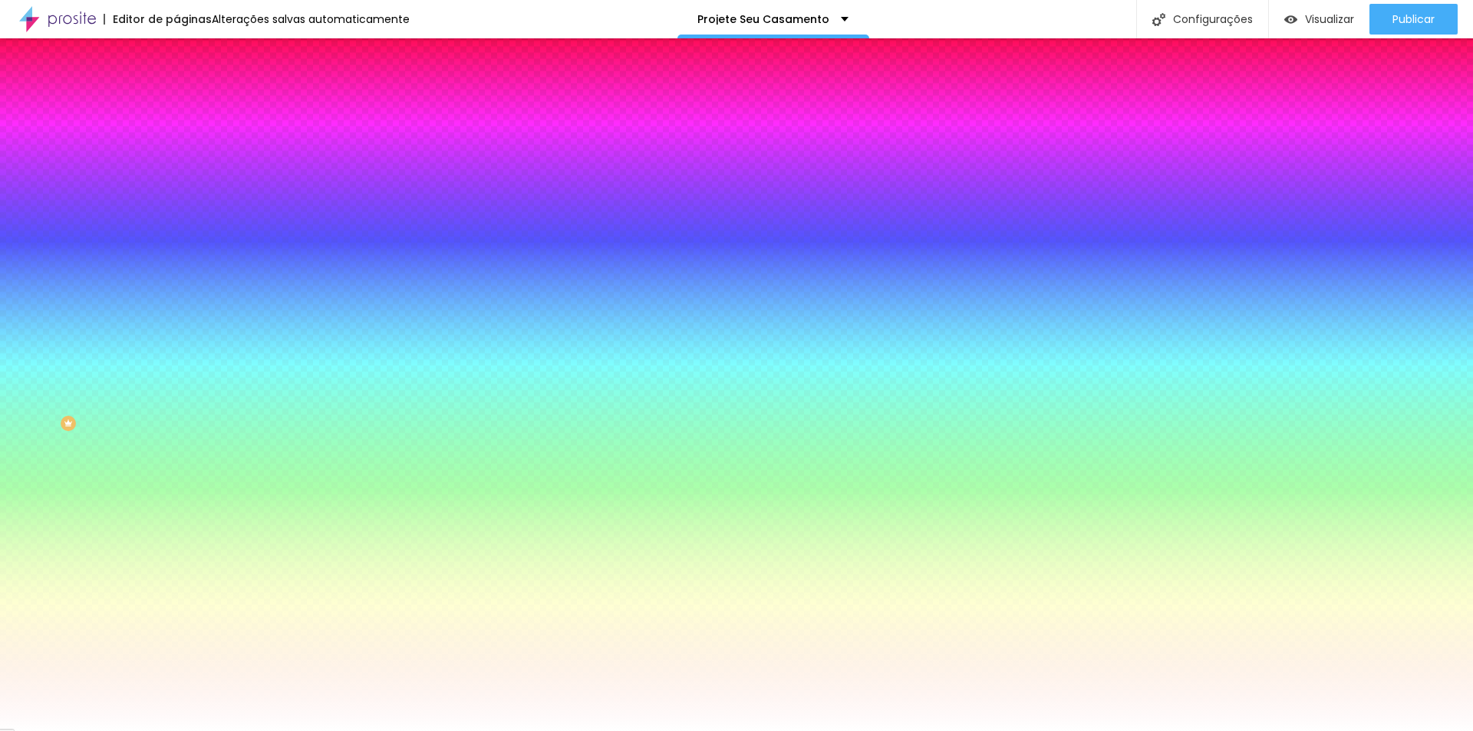
type input "150"
type input "92"
type input "58"
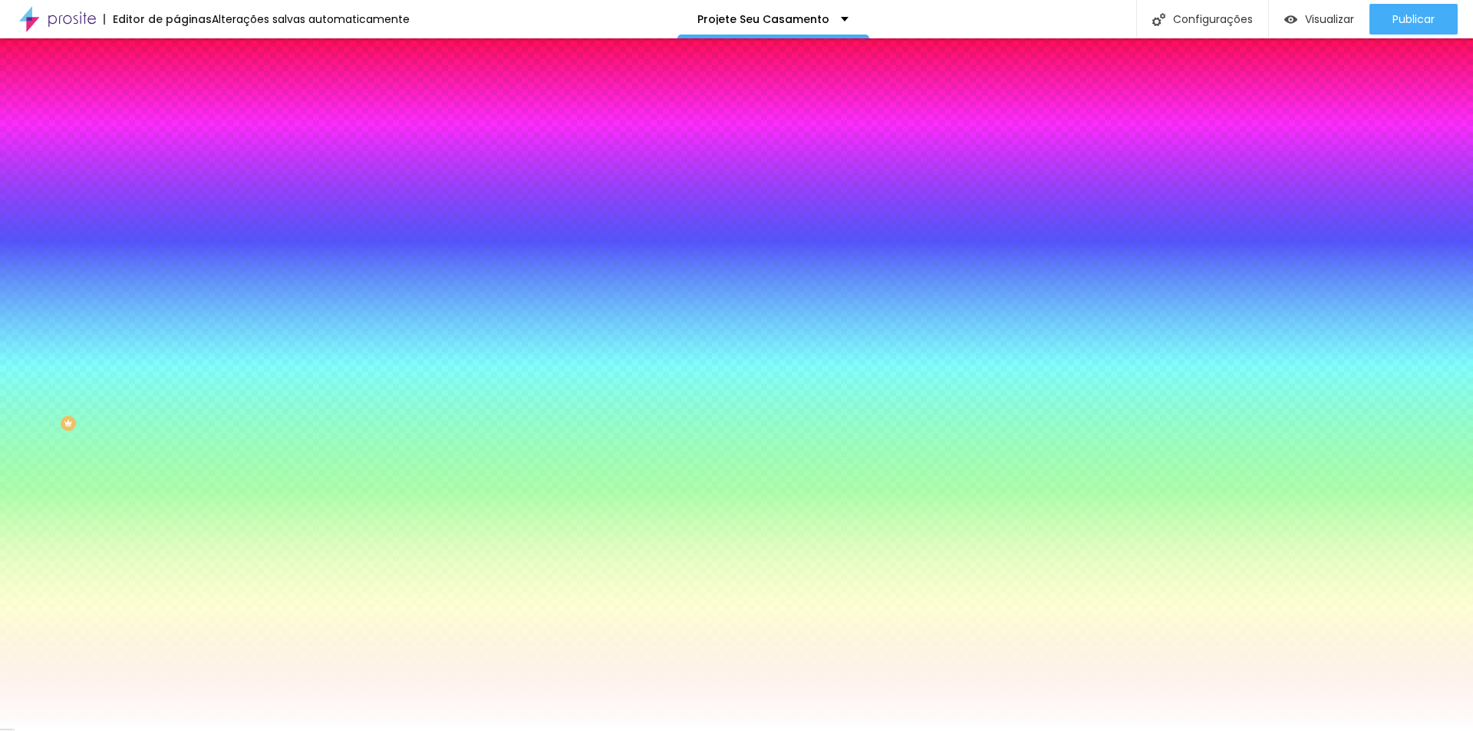
type input "38"
type input "21"
type input "8"
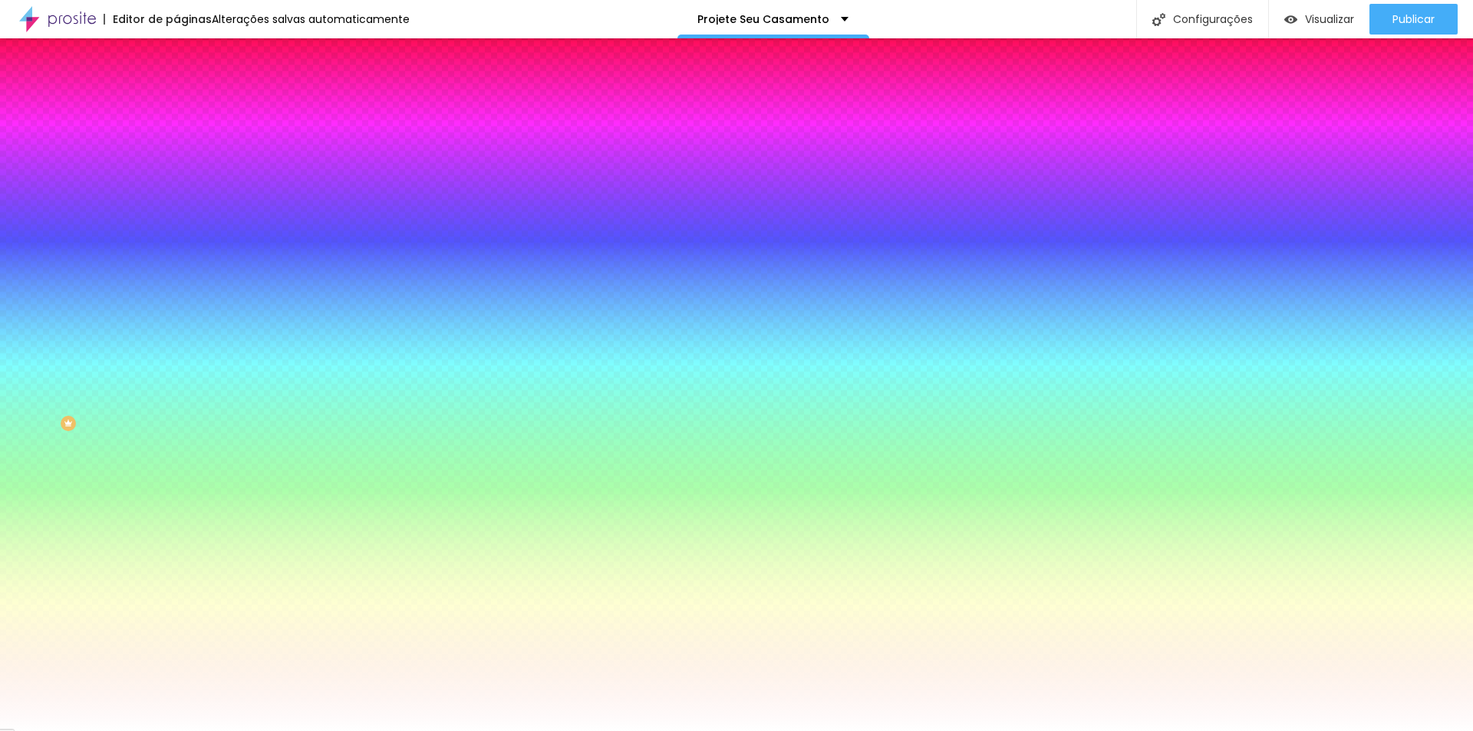
type input "8"
type input "0"
drag, startPoint x: 33, startPoint y: 187, endPoint x: 161, endPoint y: 137, distance: 137.5
type input "0"
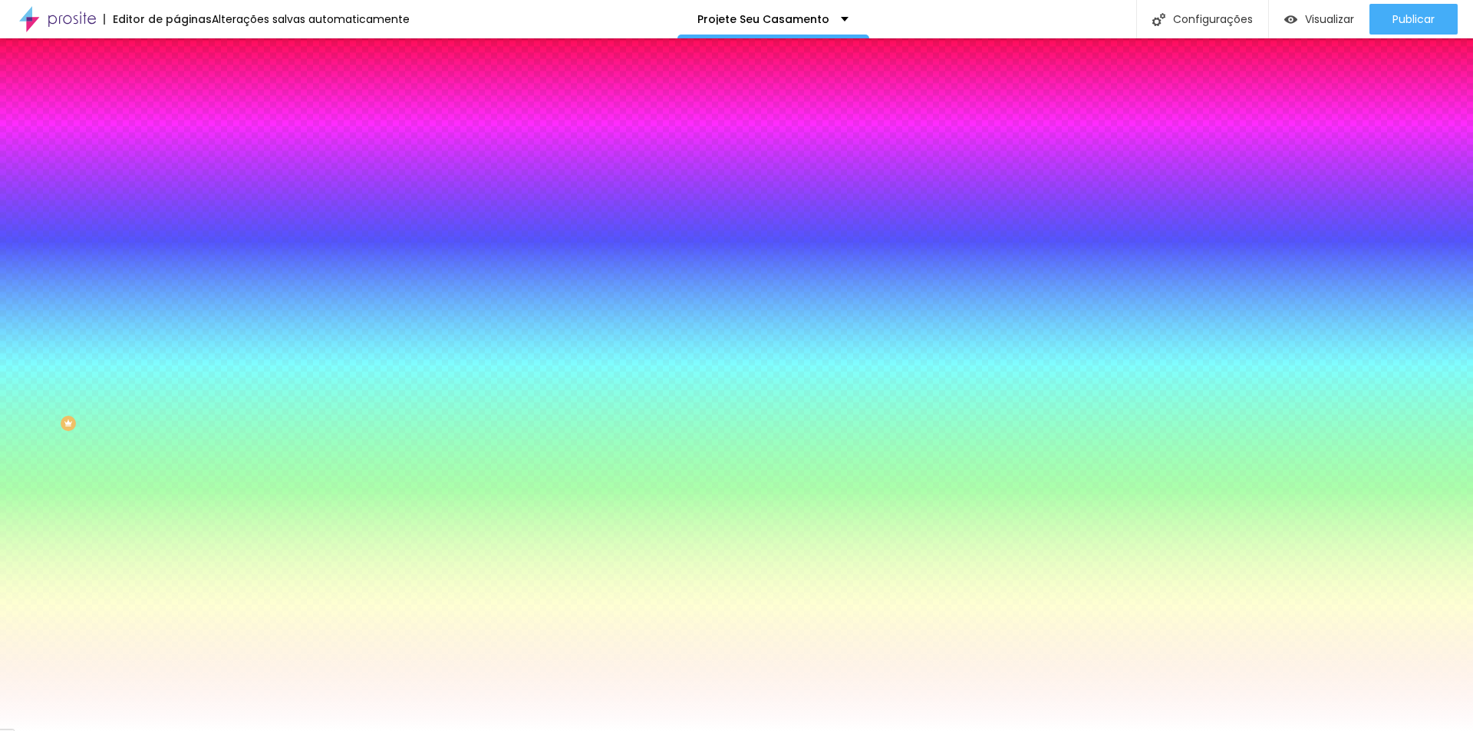
click at [177, 340] on input "range" at bounding box center [226, 346] width 99 height 12
click at [177, 104] on img at bounding box center [184, 111] width 14 height 14
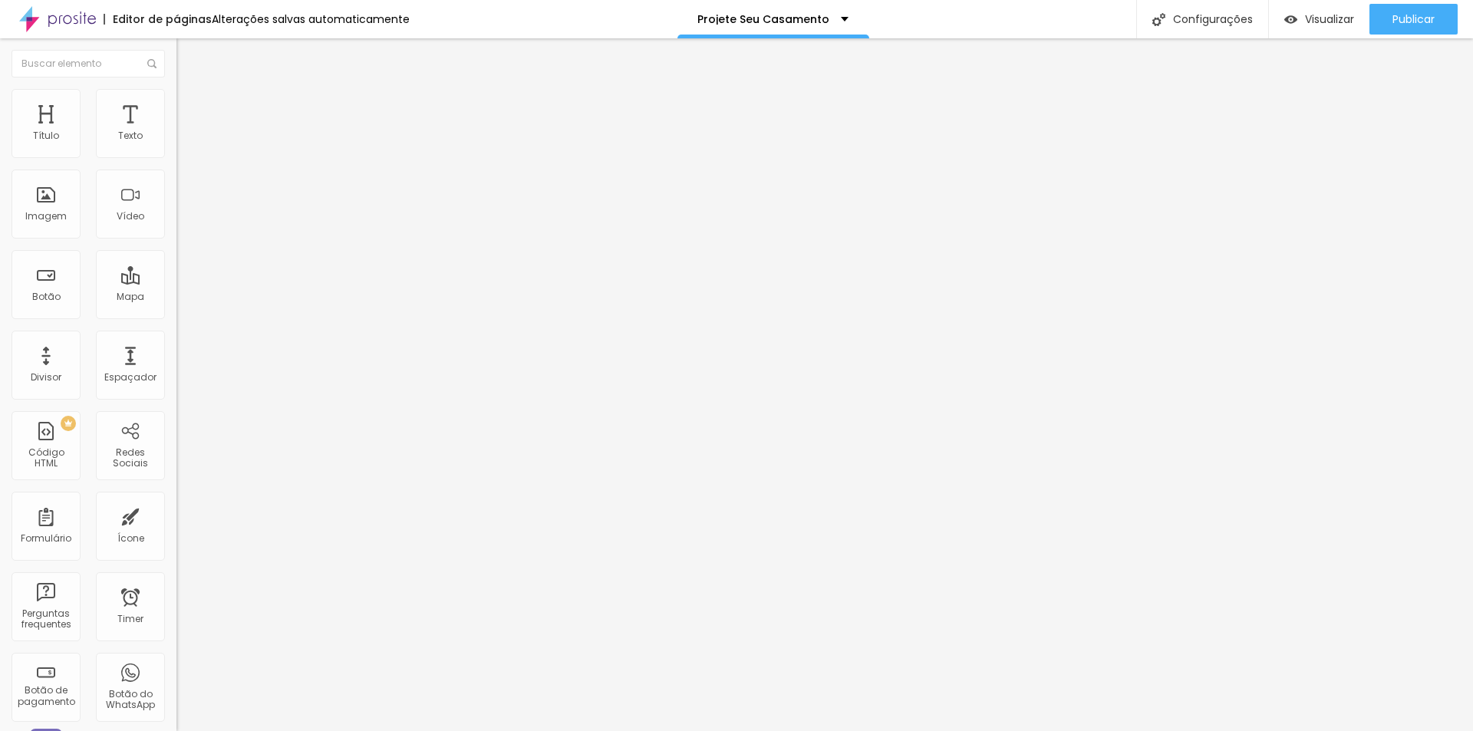
type input "5"
type input "10"
type input "15"
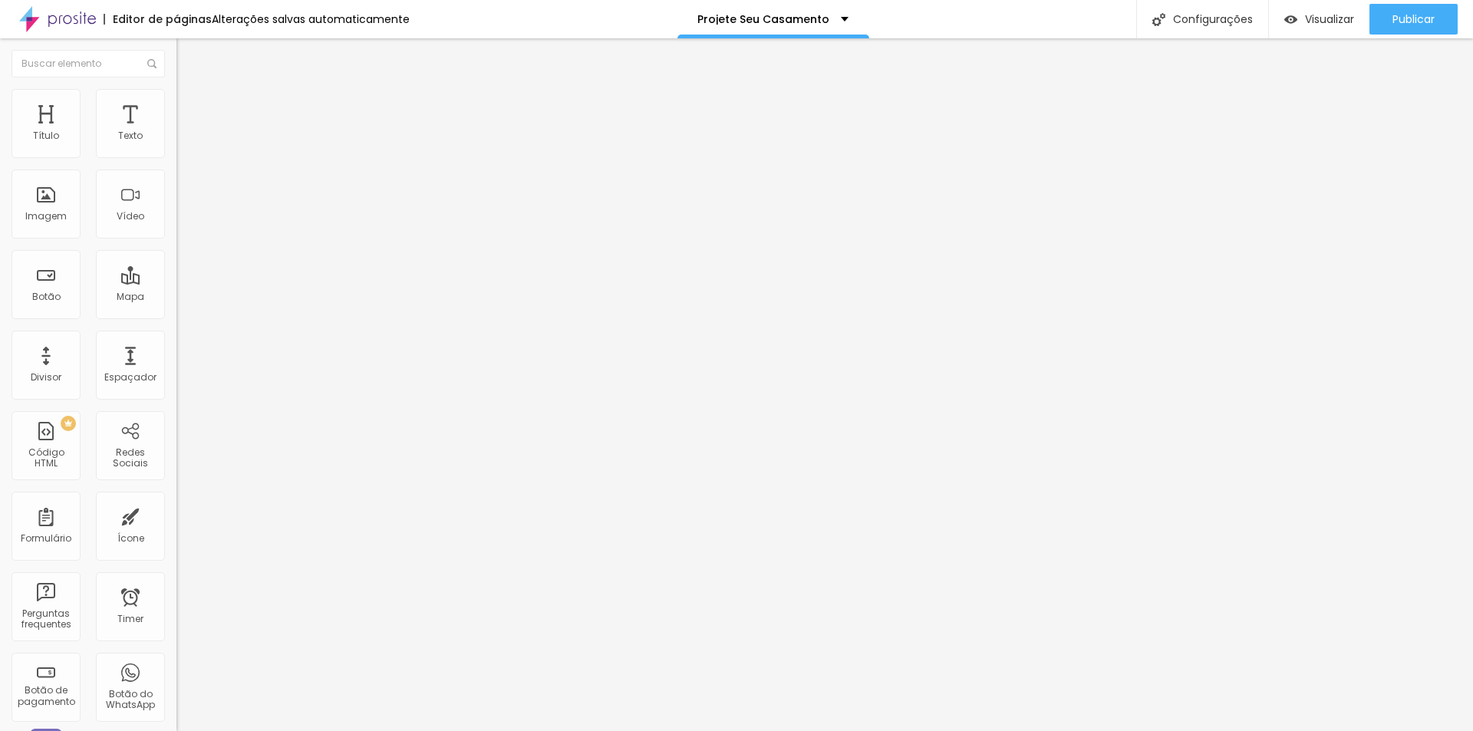
type input "15"
type input "25"
type input "30"
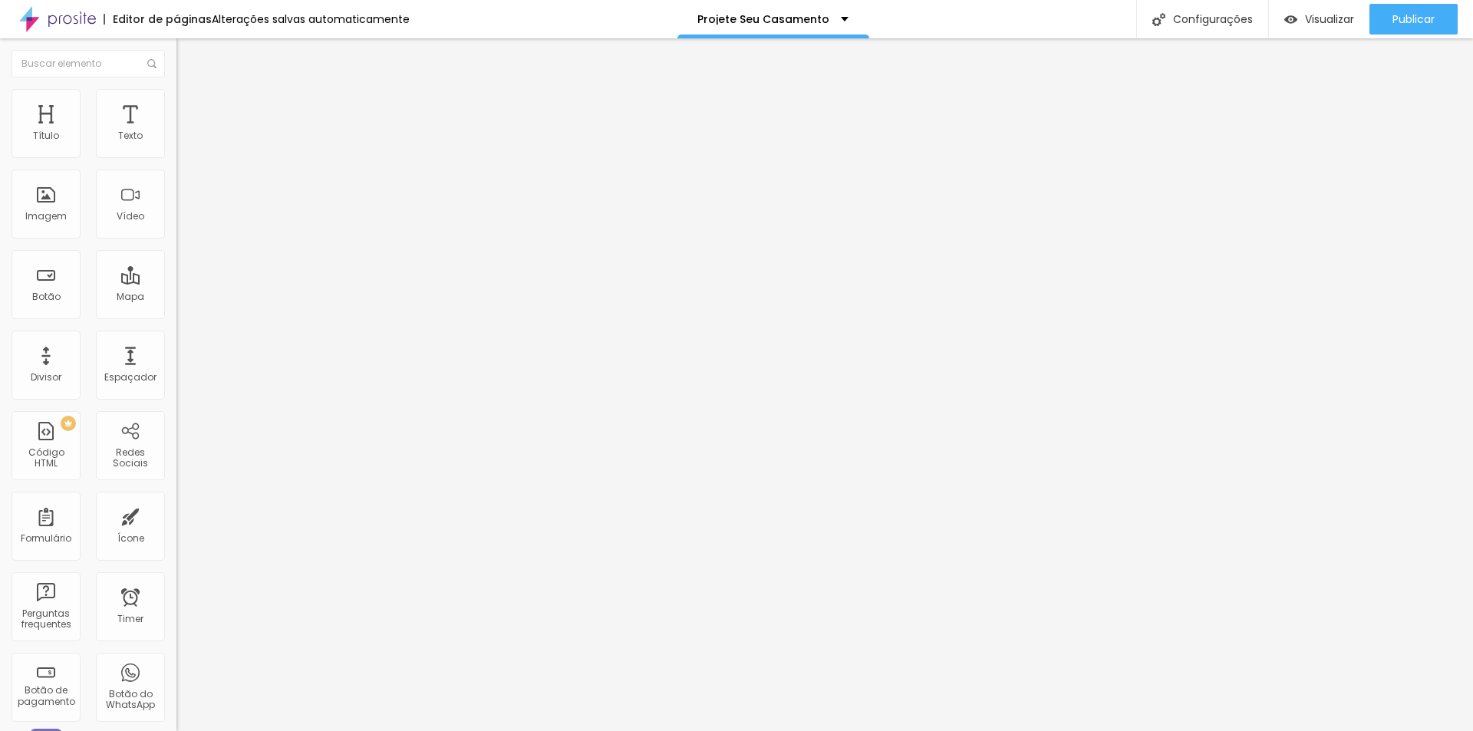
type input "35"
type input "40"
type input "30"
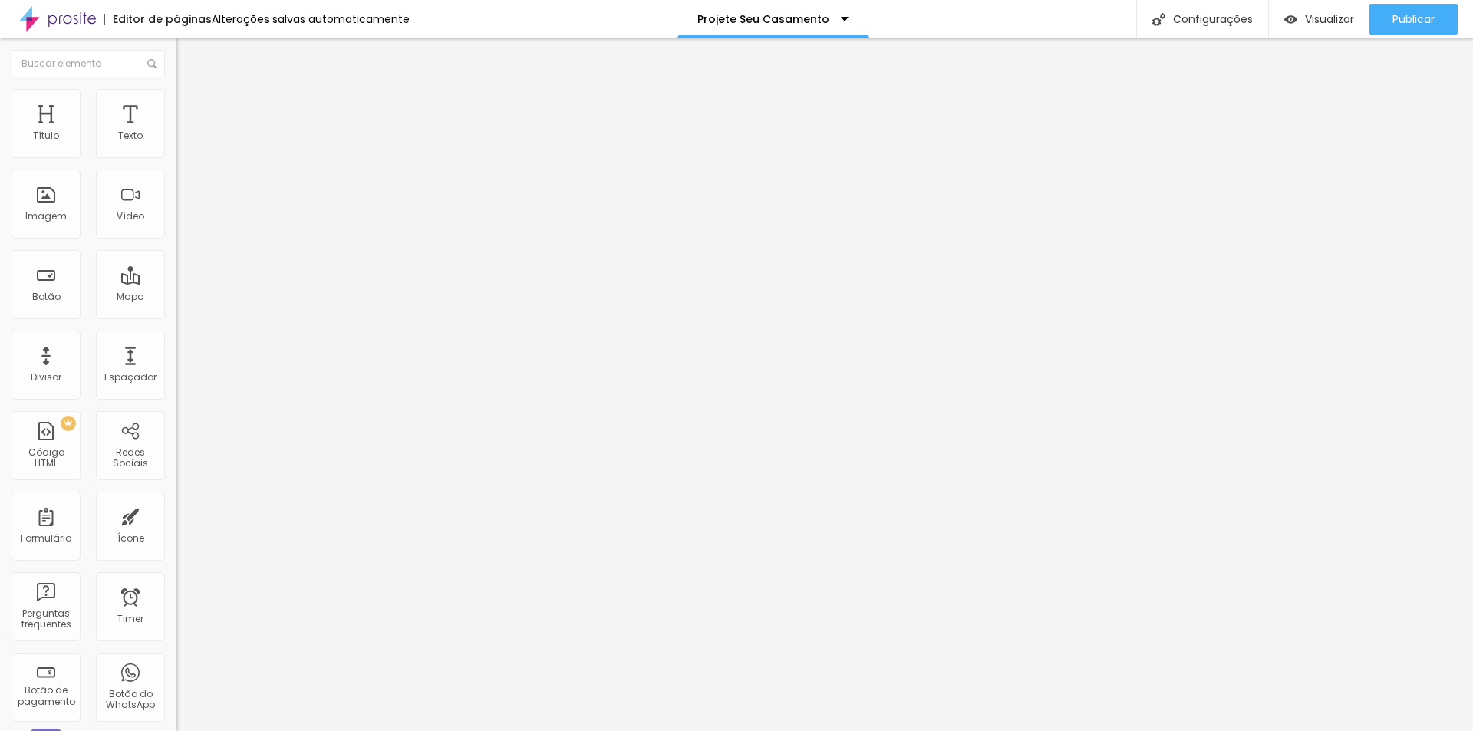
type input "30"
type input "25"
type input "20"
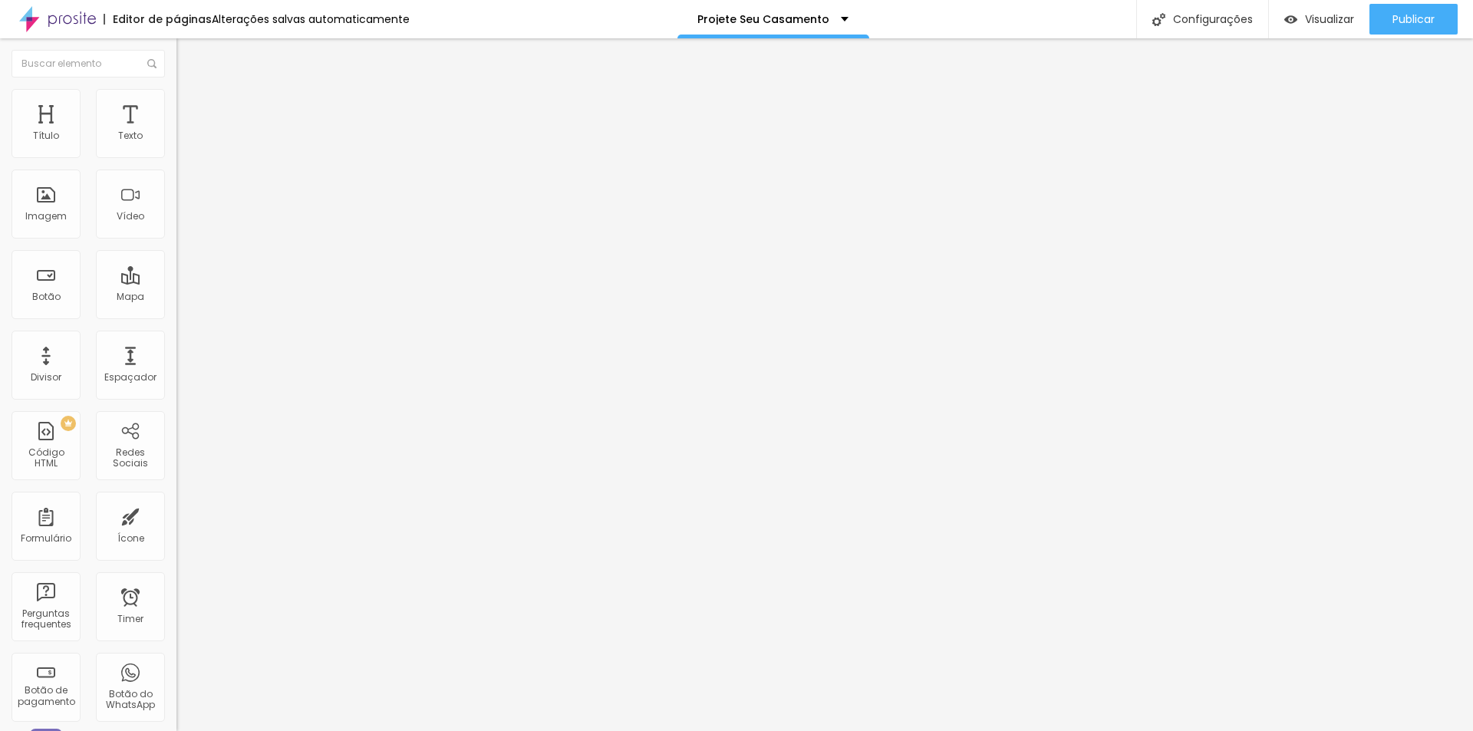
type input "15"
type input "10"
type input "5"
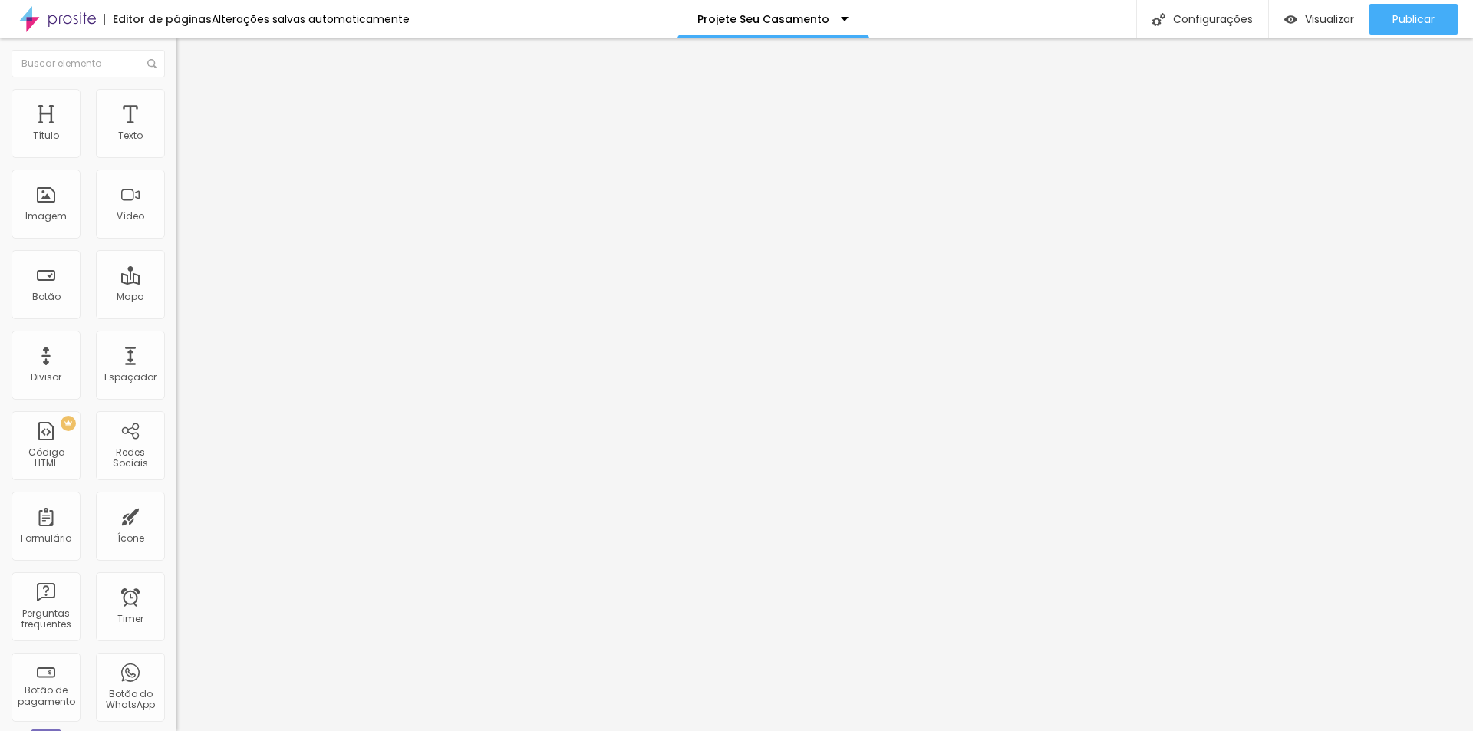
type input "5"
type input "0"
type input "10"
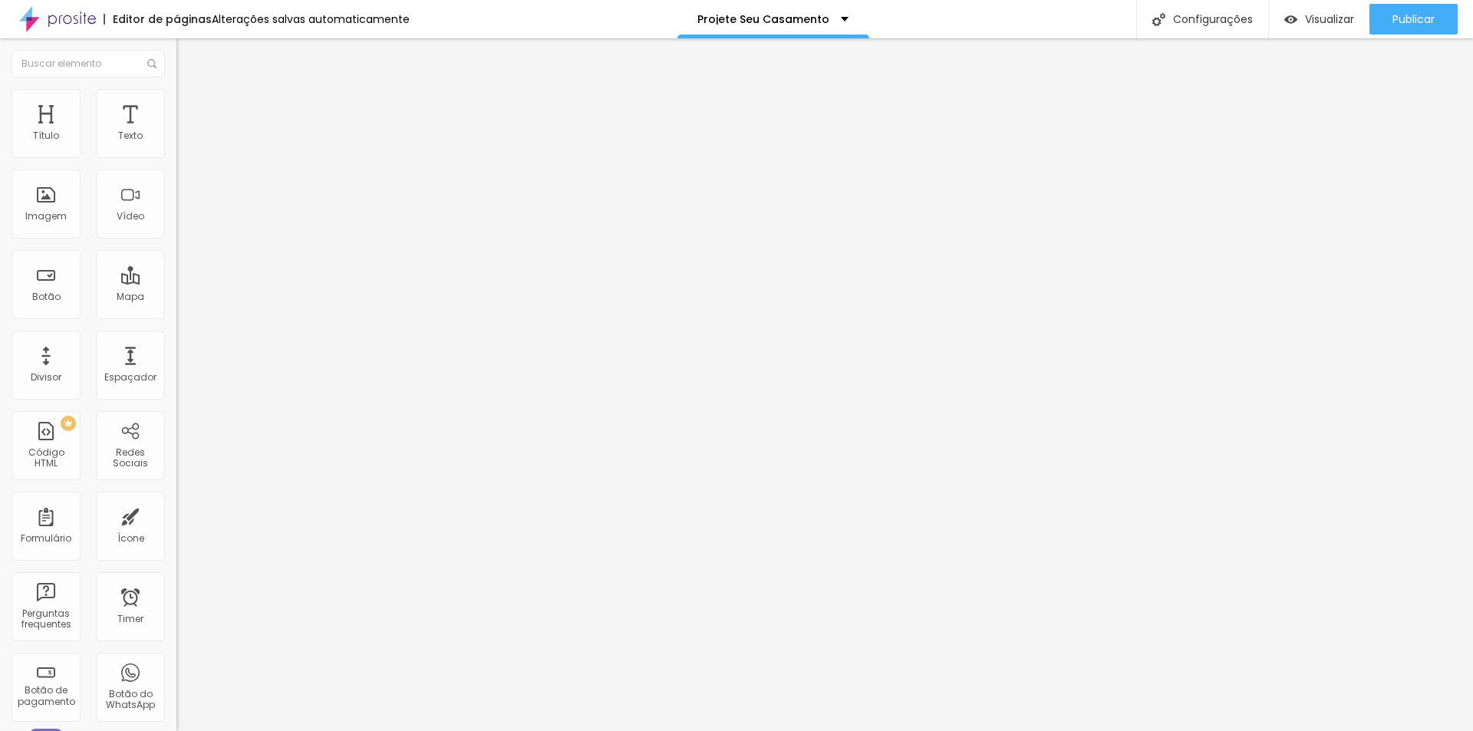
type input "15"
type input "20"
type input "5"
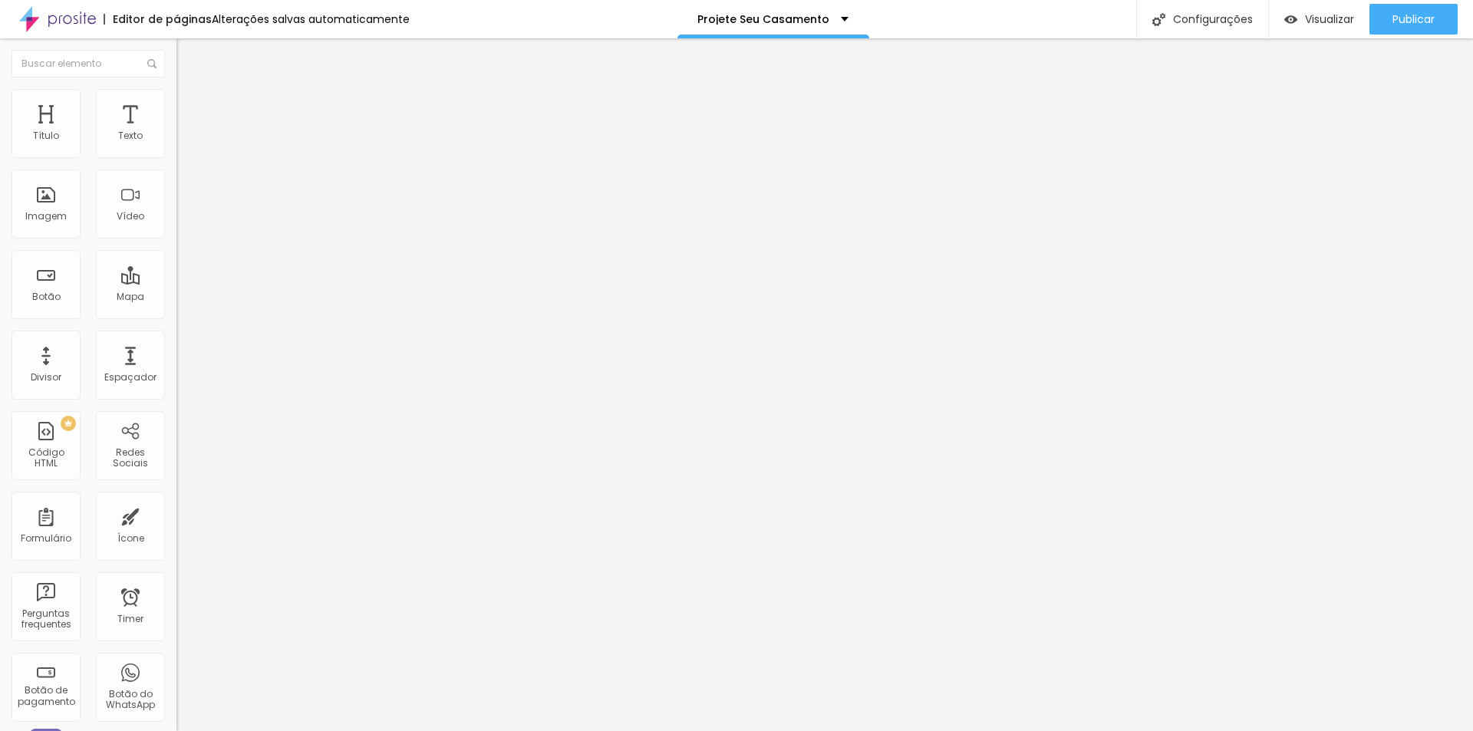
type input "5"
type input "0"
drag, startPoint x: 29, startPoint y: 153, endPoint x: 104, endPoint y: 148, distance: 74.6
click at [177, 298] on input "range" at bounding box center [226, 304] width 99 height 12
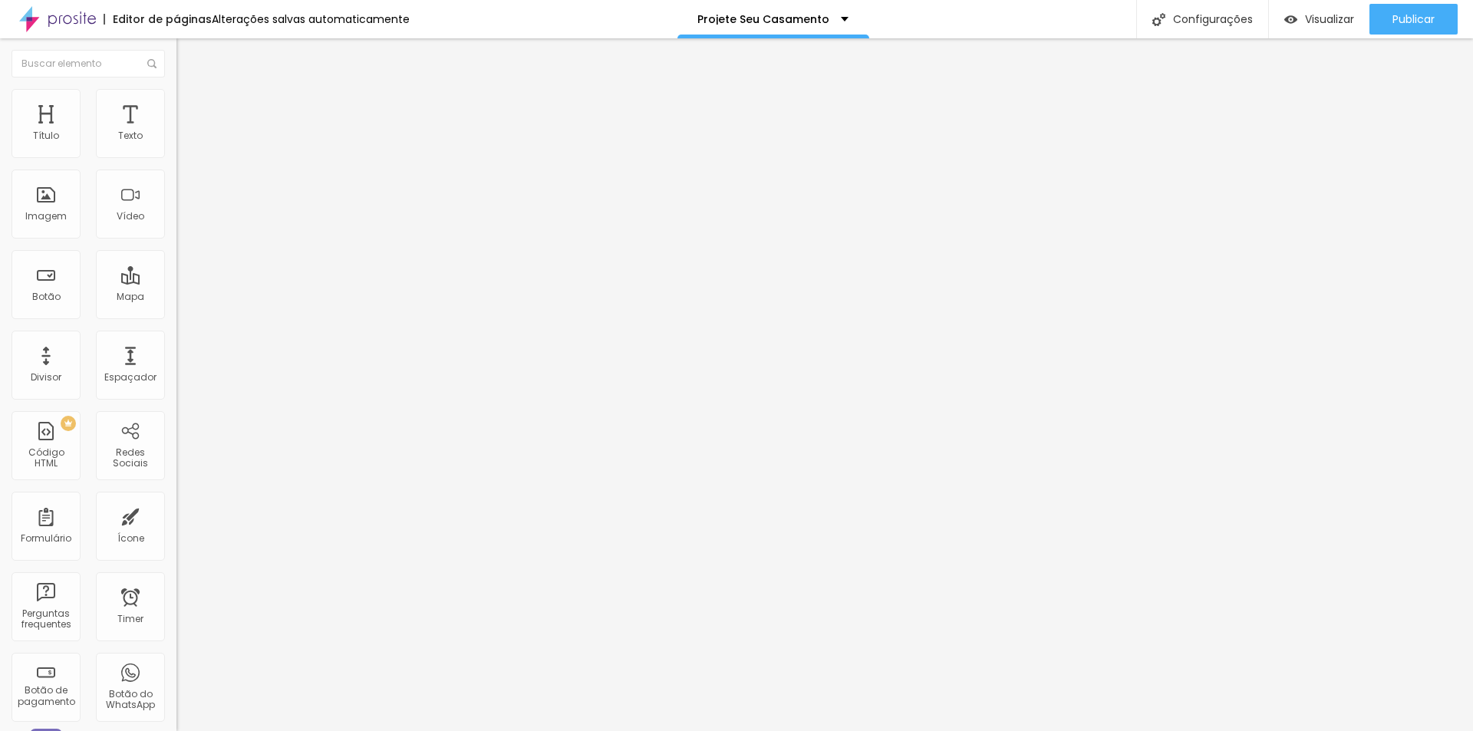
type input "10"
type input "30"
type input "35"
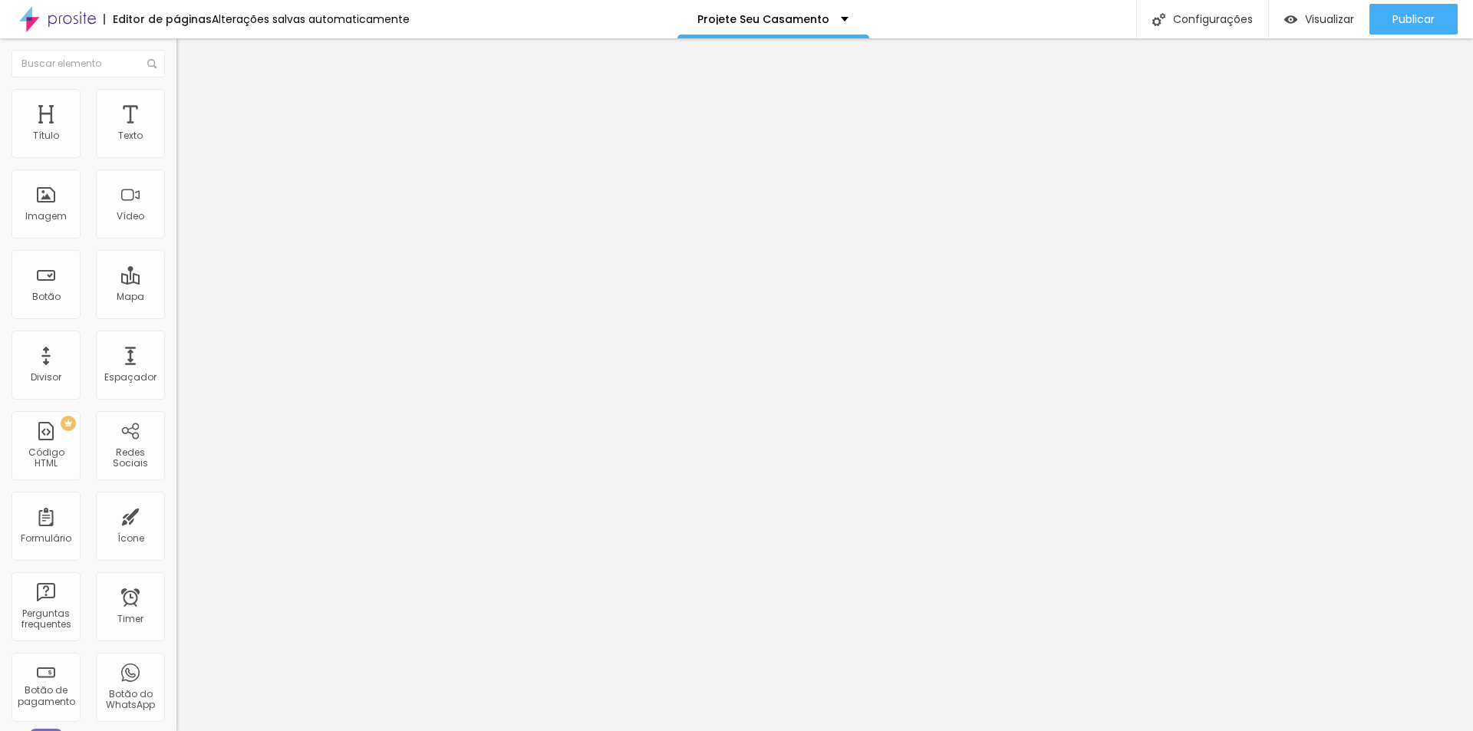
type input "35"
type input "40"
type input "30"
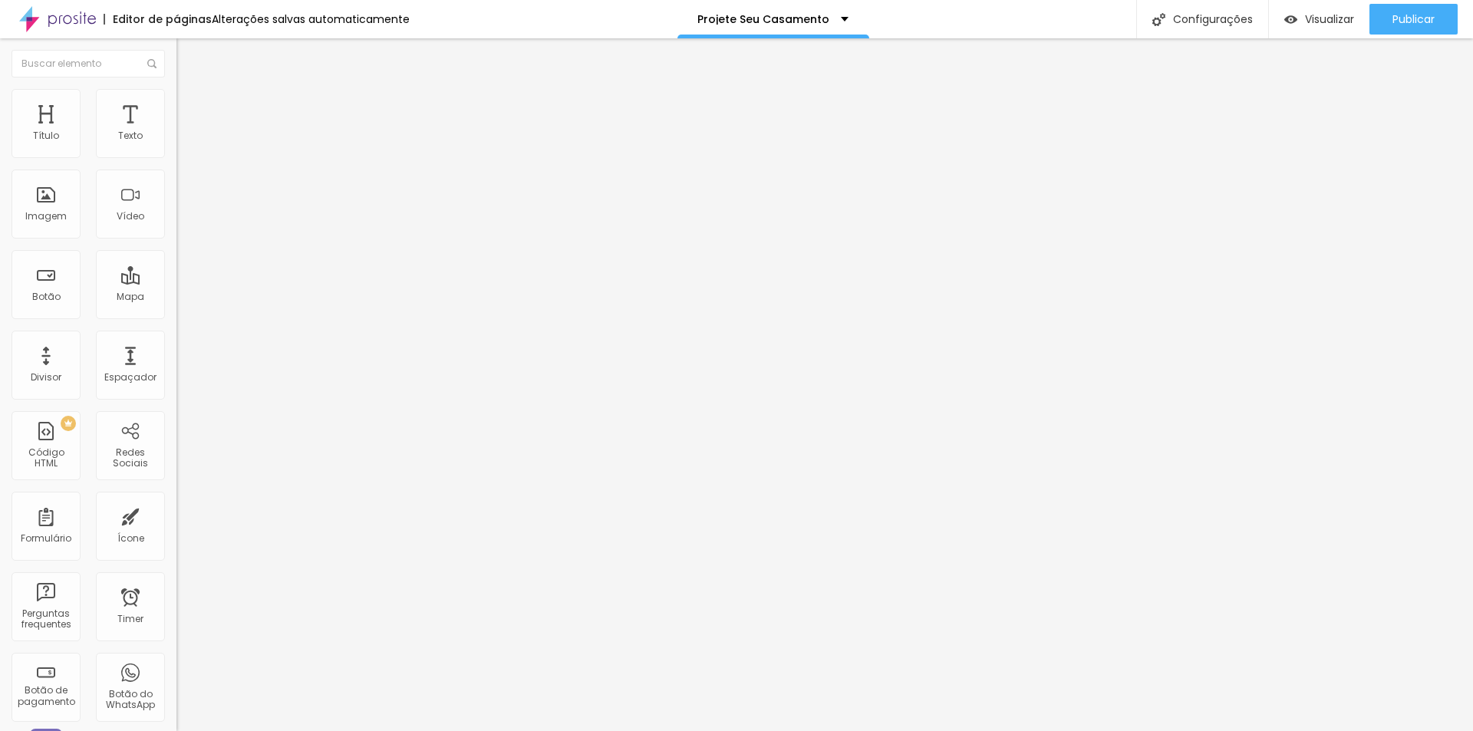
type input "25"
type input "20"
type input "10"
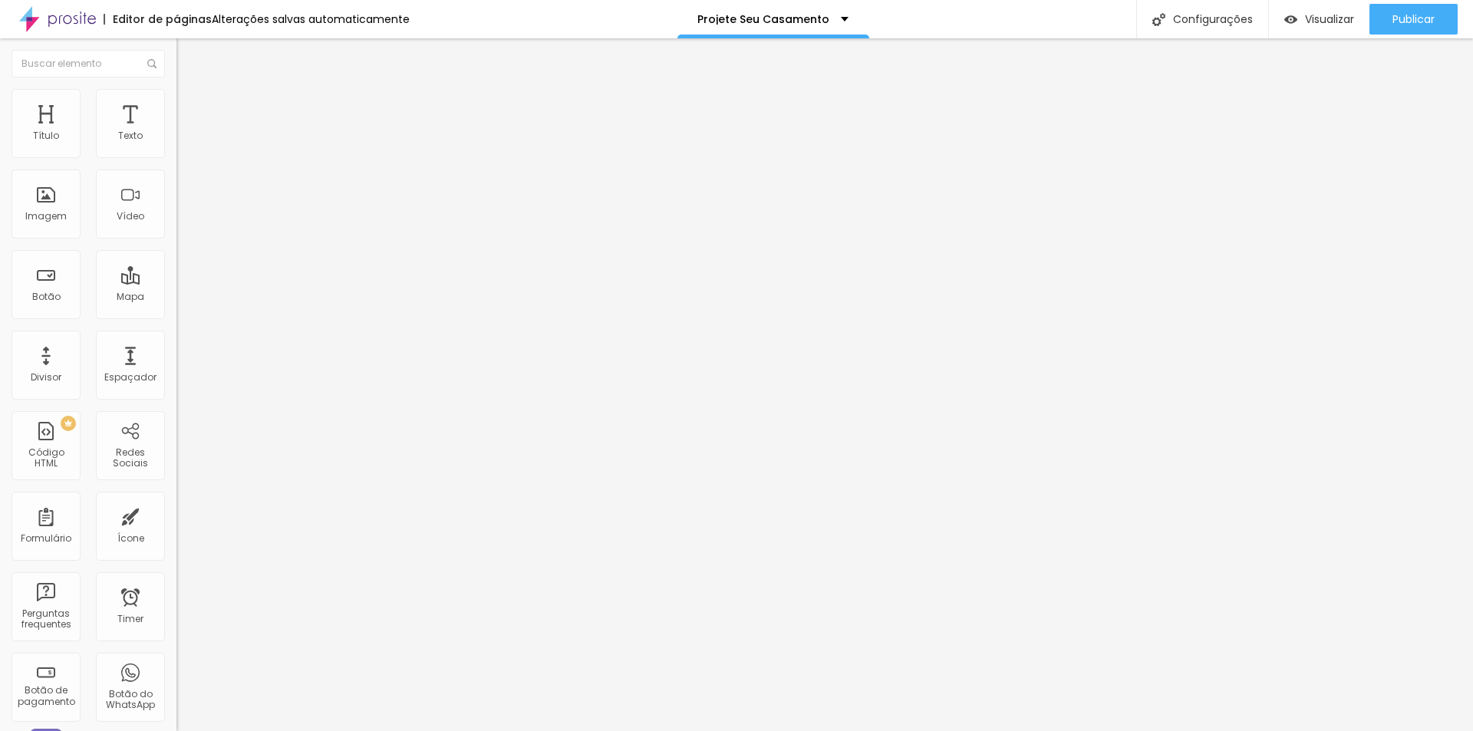
type input "10"
type input "0"
drag, startPoint x: 35, startPoint y: 152, endPoint x: -56, endPoint y: 160, distance: 91.6
click at [177, 298] on input "range" at bounding box center [226, 304] width 99 height 12
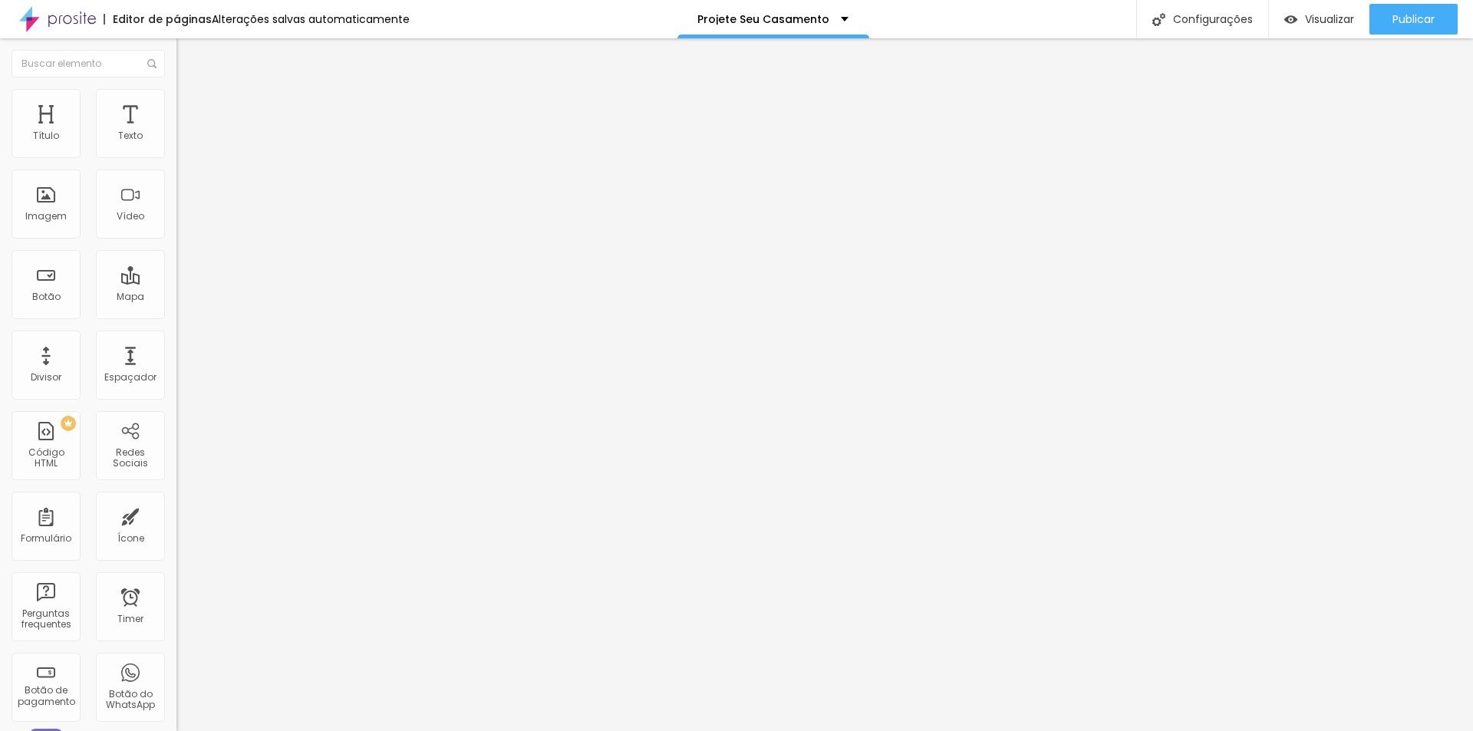
type input "500"
type input "456"
type input "157"
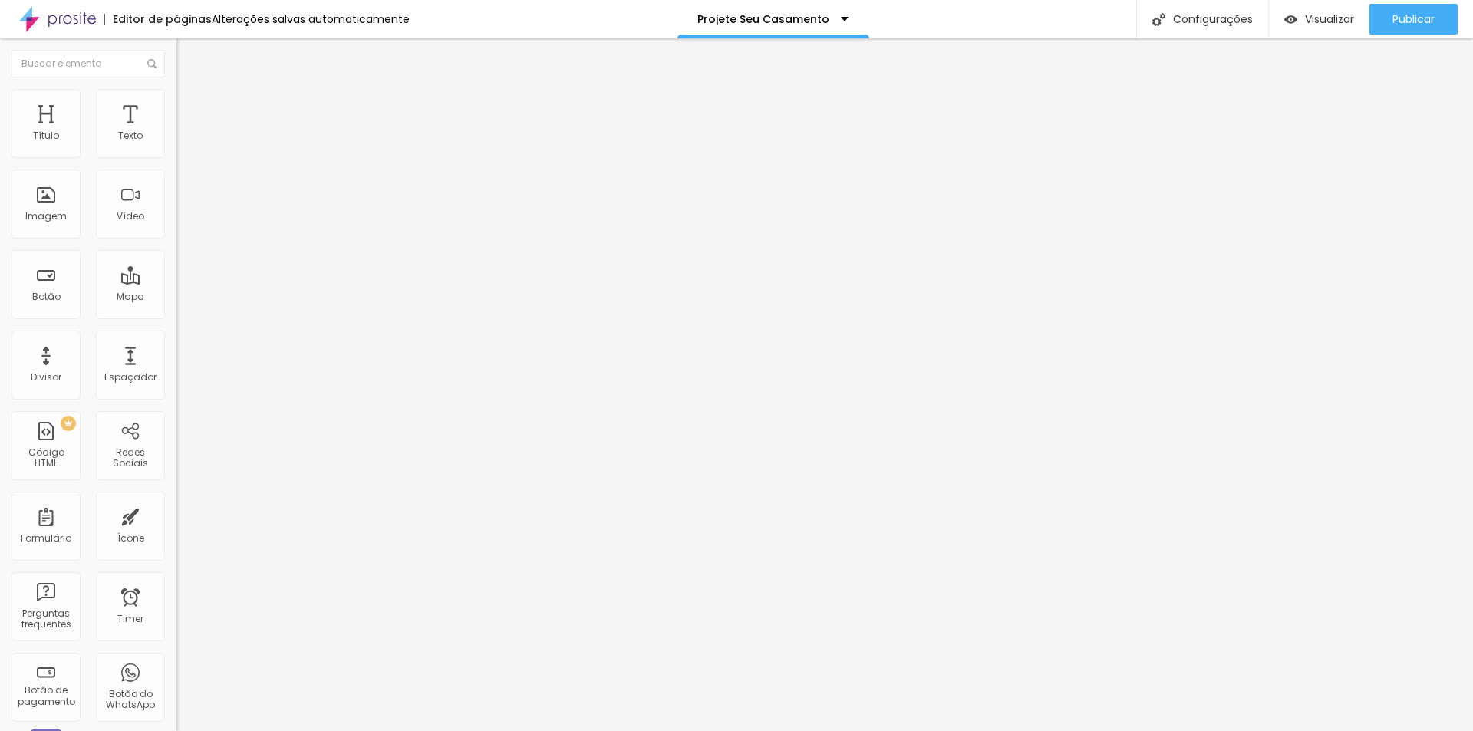
type input "157"
type input "136"
drag, startPoint x: 98, startPoint y: 150, endPoint x: 26, endPoint y: 167, distance: 73.9
click at [177, 282] on input "range" at bounding box center [226, 288] width 99 height 12
click at [177, 102] on li "Estilo" at bounding box center [265, 96] width 177 height 15
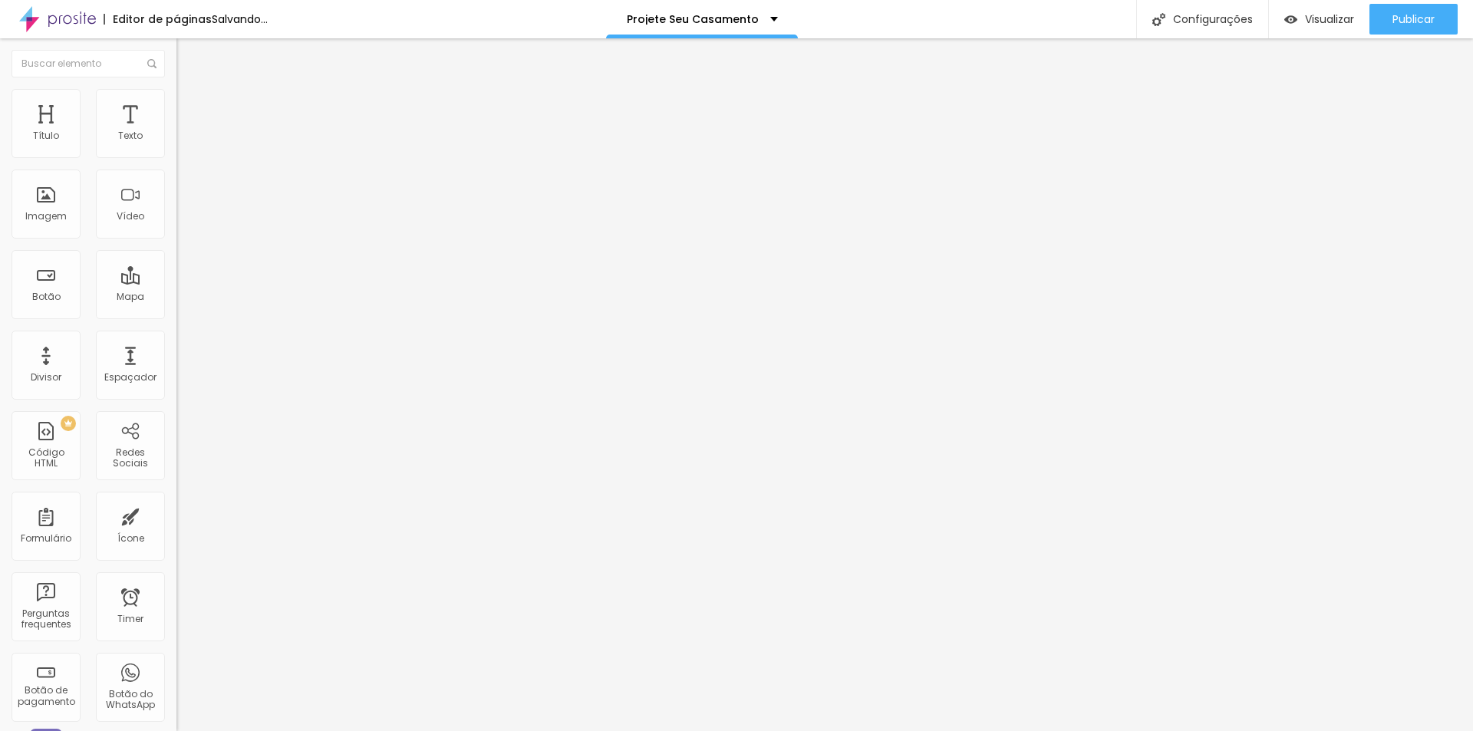
drag, startPoint x: 65, startPoint y: 165, endPoint x: 53, endPoint y: 183, distance: 22.1
click at [177, 157] on input "range" at bounding box center [226, 151] width 99 height 12
drag, startPoint x: 28, startPoint y: 192, endPoint x: 68, endPoint y: 179, distance: 42.0
click at [0, 199] on html "Editor de páginas Alterações [PERSON_NAME] automaticamente Projete Seu Casament…" at bounding box center [736, 365] width 1473 height 731
drag, startPoint x: 35, startPoint y: 193, endPoint x: -81, endPoint y: 206, distance: 116.6
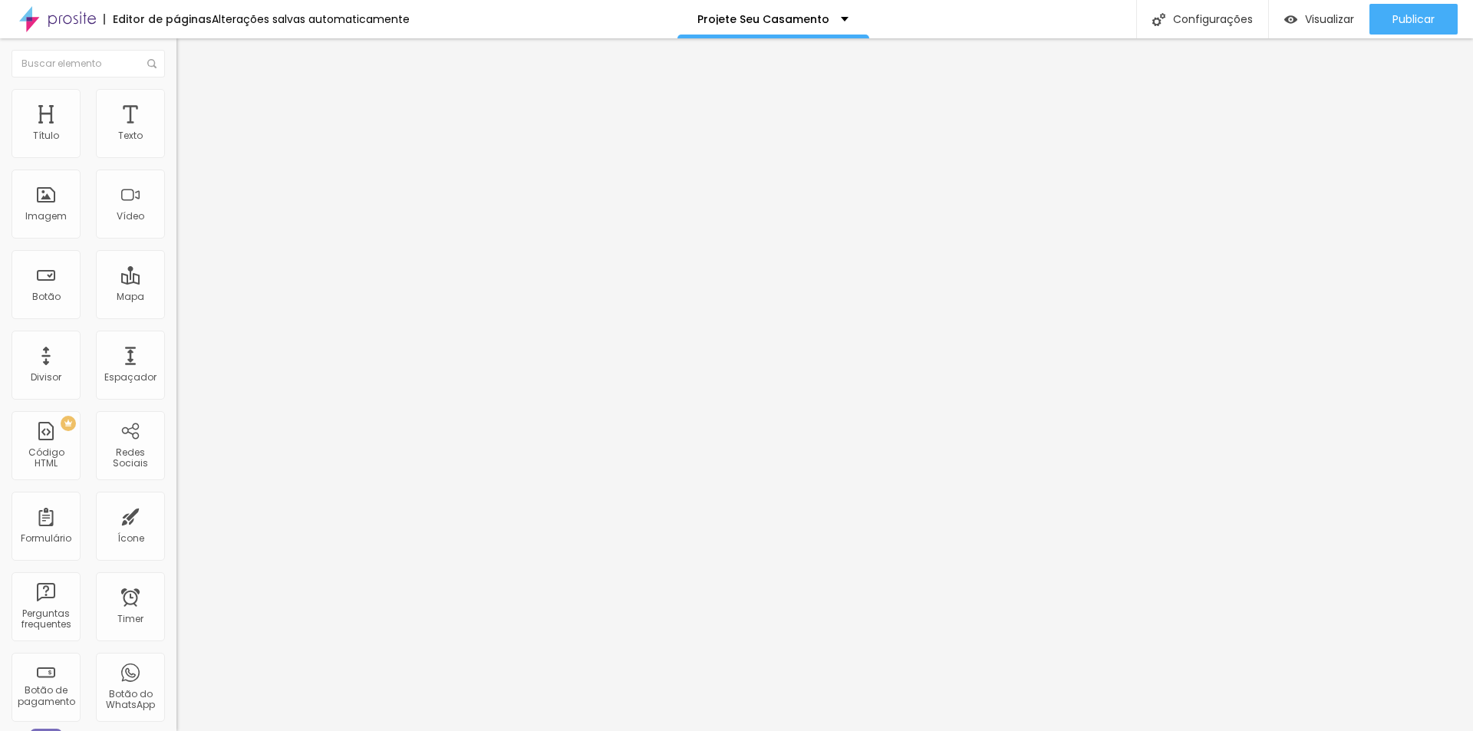
click at [177, 337] on input "range" at bounding box center [226, 343] width 99 height 12
click at [190, 108] on span "Avançado" at bounding box center [215, 114] width 51 height 13
drag, startPoint x: 41, startPoint y: 149, endPoint x: -32, endPoint y: 151, distance: 72.9
click at [177, 298] on input "range" at bounding box center [226, 304] width 99 height 12
drag, startPoint x: 45, startPoint y: 182, endPoint x: -19, endPoint y: 183, distance: 63.7
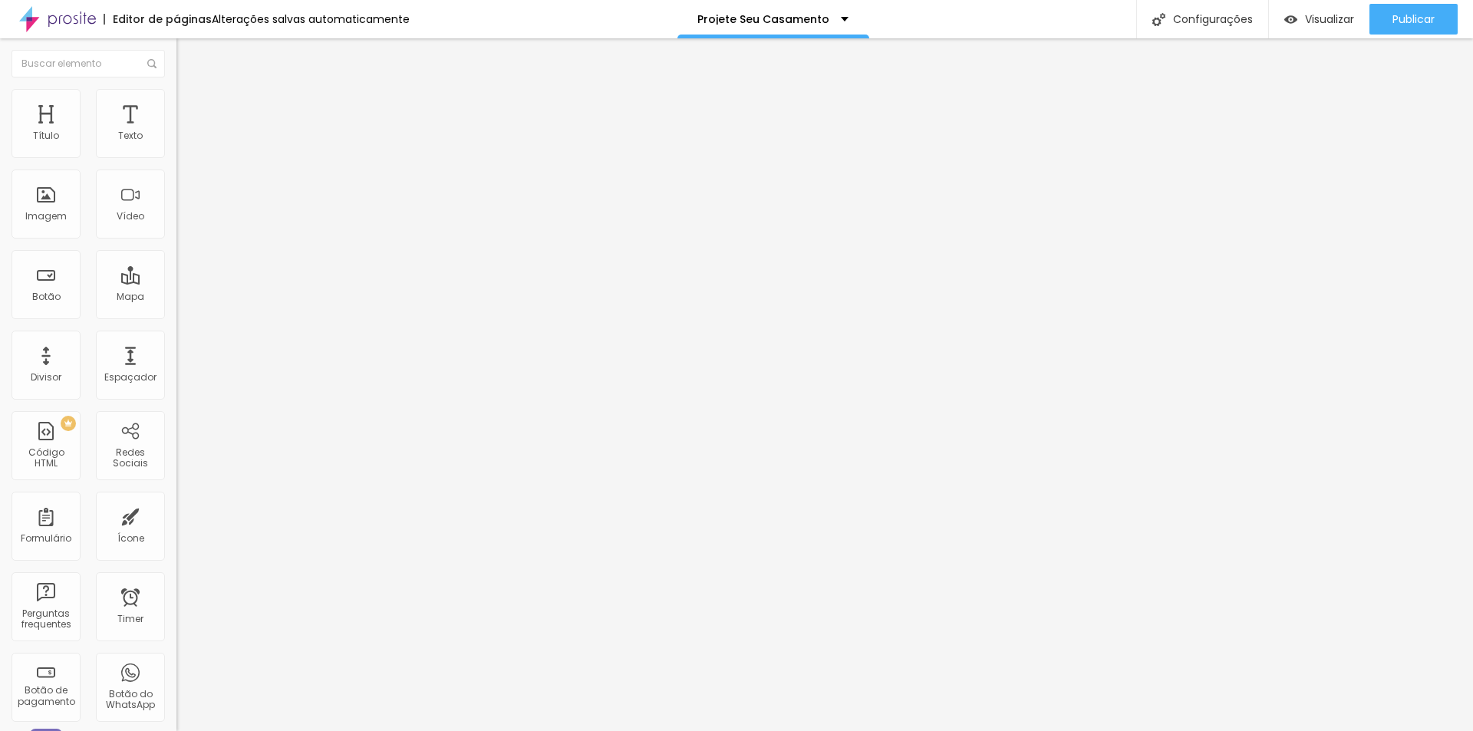
click at [177, 515] on input "range" at bounding box center [226, 521] width 99 height 12
drag, startPoint x: 96, startPoint y: 150, endPoint x: 200, endPoint y: 170, distance: 105.4
click at [200, 282] on input "range" at bounding box center [226, 288] width 99 height 12
drag, startPoint x: 140, startPoint y: 103, endPoint x: 117, endPoint y: 133, distance: 37.8
click at [190, 104] on span "Avançado" at bounding box center [215, 99] width 51 height 13
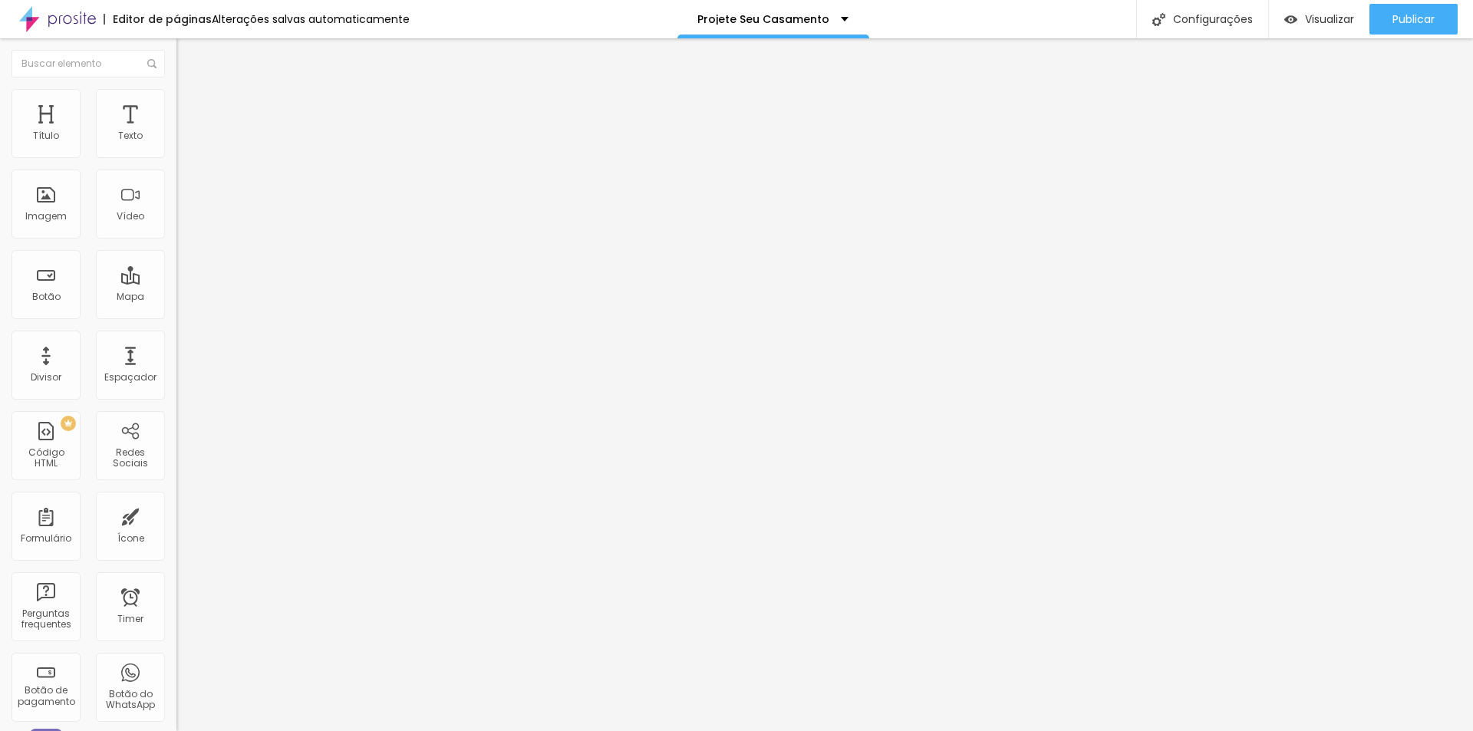
click at [177, 219] on div at bounding box center [265, 219] width 177 height 0
click at [177, 210] on li "Celular" at bounding box center [265, 205] width 177 height 9
click at [177, 210] on div at bounding box center [265, 210] width 177 height 0
click at [177, 98] on img at bounding box center [184, 96] width 14 height 14
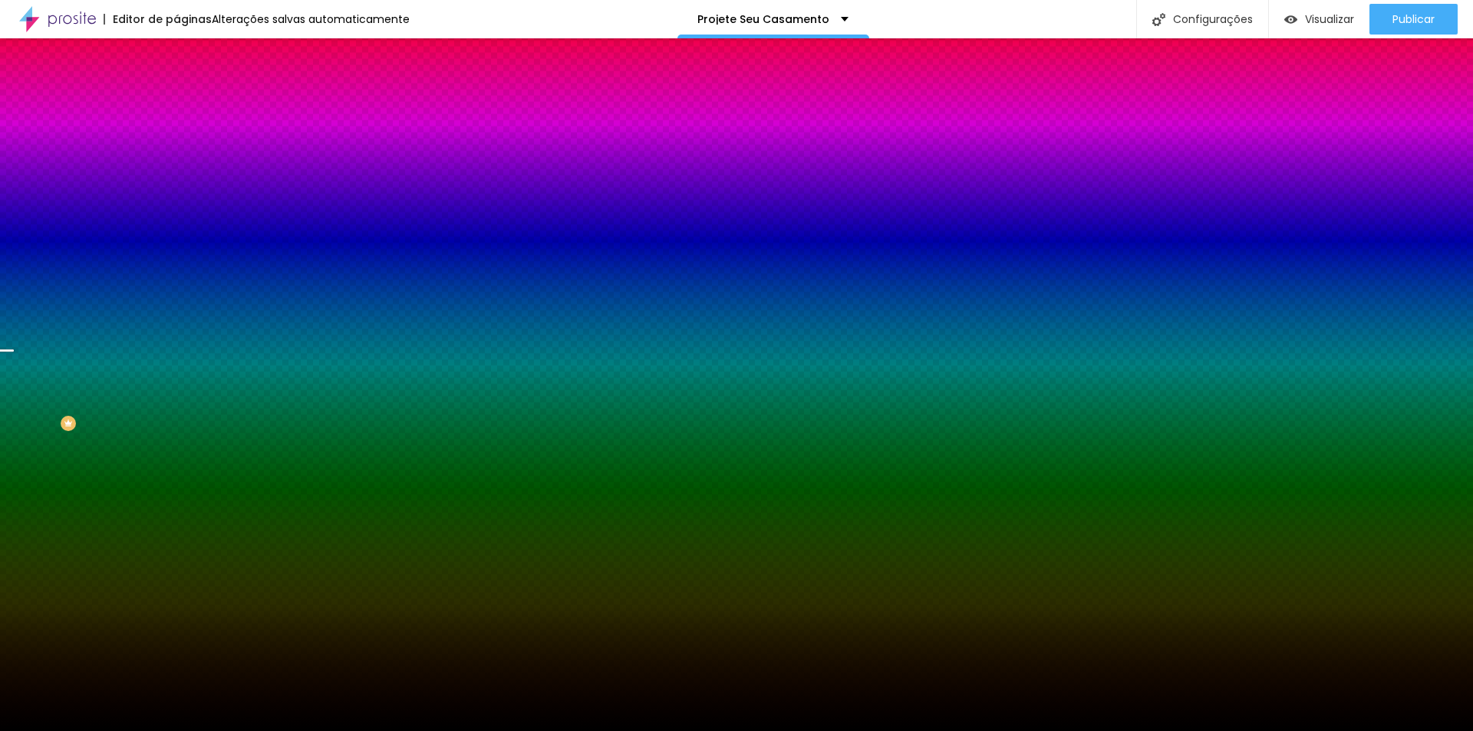
click at [190, 108] on span "Avançado" at bounding box center [215, 114] width 51 height 13
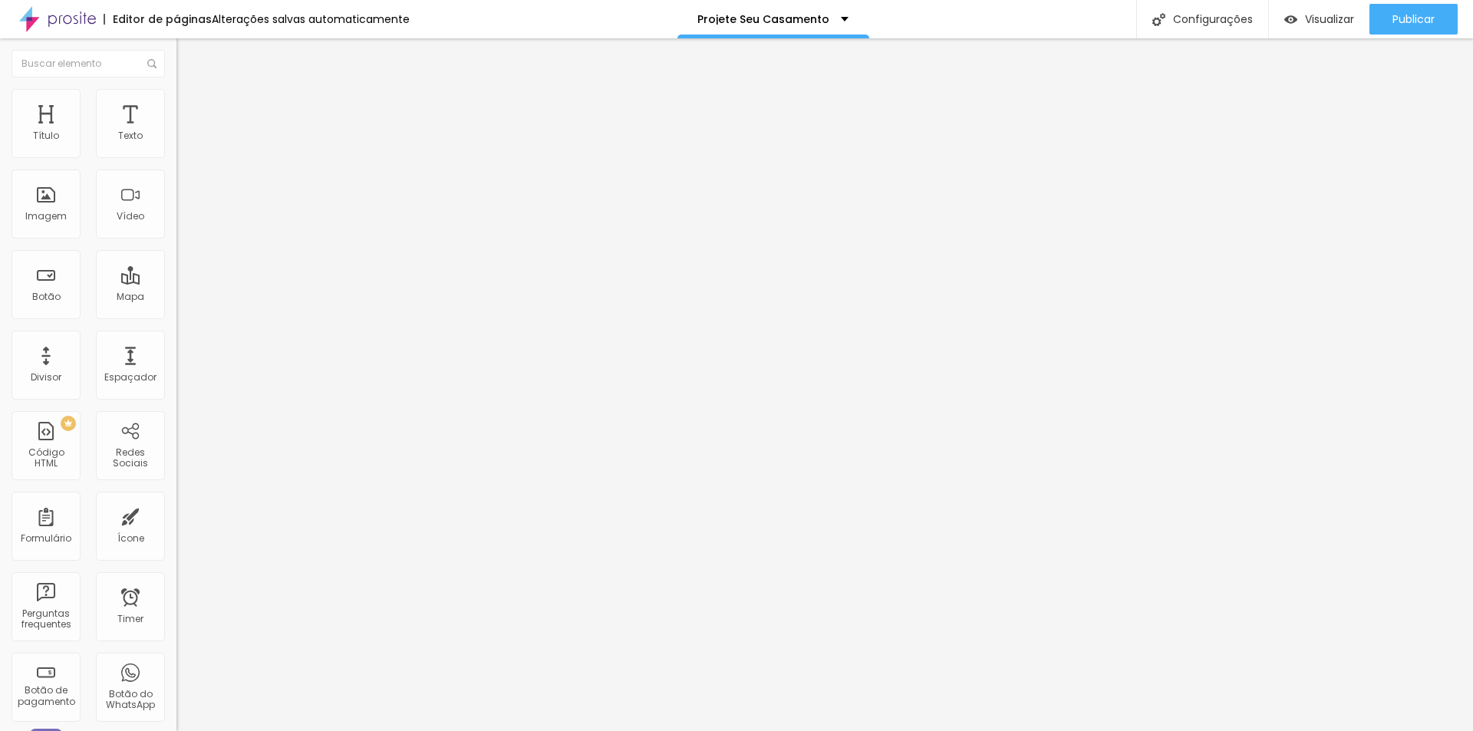
drag, startPoint x: 33, startPoint y: 151, endPoint x: 187, endPoint y: 161, distance: 154.6
click at [187, 298] on input "range" at bounding box center [226, 304] width 99 height 12
drag, startPoint x: 124, startPoint y: 151, endPoint x: 155, endPoint y: 160, distance: 32.8
click at [177, 298] on input "range" at bounding box center [226, 304] width 99 height 12
click at [190, 106] on span "Estilo" at bounding box center [202, 99] width 24 height 13
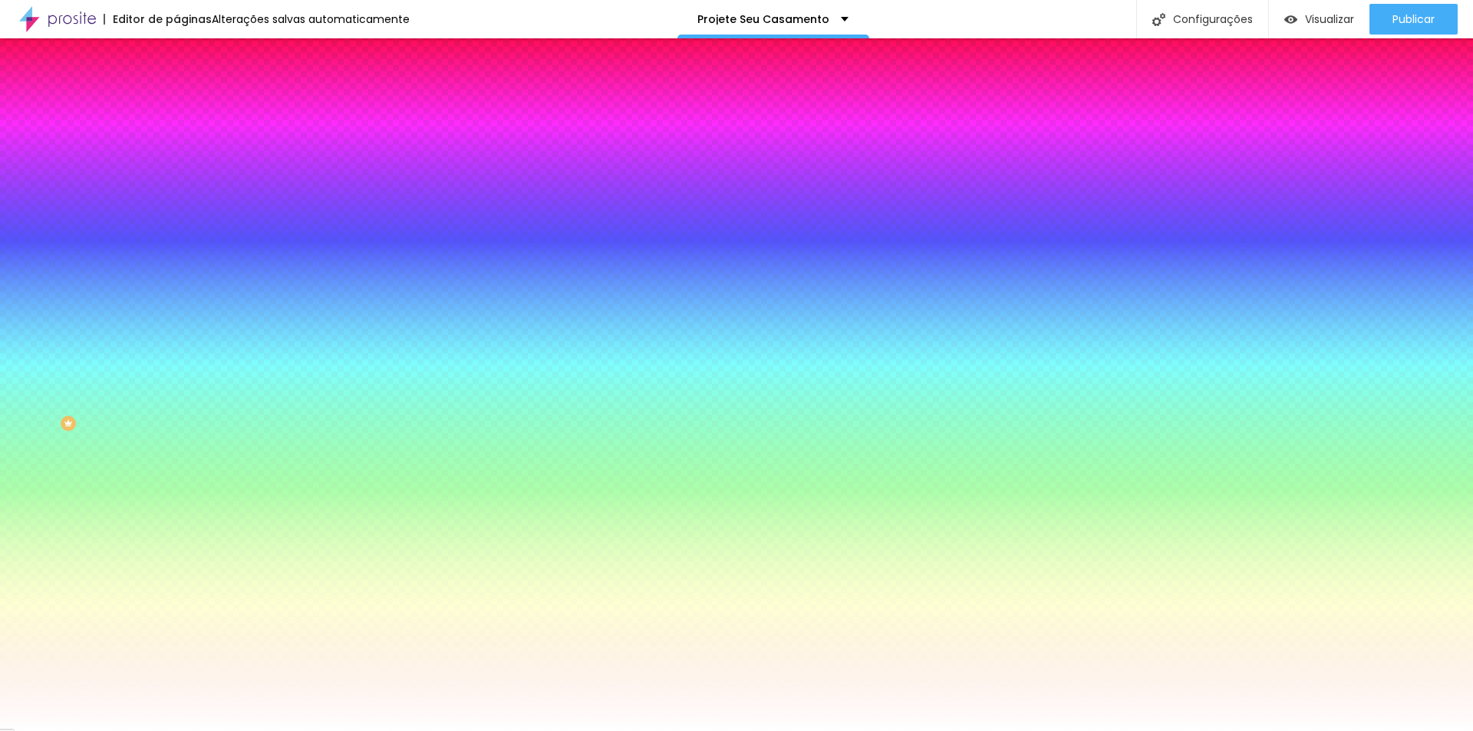
drag, startPoint x: 38, startPoint y: 184, endPoint x: -15, endPoint y: 194, distance: 53.9
click at [177, 340] on input "range" at bounding box center [226, 346] width 99 height 12
click at [177, 104] on li "Avançado" at bounding box center [265, 111] width 177 height 15
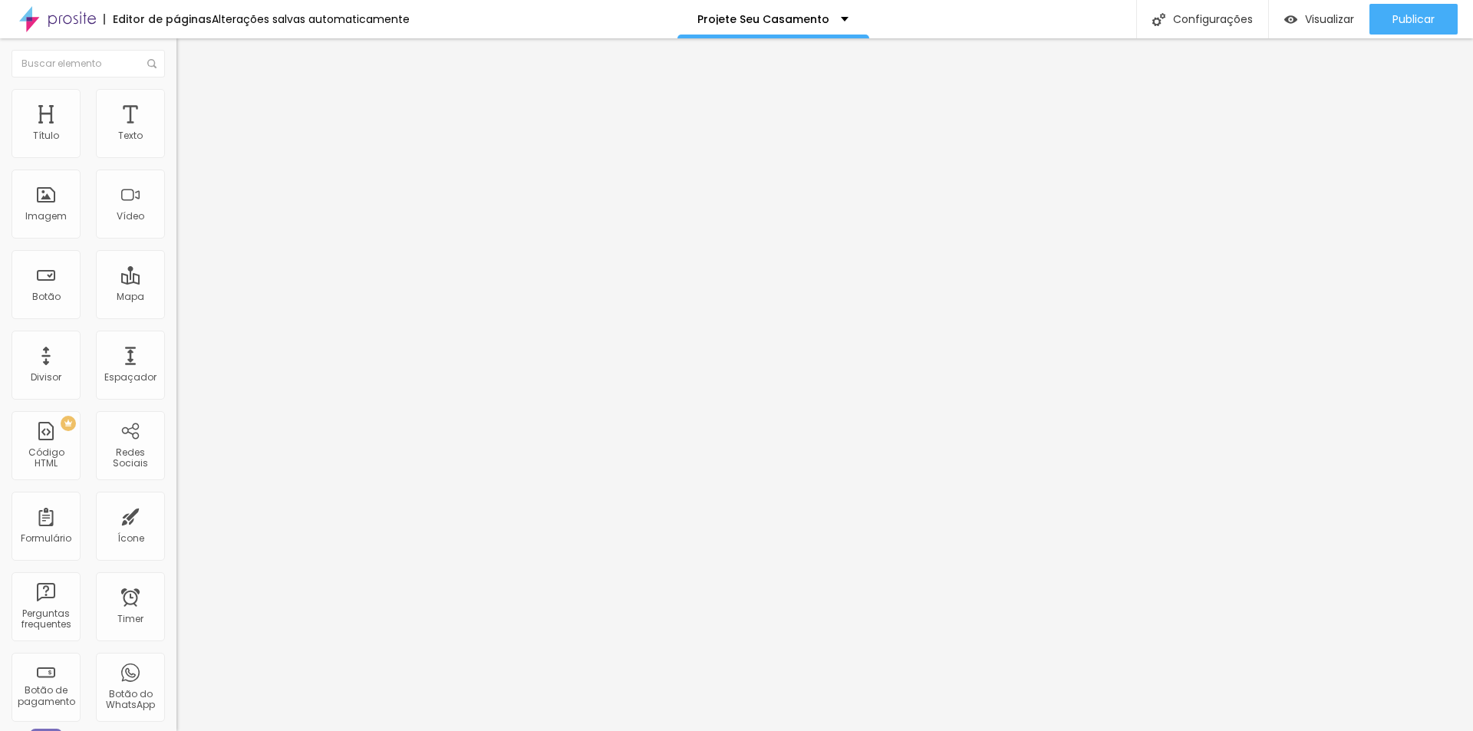
drag, startPoint x: 61, startPoint y: 155, endPoint x: 45, endPoint y: 177, distance: 27.3
click at [177, 298] on input "range" at bounding box center [226, 304] width 99 height 12
drag, startPoint x: 102, startPoint y: 147, endPoint x: 235, endPoint y: 165, distance: 133.9
click at [235, 282] on input "range" at bounding box center [226, 288] width 99 height 12
click at [177, 103] on li "Avançado" at bounding box center [265, 96] width 177 height 15
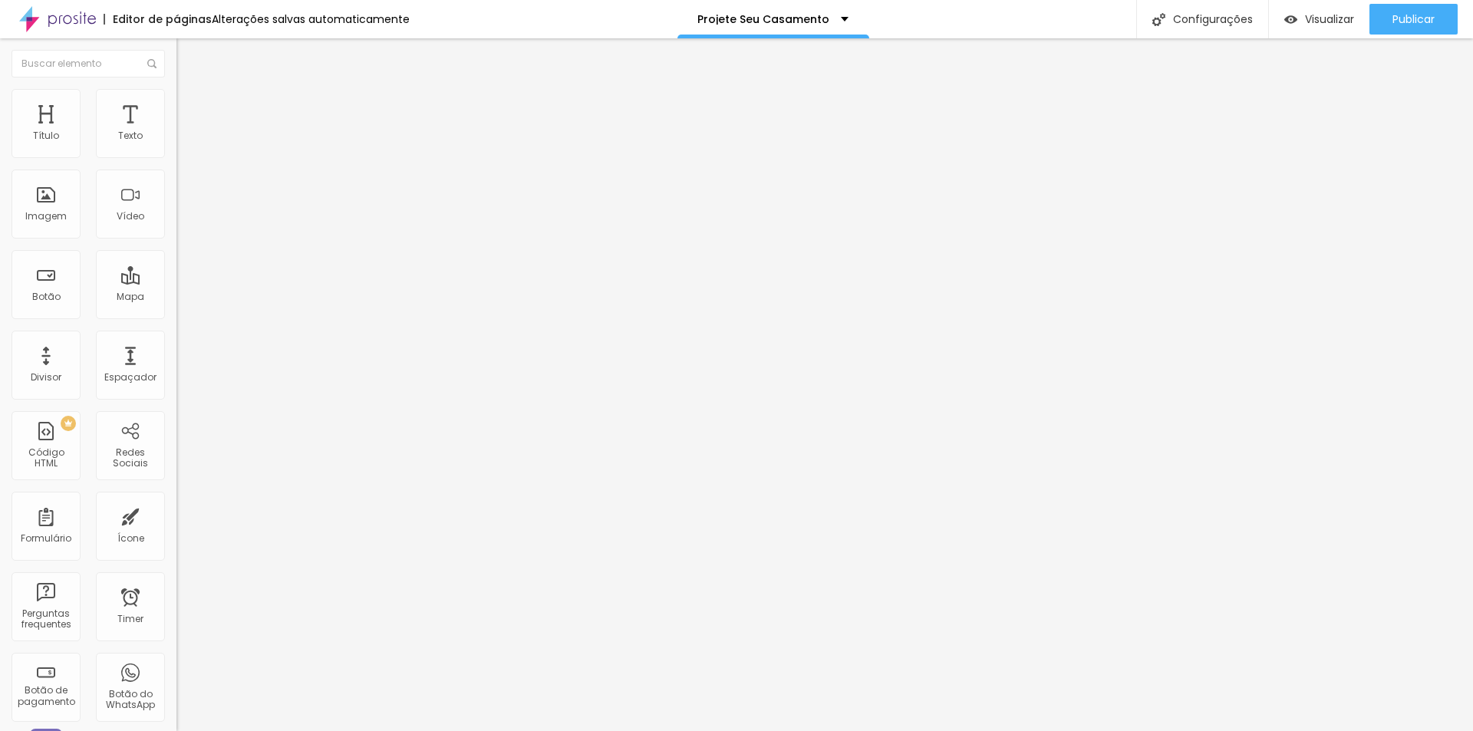
click at [190, 103] on span "Estilo" at bounding box center [202, 99] width 24 height 13
click at [177, 104] on img at bounding box center [184, 111] width 14 height 14
drag, startPoint x: 137, startPoint y: 122, endPoint x: 69, endPoint y: 117, distance: 68.5
click at [177, 117] on ul "Conteúdo Estilo Avançado" at bounding box center [265, 97] width 177 height 46
click at [177, 120] on li "Avançado" at bounding box center [265, 111] width 177 height 15
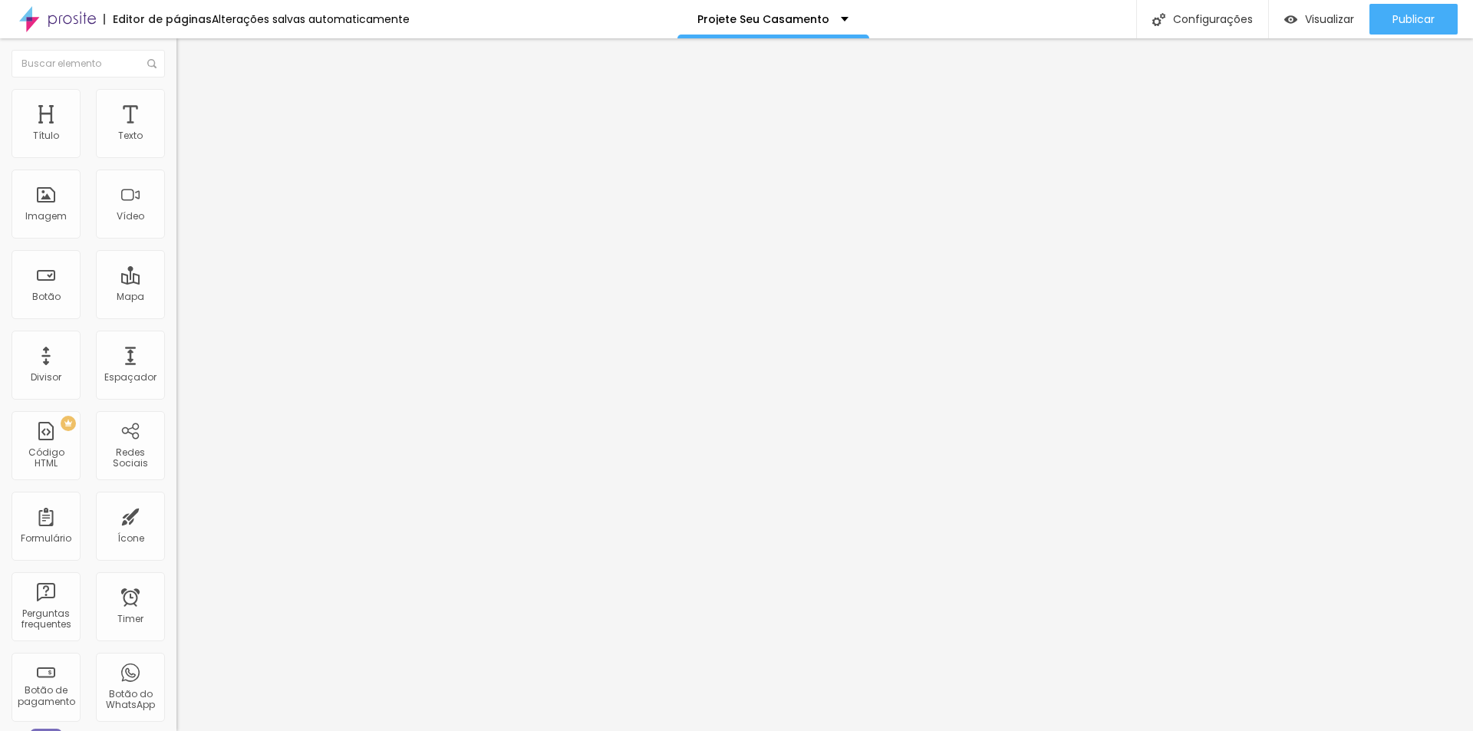
click at [177, 104] on img at bounding box center [184, 111] width 14 height 14
drag, startPoint x: 128, startPoint y: 147, endPoint x: 181, endPoint y: 158, distance: 54.2
click at [181, 298] on input "range" at bounding box center [226, 304] width 99 height 12
drag, startPoint x: 37, startPoint y: 181, endPoint x: 93, endPoint y: 196, distance: 57.9
click at [177, 515] on input "range" at bounding box center [226, 521] width 99 height 12
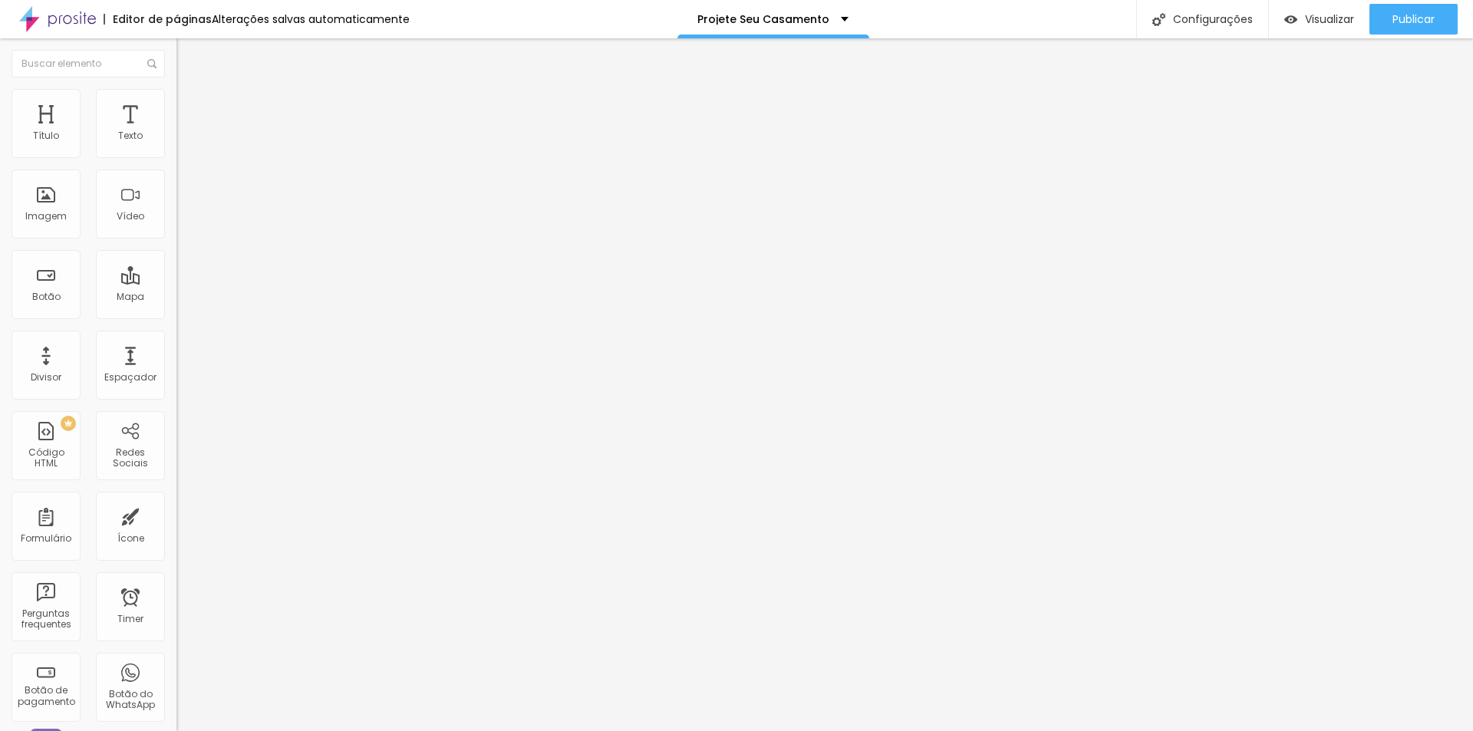
click at [177, 529] on input "403" at bounding box center [210, 537] width 66 height 16
drag, startPoint x: 137, startPoint y: 180, endPoint x: 97, endPoint y: 180, distance: 39.9
click at [177, 337] on div "403 px Espaçamento vertical" at bounding box center [265, 445] width 177 height 217
drag, startPoint x: 129, startPoint y: 151, endPoint x: 150, endPoint y: 204, distance: 57.1
click at [177, 298] on input "range" at bounding box center [226, 304] width 99 height 12
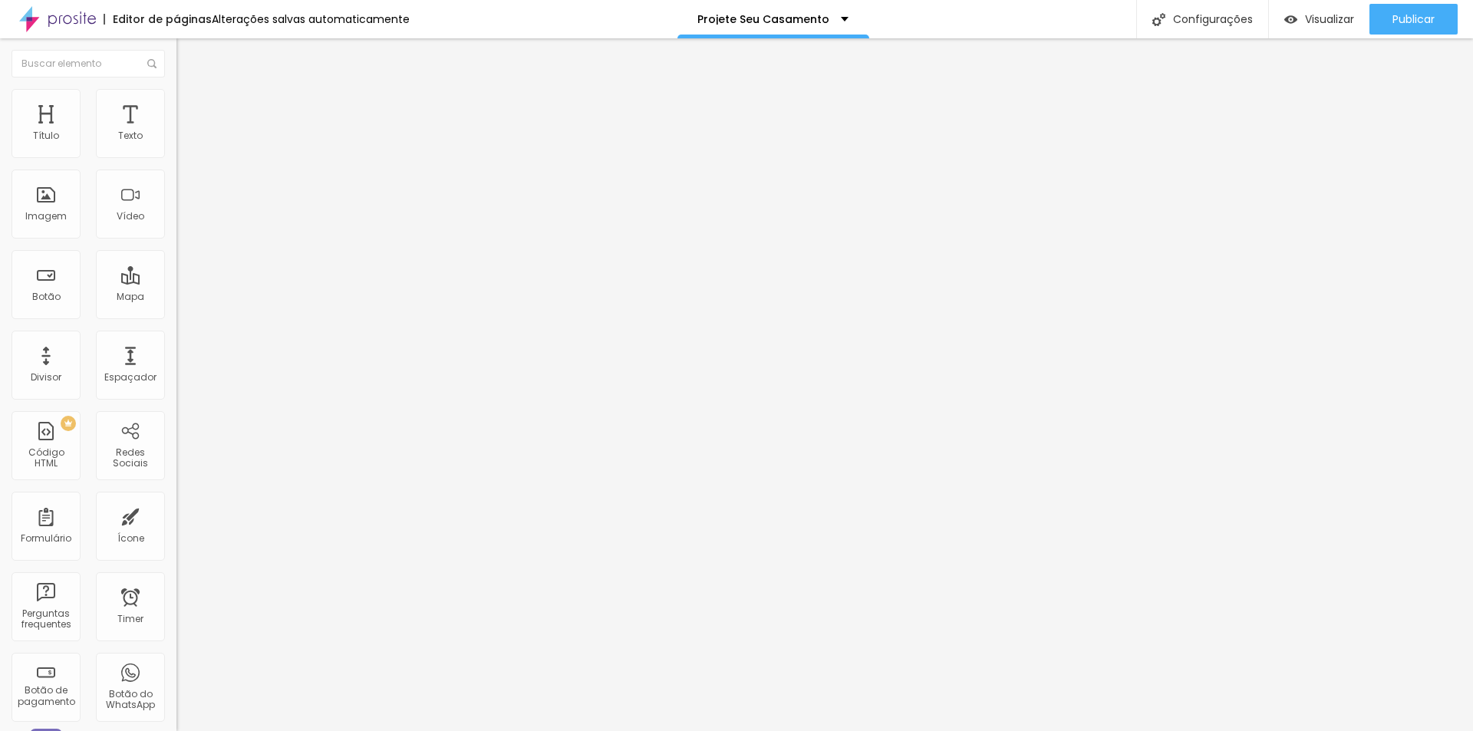
click at [177, 678] on div "CSS Customizado Espaco para usuários avançados poderem personalizar elementos c…" at bounding box center [265, 721] width 177 height 87
drag, startPoint x: 84, startPoint y: 627, endPoint x: 87, endPoint y: 597, distance: 30.1
click at [177, 613] on div "Editar Seção Conteúdo Estilo Avançado 30 Espaçamento entre colunas 400 px Espaç…" at bounding box center [265, 384] width 177 height 693
click at [177, 94] on img at bounding box center [184, 96] width 14 height 14
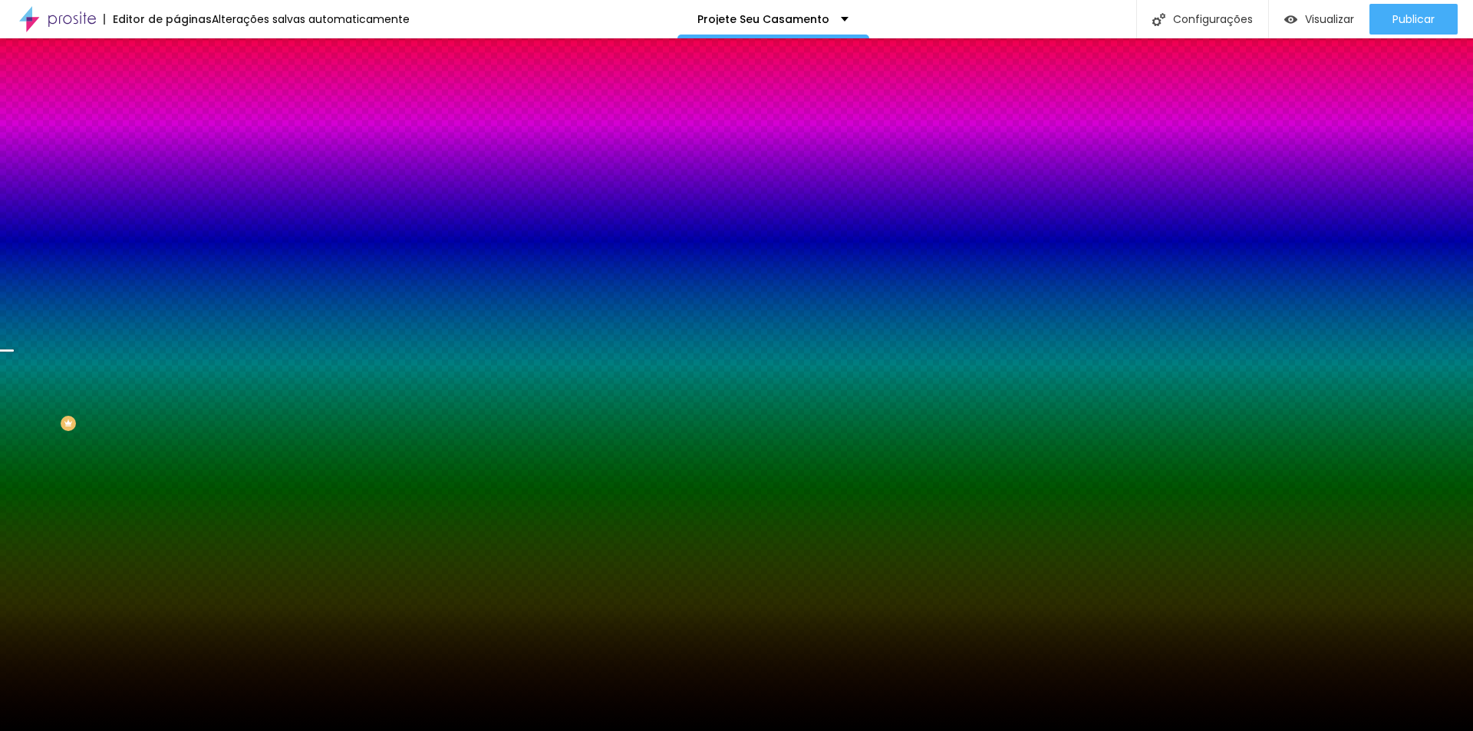
click at [177, 140] on div "Trocar imagem" at bounding box center [265, 134] width 177 height 11
click at [177, 141] on span "Trocar imagem" at bounding box center [219, 134] width 84 height 13
drag, startPoint x: 1020, startPoint y: 351, endPoint x: 979, endPoint y: 354, distance: 40.8
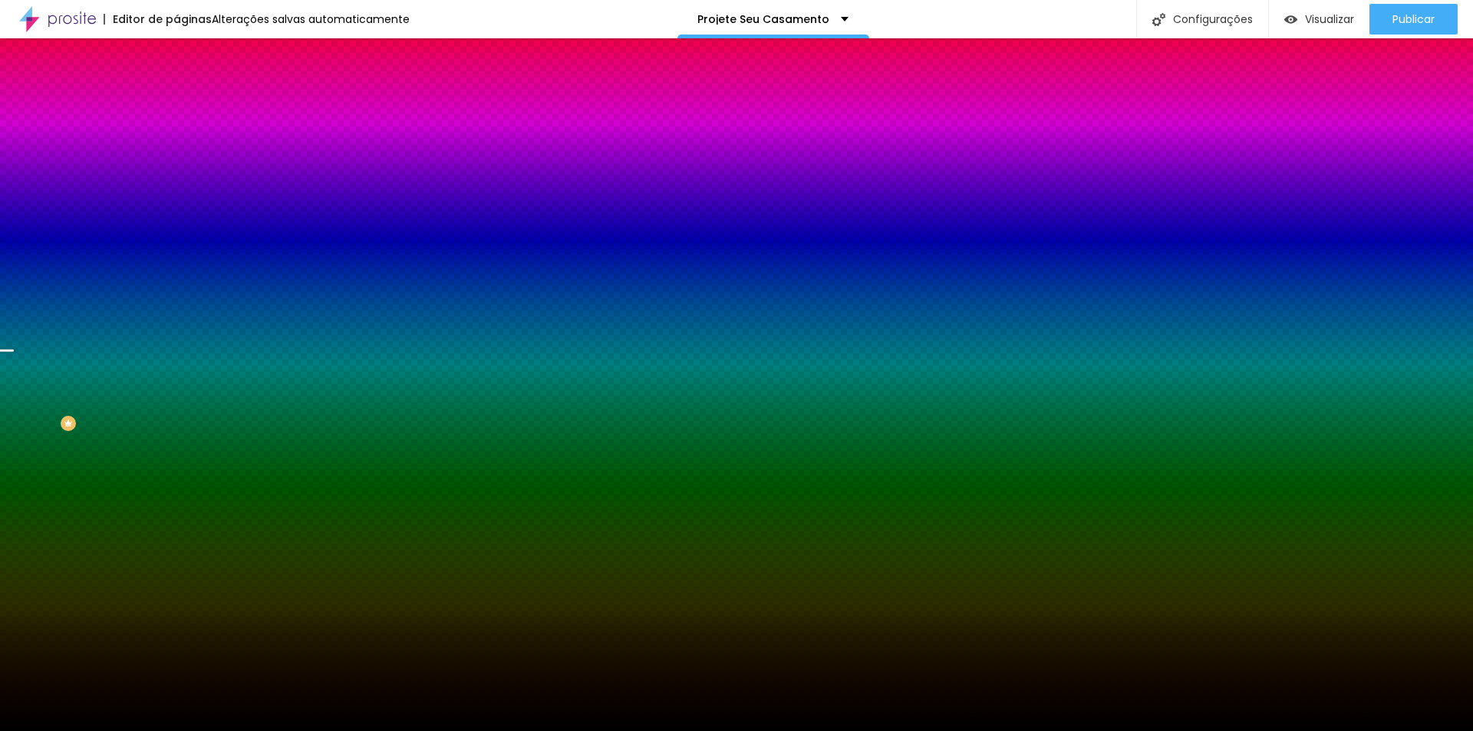
click at [177, 160] on span "Parallax" at bounding box center [196, 153] width 38 height 13
click at [177, 169] on span "Nenhum" at bounding box center [197, 162] width 40 height 13
click at [177, 183] on span "Parallax" at bounding box center [196, 176] width 38 height 13
click at [190, 108] on span "Avançado" at bounding box center [215, 114] width 51 height 13
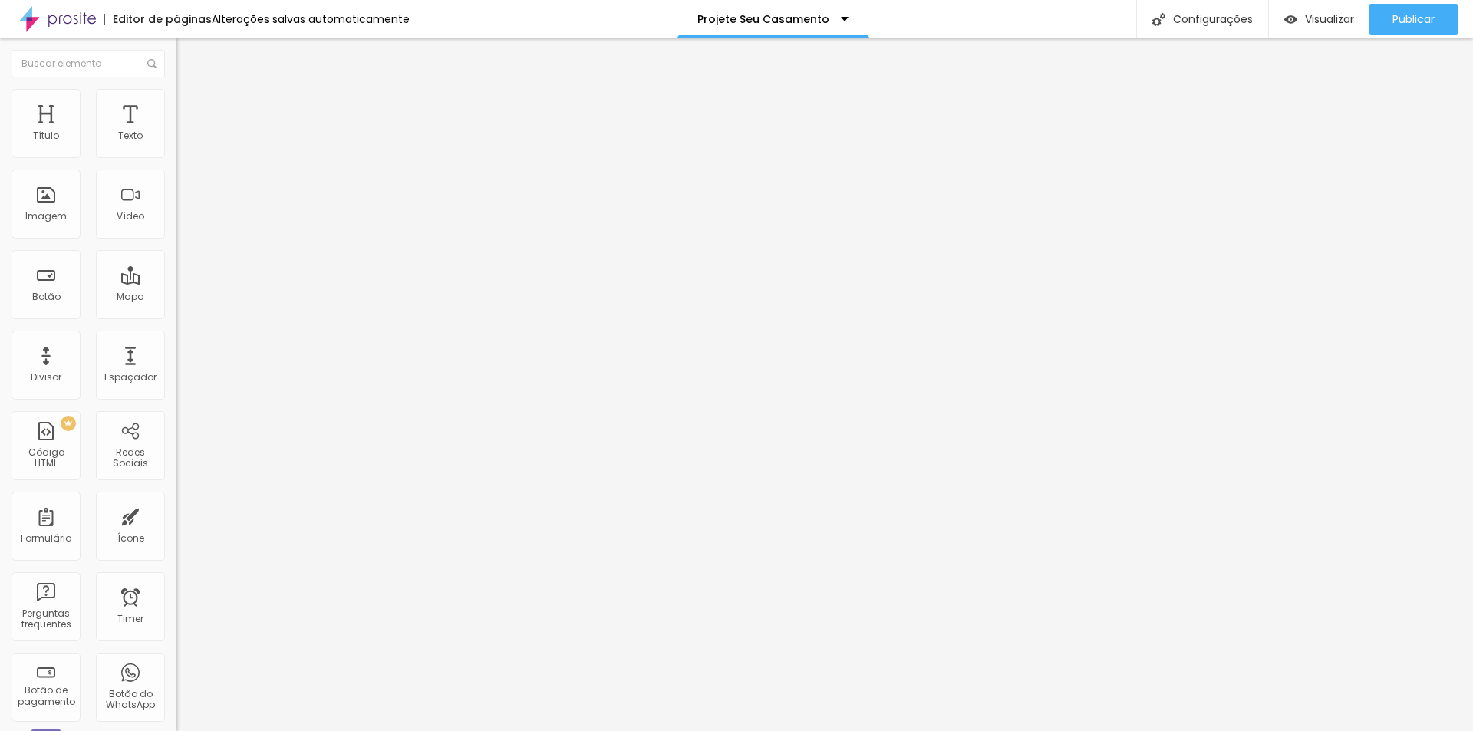
click at [177, 100] on li "Estilo" at bounding box center [265, 96] width 177 height 15
click at [190, 106] on span "Estilo" at bounding box center [202, 99] width 24 height 13
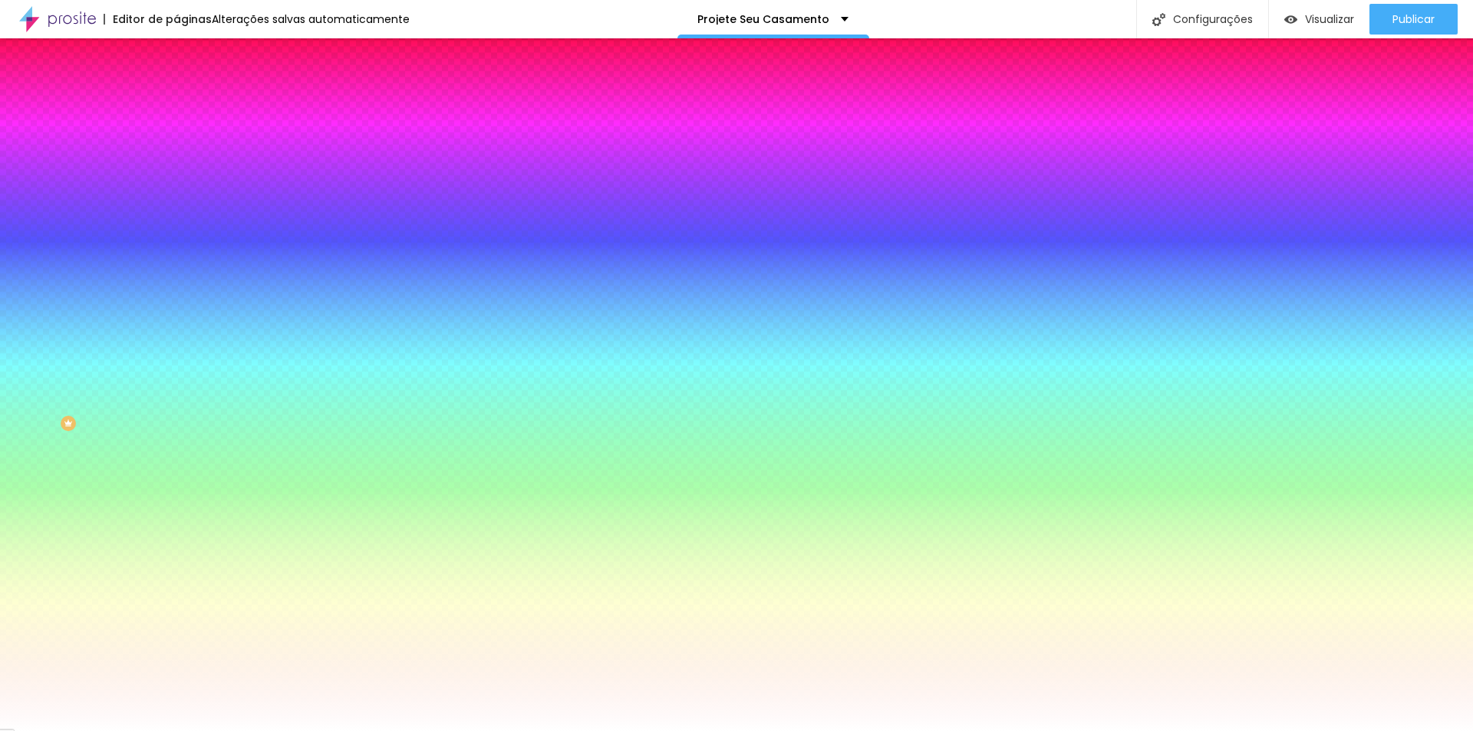
click at [190, 108] on span "Avançado" at bounding box center [215, 114] width 51 height 13
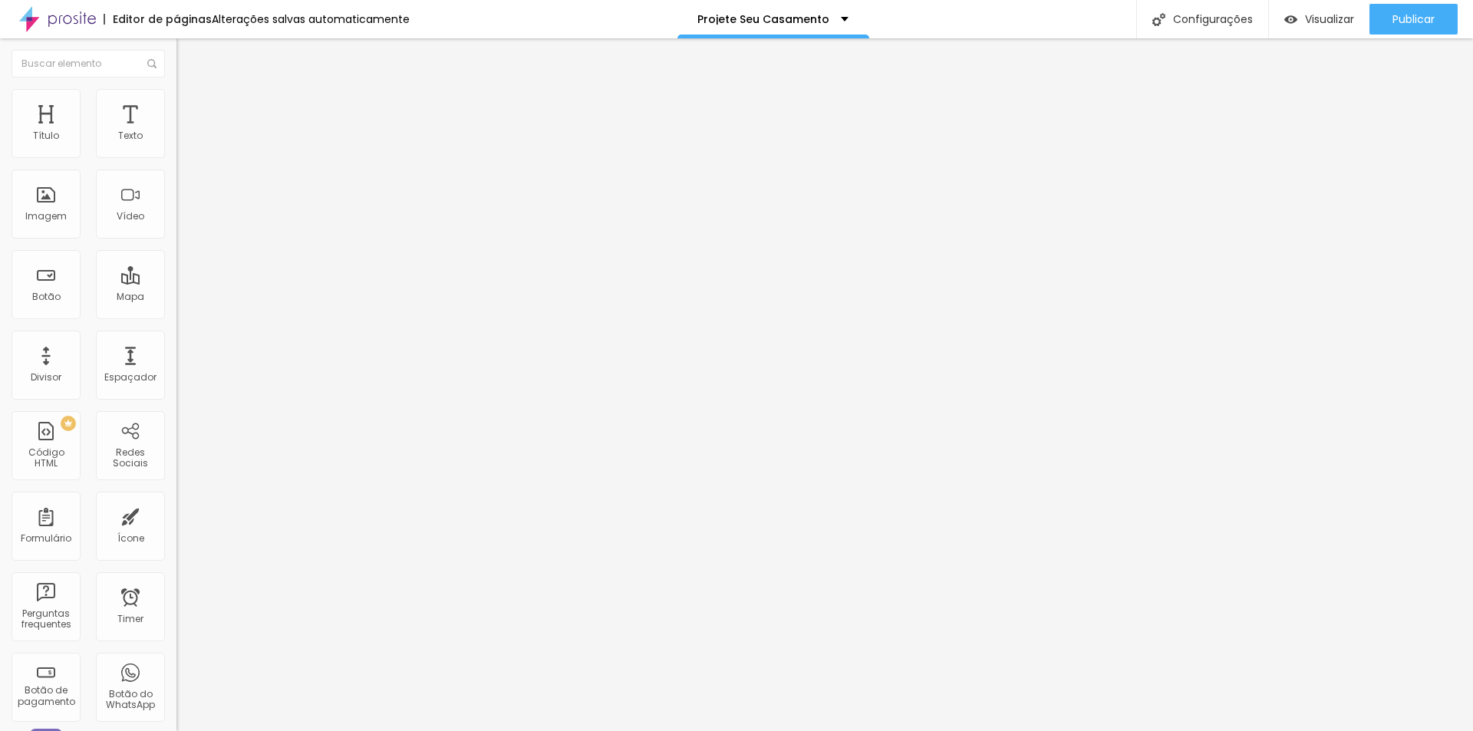
drag, startPoint x: 55, startPoint y: 153, endPoint x: -61, endPoint y: 155, distance: 115.9
click at [177, 298] on input "range" at bounding box center [226, 304] width 99 height 12
drag, startPoint x: 35, startPoint y: 184, endPoint x: -101, endPoint y: 180, distance: 135.9
click at [177, 515] on input "range" at bounding box center [226, 521] width 99 height 12
click at [190, 105] on span "Estilo" at bounding box center [202, 99] width 24 height 13
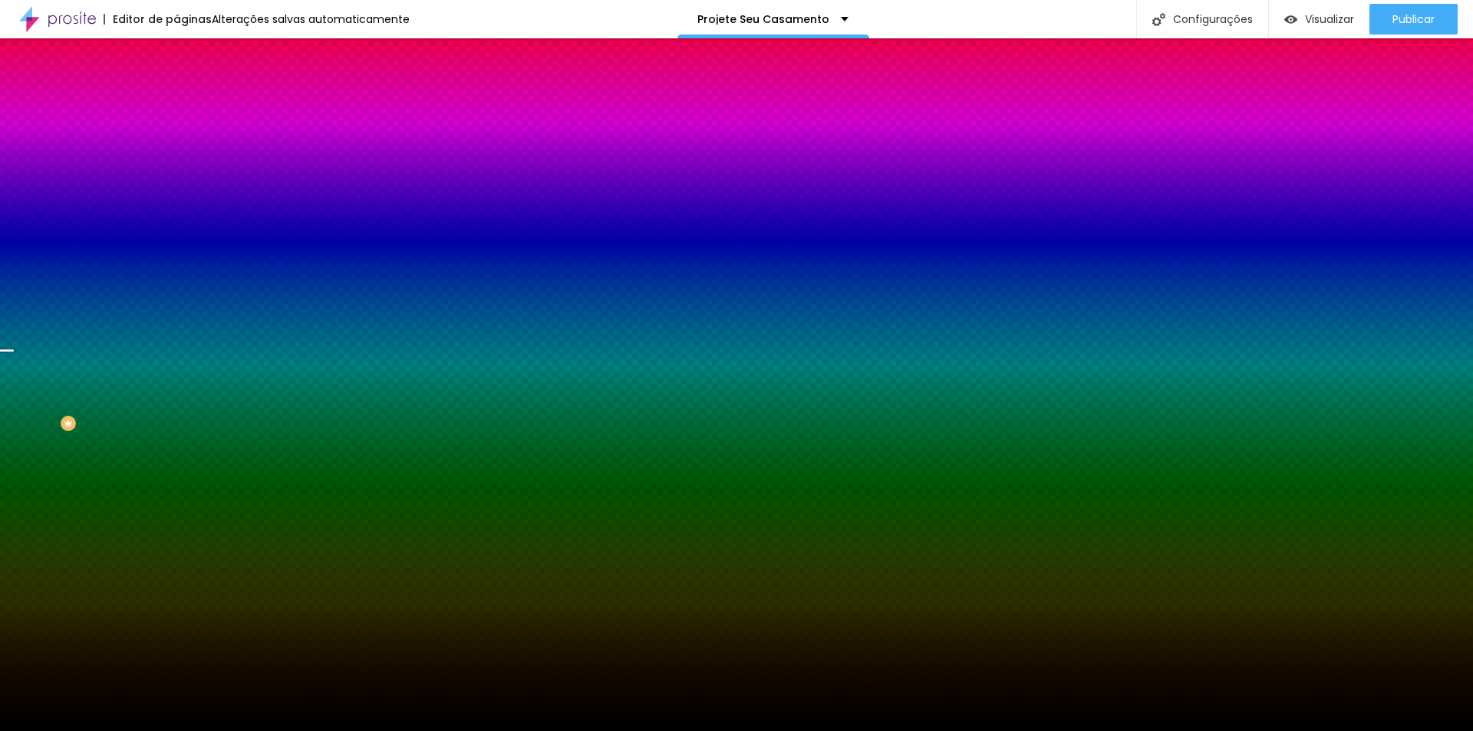
click at [177, 104] on li "Avançado" at bounding box center [265, 111] width 177 height 15
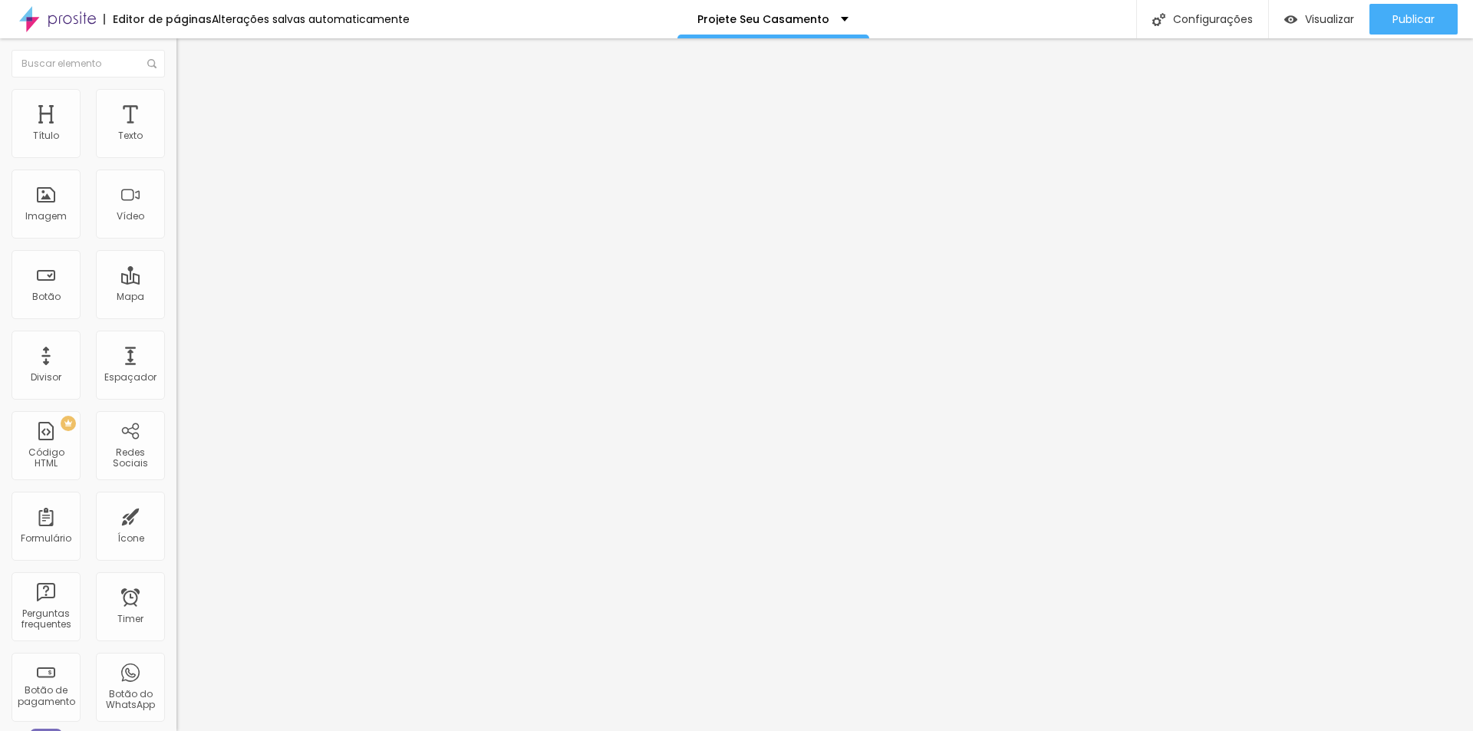
drag, startPoint x: 132, startPoint y: 154, endPoint x: -12, endPoint y: 158, distance: 143.6
click at [177, 298] on input "range" at bounding box center [226, 304] width 99 height 12
click at [177, 607] on input "text" at bounding box center [269, 614] width 184 height 15
click at [177, 563] on input "text" at bounding box center [269, 570] width 184 height 15
drag, startPoint x: 73, startPoint y: 298, endPoint x: 84, endPoint y: 333, distance: 36.9
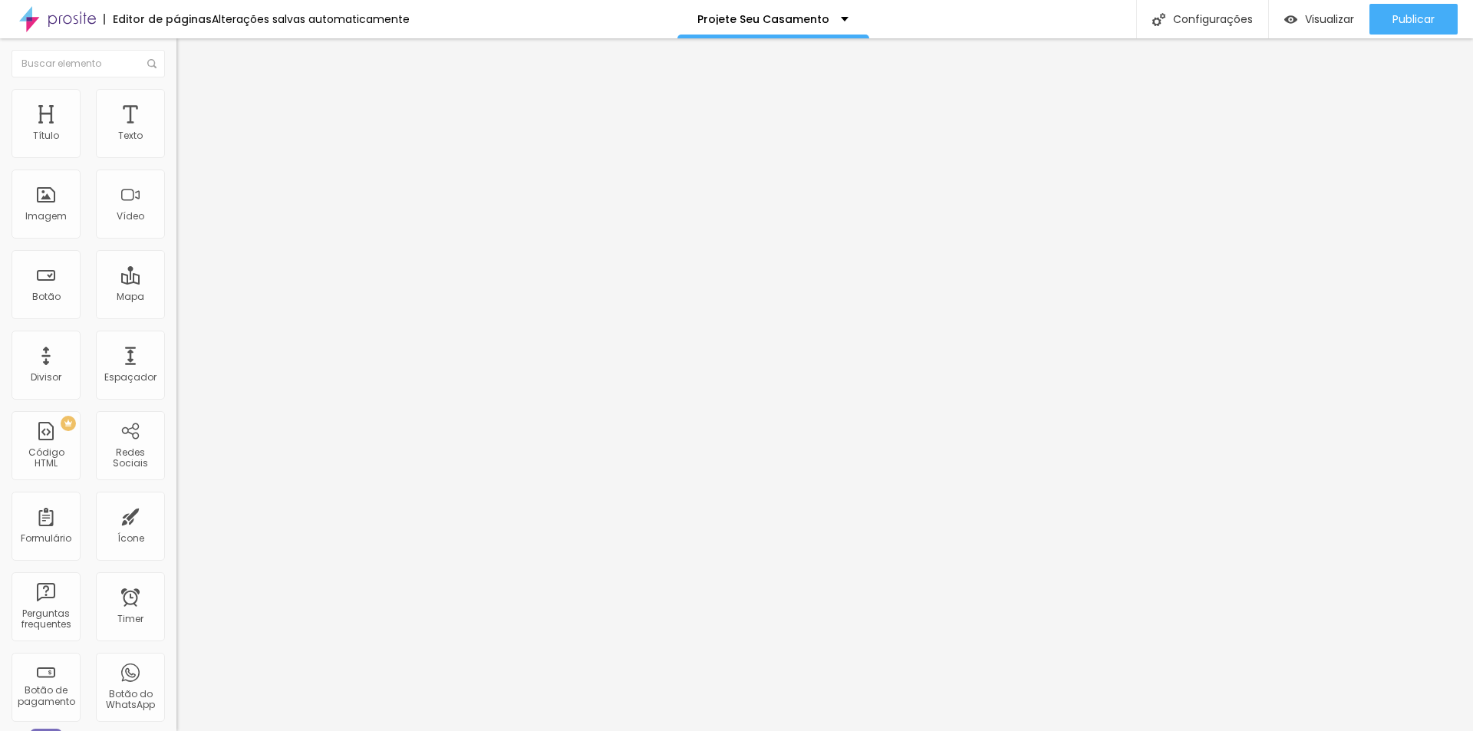
click at [177, 607] on input "text" at bounding box center [269, 614] width 184 height 15
click at [177, 588] on div "Editar Seção Conteúdo Estilo Avançado 0 Espaçamento entre colunas 400 px Espaça…" at bounding box center [265, 384] width 177 height 693
click at [190, 104] on span "Estilo" at bounding box center [202, 99] width 24 height 13
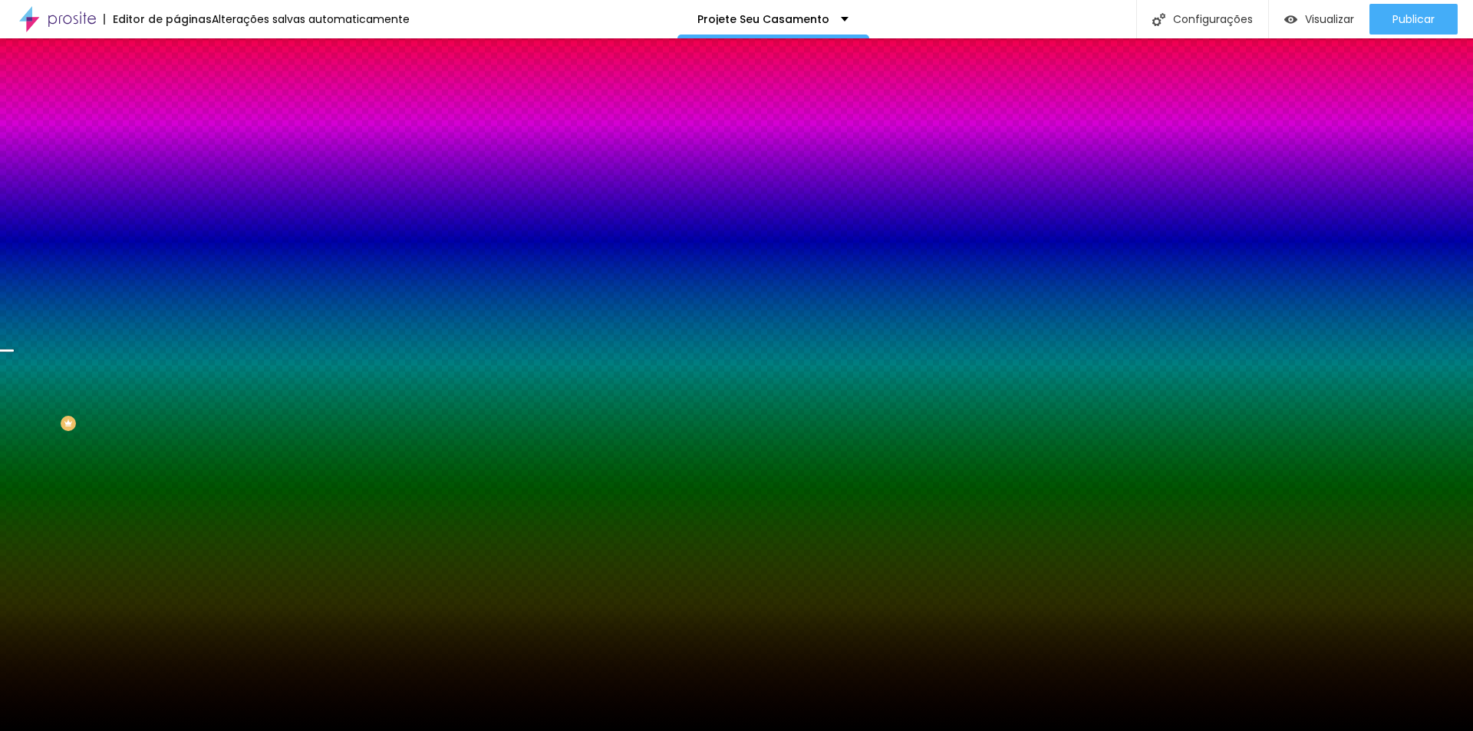
click at [177, 141] on span "Trocar imagem" at bounding box center [219, 134] width 84 height 13
drag, startPoint x: 739, startPoint y: 495, endPoint x: 728, endPoint y: 490, distance: 11.7
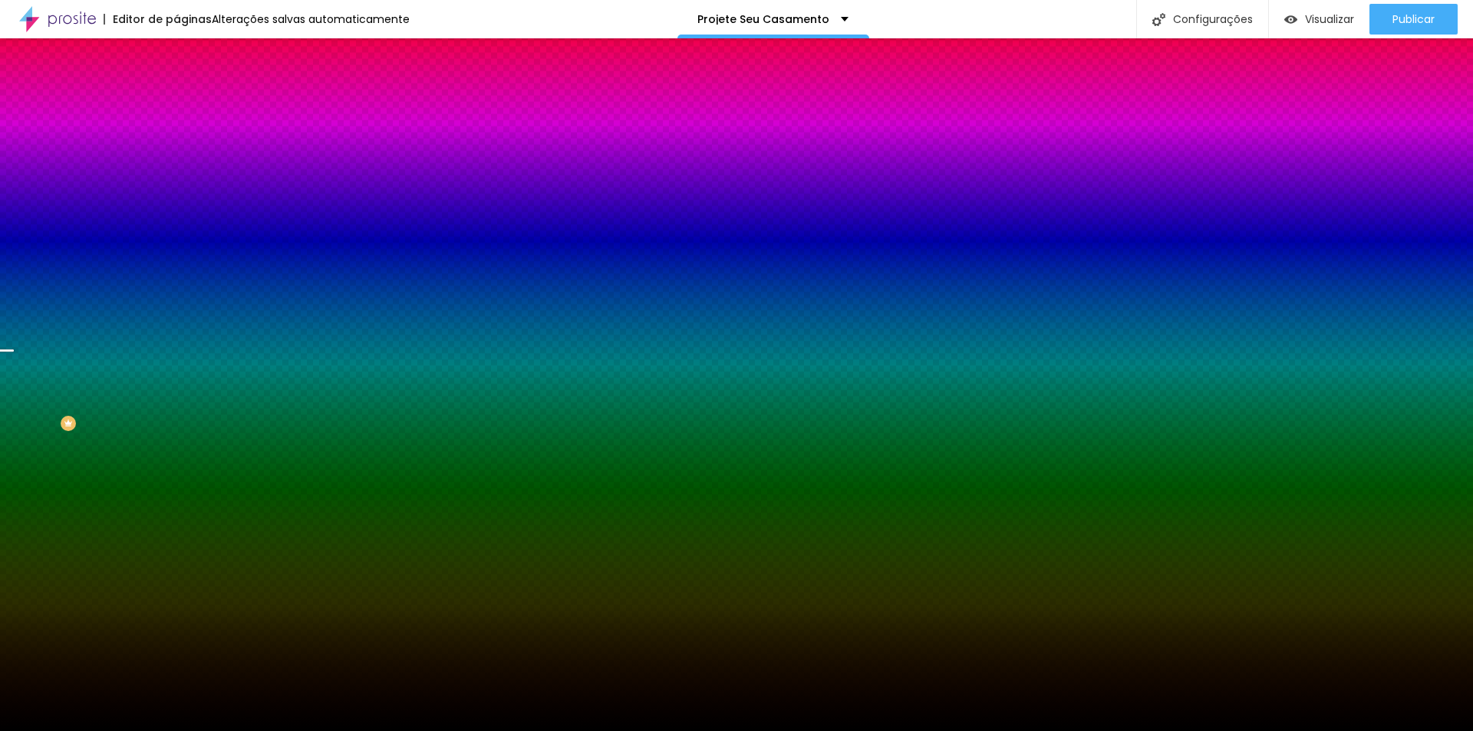
drag, startPoint x: 330, startPoint y: 637, endPoint x: 398, endPoint y: 612, distance: 72.8
click at [330, 731] on div "Subindo 1/1 arquivos" at bounding box center [736, 735] width 1473 height 9
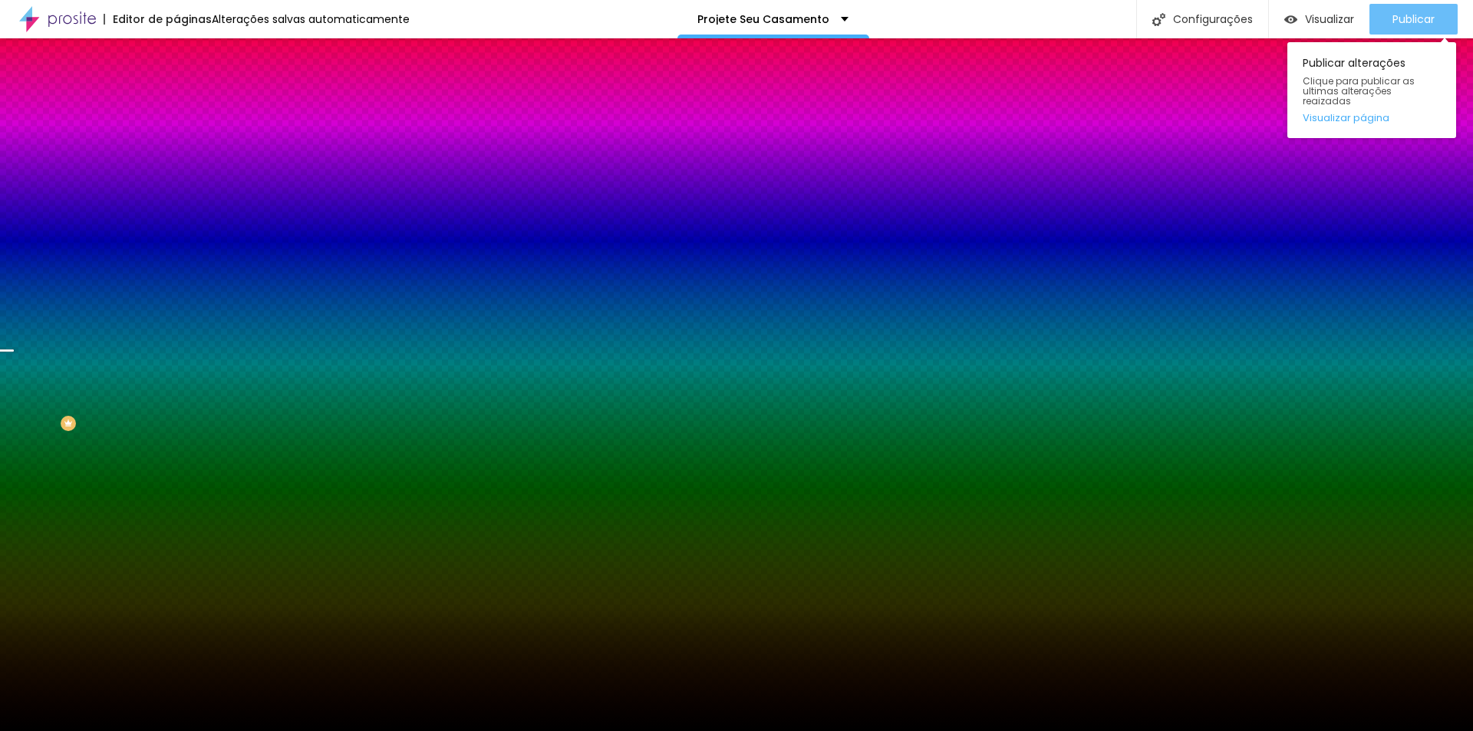
click at [1412, 13] on span "Publicar" at bounding box center [1414, 19] width 42 height 12
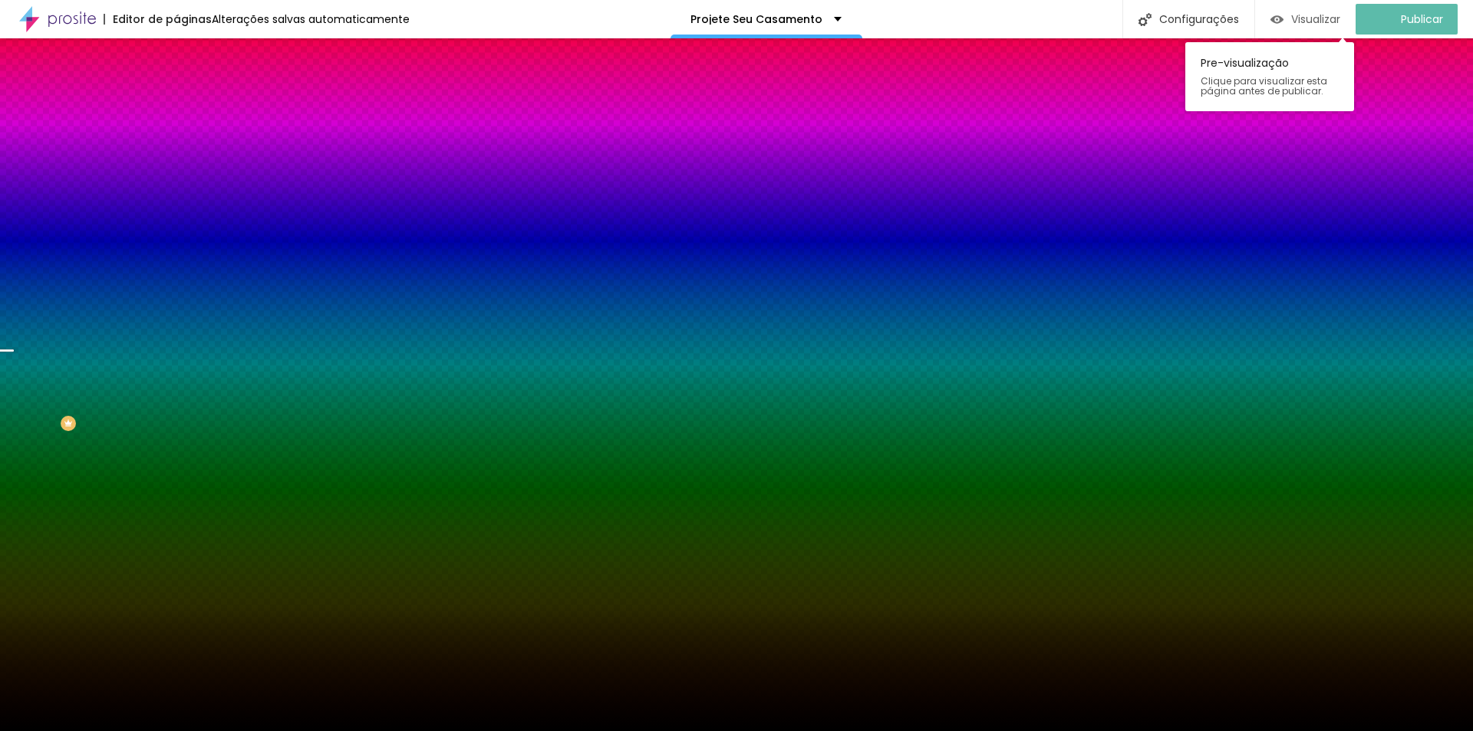
click at [1320, 20] on span "Visualizar" at bounding box center [1316, 19] width 49 height 12
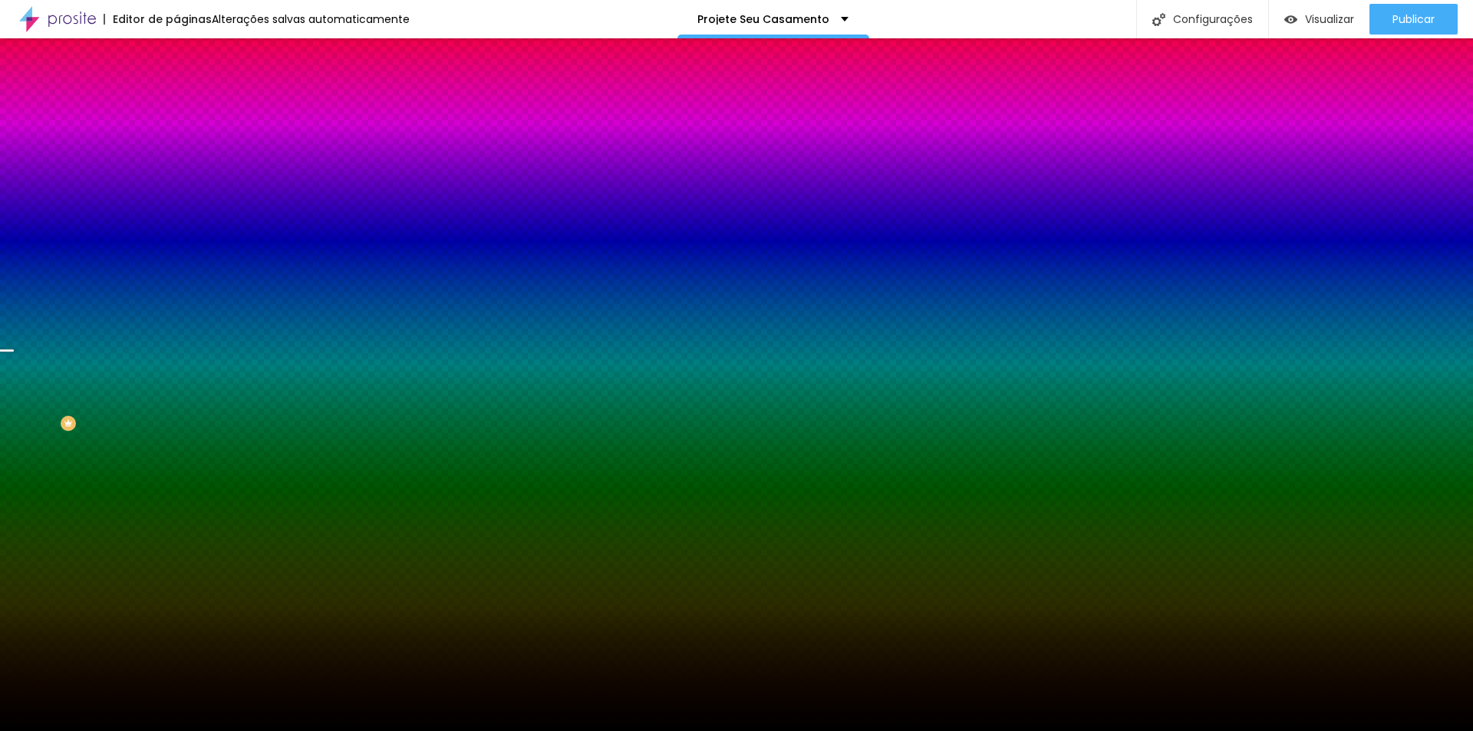
click at [177, 209] on div at bounding box center [265, 209] width 177 height 0
drag, startPoint x: 157, startPoint y: 322, endPoint x: 167, endPoint y: 273, distance: 50.0
click at [177, 224] on div "Cor de fundo Voltar ao padrão #000000" at bounding box center [265, 203] width 177 height 42
drag, startPoint x: 74, startPoint y: 538, endPoint x: 144, endPoint y: 519, distance: 72.4
click at [177, 536] on div "Editar Seção Conteúdo Estilo Avançado Imagem de fundo Trocar imagem Efeito da I…" at bounding box center [265, 384] width 177 height 693
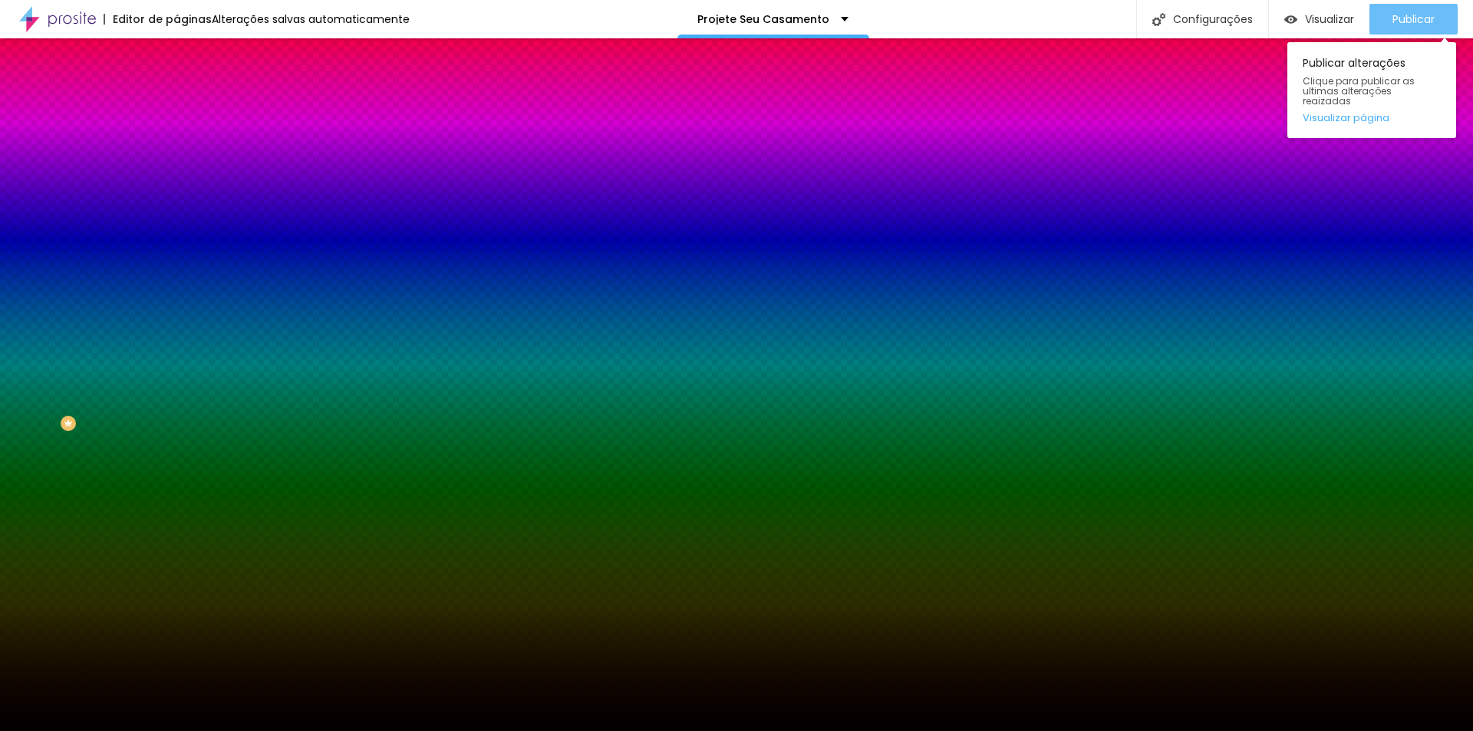
click at [1412, 20] on span "Publicar" at bounding box center [1414, 19] width 42 height 12
click at [1407, 15] on span "Publicar" at bounding box center [1414, 19] width 42 height 12
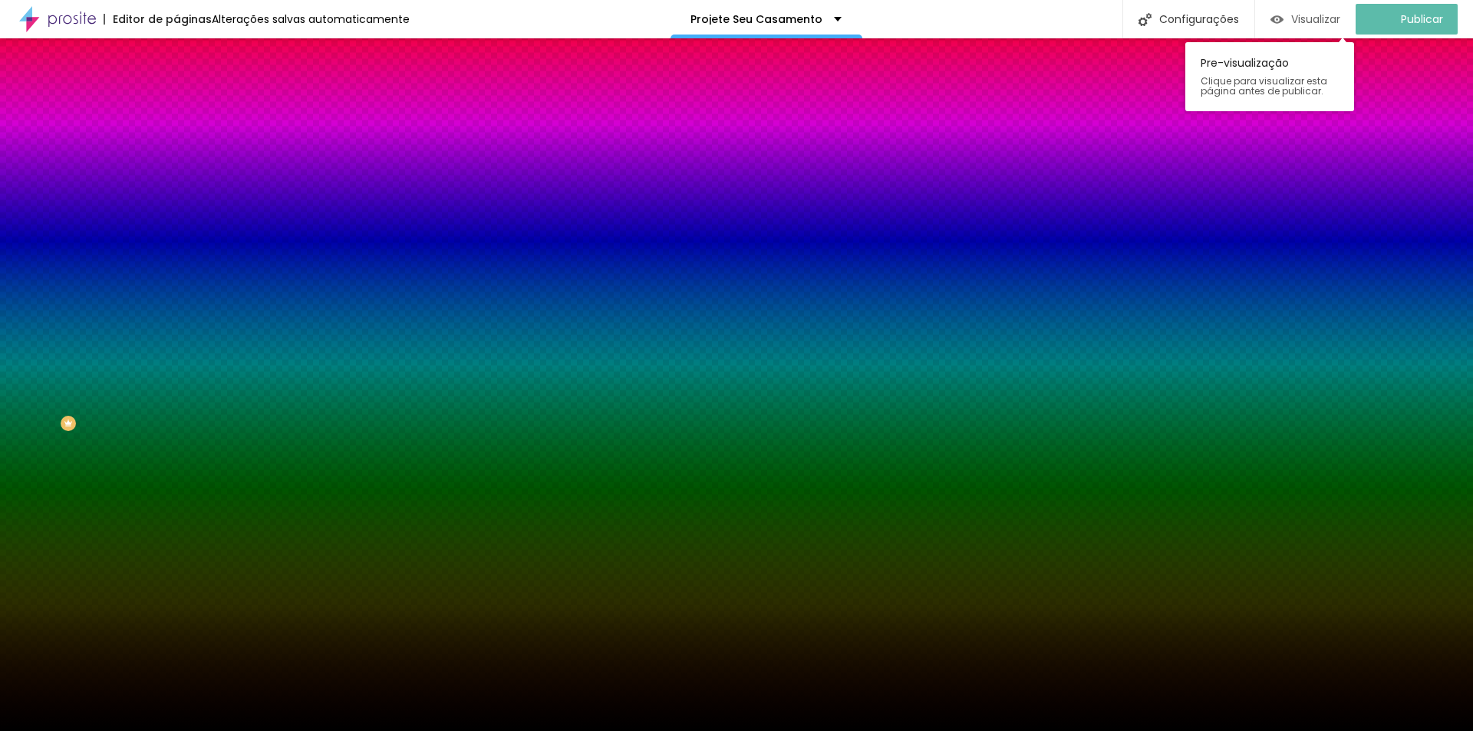
click at [1335, 14] on span "Visualizar" at bounding box center [1316, 19] width 49 height 12
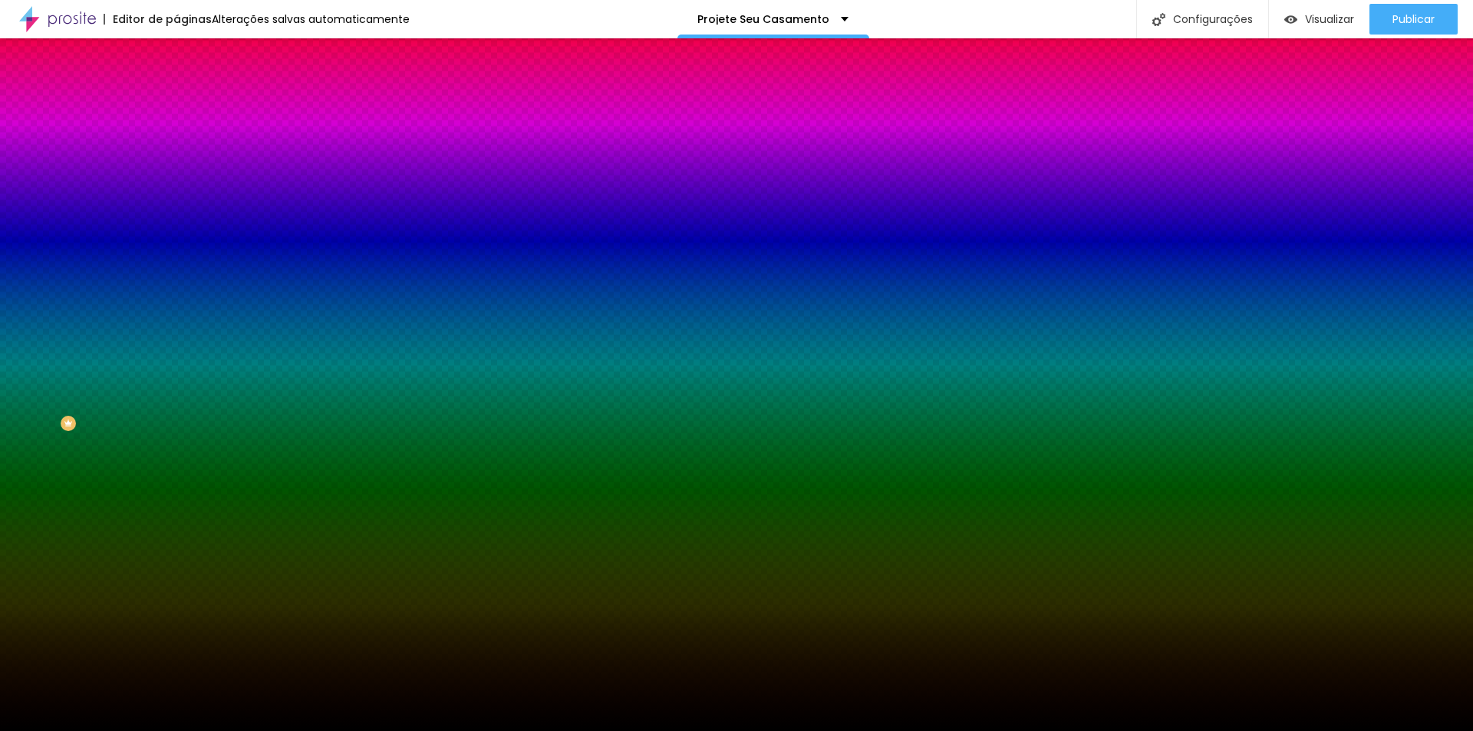
click at [177, 160] on span "Parallax" at bounding box center [196, 153] width 38 height 13
click at [177, 169] on span "Nenhum" at bounding box center [197, 162] width 40 height 13
click at [177, 182] on div "Parallax" at bounding box center [265, 177] width 177 height 9
click at [177, 104] on li "Avançado" at bounding box center [265, 111] width 177 height 15
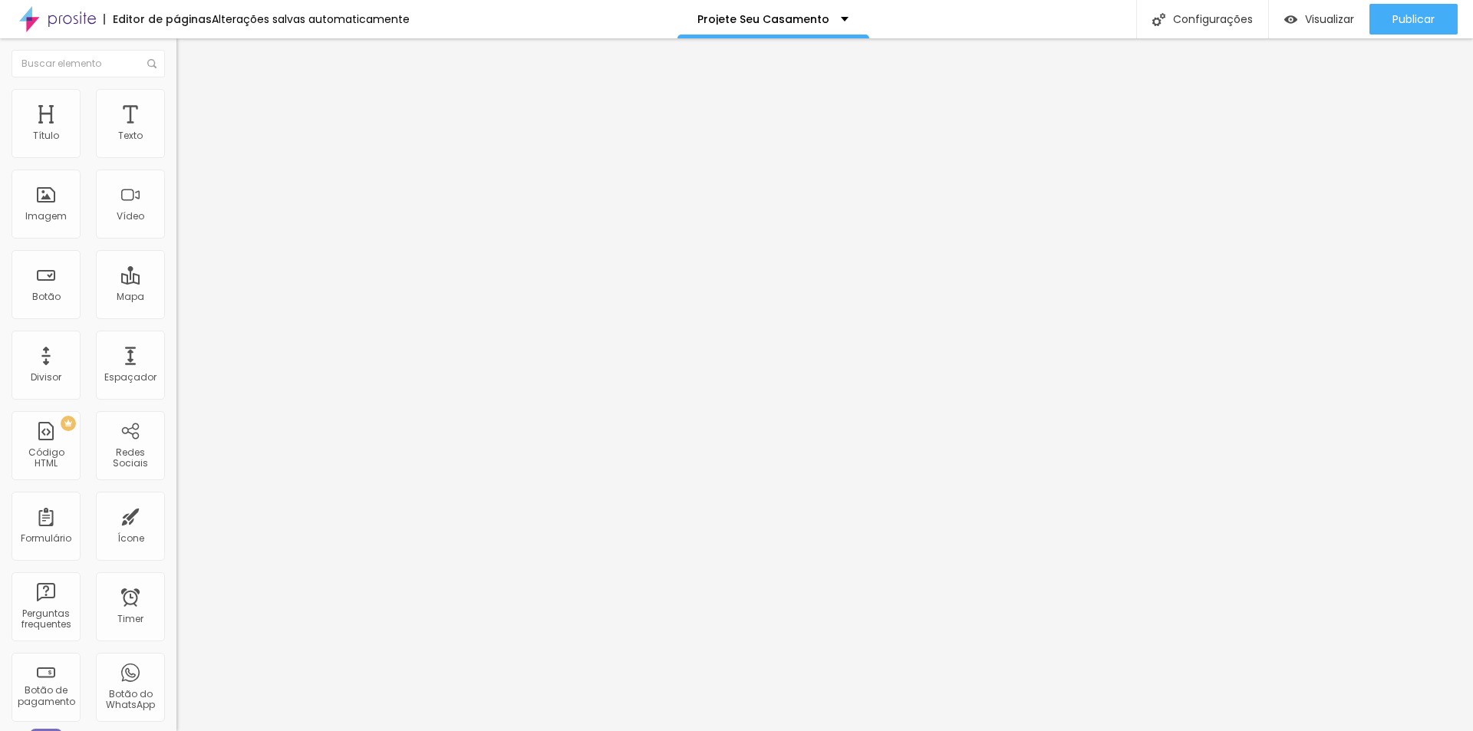
drag, startPoint x: 39, startPoint y: 152, endPoint x: 123, endPoint y: 156, distance: 83.7
click at [177, 298] on input "range" at bounding box center [226, 304] width 99 height 12
drag, startPoint x: 44, startPoint y: 153, endPoint x: -48, endPoint y: 150, distance: 92.1
click at [177, 298] on input "range" at bounding box center [226, 304] width 99 height 12
drag, startPoint x: 94, startPoint y: 180, endPoint x: 126, endPoint y: 179, distance: 31.5
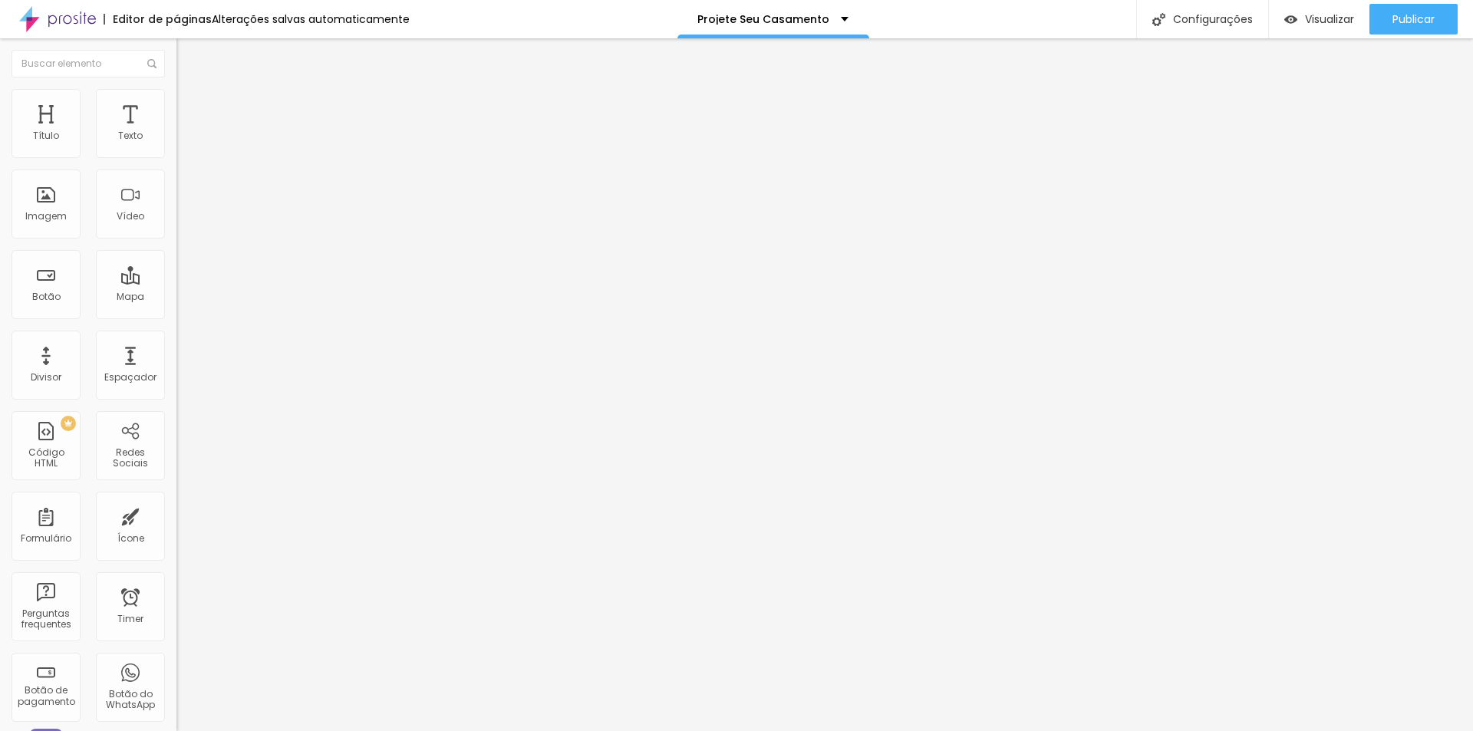
click at [177, 515] on input "range" at bounding box center [226, 521] width 99 height 12
drag, startPoint x: 108, startPoint y: 182, endPoint x: 87, endPoint y: 186, distance: 21.8
click at [177, 515] on input "range" at bounding box center [226, 521] width 99 height 12
drag, startPoint x: 87, startPoint y: 186, endPoint x: 97, endPoint y: 186, distance: 10.0
click at [177, 515] on input "range" at bounding box center [226, 521] width 99 height 12
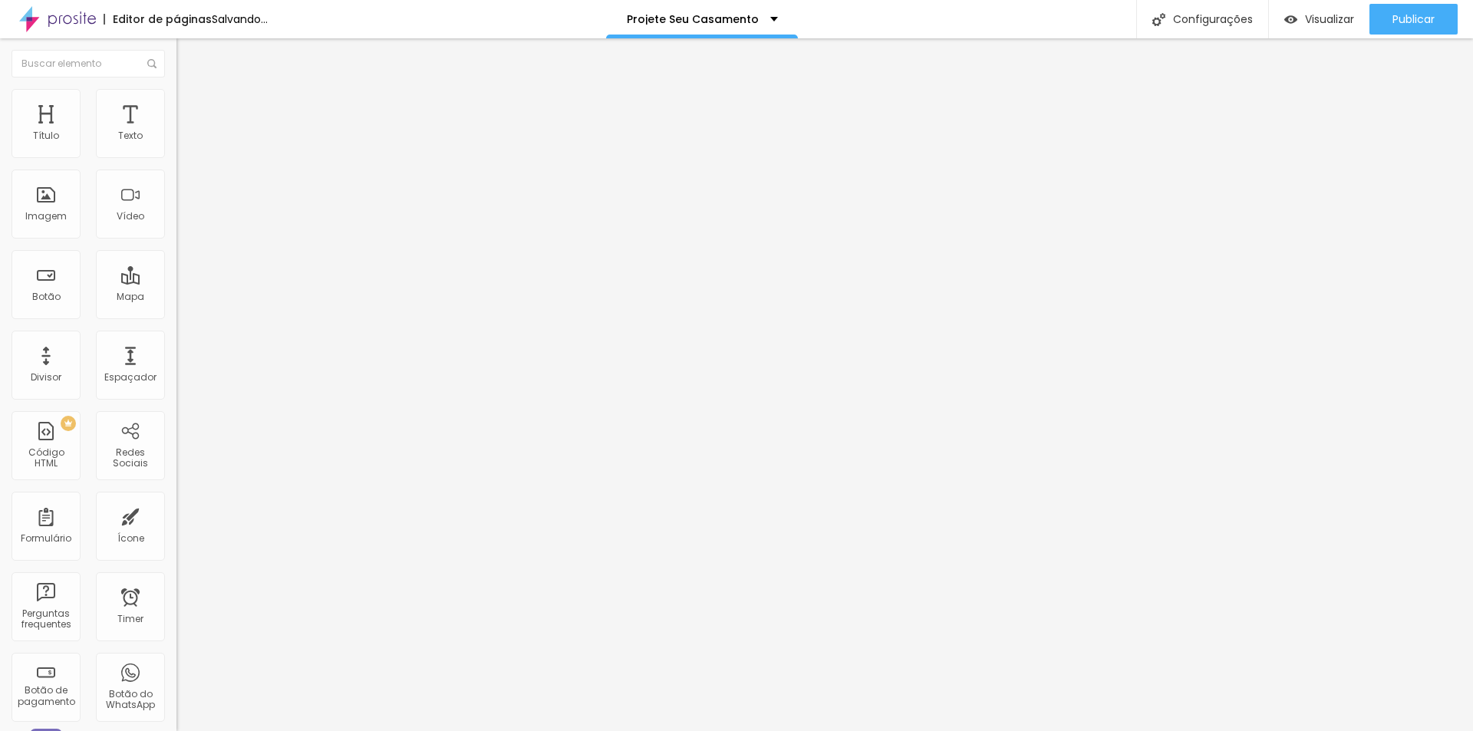
click at [177, 515] on input "range" at bounding box center [226, 521] width 99 height 12
click at [177, 529] on input "387" at bounding box center [210, 537] width 66 height 16
drag, startPoint x: 138, startPoint y: 178, endPoint x: 76, endPoint y: 177, distance: 62.2
click at [177, 337] on div "387 px Espaçamento vertical" at bounding box center [265, 445] width 177 height 217
click at [177, 598] on div "Classes Html" at bounding box center [265, 602] width 177 height 9
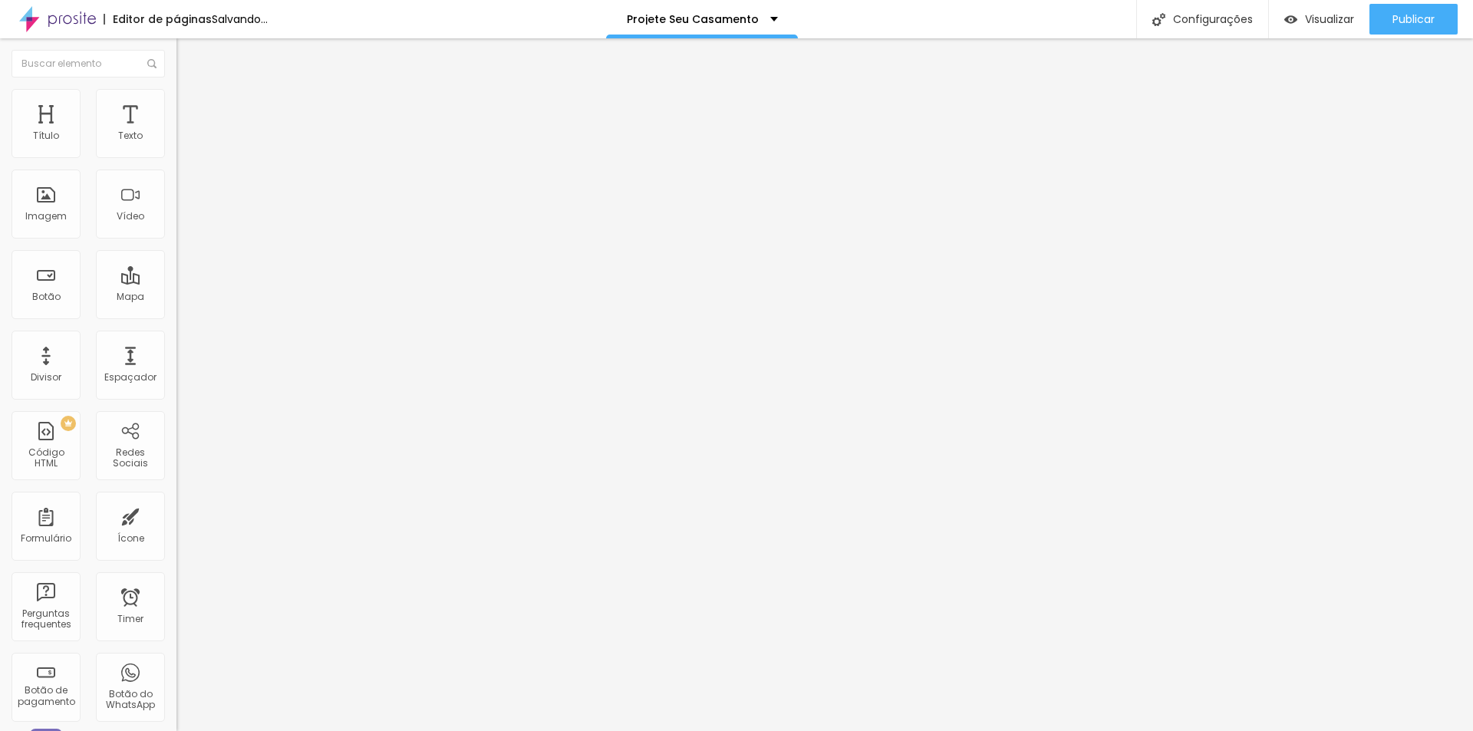
click at [177, 95] on img at bounding box center [184, 96] width 14 height 14
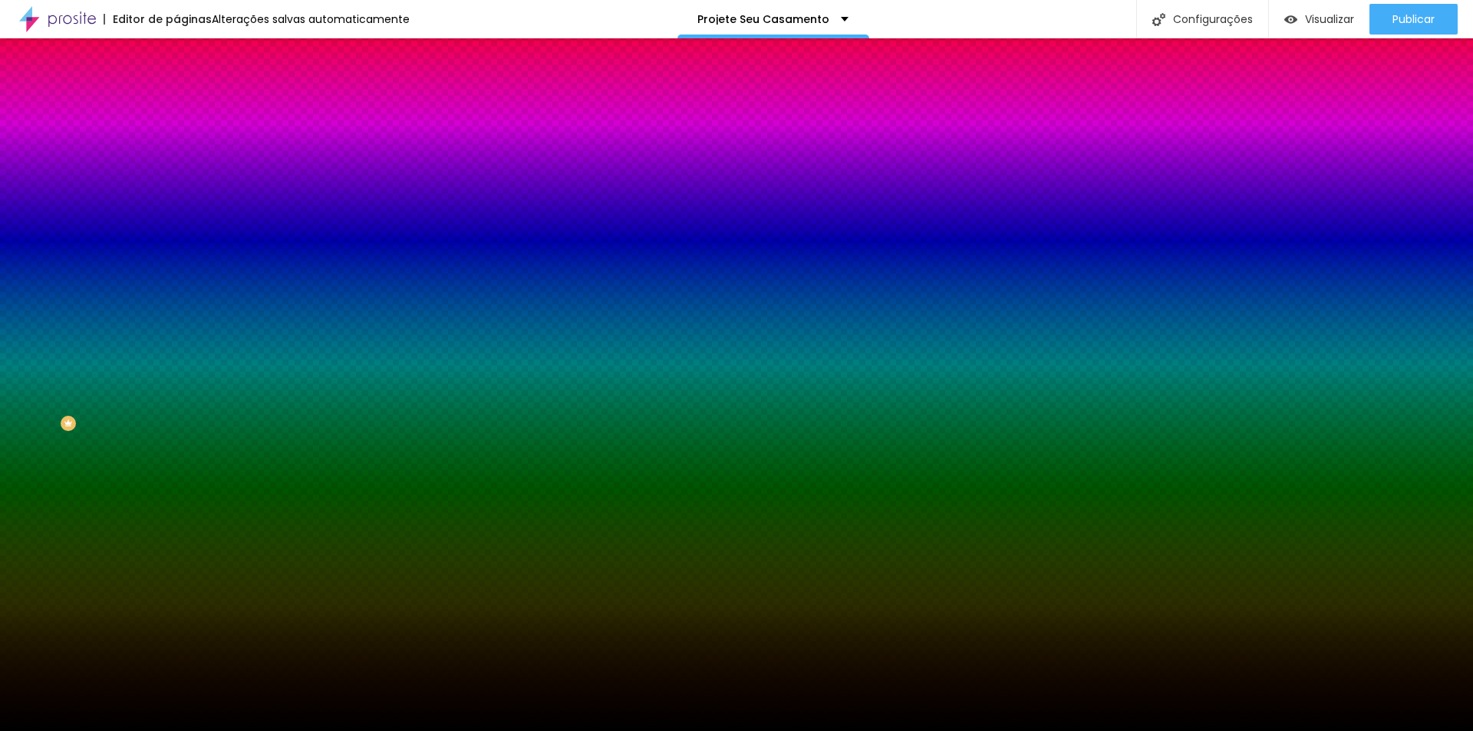
click at [260, 138] on img at bounding box center [264, 133] width 9 height 9
click at [177, 141] on span "Adicionar imagem" at bounding box center [226, 134] width 99 height 13
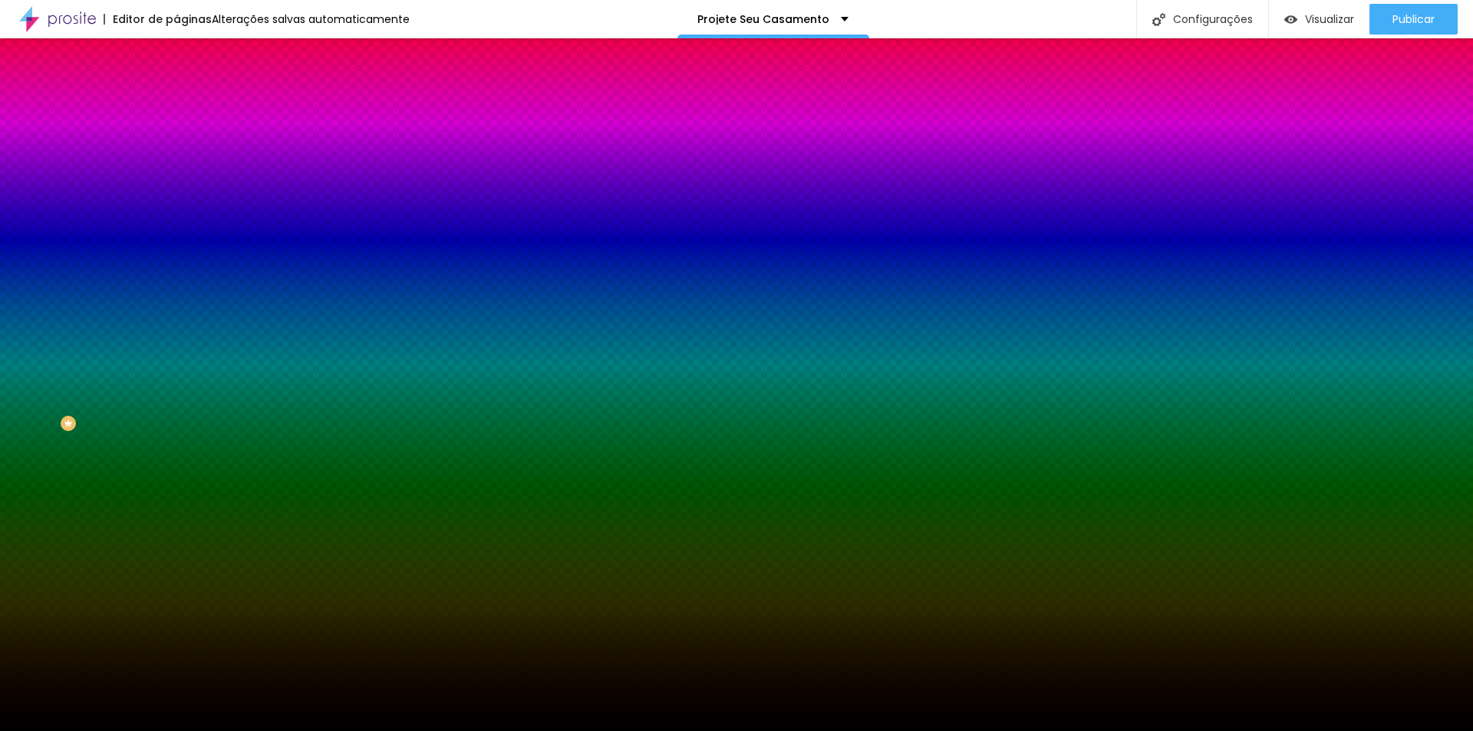
click at [177, 141] on span "Trocar imagem" at bounding box center [219, 134] width 84 height 13
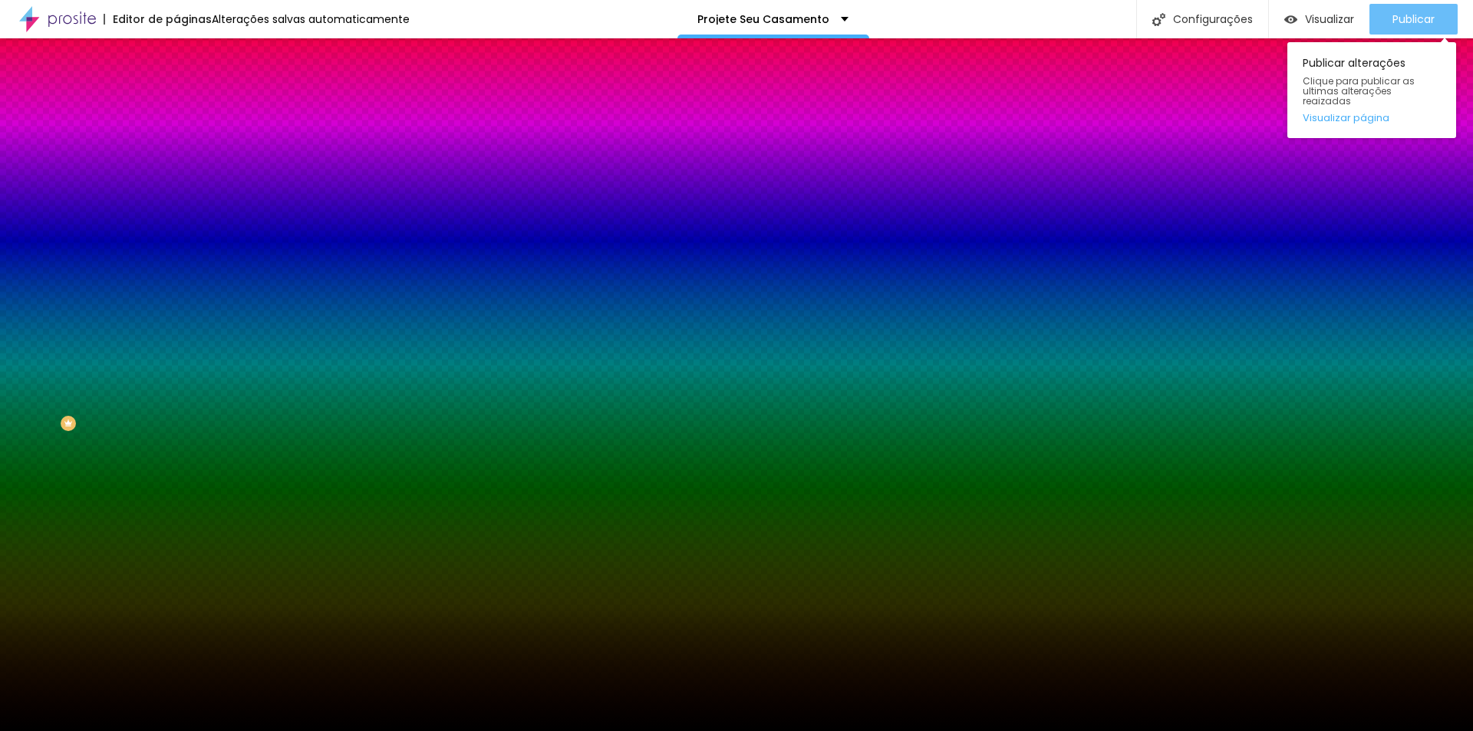
click at [1411, 19] on span "Publicar" at bounding box center [1414, 19] width 42 height 12
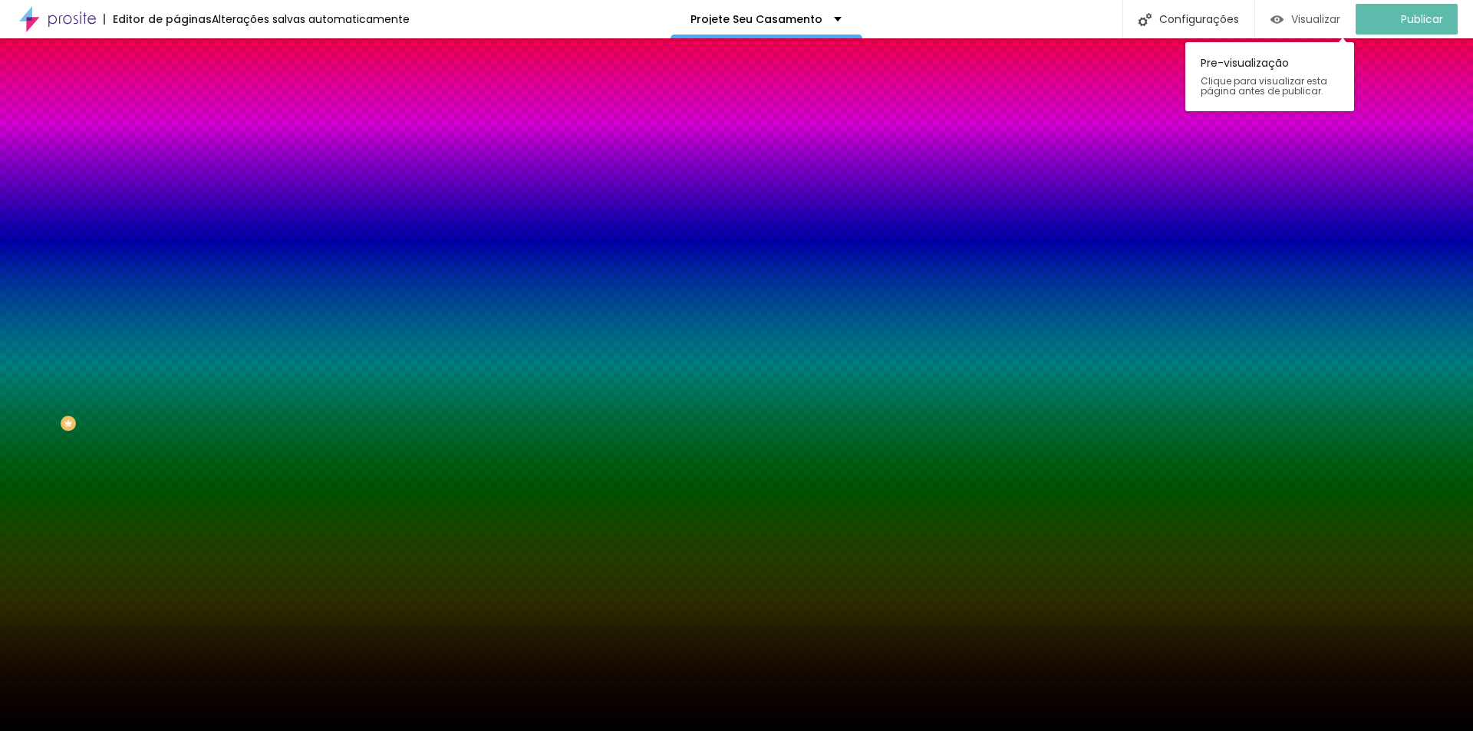
click at [1315, 16] on span "Visualizar" at bounding box center [1316, 19] width 49 height 12
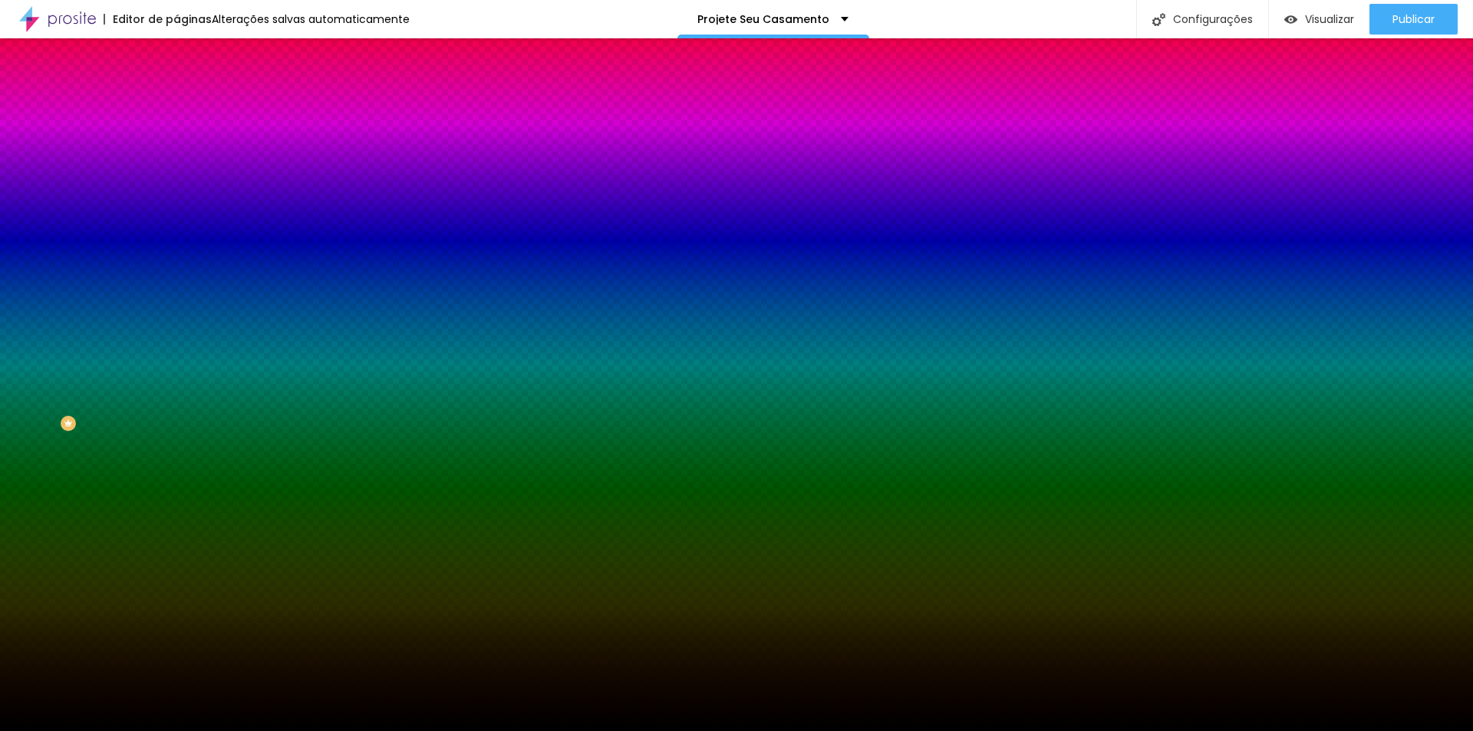
click at [177, 89] on li "Conteúdo" at bounding box center [265, 81] width 177 height 15
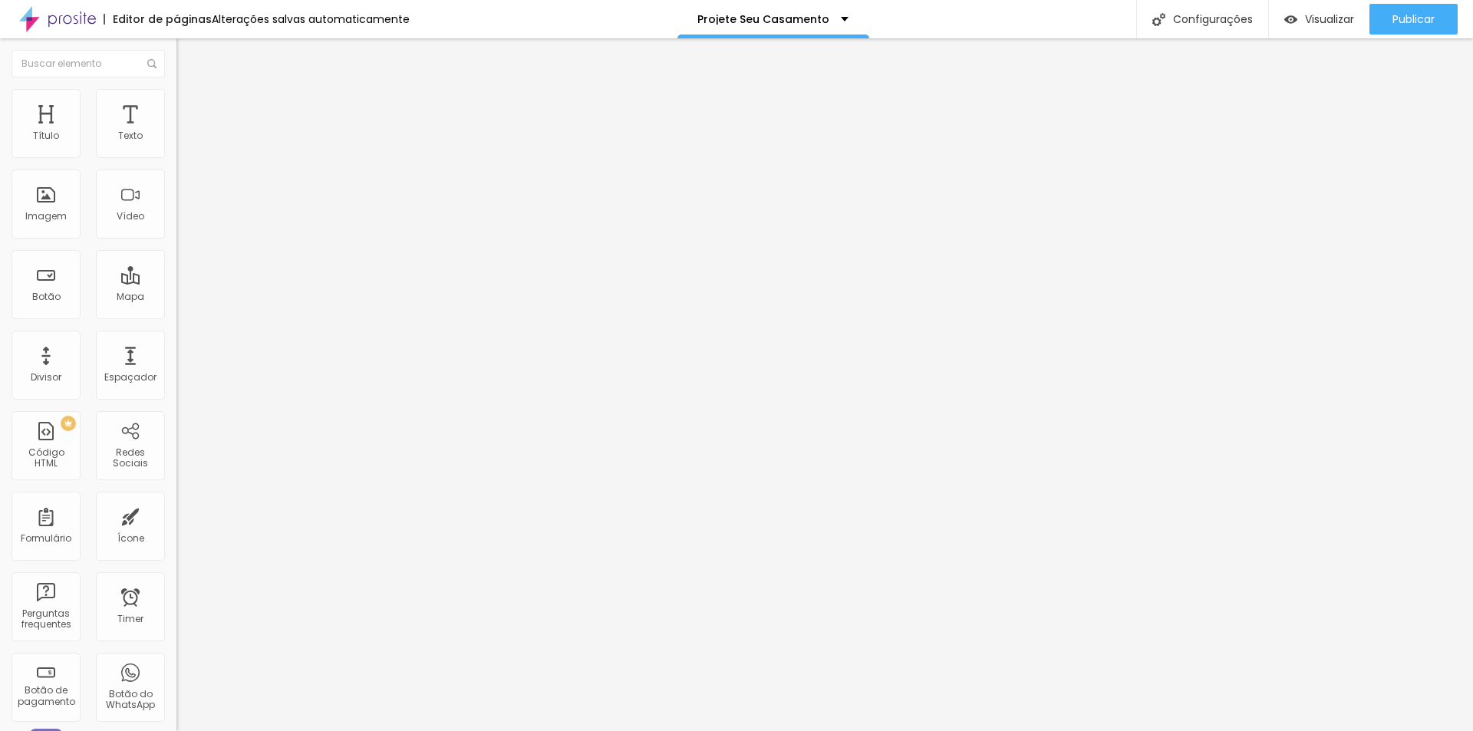
click at [188, 59] on img "button" at bounding box center [194, 56] width 12 height 12
click at [177, 99] on li "Avançado" at bounding box center [265, 96] width 177 height 15
click at [177, 89] on li "Conteúdo" at bounding box center [265, 81] width 177 height 15
drag, startPoint x: 20, startPoint y: 51, endPoint x: 31, endPoint y: 75, distance: 26.4
click at [188, 54] on img "button" at bounding box center [194, 56] width 12 height 12
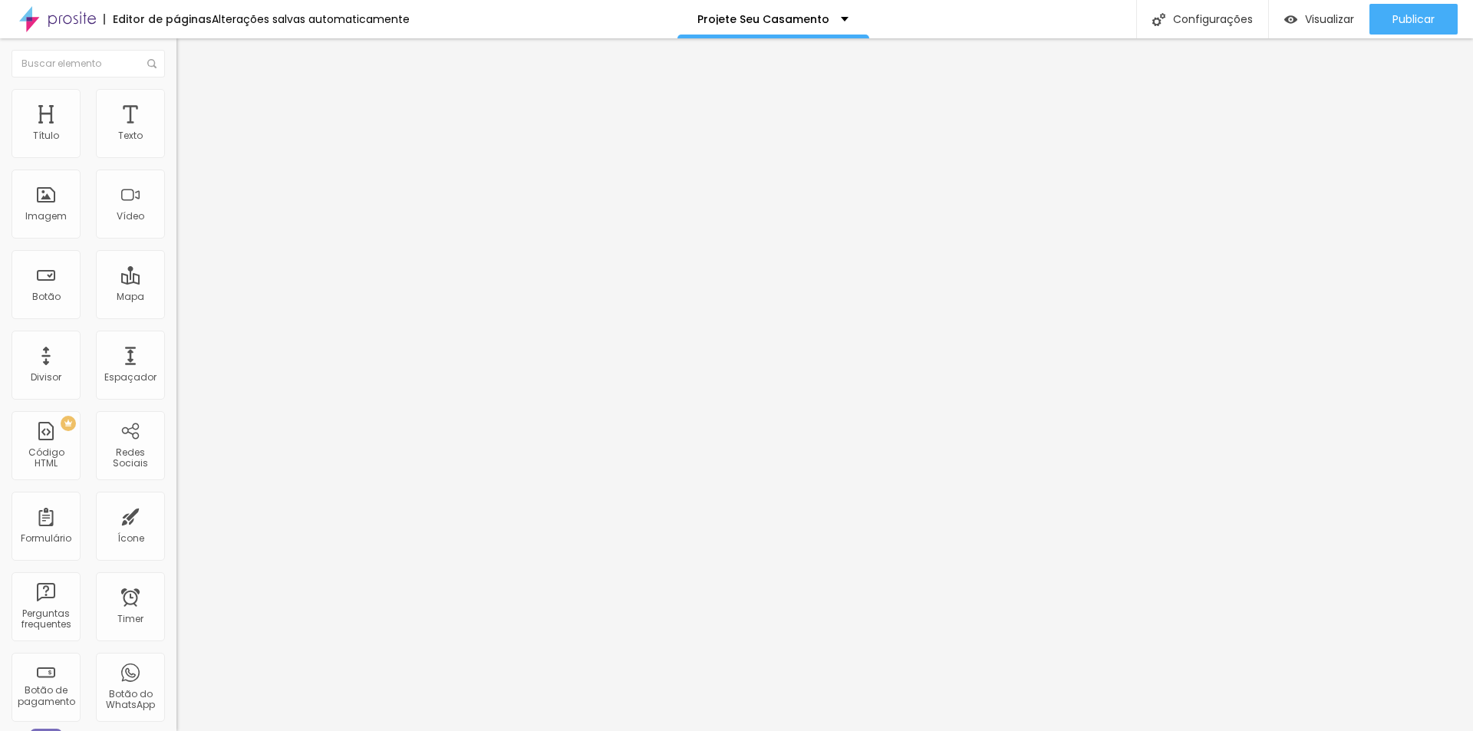
drag, startPoint x: 25, startPoint y: 54, endPoint x: 25, endPoint y: 68, distance: 13.0
click at [188, 52] on div "Editar Espaçador" at bounding box center [244, 56] width 113 height 12
click at [130, 124] on div "Texto" at bounding box center [130, 123] width 69 height 69
drag, startPoint x: 21, startPoint y: 55, endPoint x: 21, endPoint y: 76, distance: 20.7
click at [188, 54] on img "button" at bounding box center [194, 56] width 12 height 12
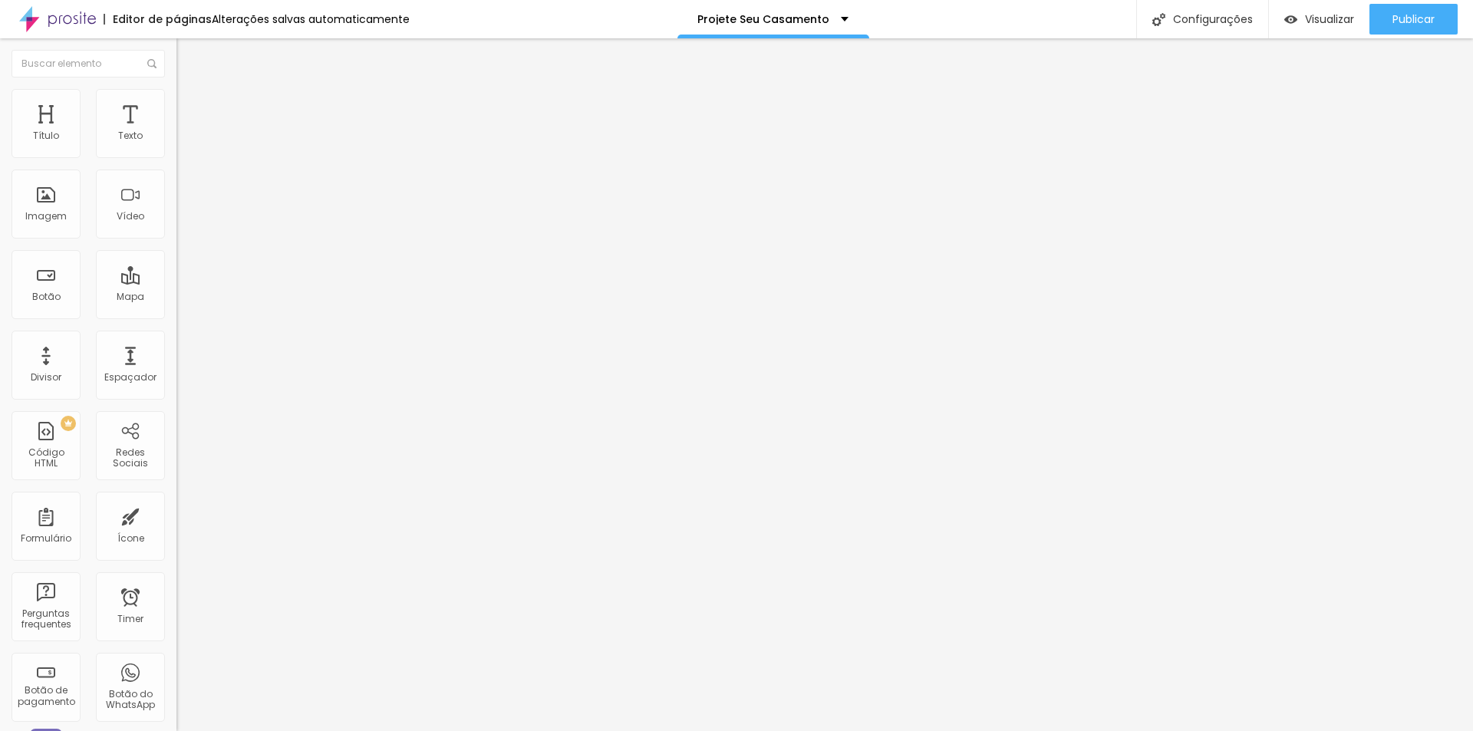
drag, startPoint x: 107, startPoint y: 151, endPoint x: -32, endPoint y: 138, distance: 140.3
click at [177, 282] on input "range" at bounding box center [226, 288] width 99 height 12
drag, startPoint x: 31, startPoint y: 152, endPoint x: 157, endPoint y: 112, distance: 132.8
click at [180, 282] on input "range" at bounding box center [226, 288] width 99 height 12
click at [177, 102] on li "Avançado" at bounding box center [265, 96] width 177 height 15
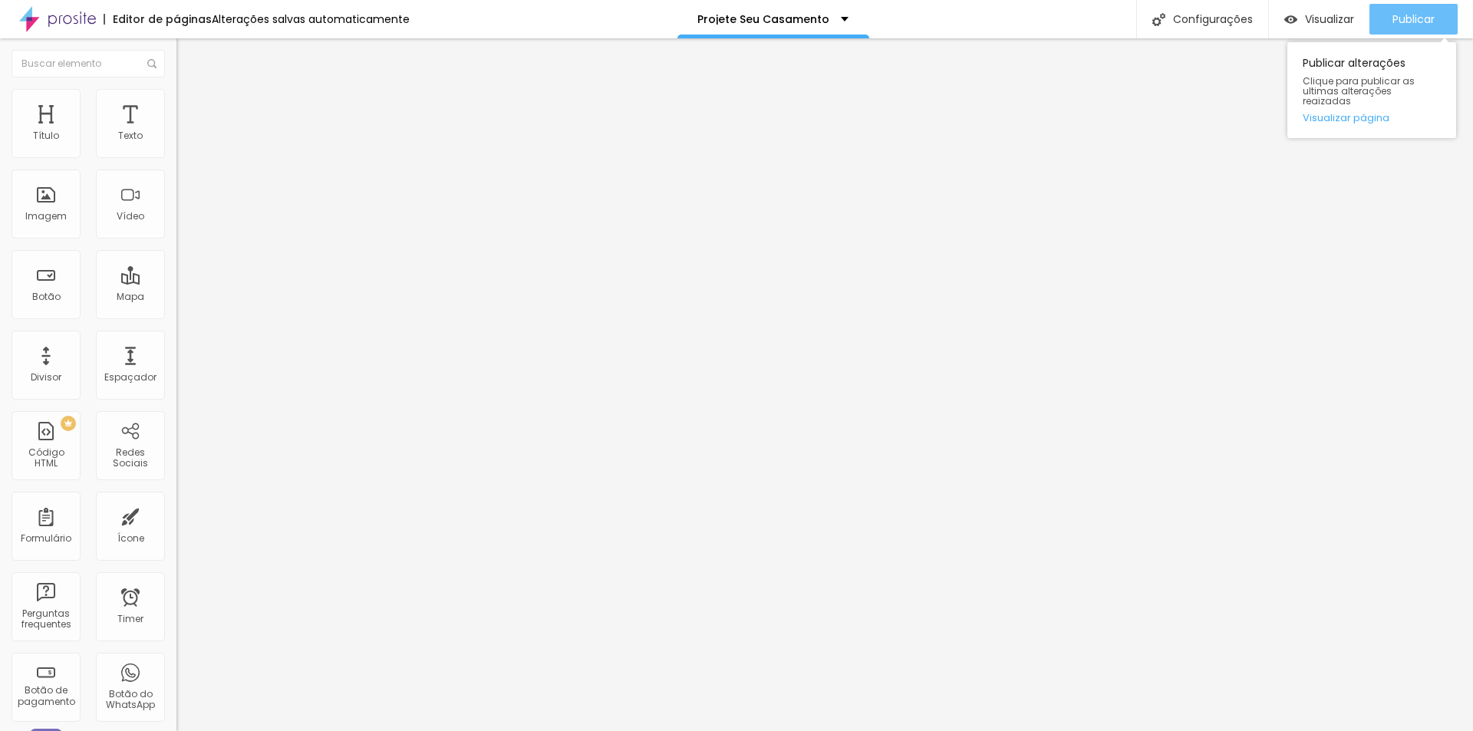
click at [1425, 17] on span "Publicar" at bounding box center [1414, 19] width 42 height 12
click at [1370, 19] on icon "button" at bounding box center [1360, 19] width 18 height 18
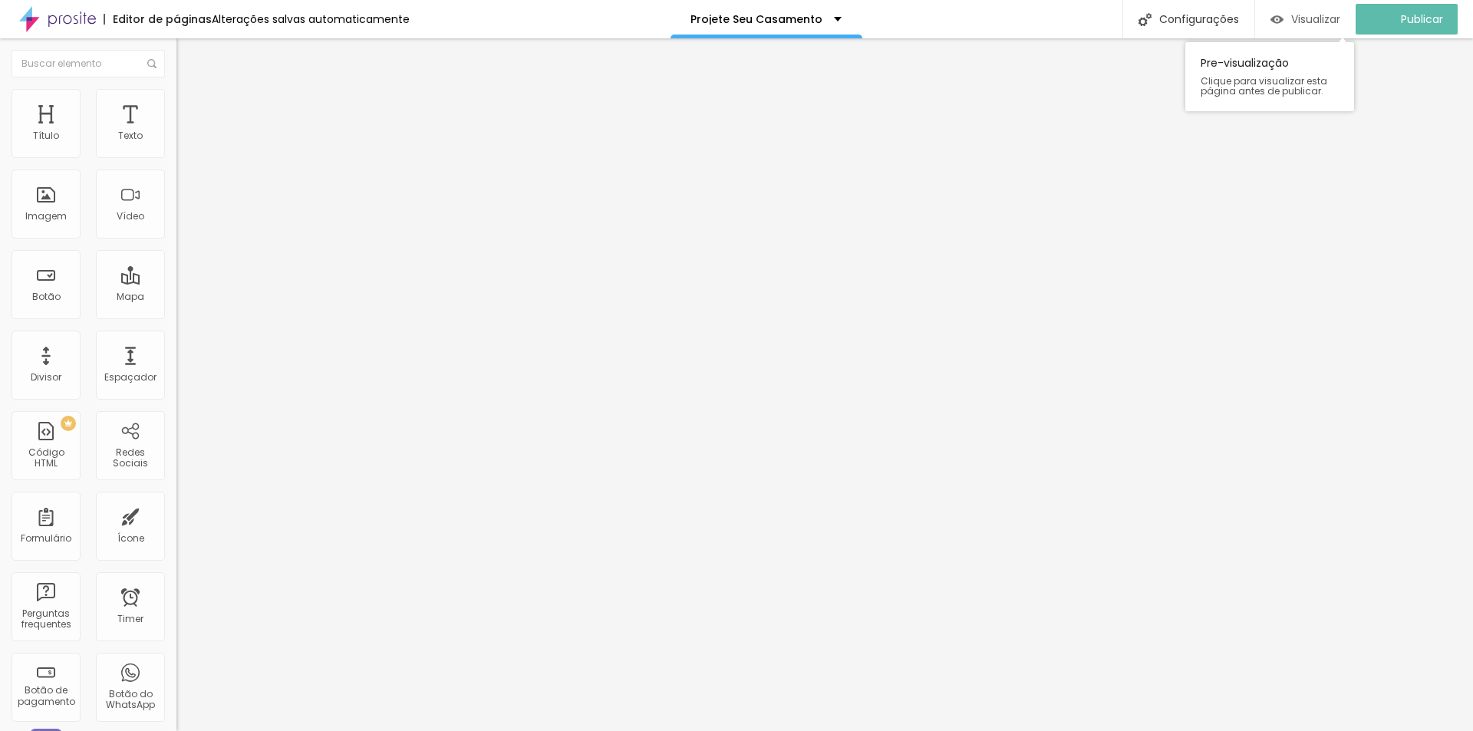
click at [1313, 19] on span "Visualizar" at bounding box center [1316, 19] width 49 height 12
click at [51, 205] on div "Imagem" at bounding box center [46, 204] width 69 height 69
click at [177, 99] on li "Estilo" at bounding box center [265, 96] width 177 height 15
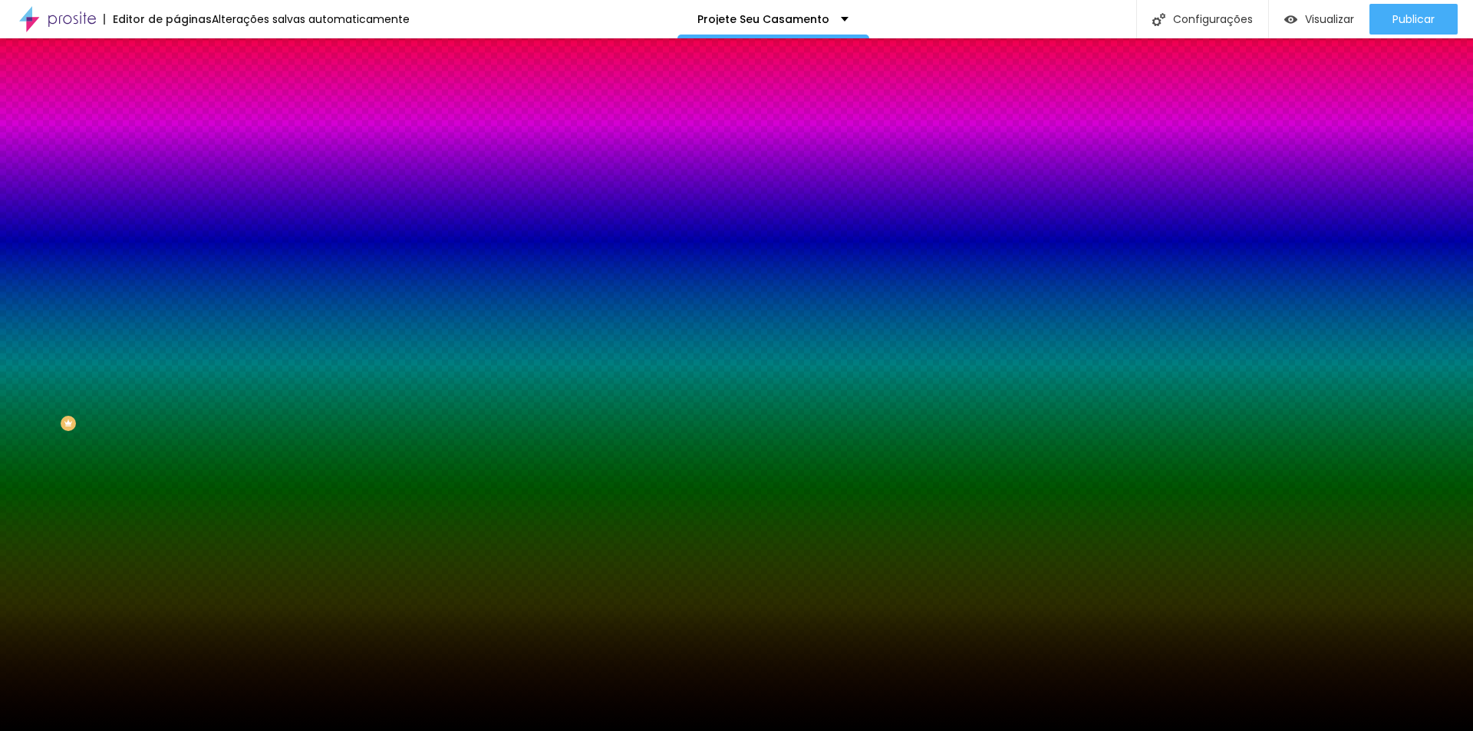
click at [177, 141] on span "Trocar imagem" at bounding box center [219, 134] width 84 height 13
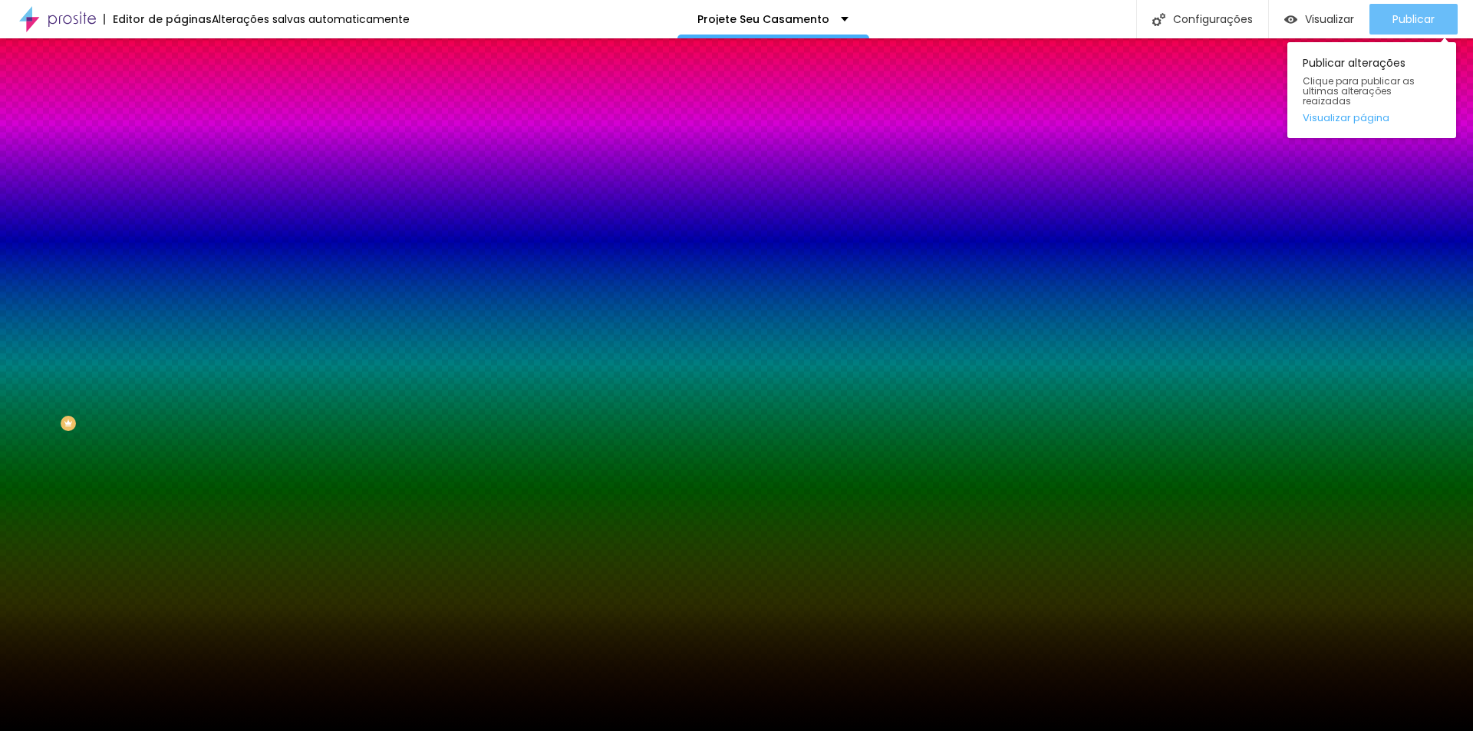
click at [1408, 19] on span "Publicar" at bounding box center [1414, 19] width 42 height 12
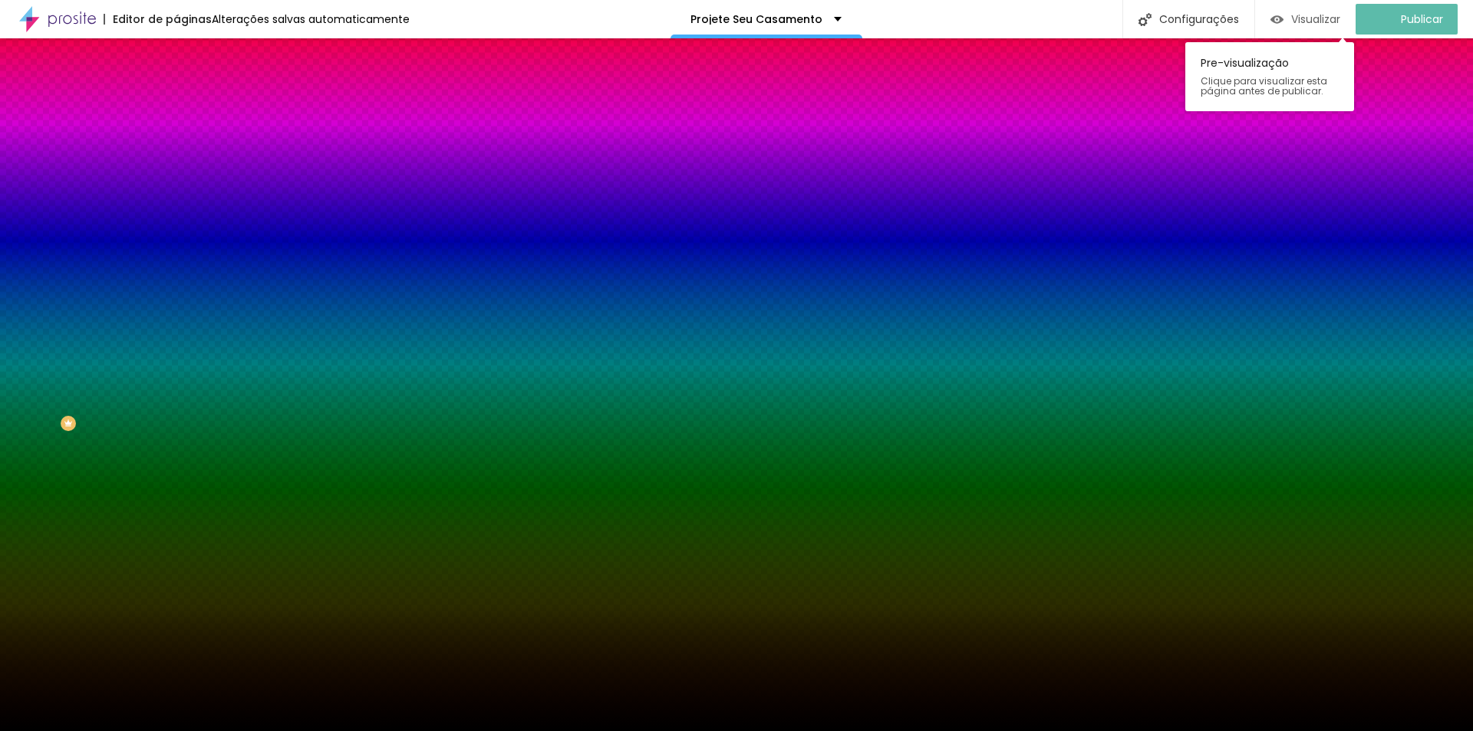
click at [1318, 18] on span "Visualizar" at bounding box center [1316, 19] width 49 height 12
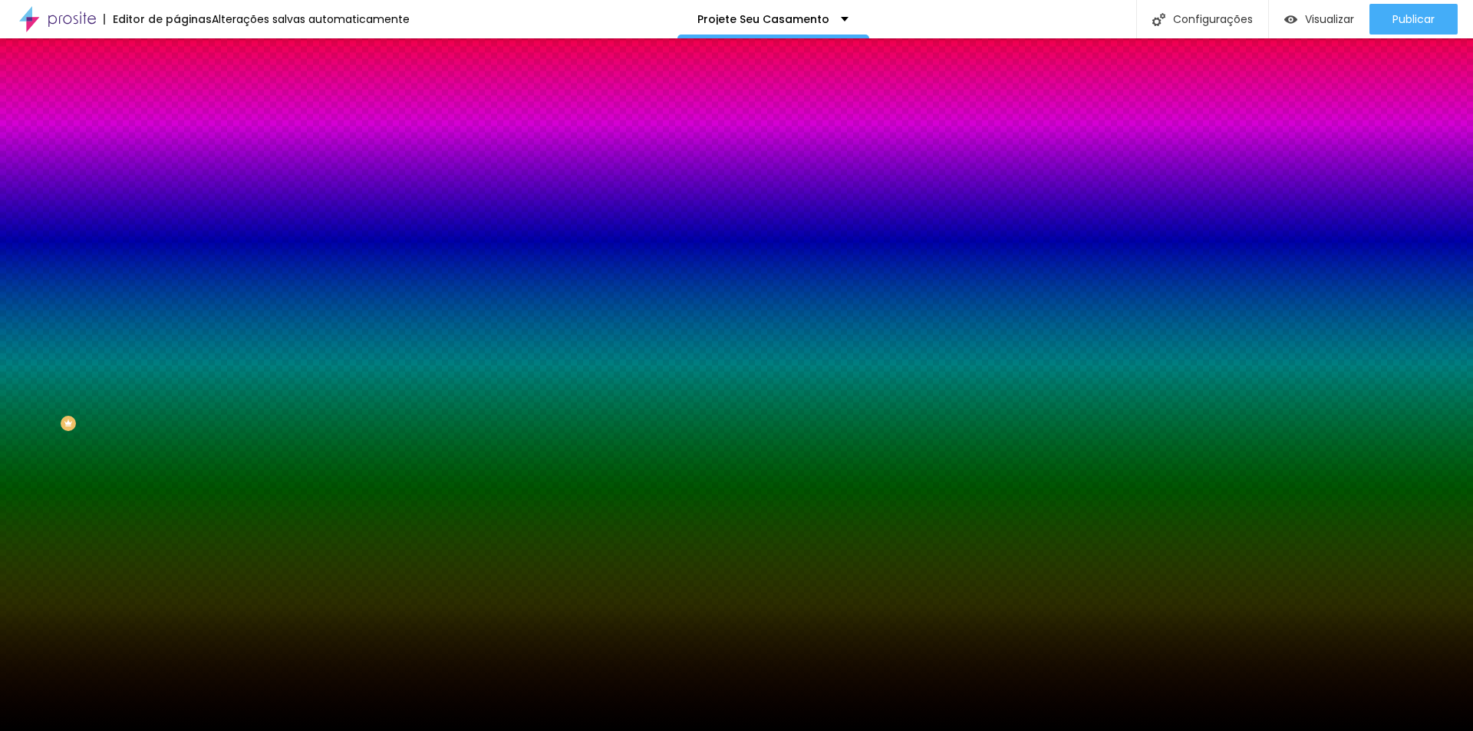
click at [177, 106] on ul "Conteúdo Estilo Avançado" at bounding box center [265, 97] width 177 height 46
click at [177, 104] on img at bounding box center [184, 111] width 14 height 14
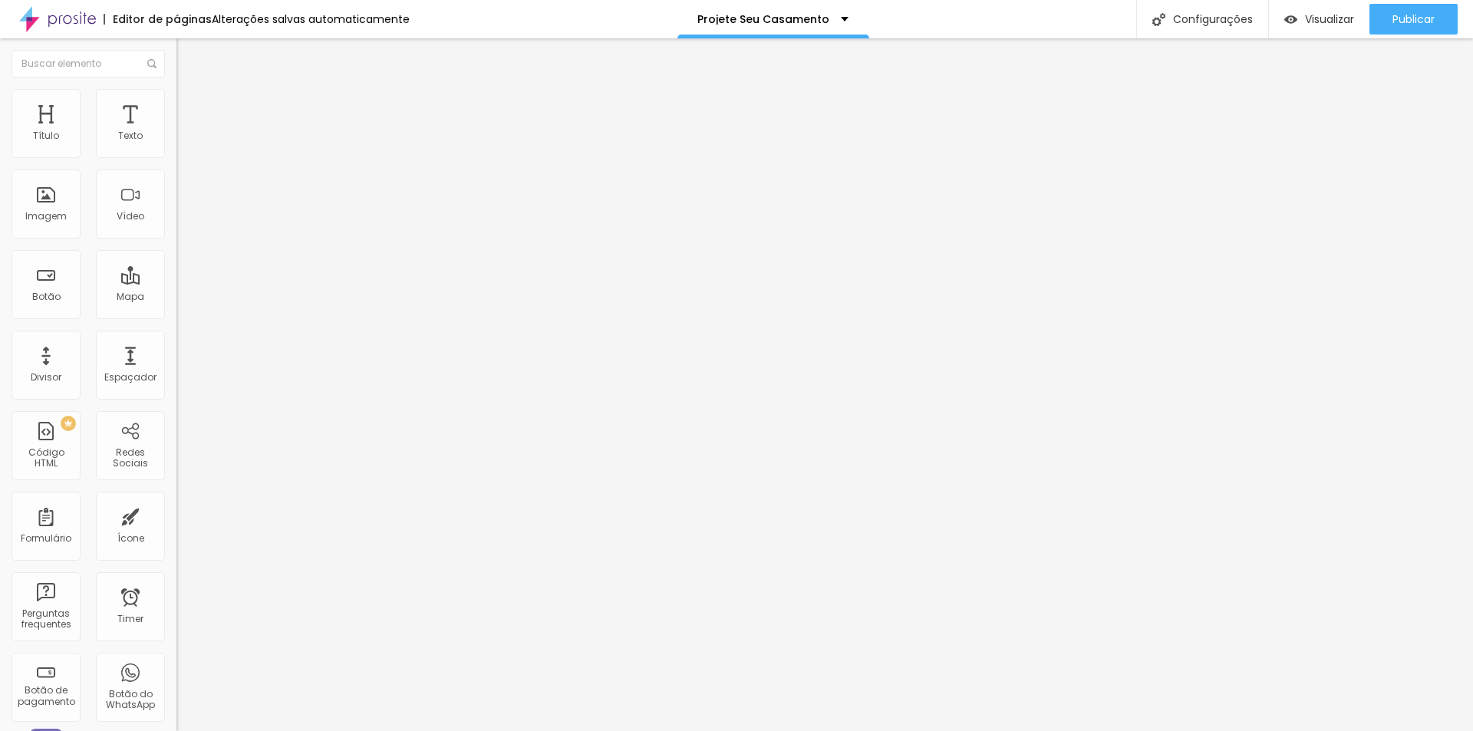
click at [177, 87] on img at bounding box center [184, 81] width 14 height 14
drag, startPoint x: 104, startPoint y: 152, endPoint x: -10, endPoint y: 144, distance: 113.8
click at [177, 282] on input "range" at bounding box center [226, 288] width 99 height 12
click at [177, 93] on img at bounding box center [184, 96] width 14 height 14
click at [177, 104] on li "Avançado" at bounding box center [265, 111] width 177 height 15
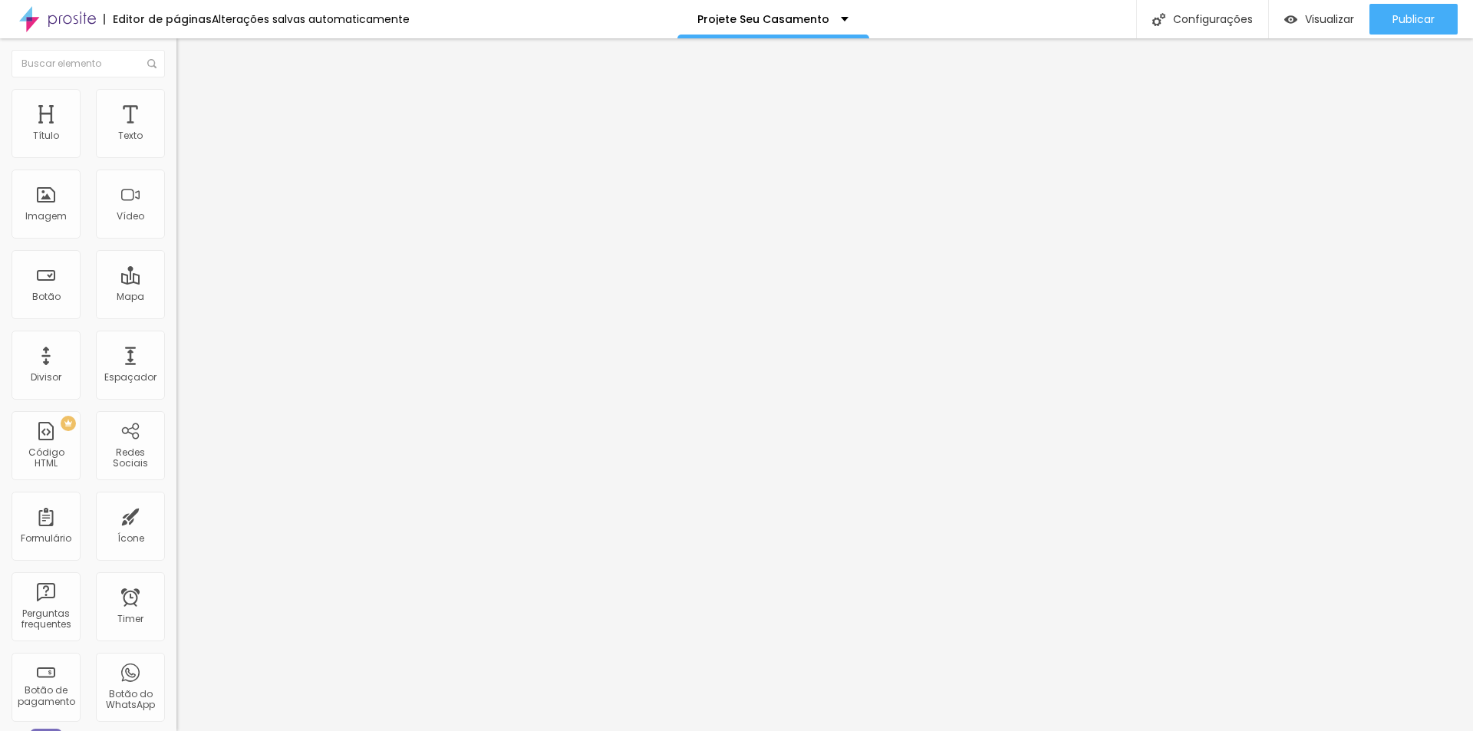
click at [177, 93] on ul "Conteúdo Estilo Avançado" at bounding box center [265, 97] width 177 height 46
drag, startPoint x: 45, startPoint y: 186, endPoint x: 25, endPoint y: 185, distance: 19.2
click at [177, 190] on div "10 Espaço de cima 10 Espaço de baixo ID Html Classes Html Visível nos dispositi…" at bounding box center [265, 442] width 177 height 645
drag, startPoint x: 38, startPoint y: 181, endPoint x: 143, endPoint y: 179, distance: 105.2
click at [177, 515] on input "range" at bounding box center [226, 521] width 99 height 12
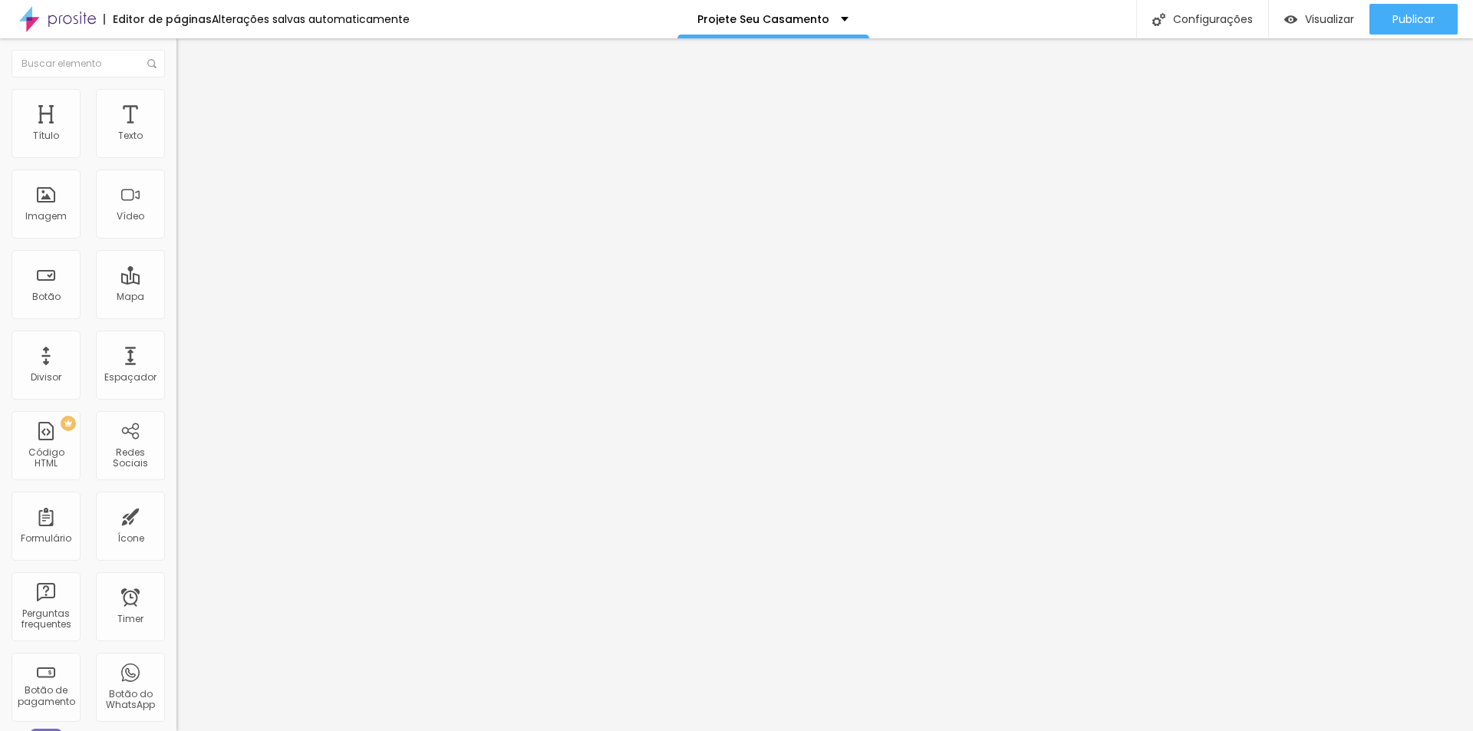
drag, startPoint x: 25, startPoint y: 182, endPoint x: 21, endPoint y: 163, distance: 19.6
click at [177, 515] on input "range" at bounding box center [226, 521] width 99 height 12
drag, startPoint x: 45, startPoint y: 152, endPoint x: 12, endPoint y: 165, distance: 34.8
click at [177, 298] on input "range" at bounding box center [226, 304] width 99 height 12
click at [177, 299] on div "Editar Seção Conteúdo Estilo Avançado Modo Encaixotado Encaixotado Completo" at bounding box center [265, 384] width 177 height 693
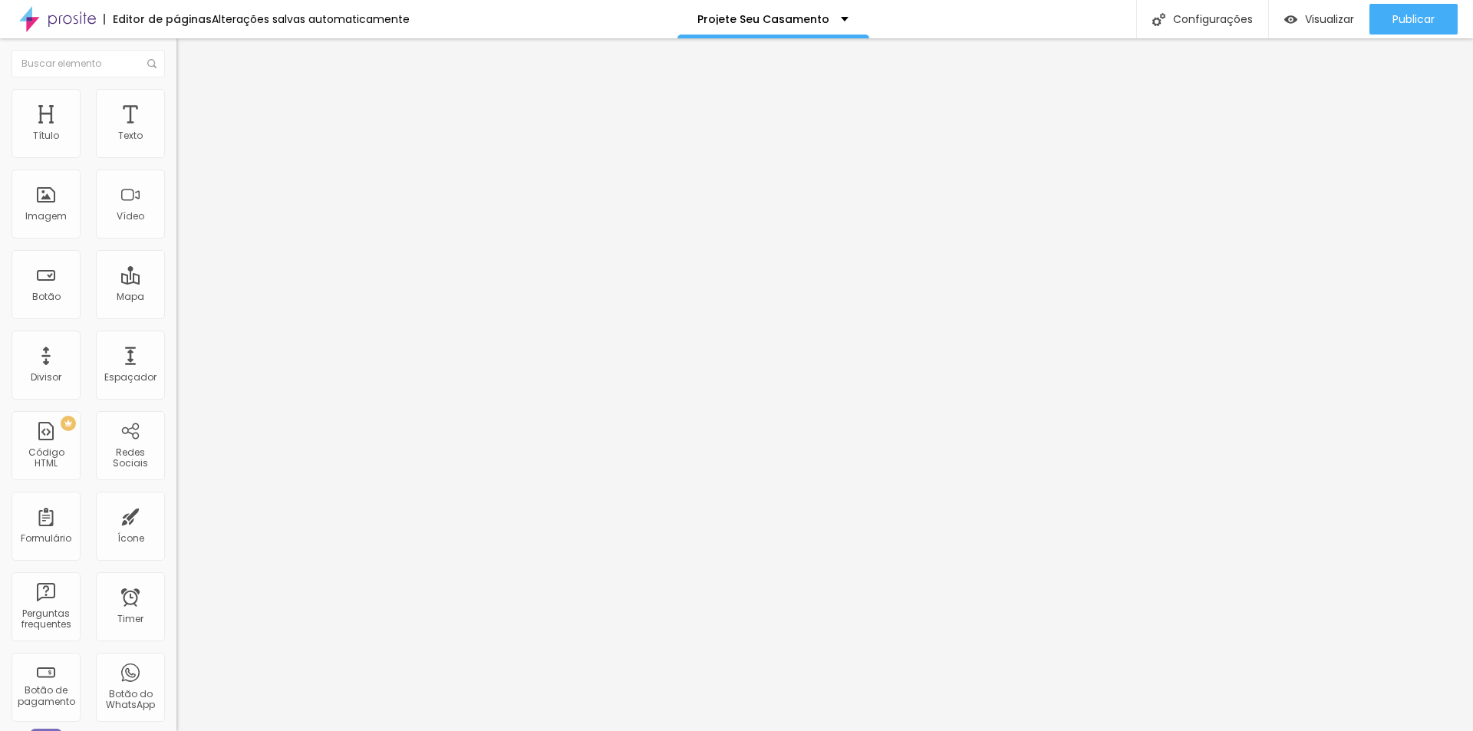
click at [188, 59] on div "Editar Seção" at bounding box center [233, 56] width 91 height 12
click at [177, 96] on li "Avançado" at bounding box center [265, 96] width 177 height 15
drag, startPoint x: 47, startPoint y: 151, endPoint x: 176, endPoint y: 164, distance: 129.6
click at [177, 282] on input "range" at bounding box center [226, 288] width 99 height 12
drag, startPoint x: 41, startPoint y: 180, endPoint x: 203, endPoint y: 203, distance: 163.4
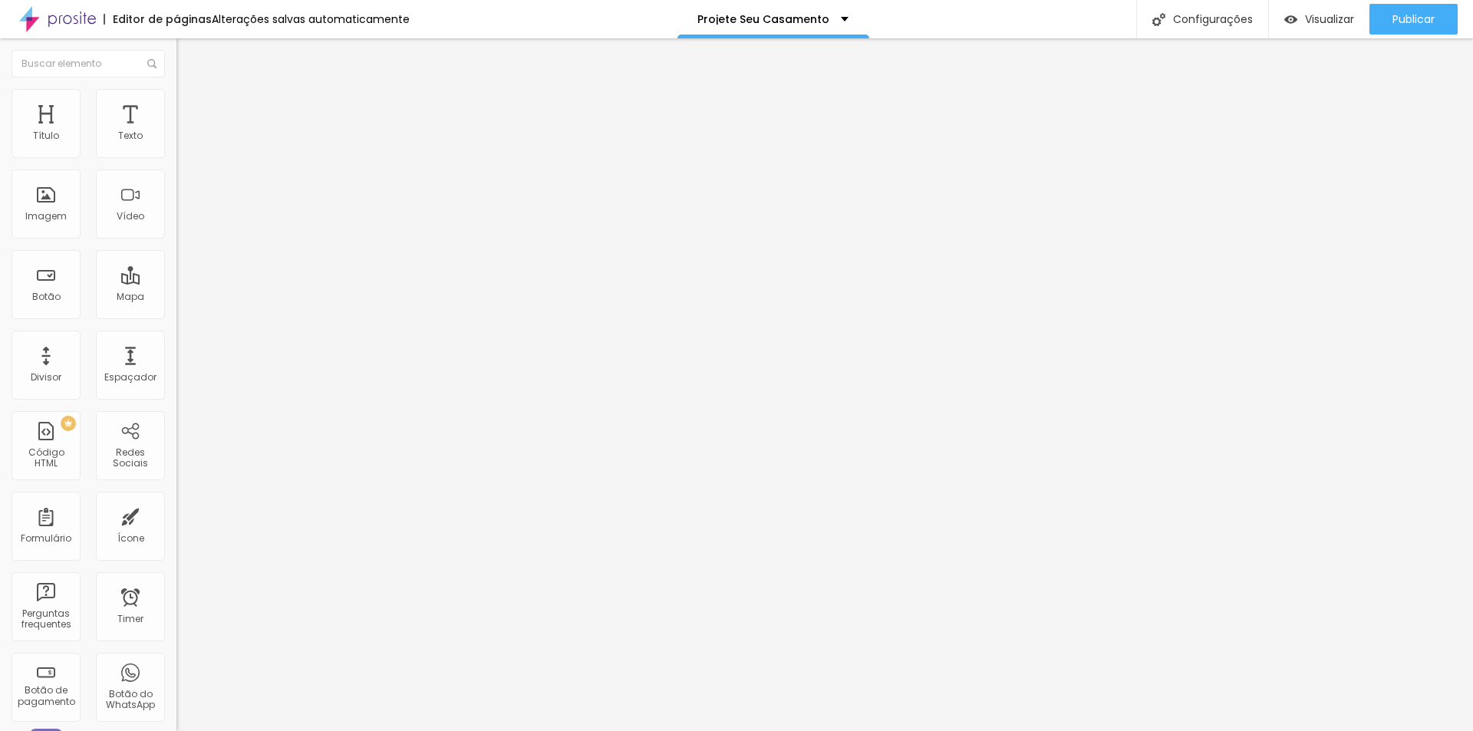
click at [203, 500] on input "range" at bounding box center [226, 506] width 99 height 12
click at [190, 91] on span "Estilo" at bounding box center [202, 84] width 24 height 13
click at [177, 114] on div "Tipografia" at bounding box center [265, 108] width 177 height 9
click at [184, 141] on icon "button" at bounding box center [187, 138] width 6 height 6
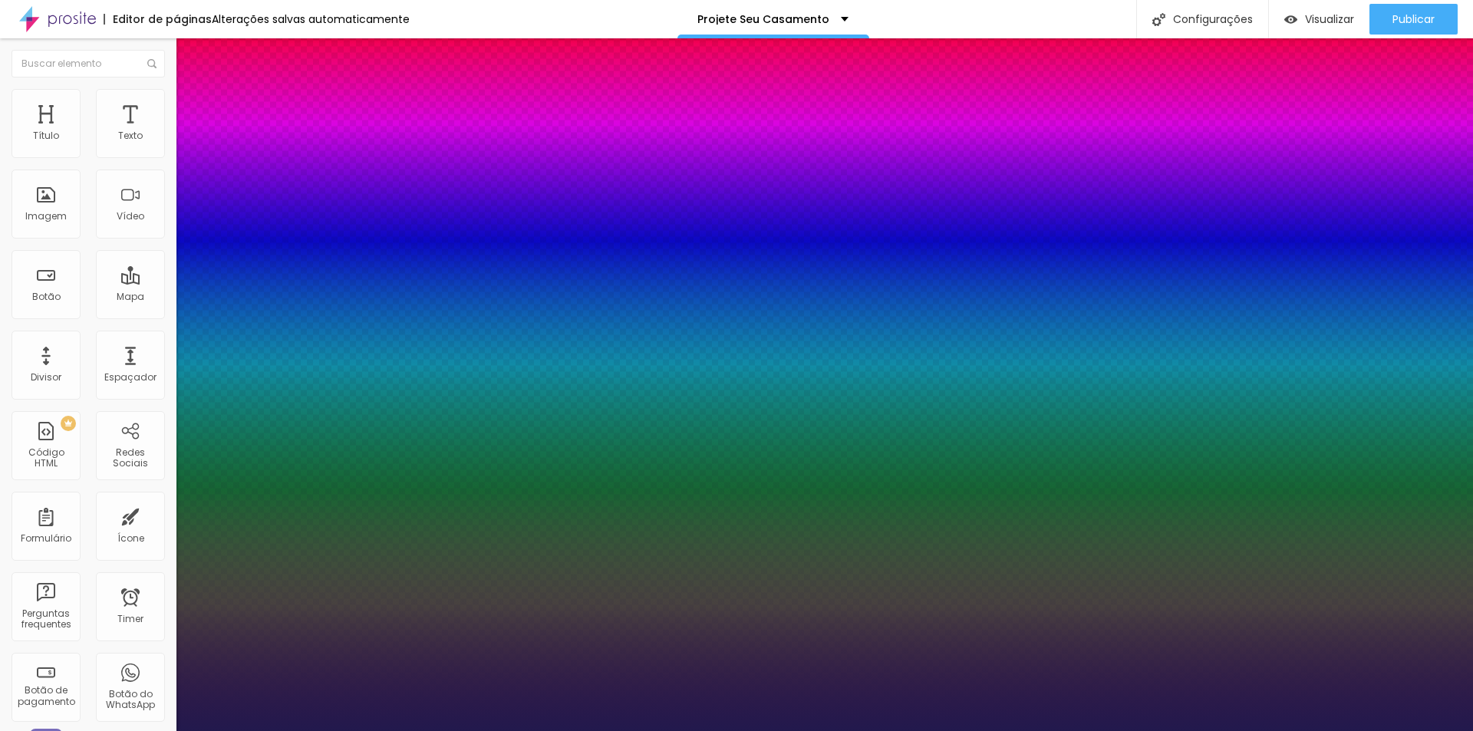
drag, startPoint x: 204, startPoint y: 261, endPoint x: 272, endPoint y: 273, distance: 68.6
drag, startPoint x: 193, startPoint y: 293, endPoint x: 95, endPoint y: 295, distance: 98.3
drag, startPoint x: 196, startPoint y: 334, endPoint x: 153, endPoint y: 359, distance: 49.9
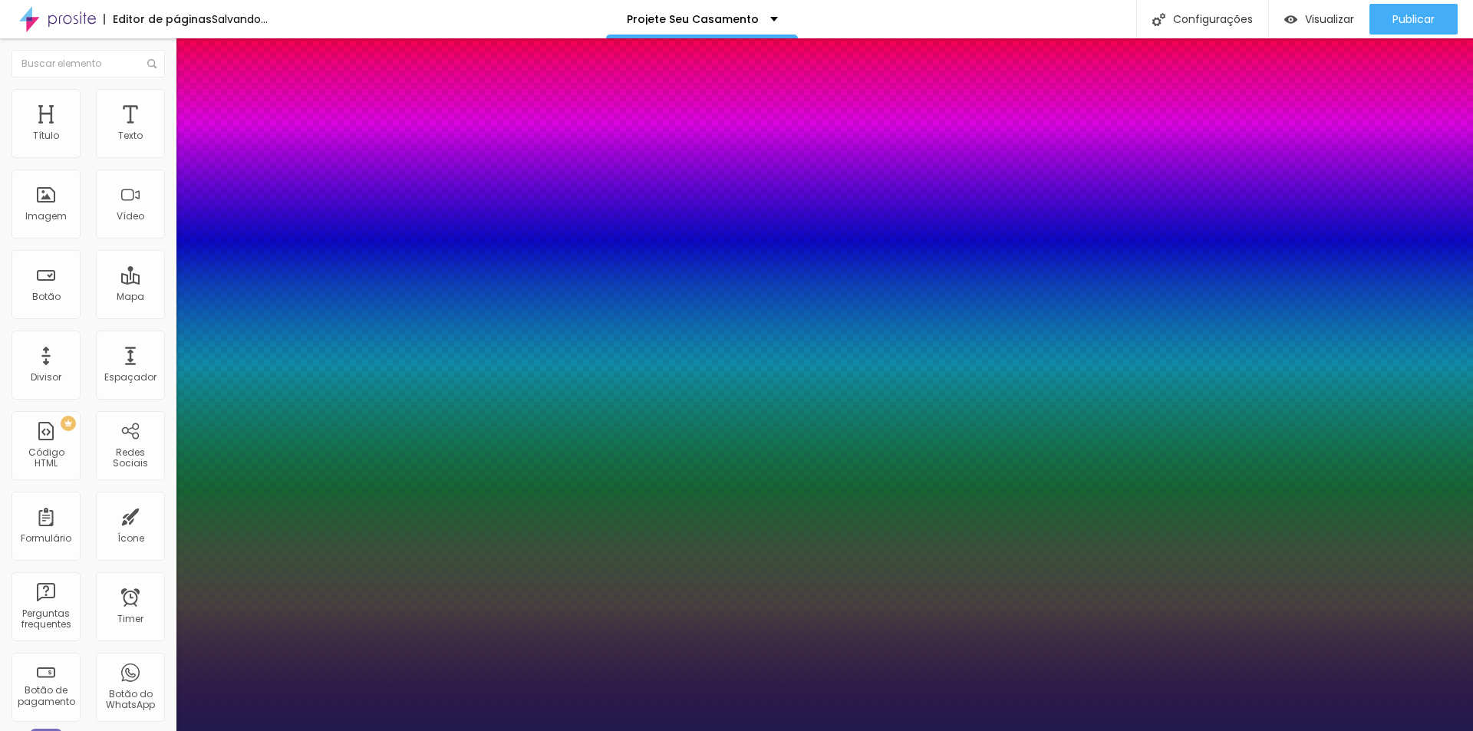
drag, startPoint x: 252, startPoint y: 368, endPoint x: 358, endPoint y: 388, distance: 108.7
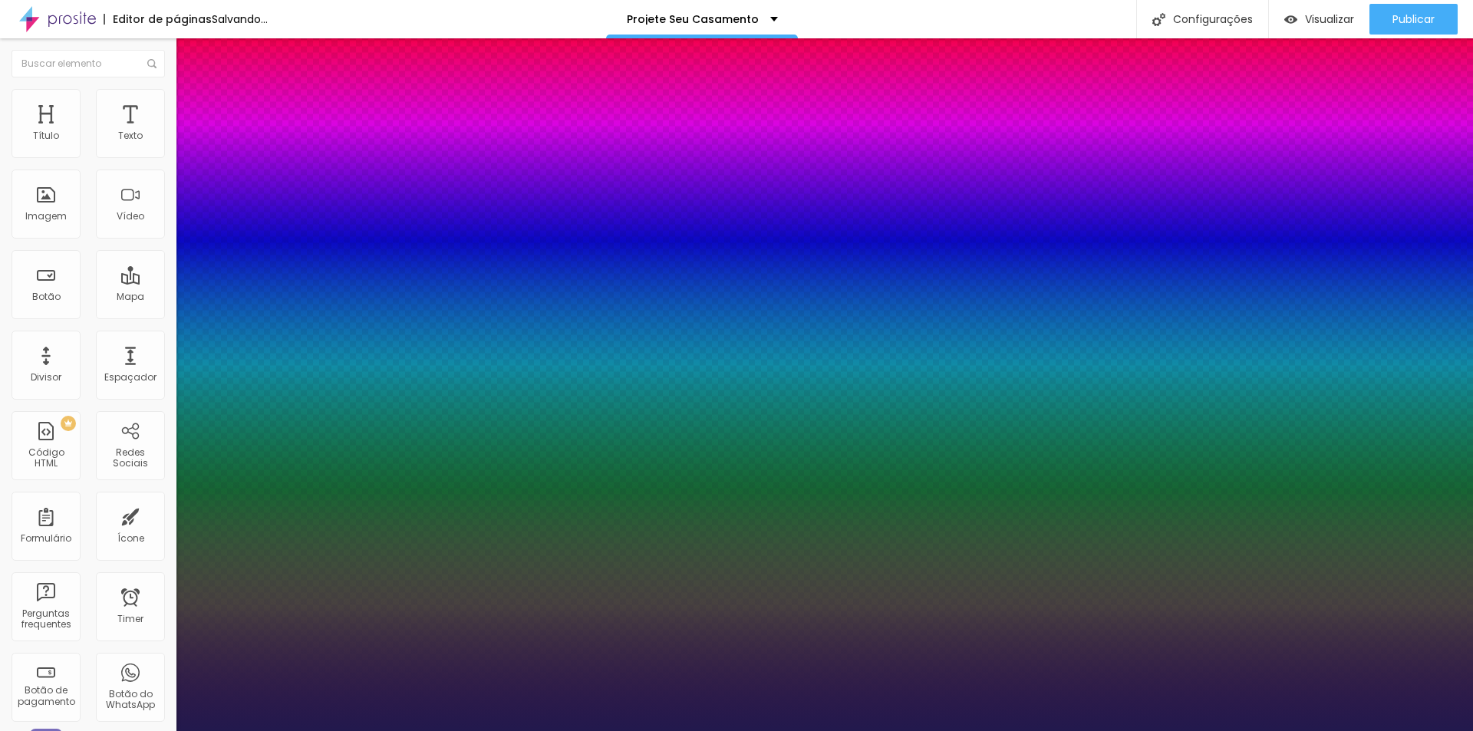
drag, startPoint x: 270, startPoint y: 214, endPoint x: 270, endPoint y: 229, distance: 15.3
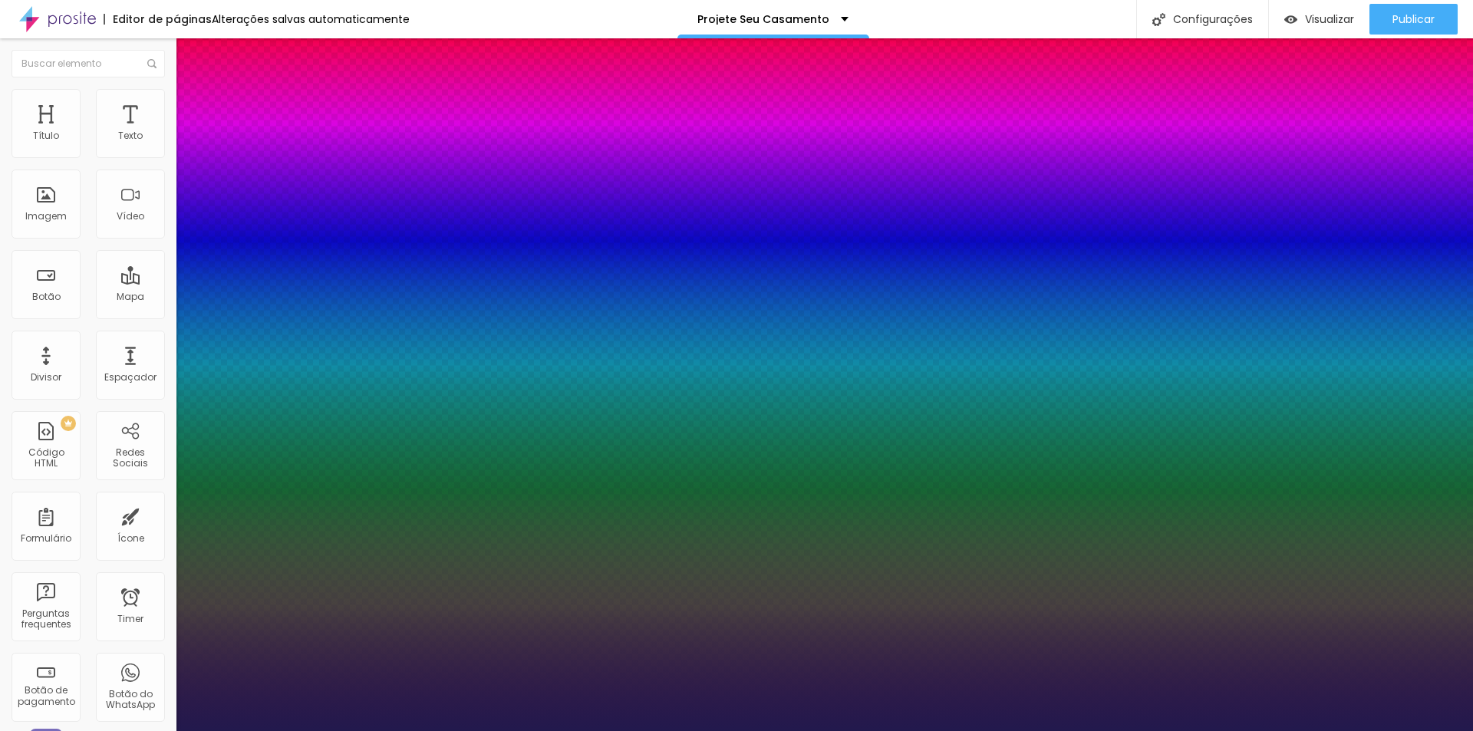
click at [70, 731] on div at bounding box center [736, 731] width 1473 height 0
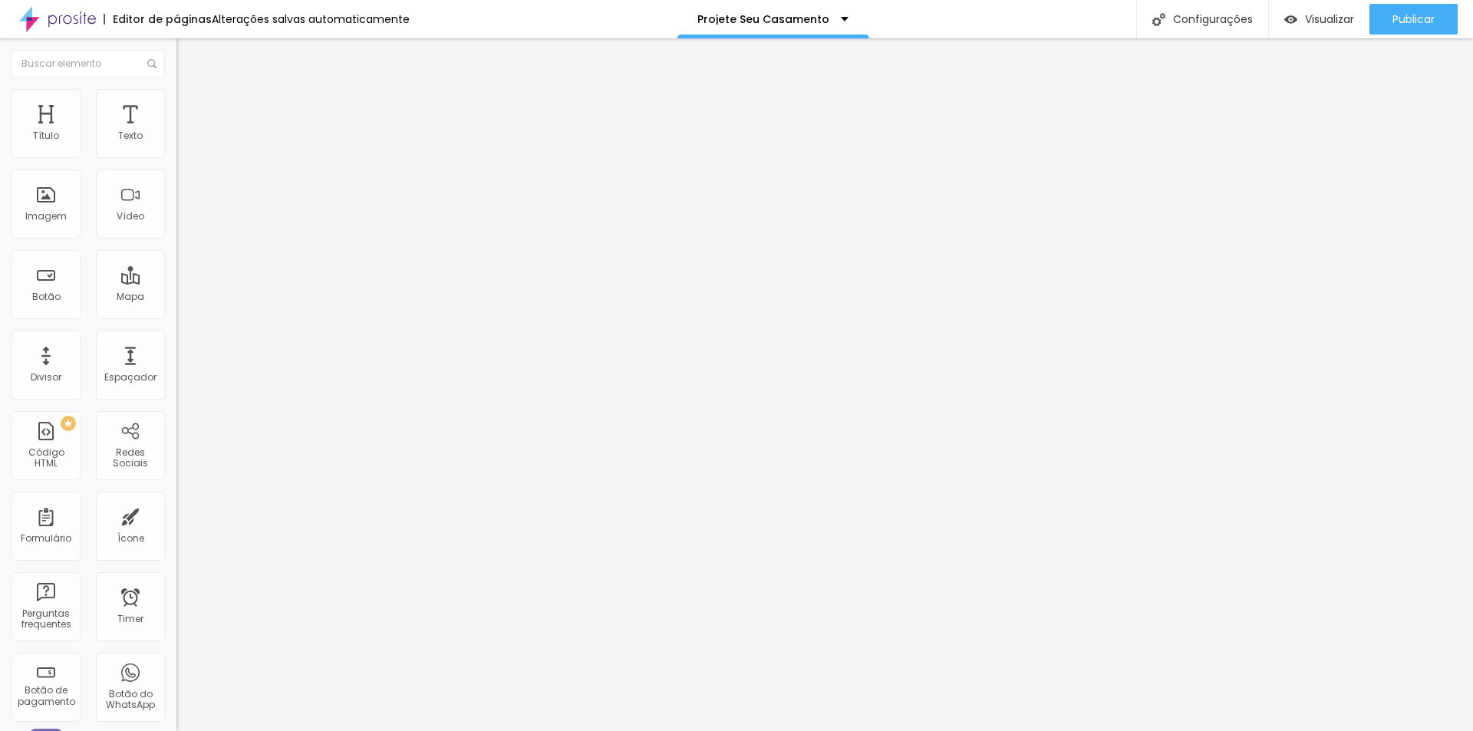
click at [177, 101] on li "Estilo" at bounding box center [265, 96] width 177 height 15
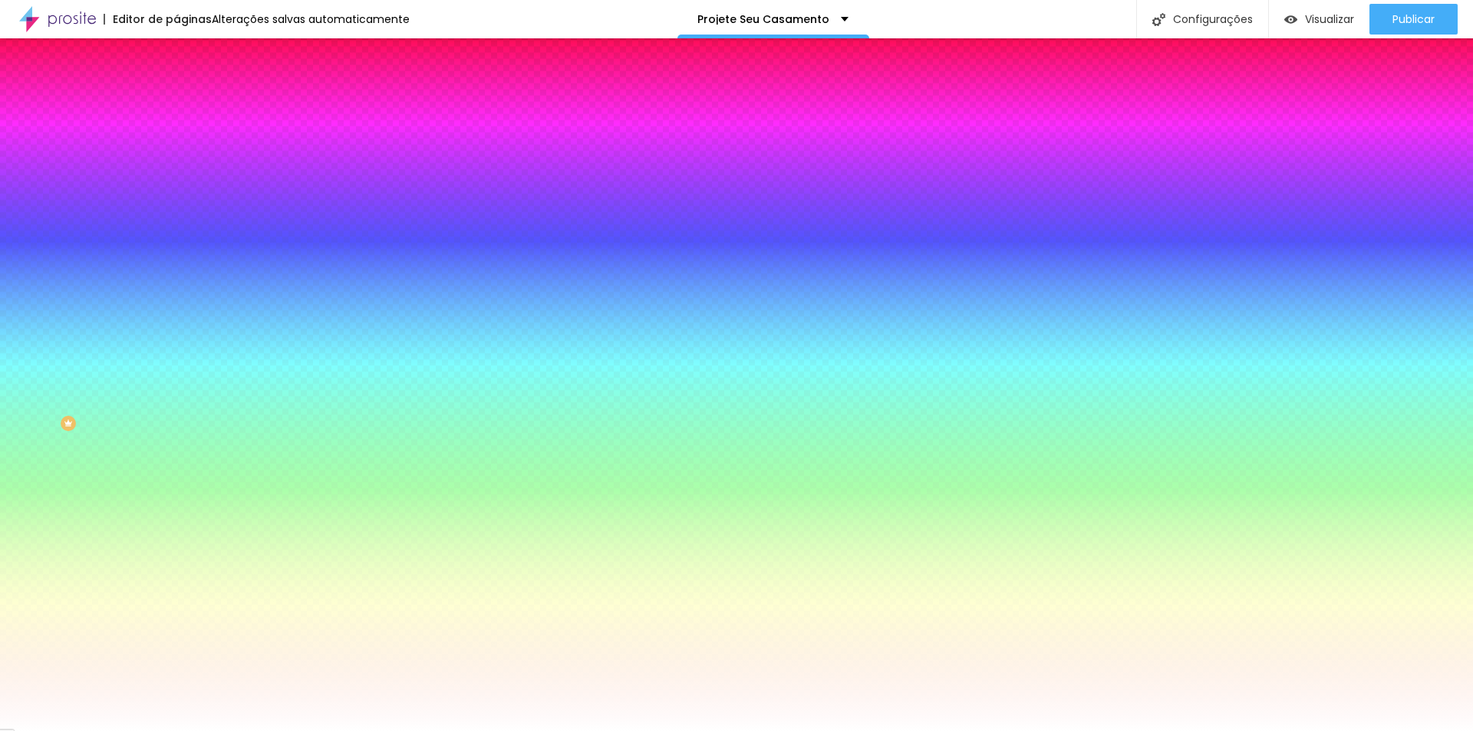
click at [177, 150] on input "#F2C189" at bounding box center [269, 154] width 184 height 15
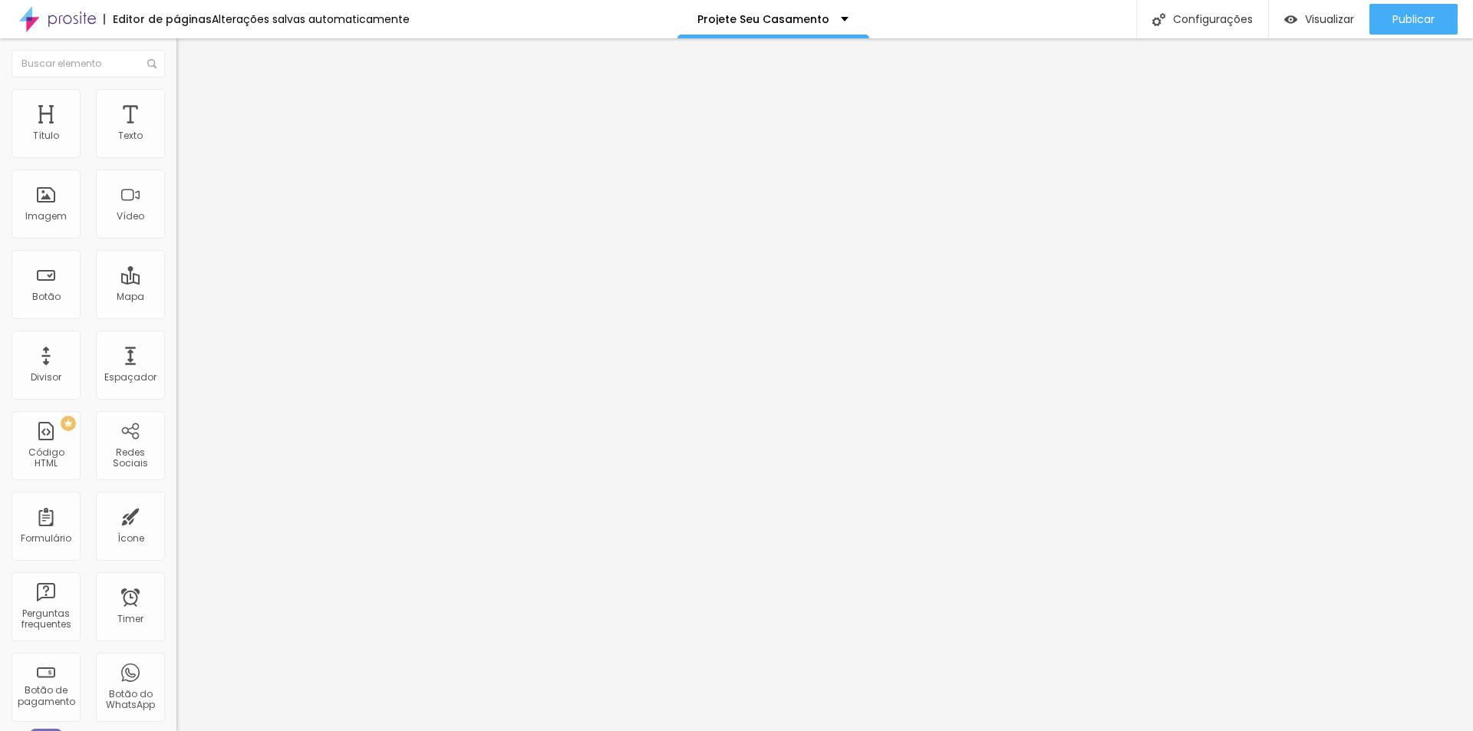
click at [184, 193] on icon "button" at bounding box center [187, 189] width 6 height 6
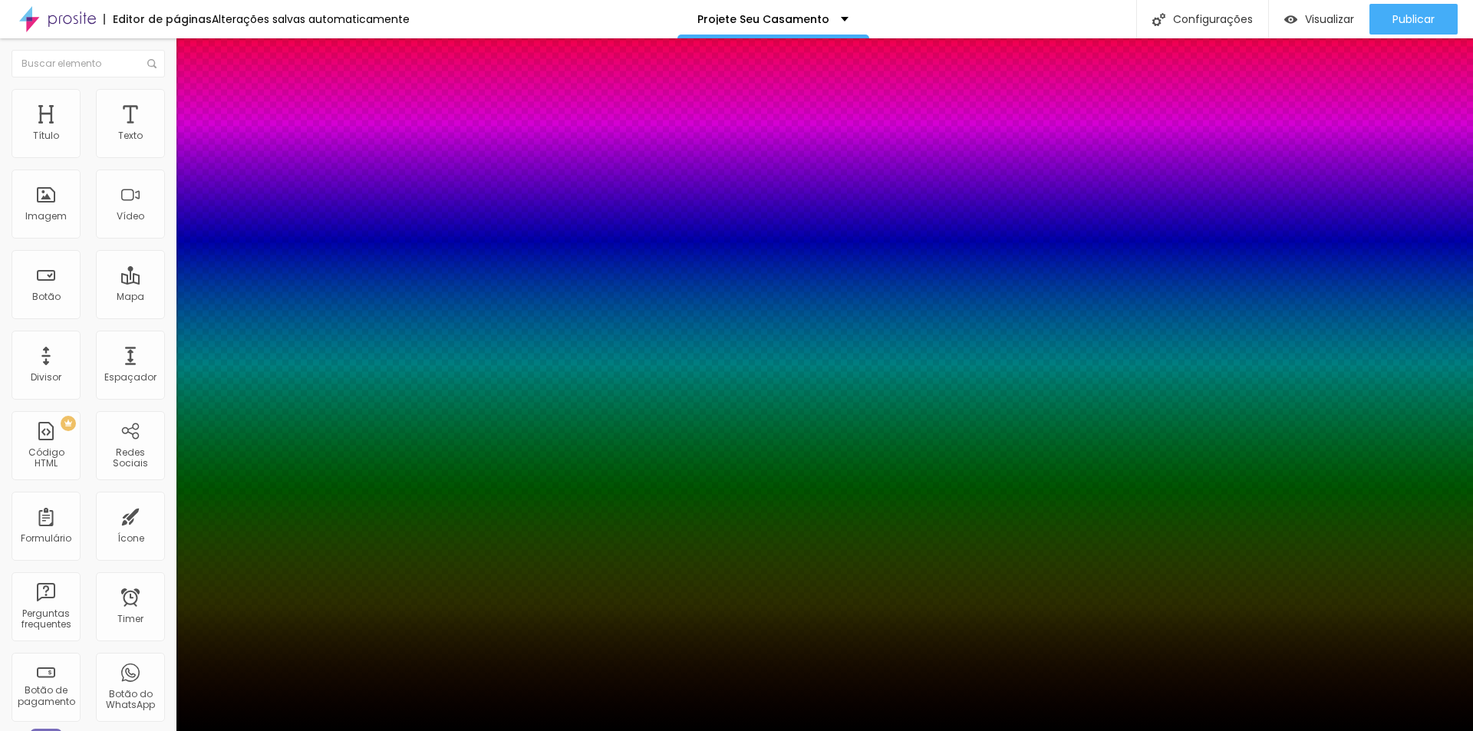
click at [285, 731] on div at bounding box center [736, 741] width 1473 height 0
drag, startPoint x: 213, startPoint y: 378, endPoint x: 127, endPoint y: 427, distance: 99.4
click at [127, 427] on body "Editor de páginas Alterações [PERSON_NAME] automaticamente Projete Seu Casament…" at bounding box center [736, 365] width 1473 height 731
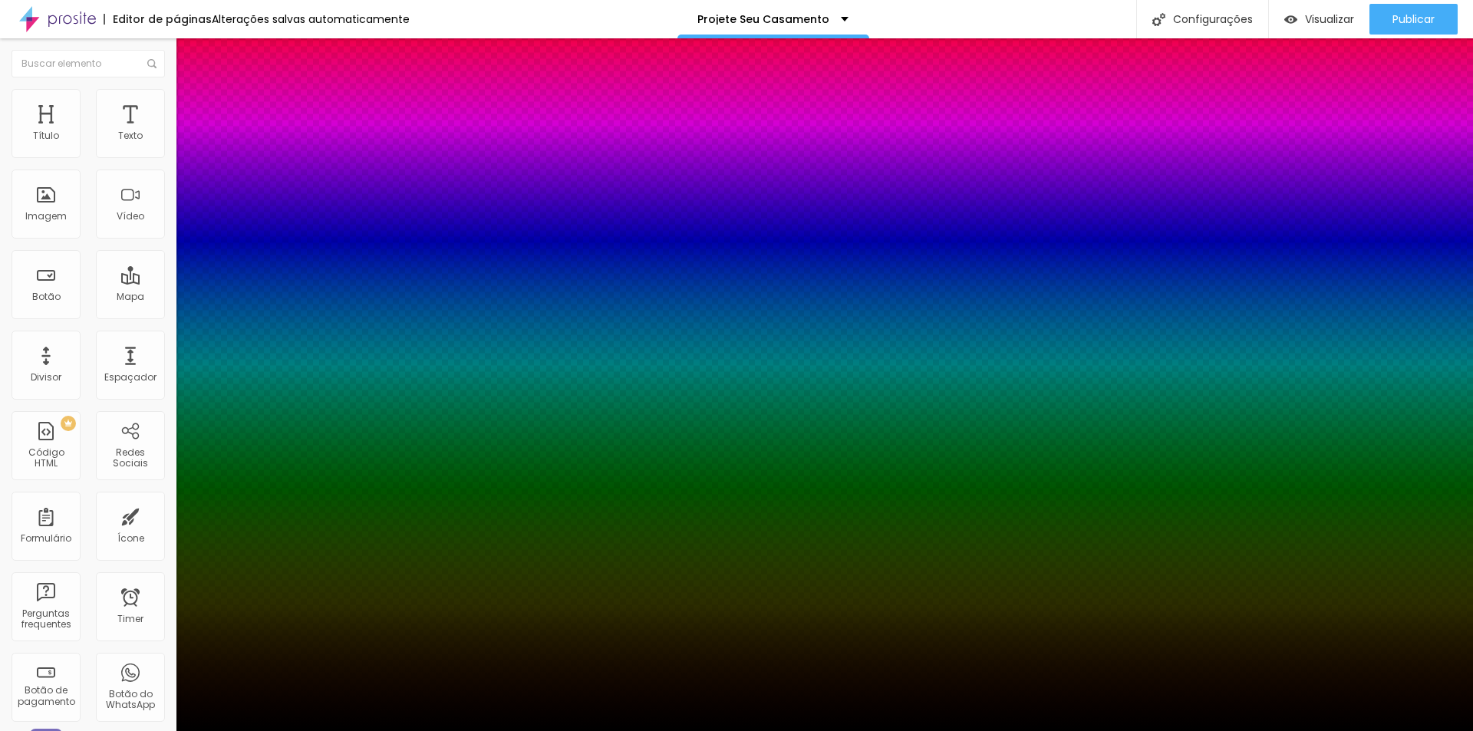
drag, startPoint x: 191, startPoint y: 351, endPoint x: 139, endPoint y: 436, distance: 99.9
click at [139, 436] on body "Editor de páginas Alterações [PERSON_NAME] automaticamente Projete Seu Casament…" at bounding box center [736, 365] width 1473 height 731
drag, startPoint x: 282, startPoint y: 332, endPoint x: 285, endPoint y: 425, distance: 93.7
click at [284, 428] on body "Editor de páginas Alterações [PERSON_NAME] automaticamente Projete Seu Casament…" at bounding box center [736, 365] width 1473 height 731
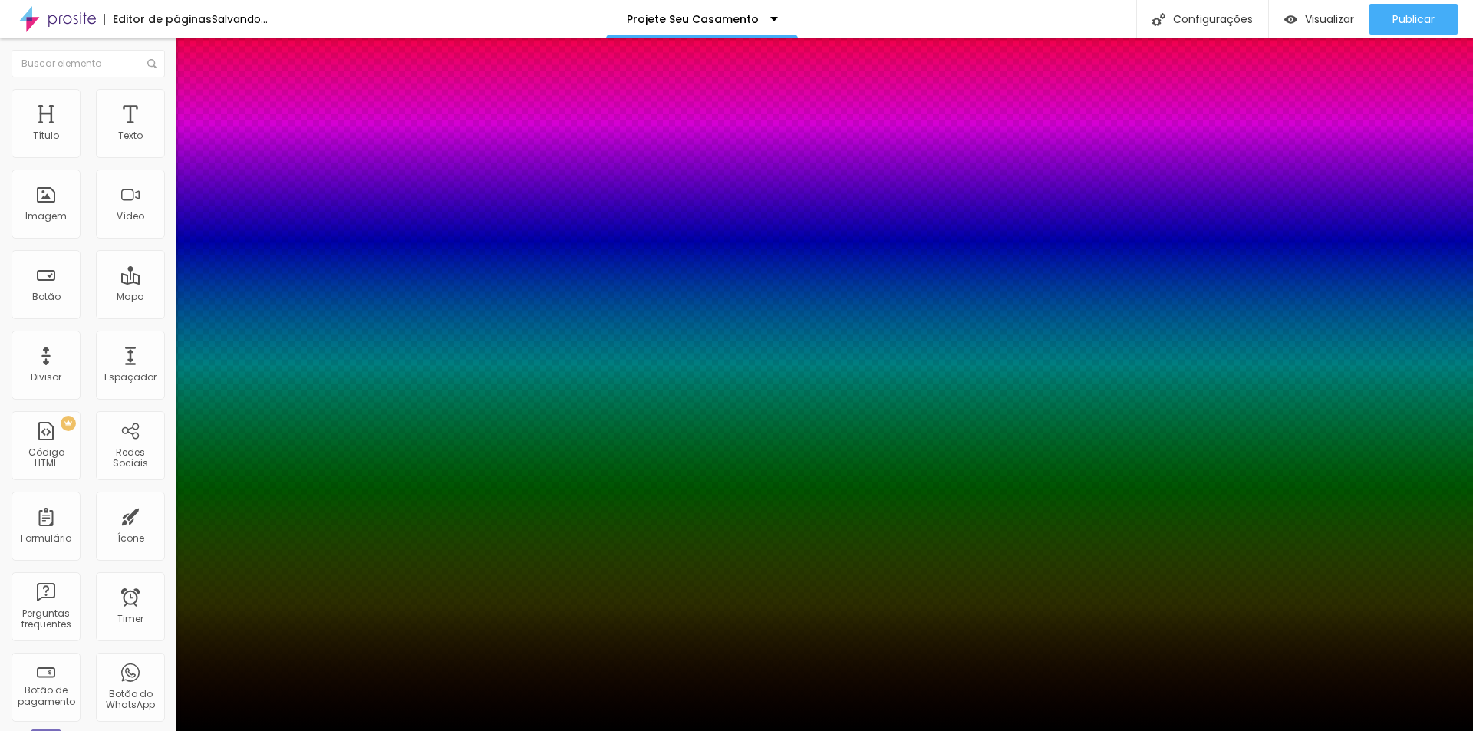
drag, startPoint x: 213, startPoint y: 290, endPoint x: 206, endPoint y: 297, distance: 9.2
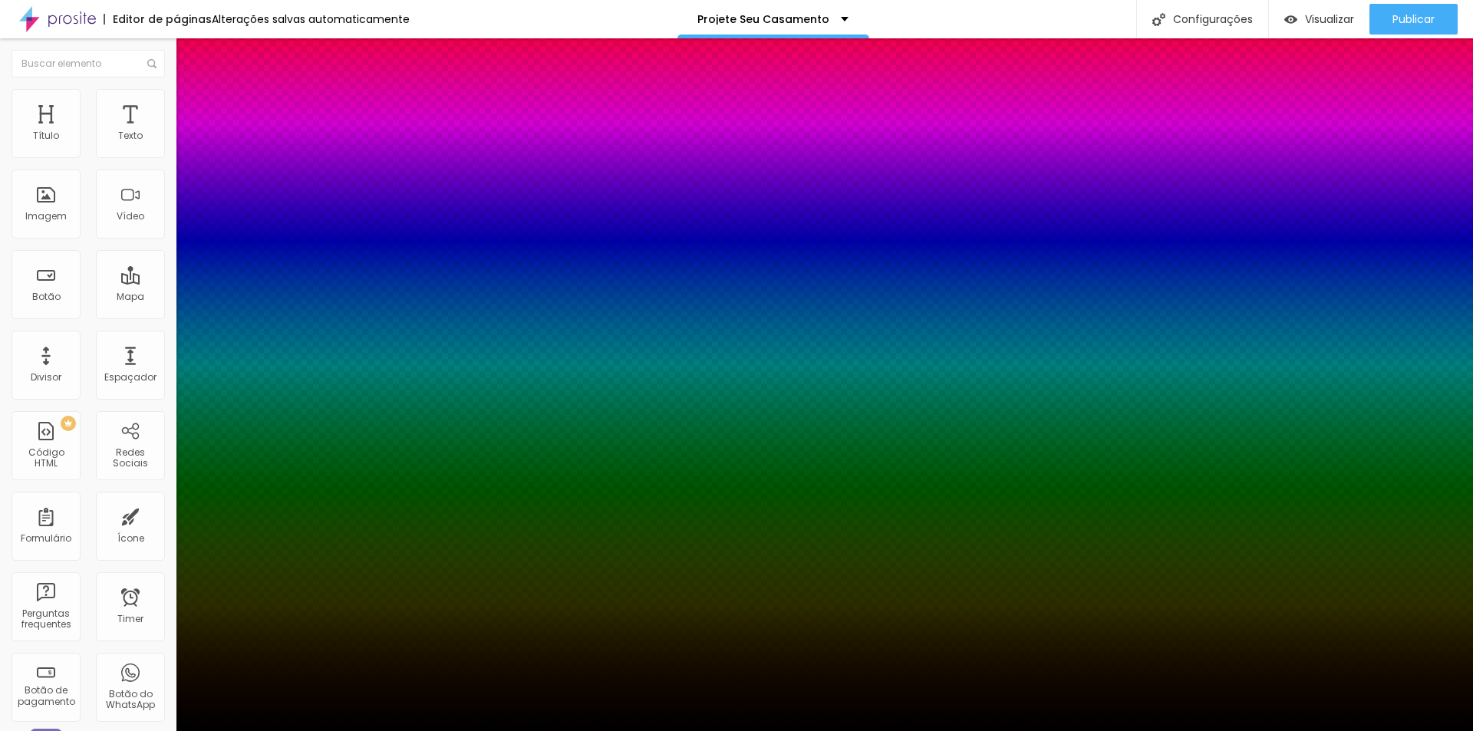
click at [127, 731] on div at bounding box center [736, 731] width 1473 height 0
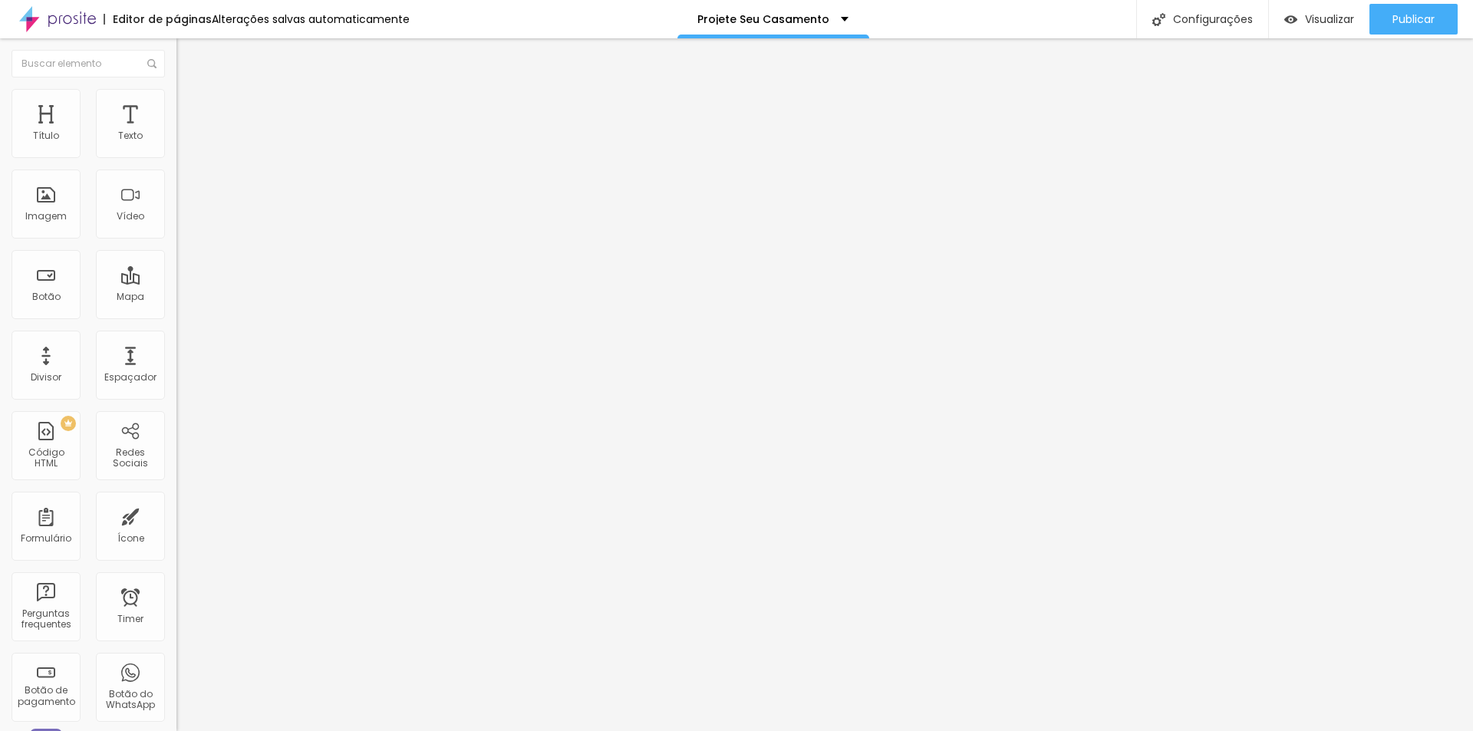
drag, startPoint x: 47, startPoint y: 155, endPoint x: 72, endPoint y: 152, distance: 25.5
click at [177, 114] on div "Tipografia" at bounding box center [265, 108] width 177 height 9
click at [183, 143] on icon "button" at bounding box center [187, 138] width 9 height 9
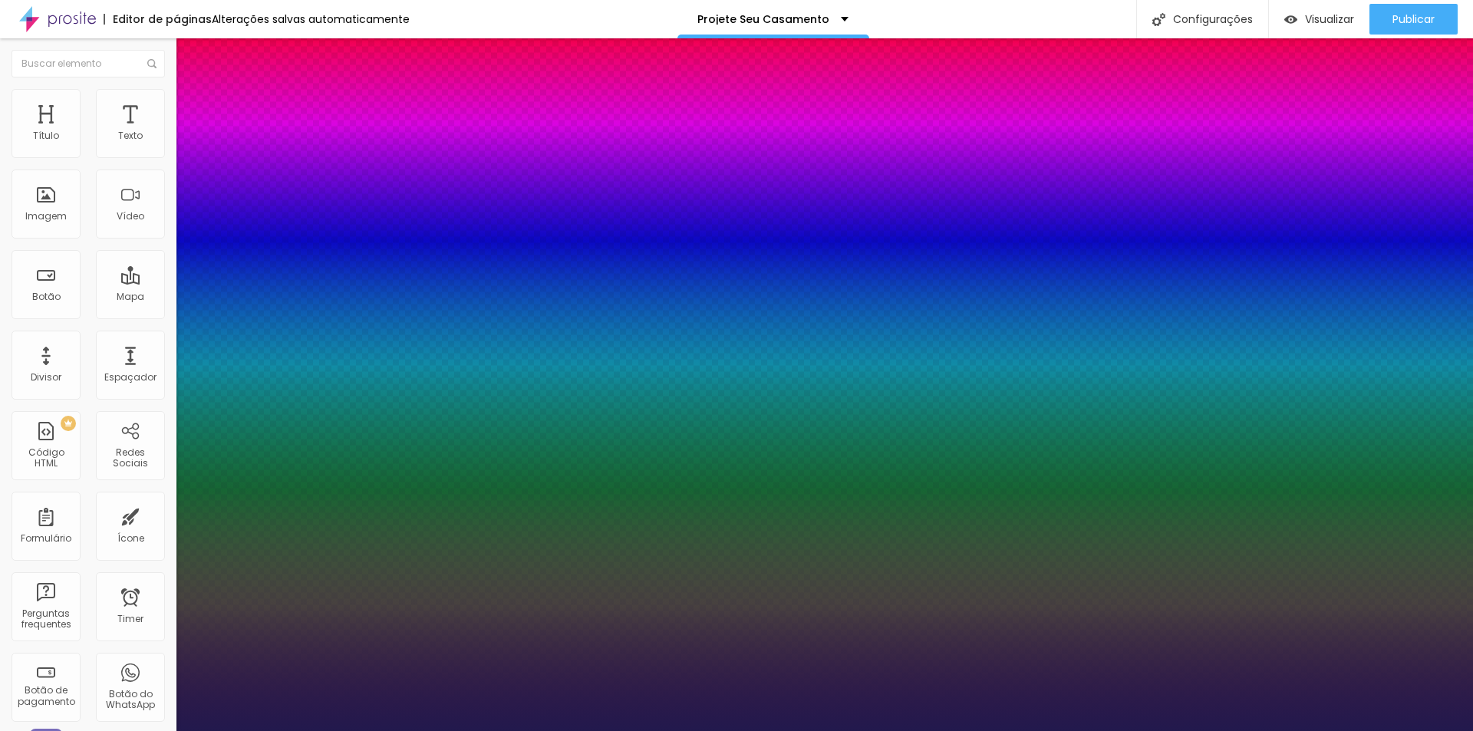
drag, startPoint x: 345, startPoint y: 216, endPoint x: 342, endPoint y: 229, distance: 12.5
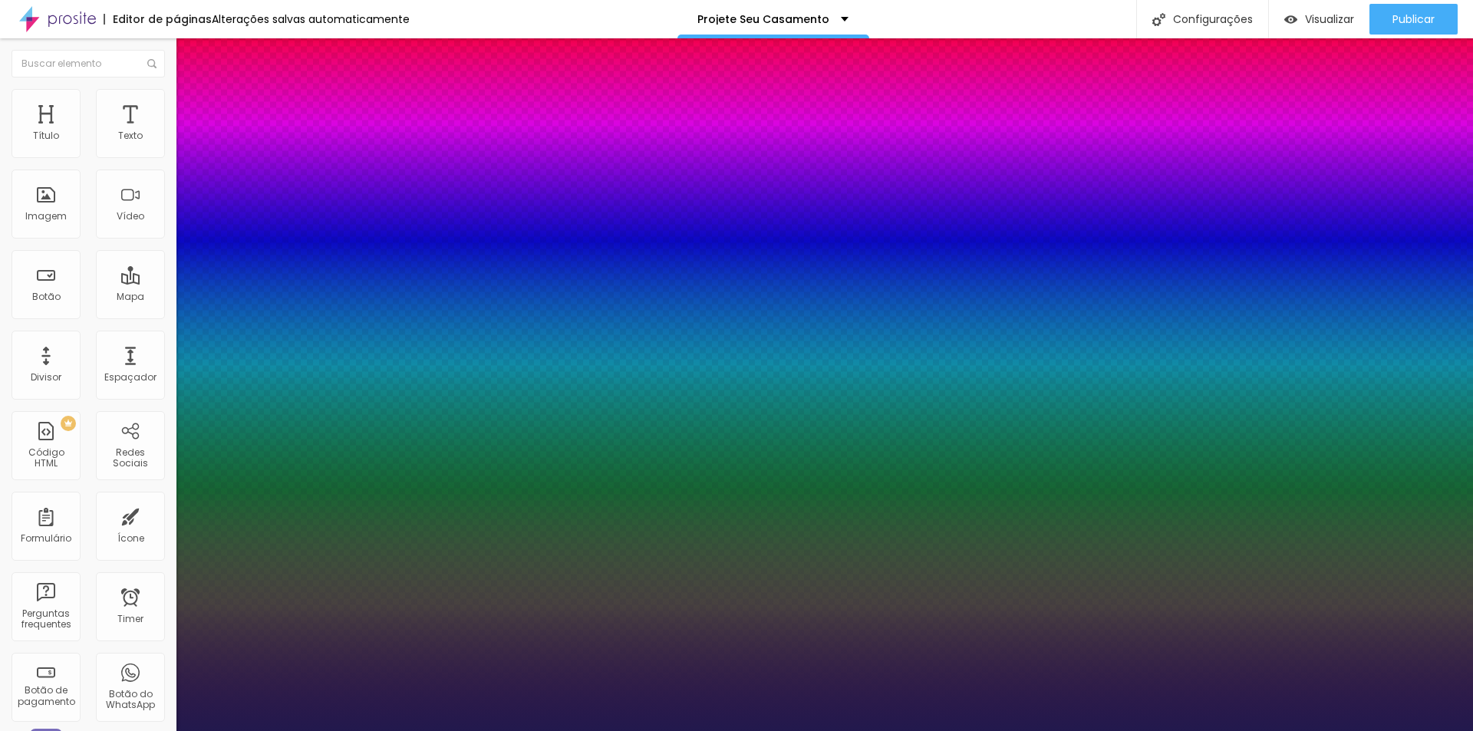
drag, startPoint x: 327, startPoint y: 216, endPoint x: 318, endPoint y: 229, distance: 16.0
drag, startPoint x: 345, startPoint y: 215, endPoint x: 340, endPoint y: 229, distance: 15.5
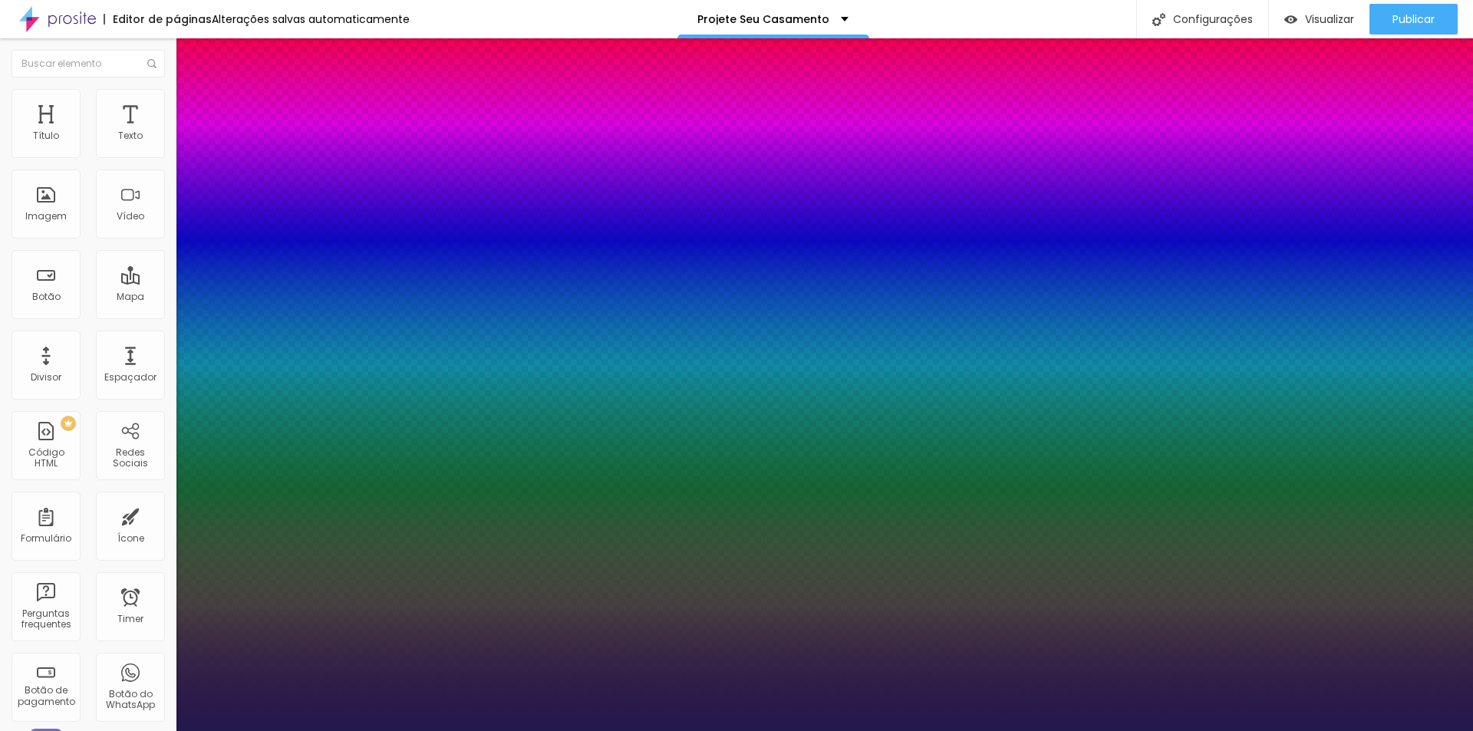
drag, startPoint x: 330, startPoint y: 217, endPoint x: 328, endPoint y: 229, distance: 12.5
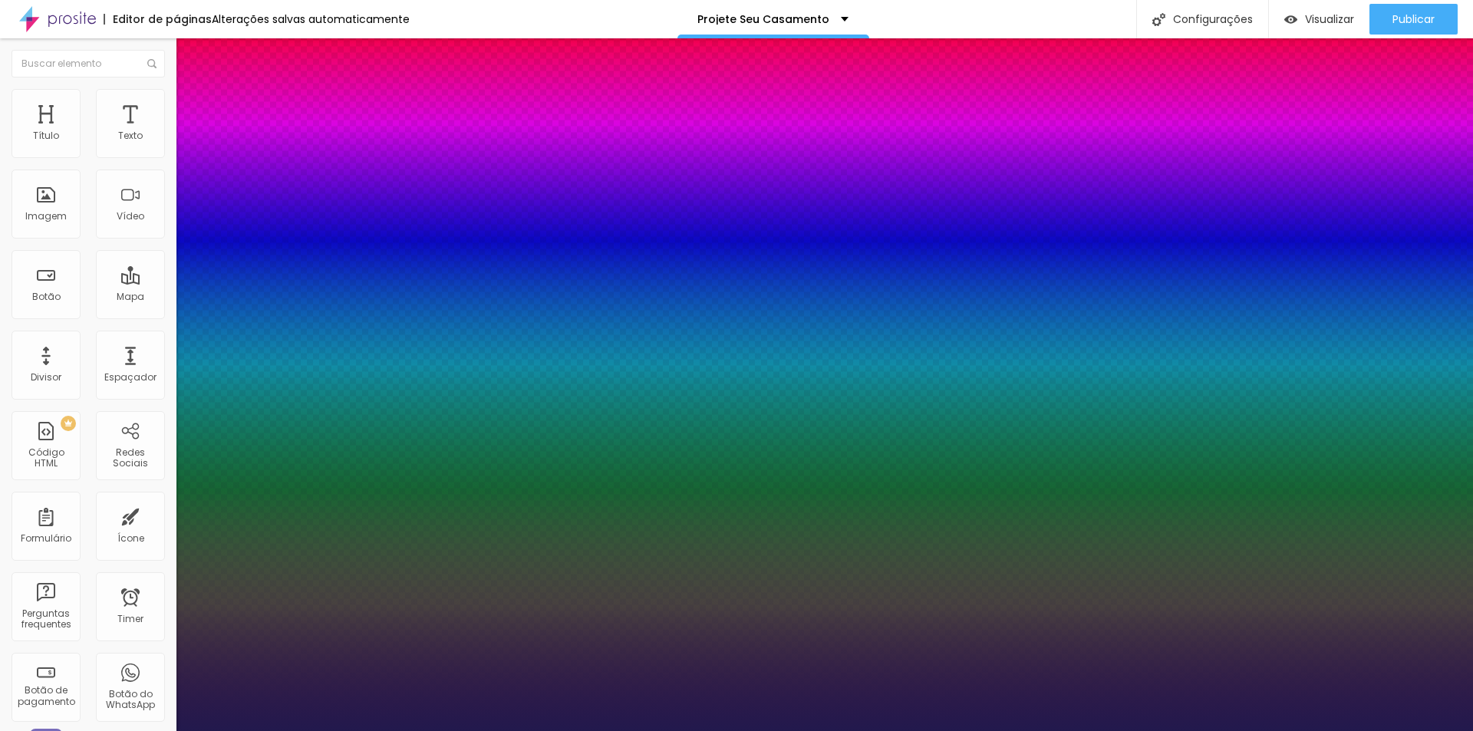
drag, startPoint x: 348, startPoint y: 214, endPoint x: 340, endPoint y: 226, distance: 14.5
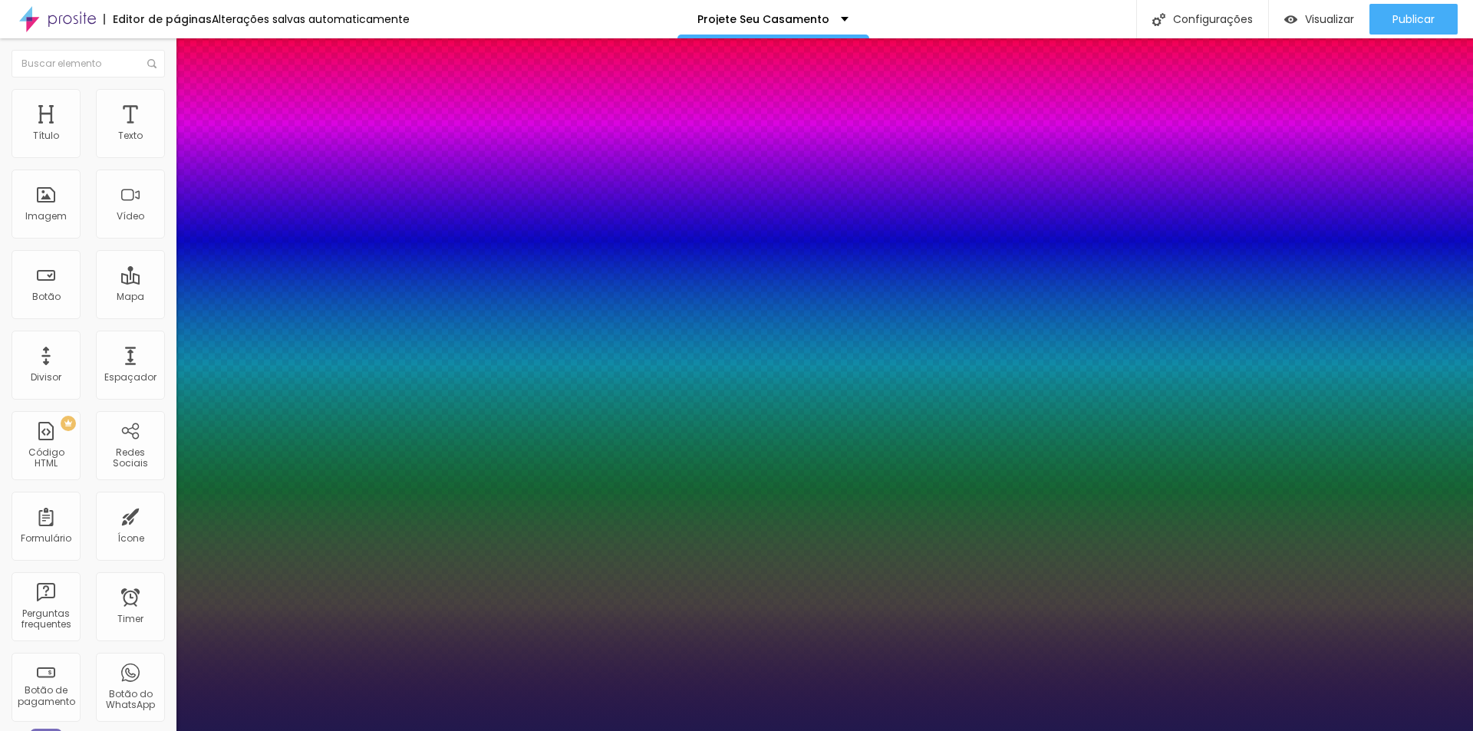
drag, startPoint x: 305, startPoint y: 219, endPoint x: 303, endPoint y: 229, distance: 10.2
drag, startPoint x: 312, startPoint y: 210, endPoint x: 306, endPoint y: 229, distance: 19.4
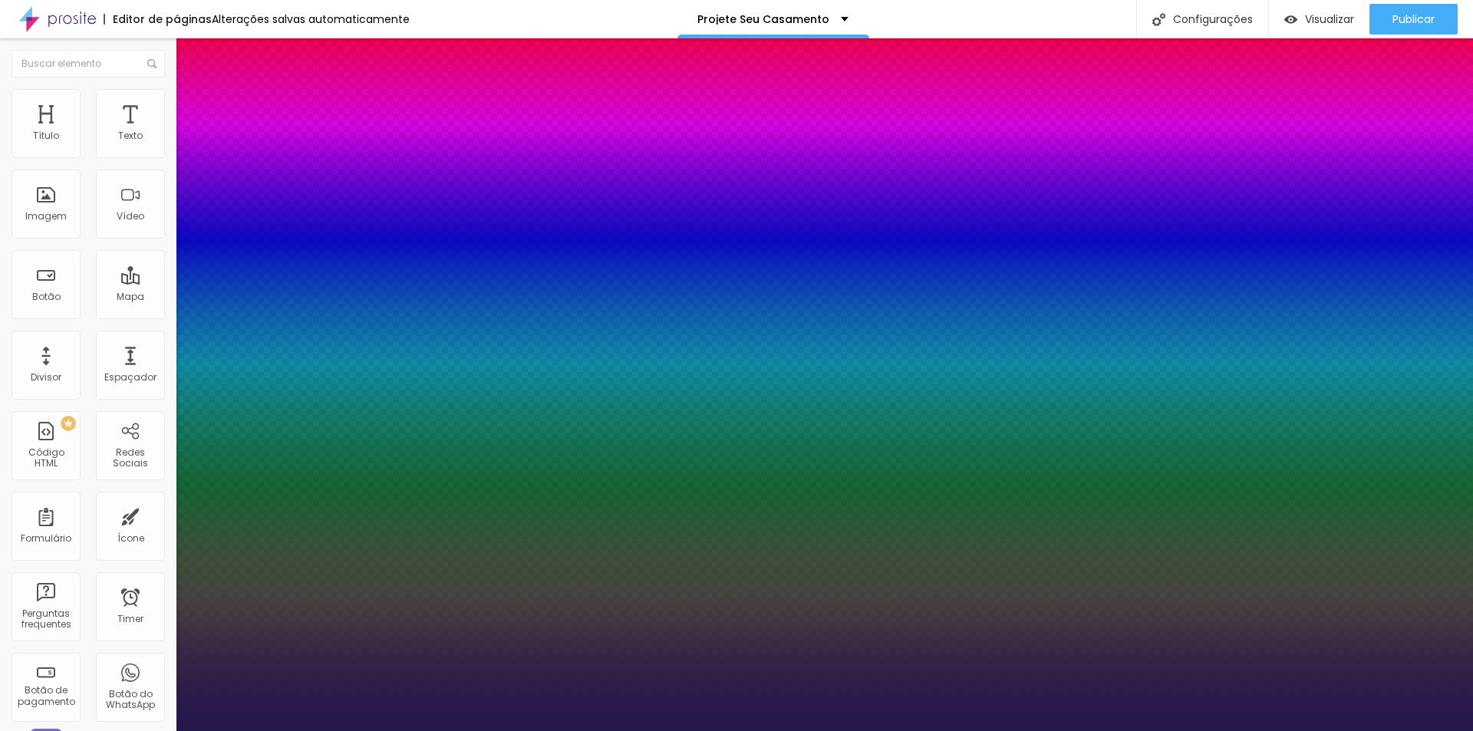
drag, startPoint x: 328, startPoint y: 220, endPoint x: 325, endPoint y: 229, distance: 9.5
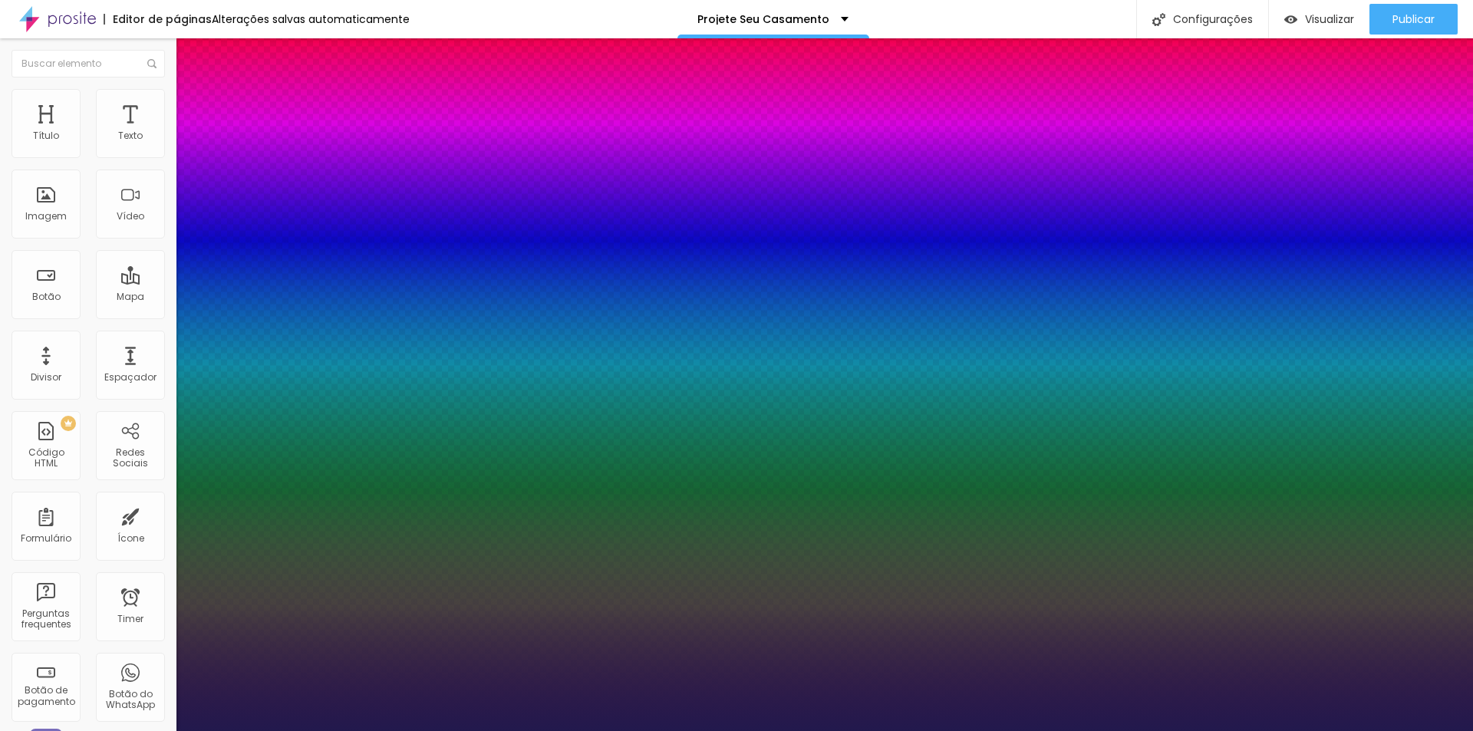
paste input "F2C189"
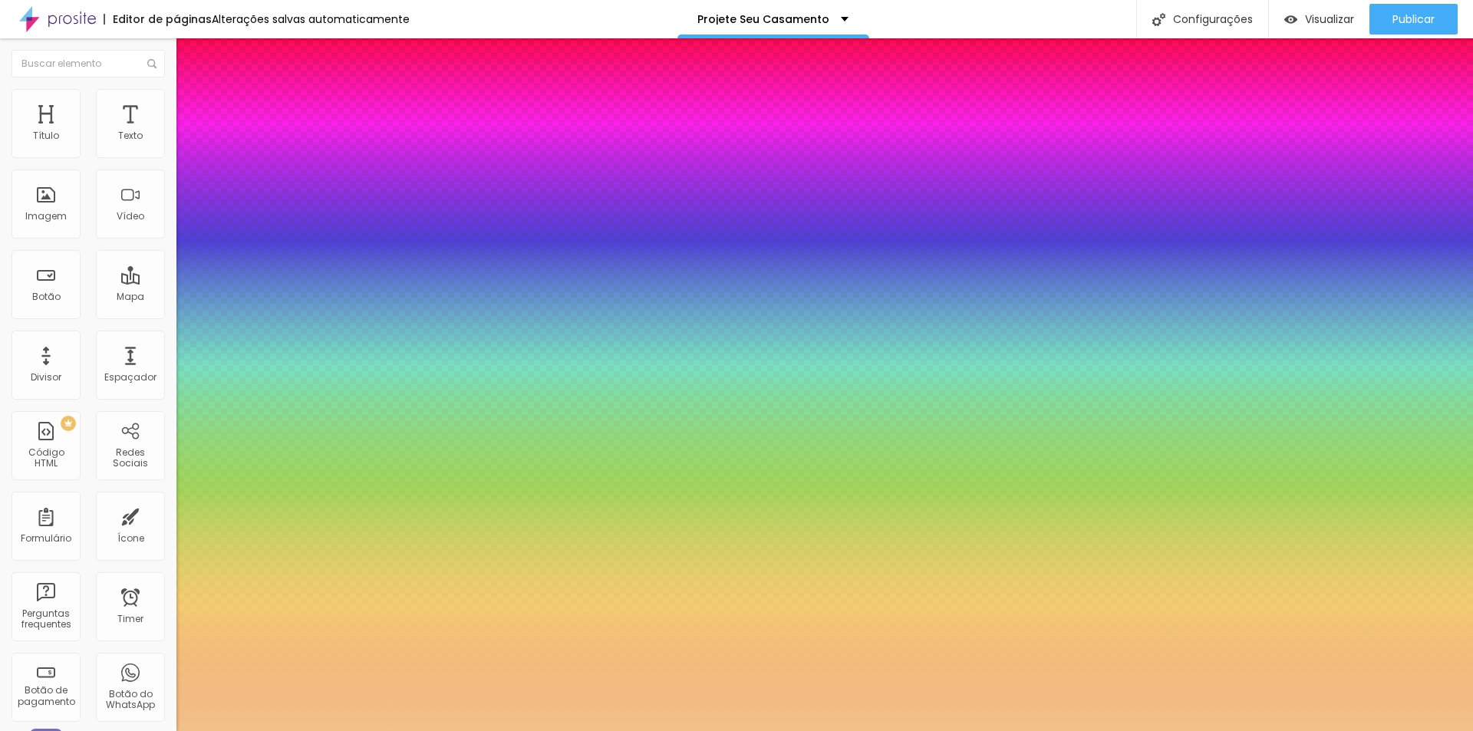
click at [109, 731] on div at bounding box center [736, 731] width 1473 height 0
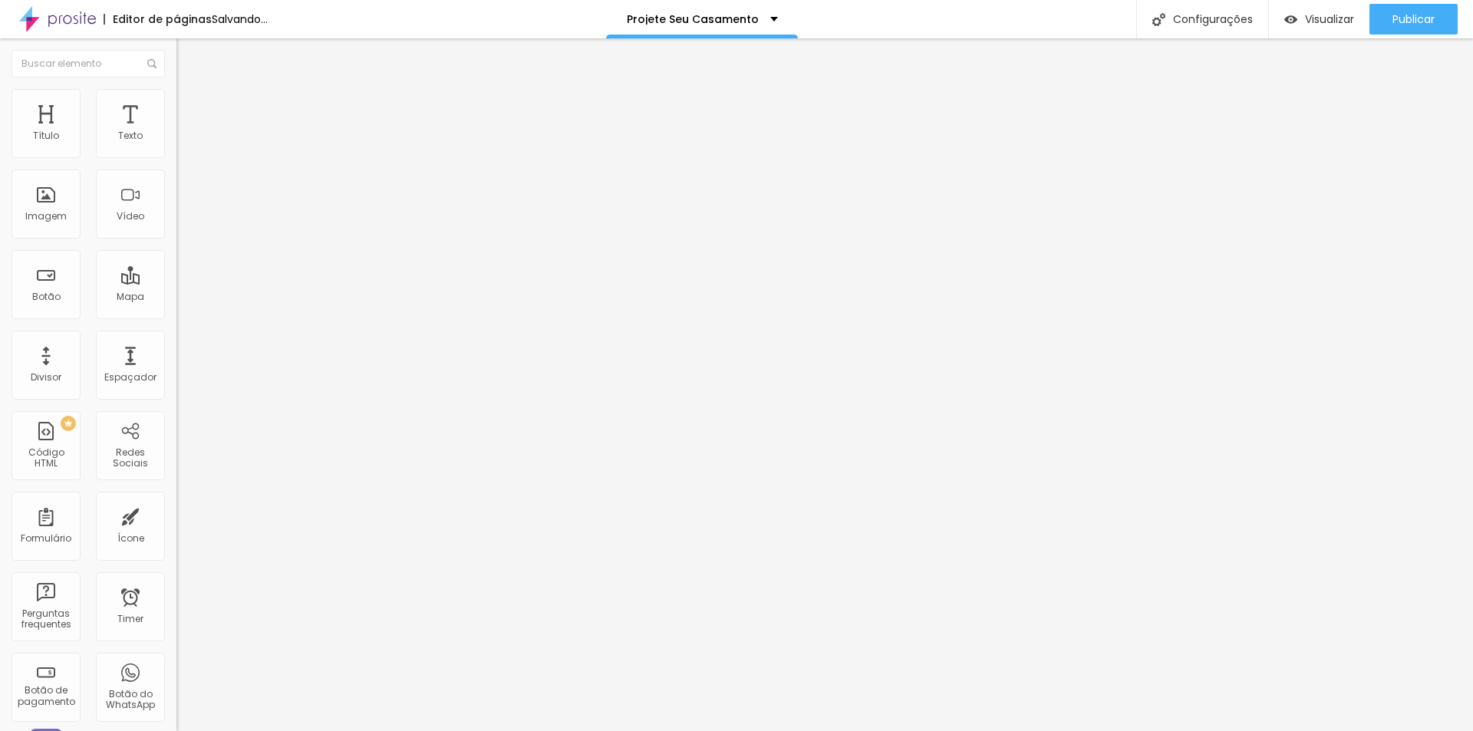
click at [177, 381] on div "Editar Texto Estilo Avançado Tipografia Voltar ao padrão Sombra ATIVO Voltar ao…" at bounding box center [265, 384] width 177 height 693
click at [177, 428] on div "Editar Texto Estilo Avançado Tipografia Voltar ao padrão Sombra ATIVO Voltar ao…" at bounding box center [265, 384] width 177 height 693
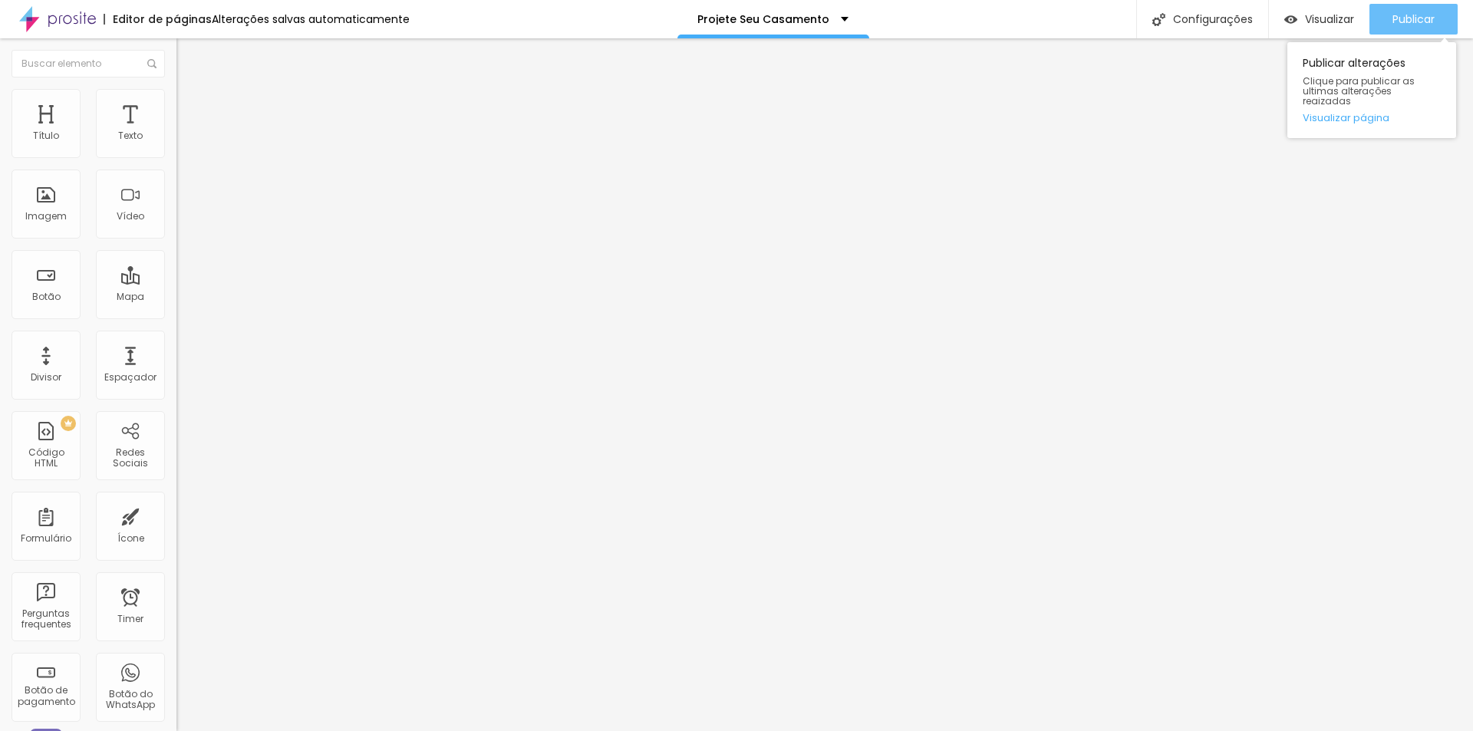
click at [1412, 16] on span "Publicar" at bounding box center [1414, 19] width 42 height 12
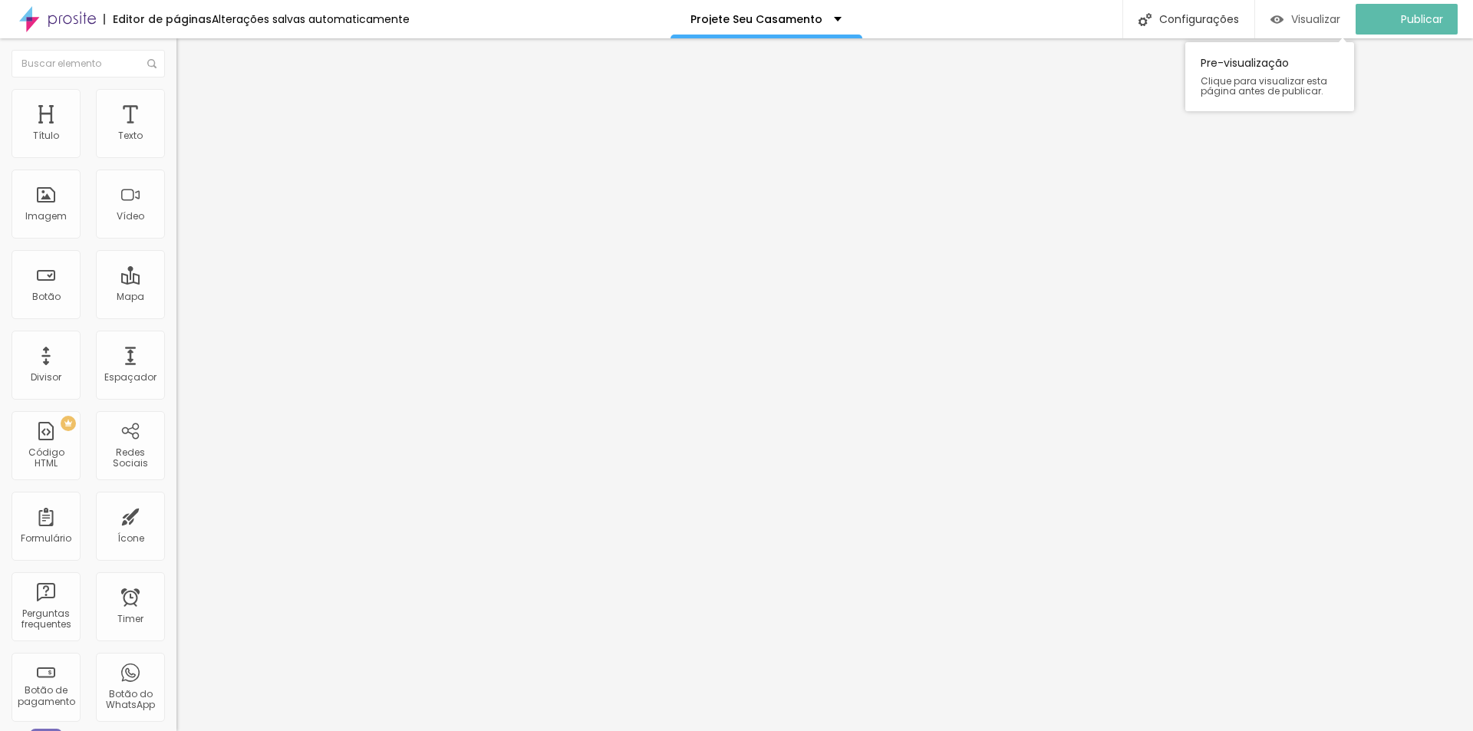
click at [1324, 14] on span "Visualizar" at bounding box center [1316, 19] width 49 height 12
